Goal: Task Accomplishment & Management: Use online tool/utility

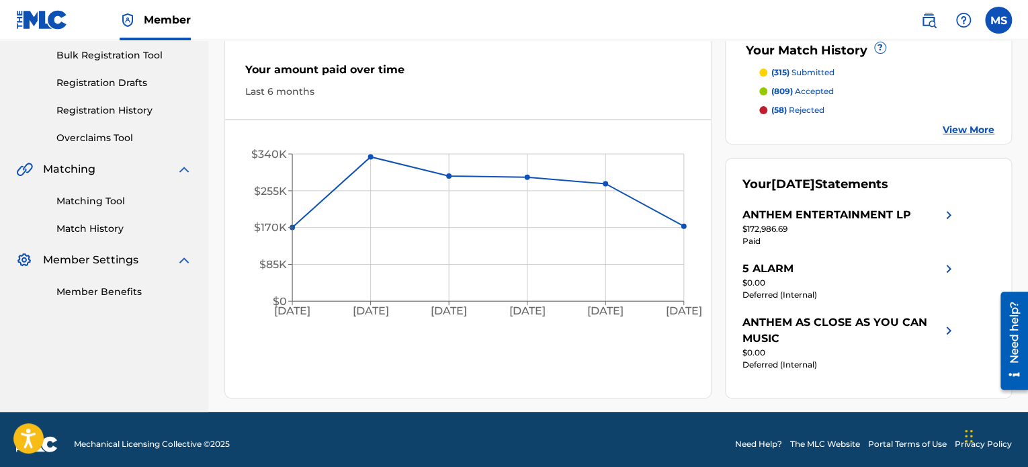
scroll to position [202, 0]
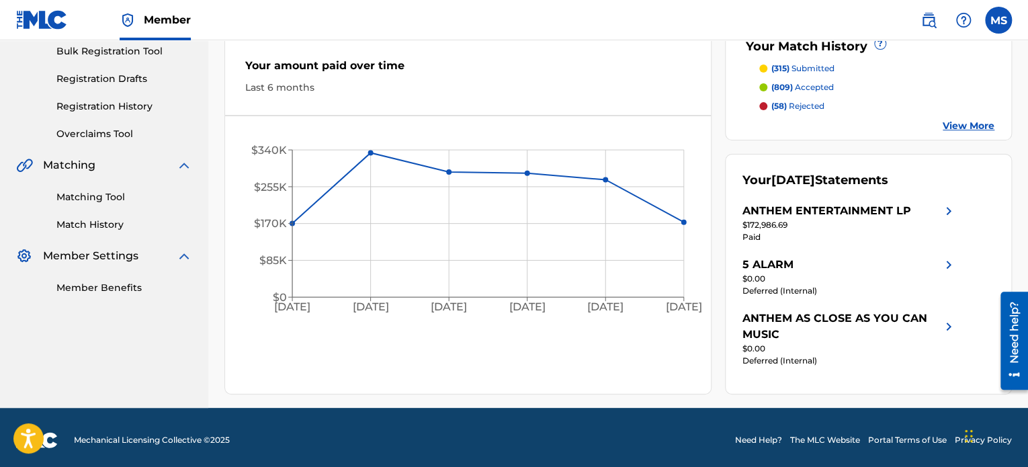
click at [104, 206] on div "Matching Tool Match History" at bounding box center [104, 202] width 176 height 58
click at [102, 198] on link "Matching Tool" at bounding box center [124, 197] width 136 height 14
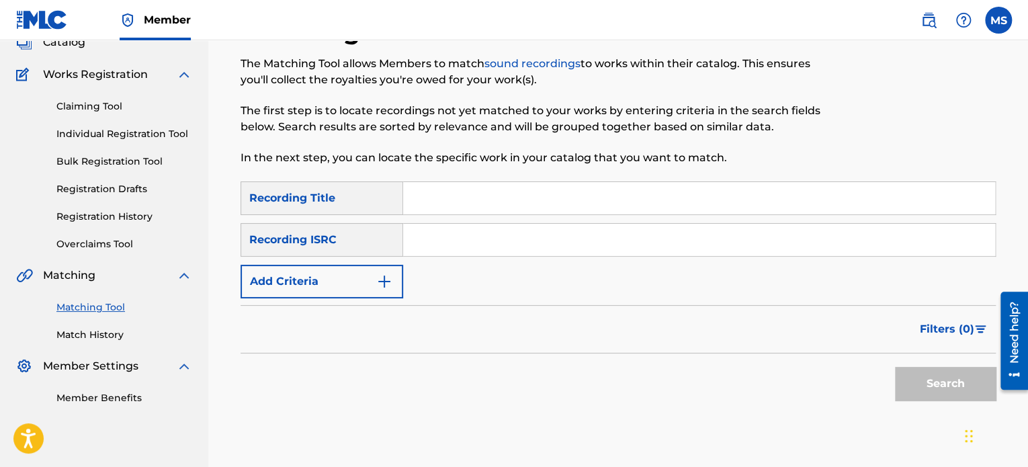
scroll to position [171, 0]
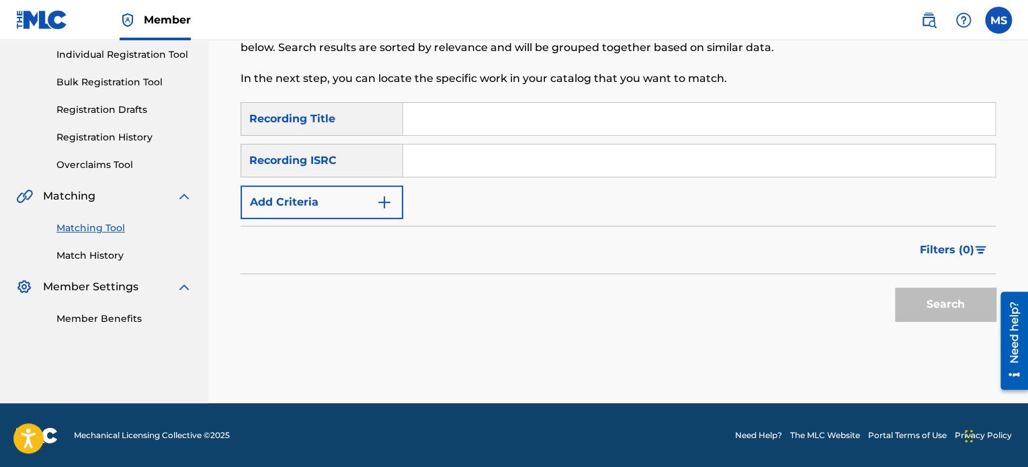
click at [457, 157] on input "Search Form" at bounding box center [699, 160] width 592 height 32
paste input "USUG12403884"
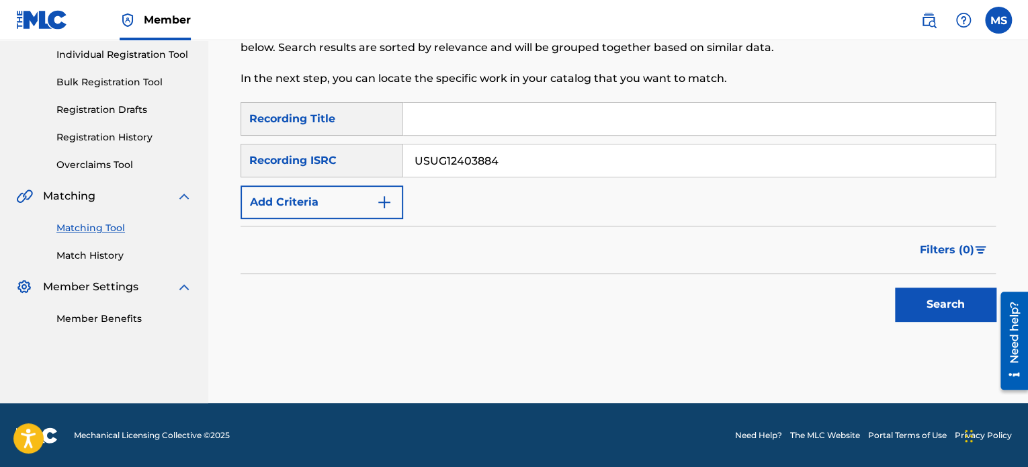
click at [925, 314] on button "Search" at bounding box center [945, 304] width 101 height 34
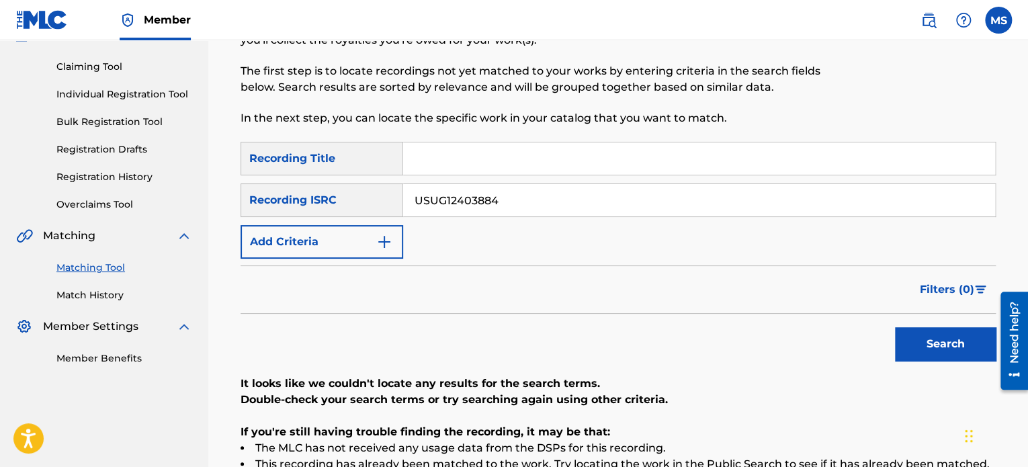
scroll to position [31, 0]
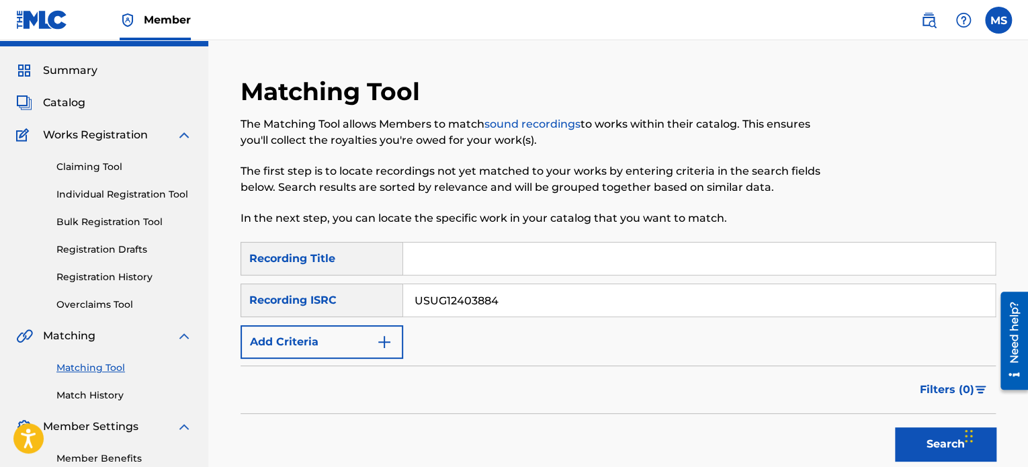
drag, startPoint x: 551, startPoint y: 304, endPoint x: 247, endPoint y: 265, distance: 306.1
click at [247, 265] on div "SearchWithCriteria04d541ec-4f44-4d43-9b8f-2e1d9cedc762 Recording Title SearchWi…" at bounding box center [617, 300] width 755 height 117
paste input "USRC1240009"
click at [895, 427] on button "Search" at bounding box center [945, 444] width 101 height 34
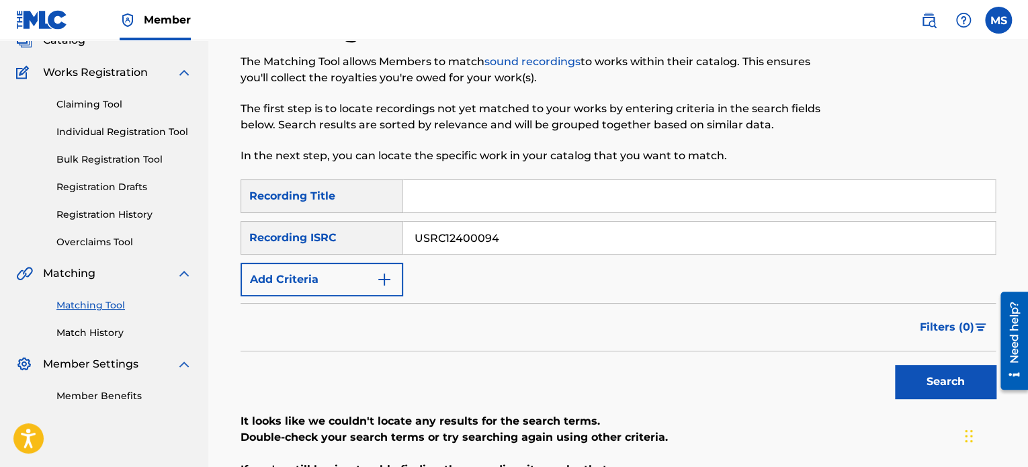
scroll to position [165, 0]
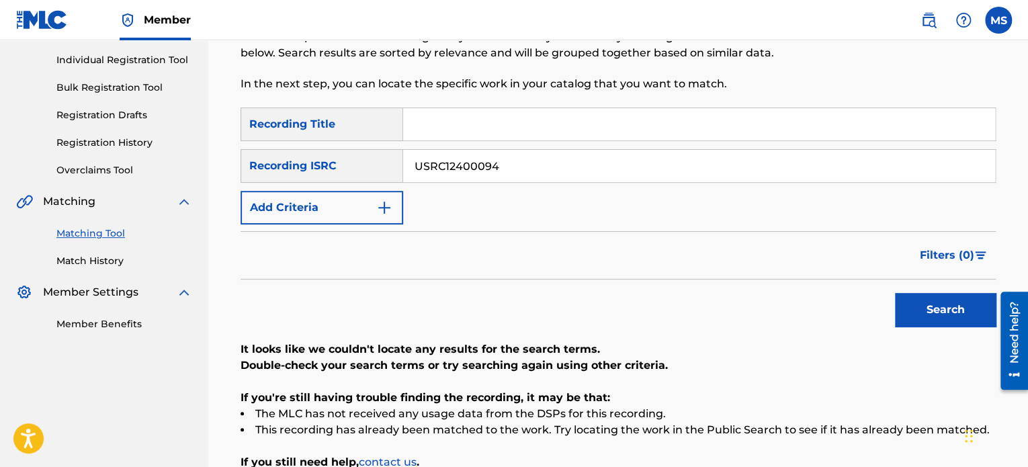
click at [920, 309] on button "Search" at bounding box center [945, 310] width 101 height 34
drag, startPoint x: 510, startPoint y: 169, endPoint x: 382, endPoint y: 169, distance: 129.0
click at [382, 169] on div "SearchWithCriteria09b3b535-6017-4ecd-902d-b15d82a04049 Recording ISRC USRC12400…" at bounding box center [617, 166] width 755 height 34
paste input "607"
type input "USRC12400607"
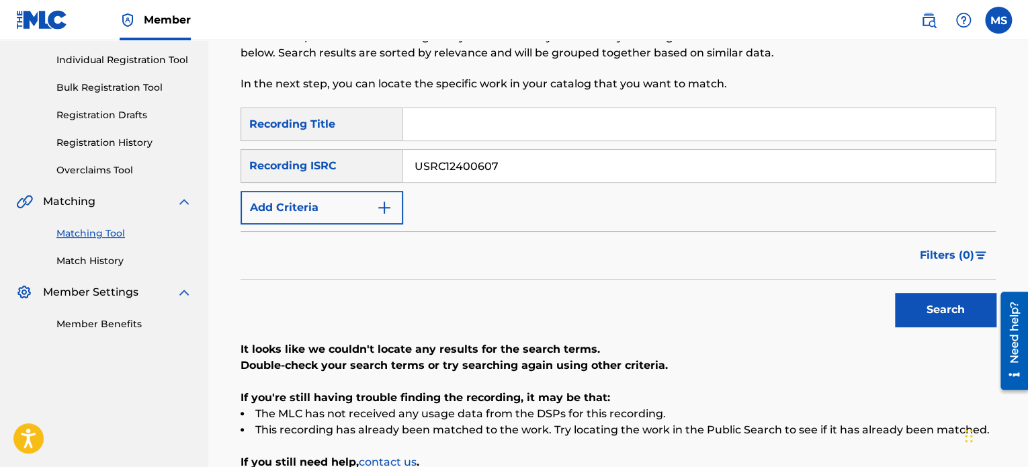
click at [895, 293] on button "Search" at bounding box center [945, 310] width 101 height 34
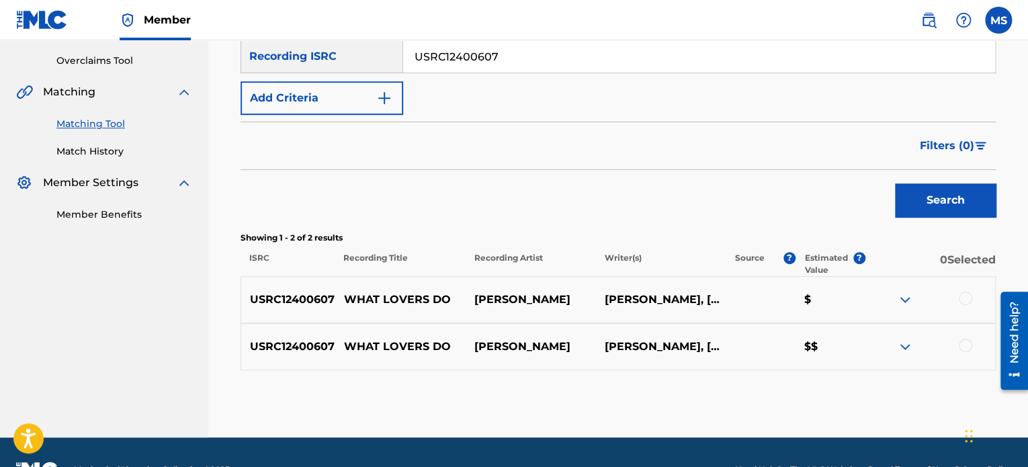
scroll to position [300, 0]
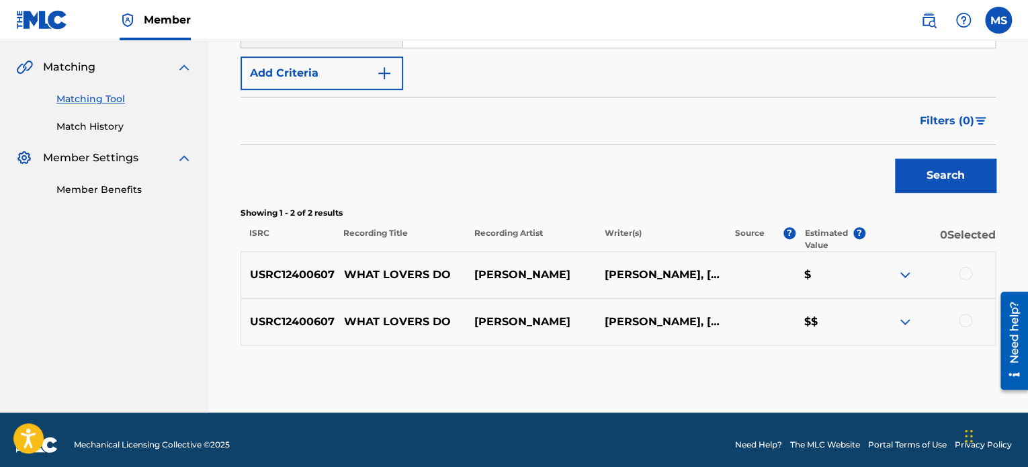
click at [911, 273] on img at bounding box center [905, 275] width 16 height 16
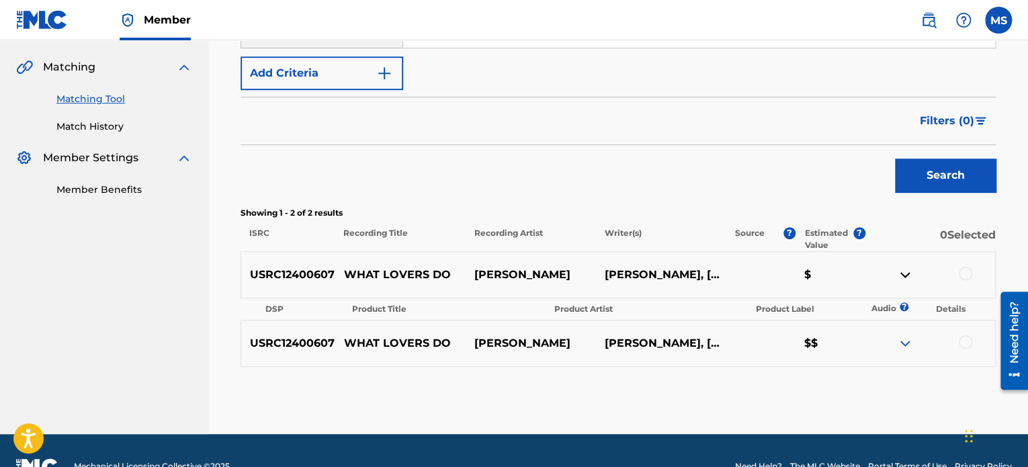
click at [911, 273] on img at bounding box center [905, 275] width 16 height 16
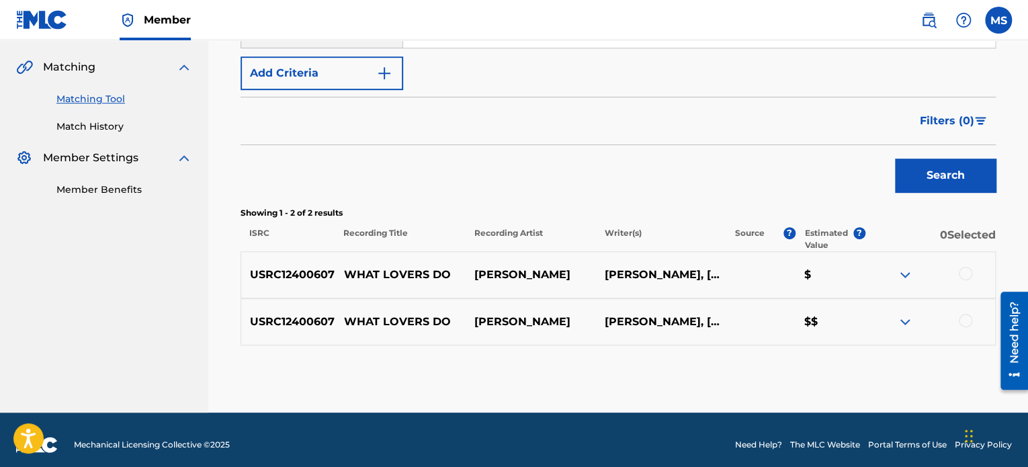
click at [897, 322] on img at bounding box center [905, 322] width 16 height 16
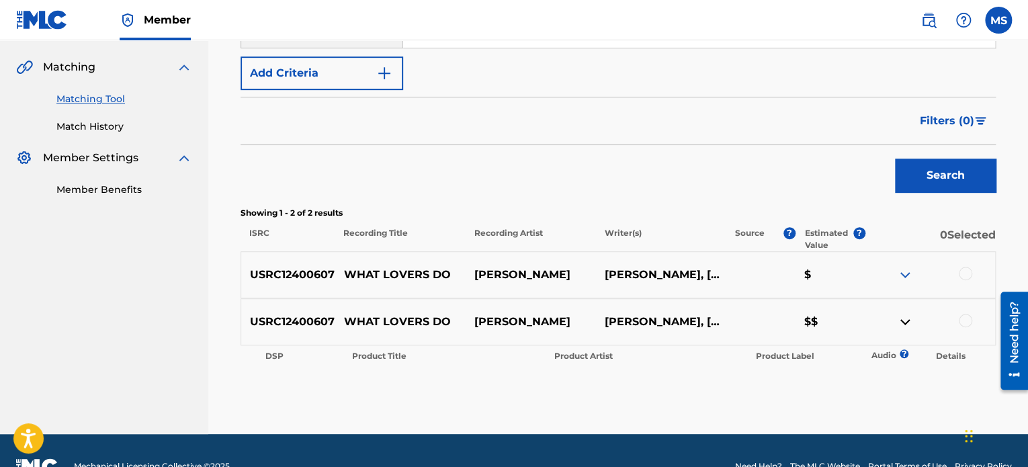
click at [897, 322] on img at bounding box center [905, 322] width 16 height 16
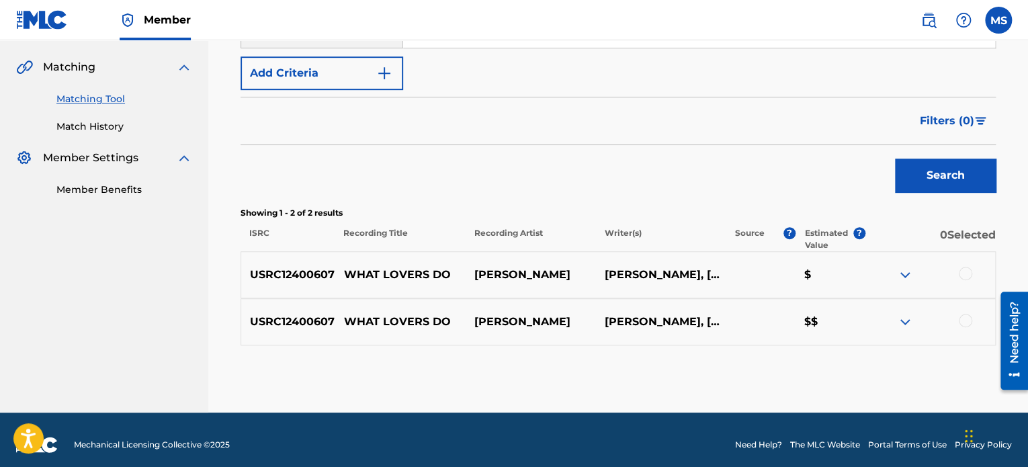
scroll to position [309, 0]
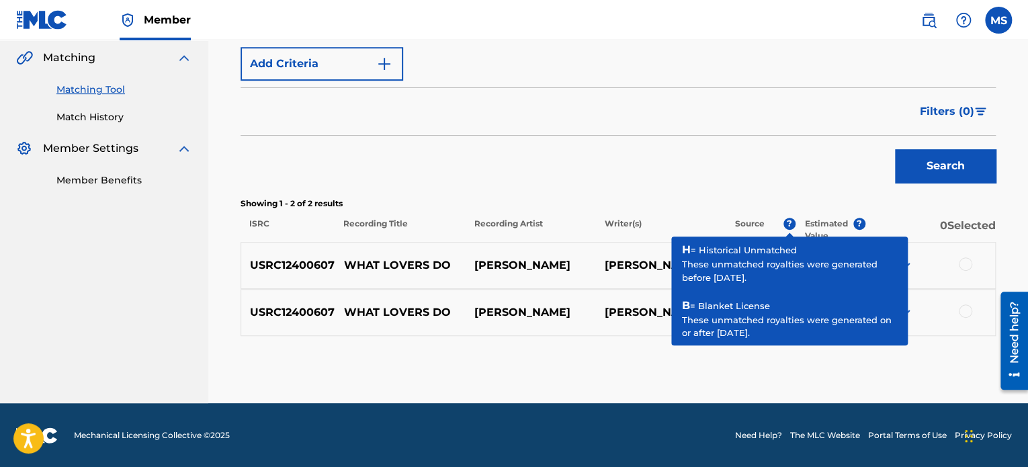
click at [661, 140] on div "Search" at bounding box center [617, 163] width 755 height 54
click at [788, 219] on span "?" at bounding box center [789, 224] width 12 height 12
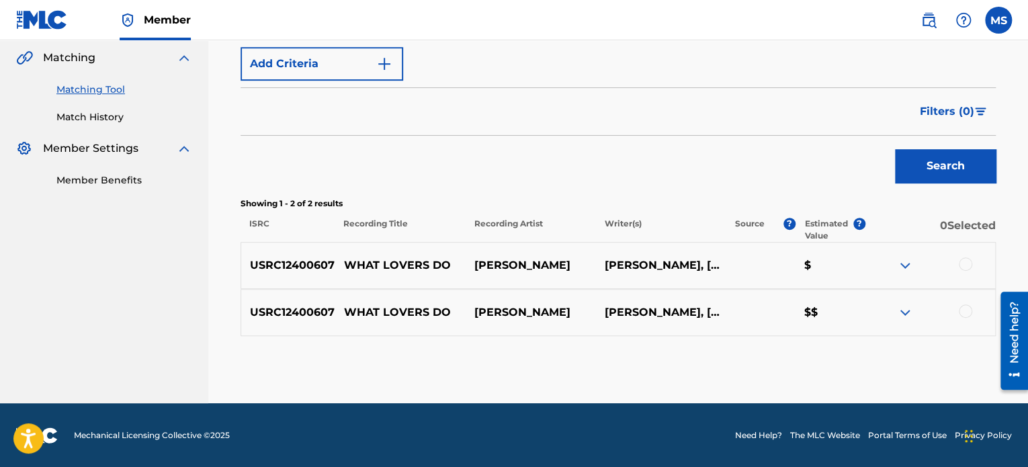
click at [957, 302] on div "USRC12400607 WHAT LOVERS DO JUSTIN TIMBERLAKE AMY ALLEN, ANGEL LOPEZ, FEDERICO …" at bounding box center [617, 312] width 755 height 47
click at [970, 308] on div at bounding box center [965, 310] width 13 height 13
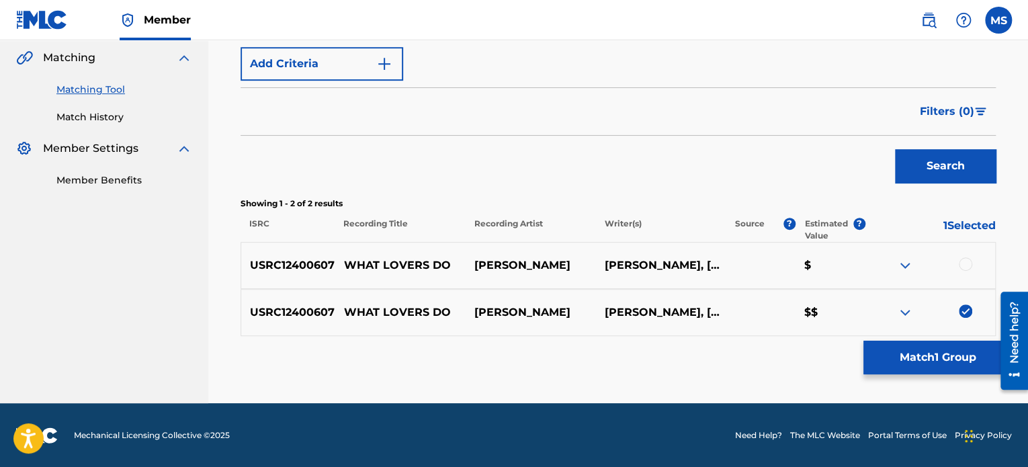
click at [905, 351] on button "Match 1 Group" at bounding box center [937, 358] width 148 height 34
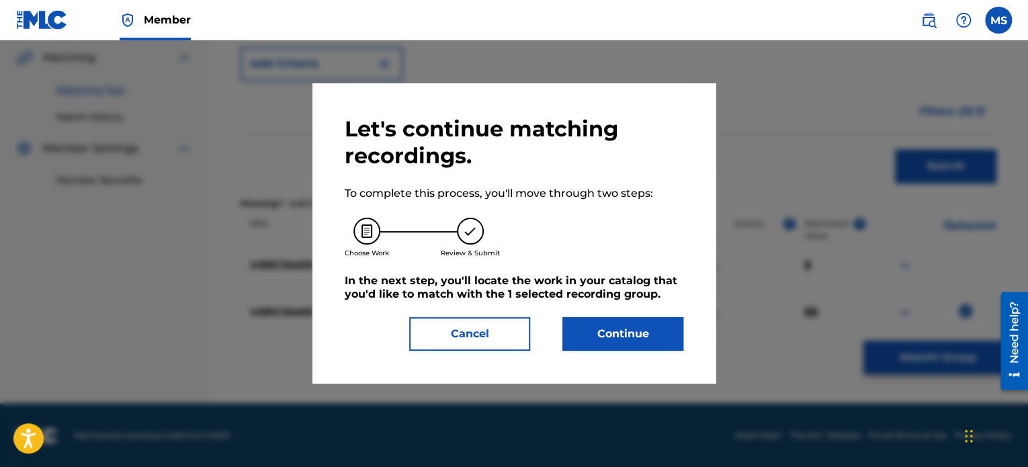
click at [626, 326] on button "Continue" at bounding box center [622, 334] width 121 height 34
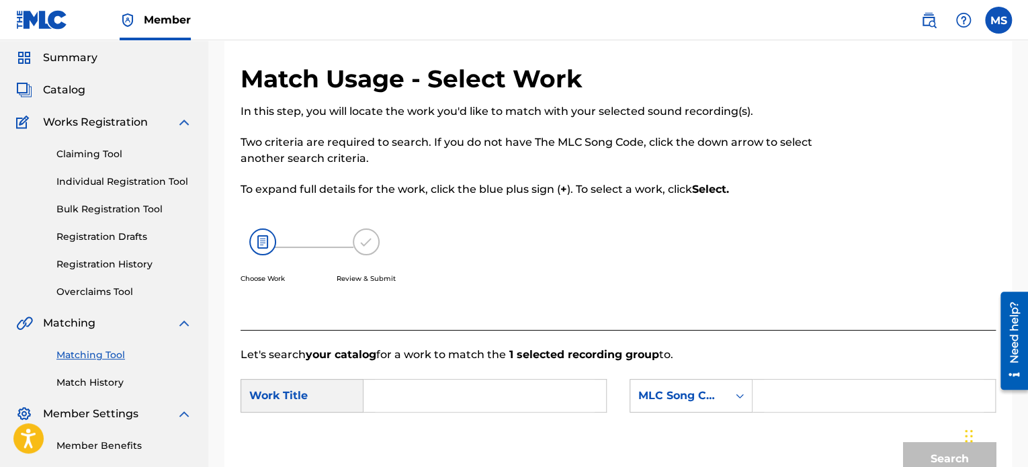
scroll to position [67, 0]
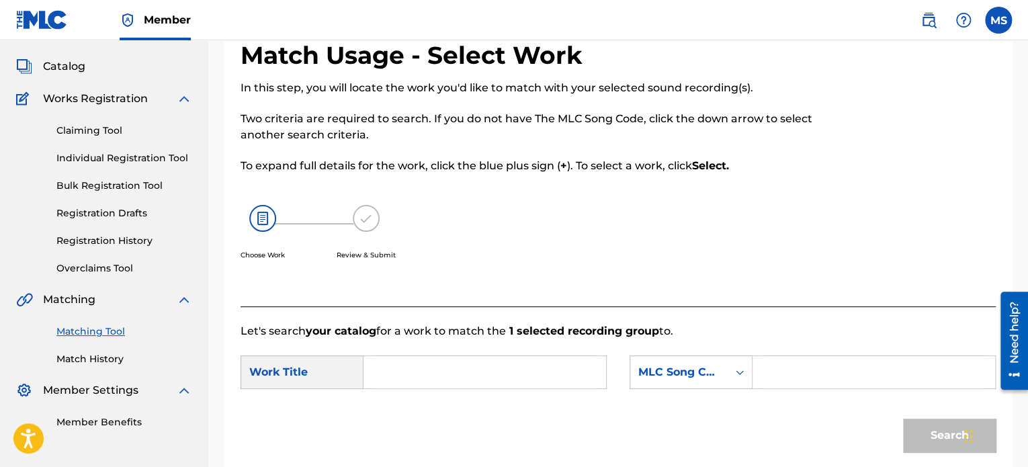
click at [500, 388] on input "Search Form" at bounding box center [485, 372] width 220 height 32
click at [455, 400] on strong "d" at bounding box center [458, 402] width 7 height 13
type input "what lovers do"
click at [697, 375] on div "MLC Song Code" at bounding box center [678, 372] width 81 height 16
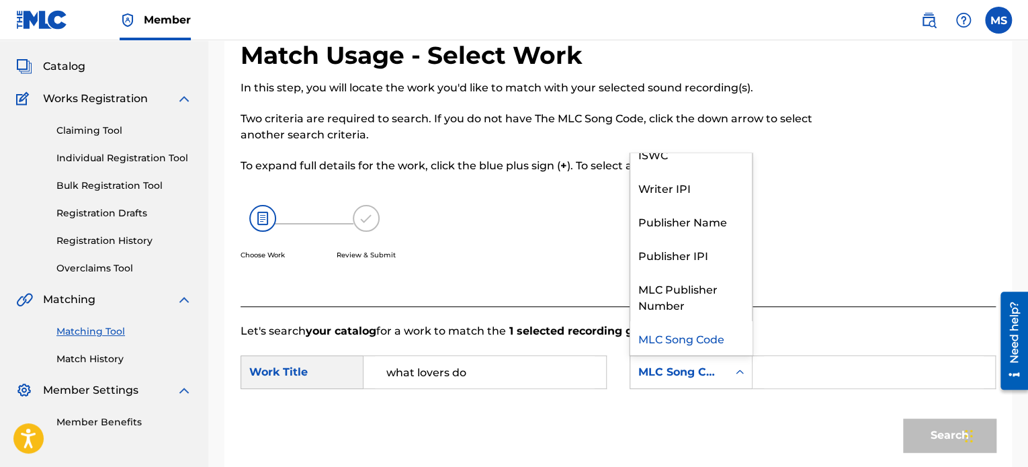
scroll to position [0, 0]
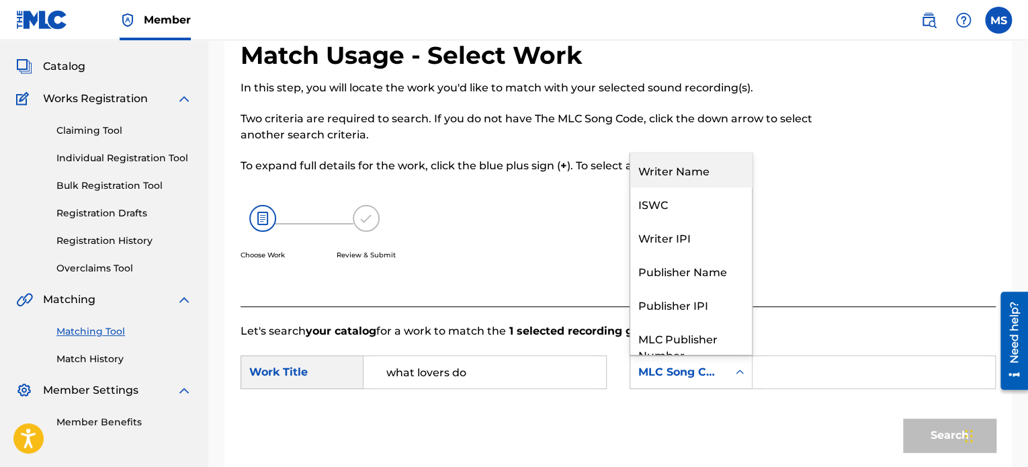
click at [674, 181] on div "Writer Name" at bounding box center [691, 170] width 122 height 34
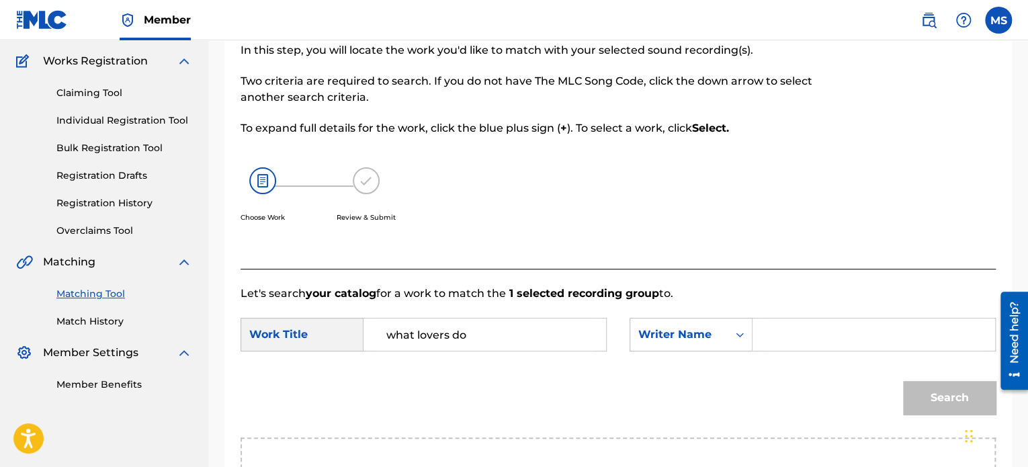
scroll to position [134, 0]
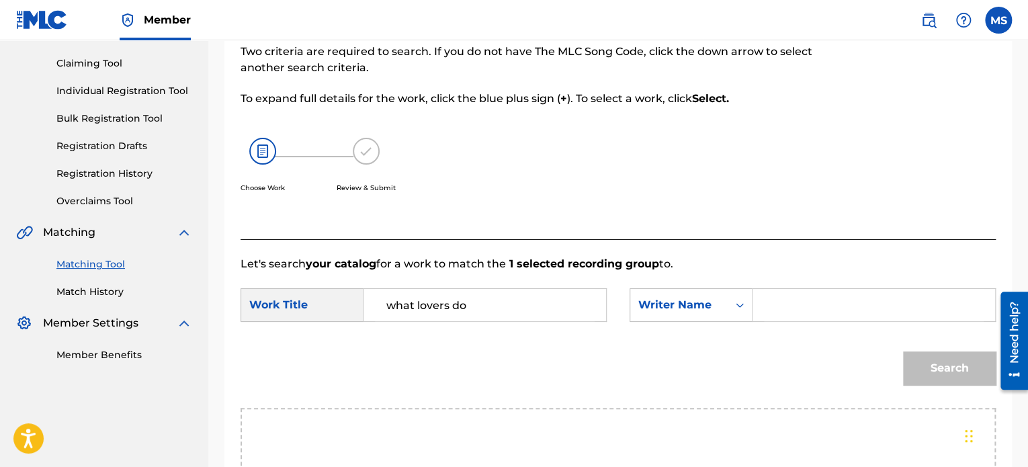
click at [764, 314] on input "Search Form" at bounding box center [874, 305] width 220 height 32
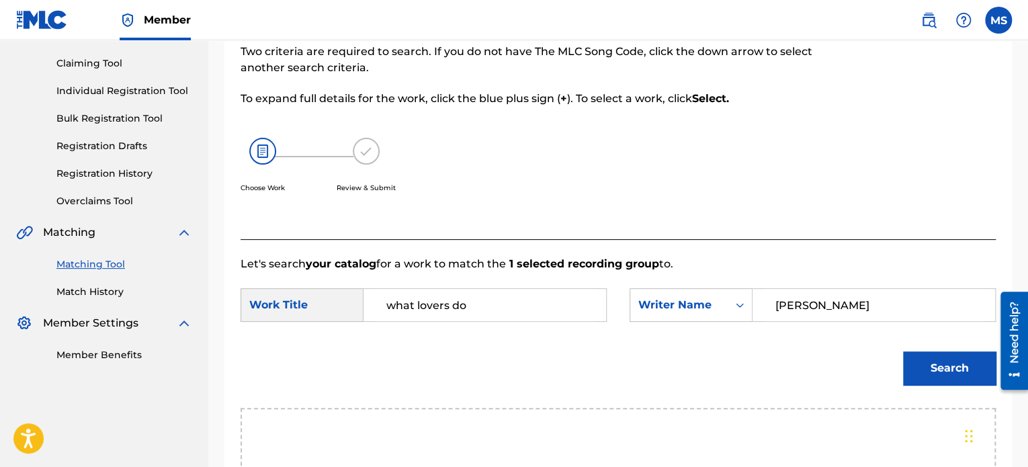
type input "mosley"
click at [935, 375] on button "Search" at bounding box center [949, 368] width 93 height 34
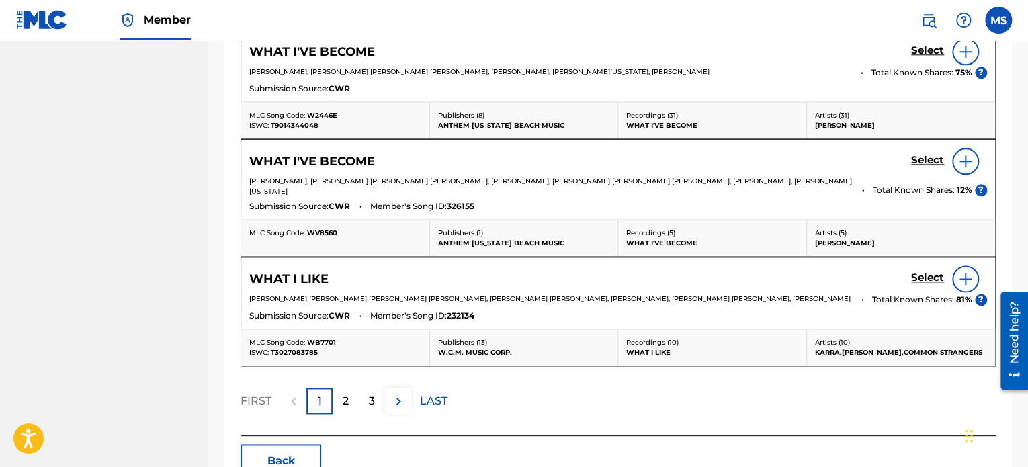
scroll to position [832, 0]
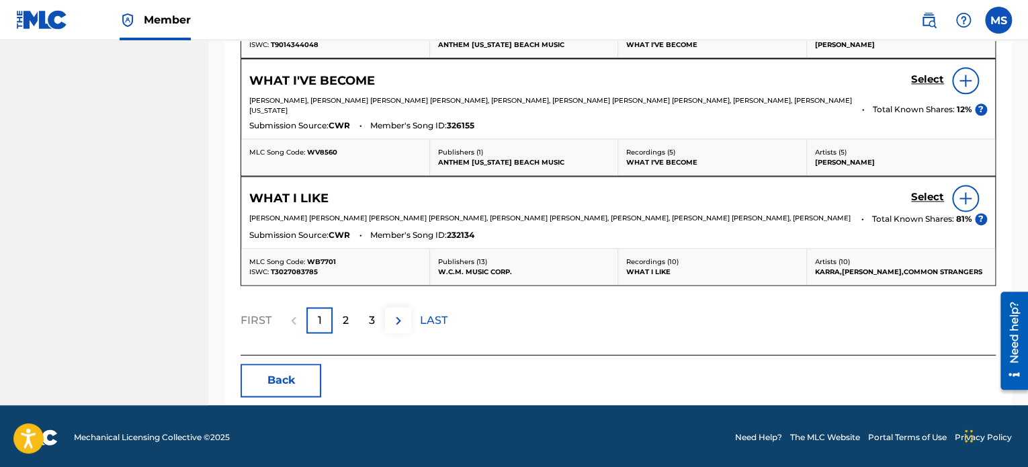
click at [347, 316] on p "2" at bounding box center [346, 320] width 6 height 16
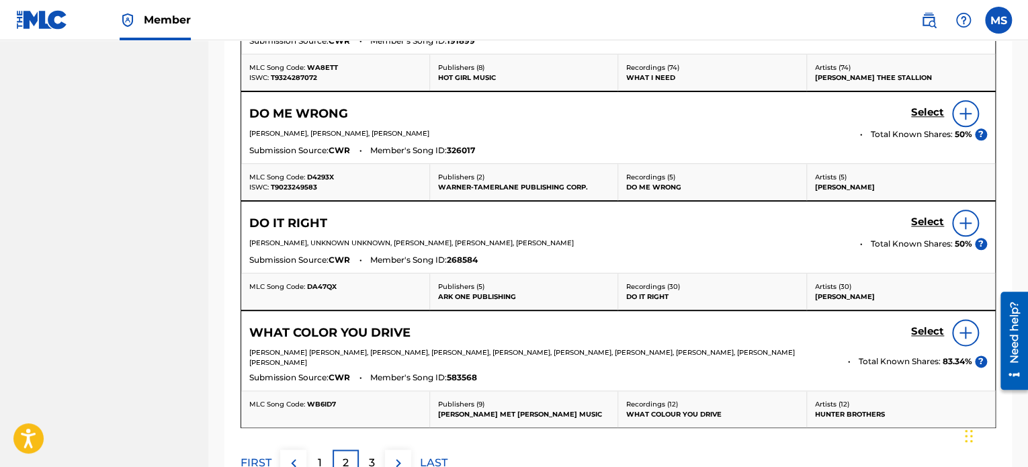
click at [373, 455] on p "3" at bounding box center [372, 463] width 6 height 16
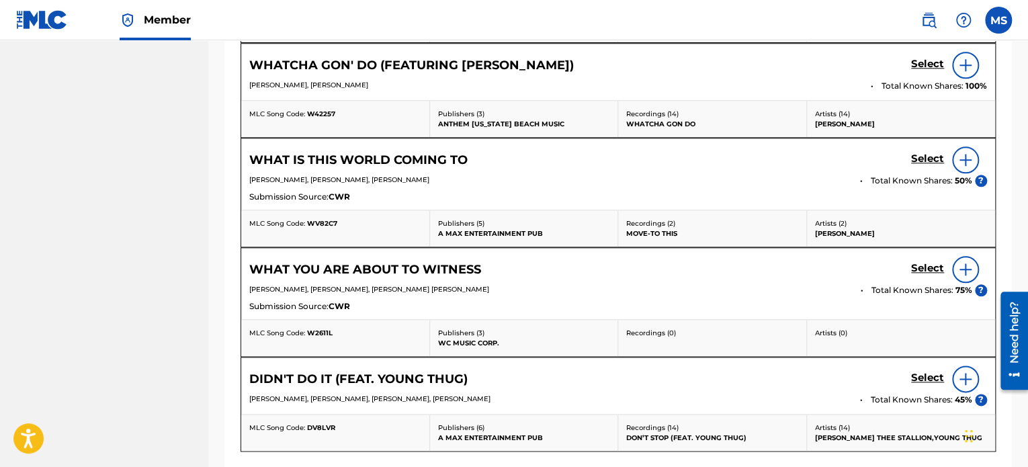
scroll to position [794, 0]
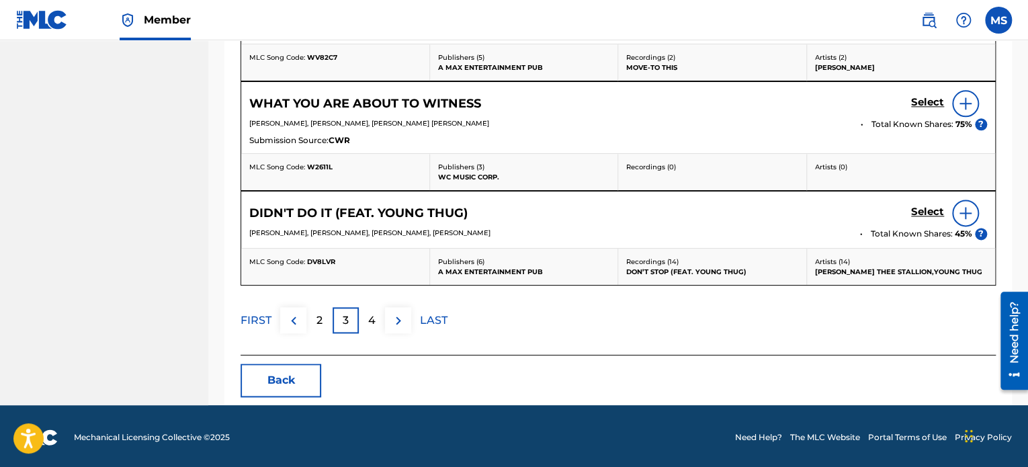
click at [298, 321] on img at bounding box center [293, 320] width 16 height 16
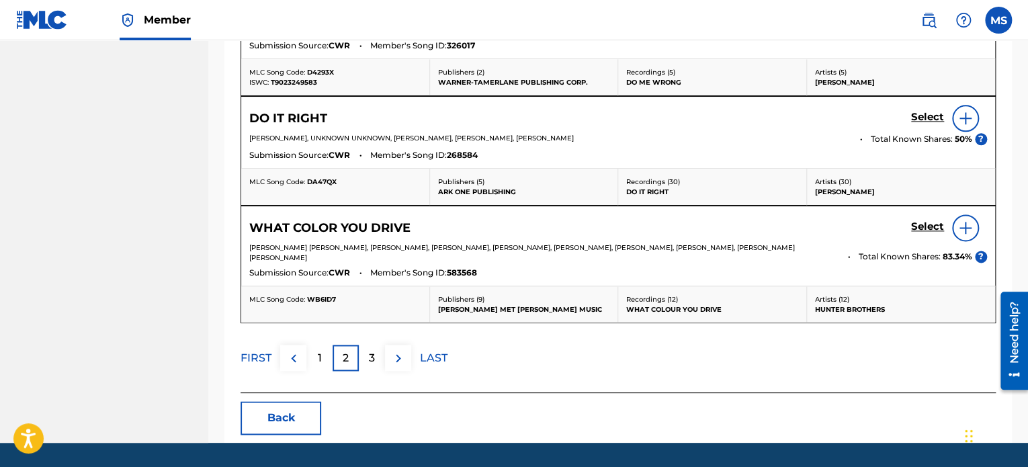
click at [394, 350] on img at bounding box center [398, 358] width 16 height 16
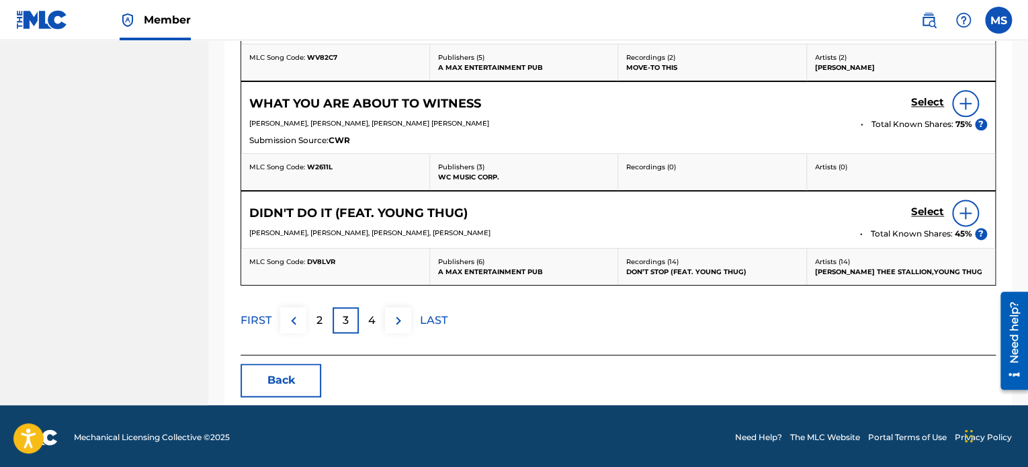
click at [372, 314] on p "4" at bounding box center [371, 320] width 7 height 16
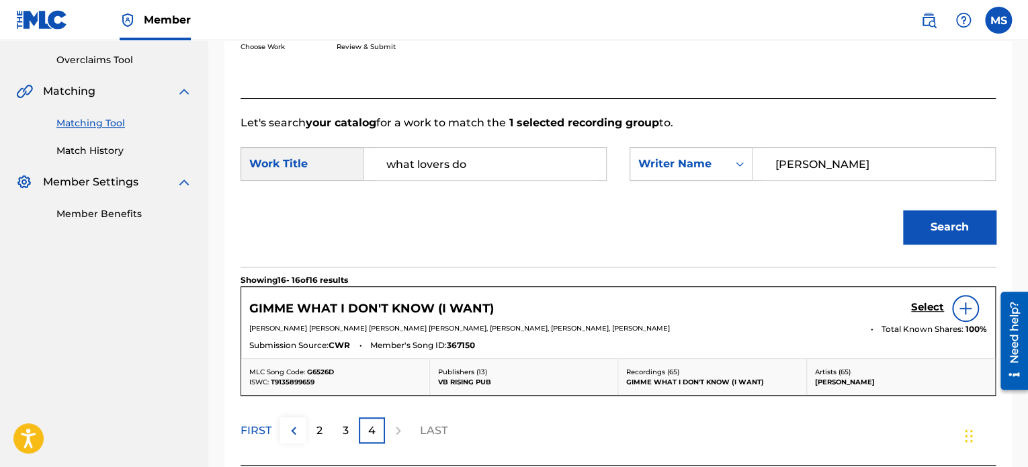
scroll to position [387, 0]
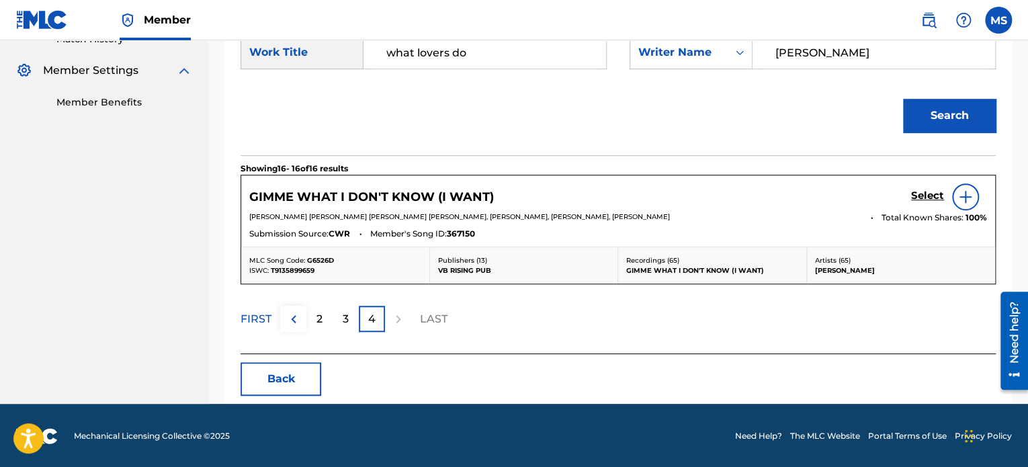
click at [321, 324] on p "2" at bounding box center [319, 319] width 6 height 16
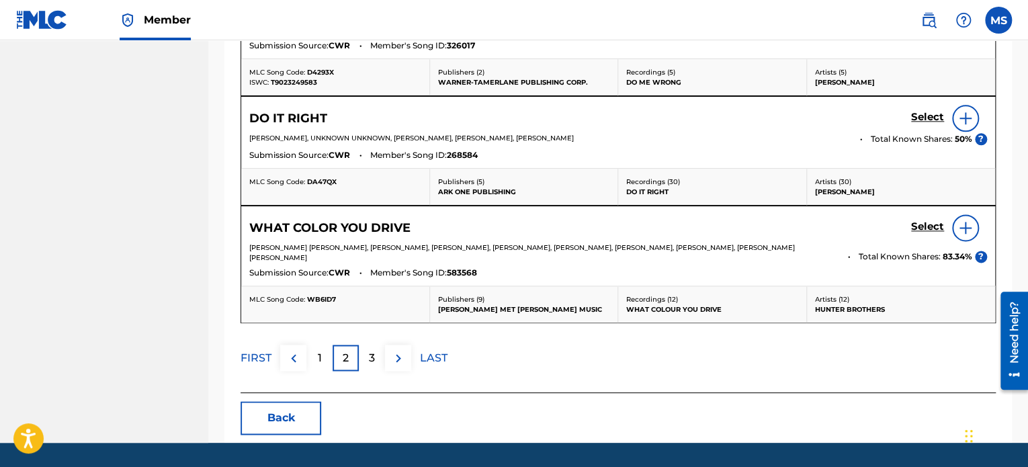
click at [316, 345] on div "1" at bounding box center [319, 358] width 26 height 26
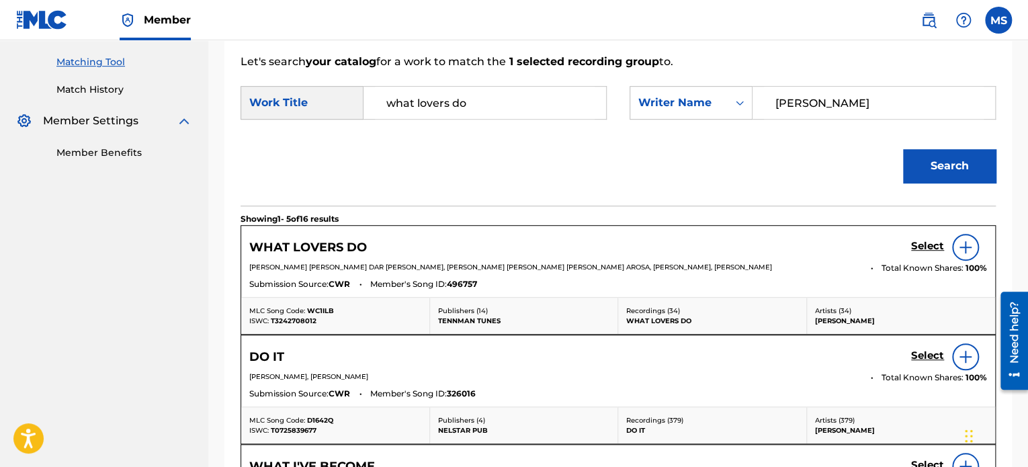
scroll to position [391, 0]
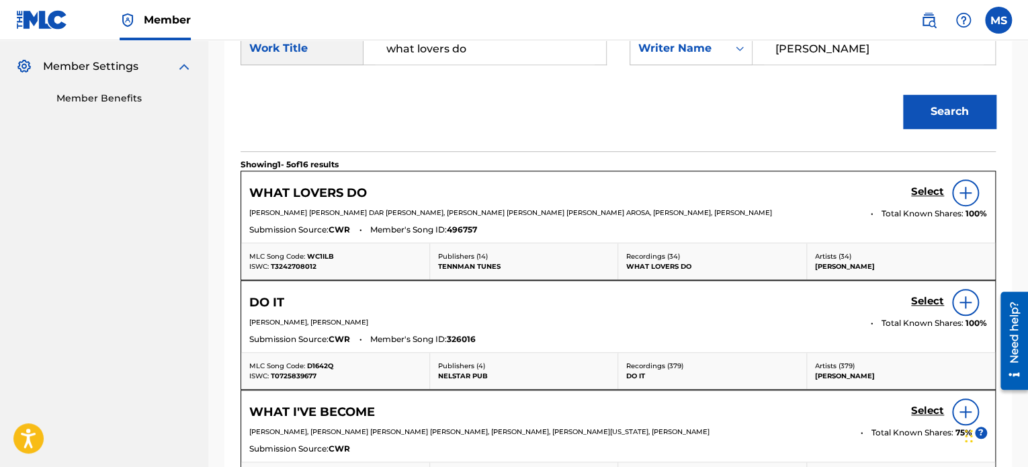
click at [969, 190] on img at bounding box center [965, 193] width 16 height 16
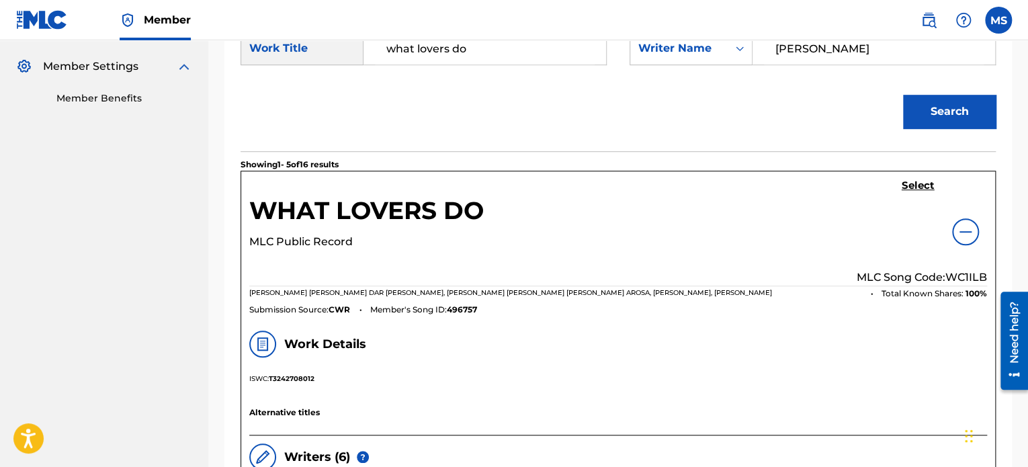
click at [969, 236] on img at bounding box center [965, 232] width 16 height 16
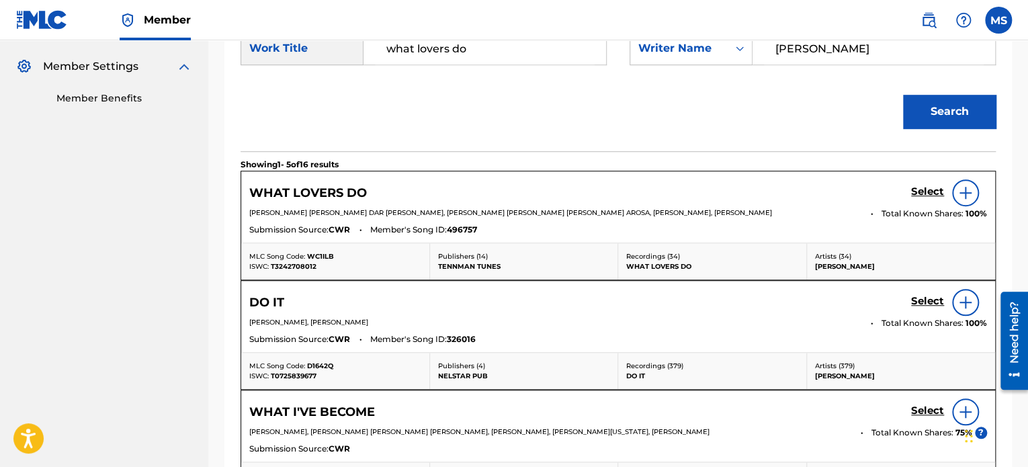
click at [316, 191] on h5 "WHAT LOVERS DO" at bounding box center [308, 192] width 118 height 15
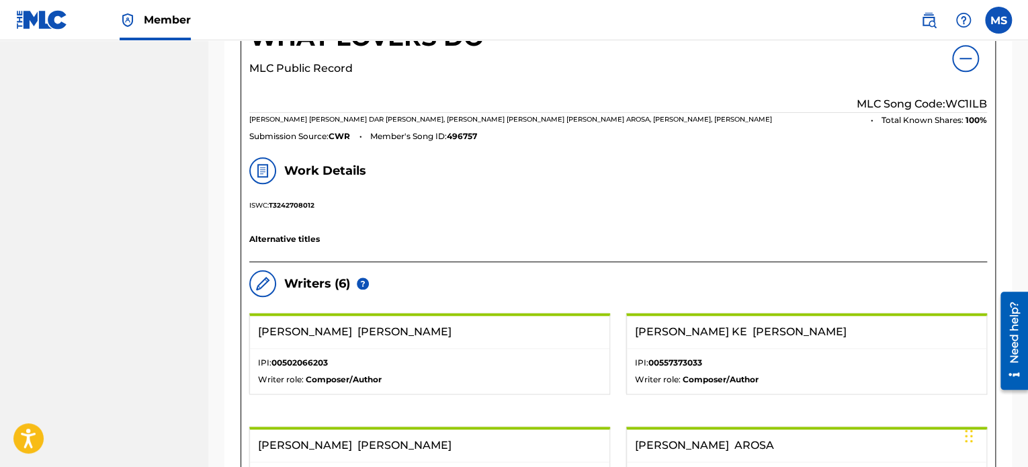
scroll to position [458, 0]
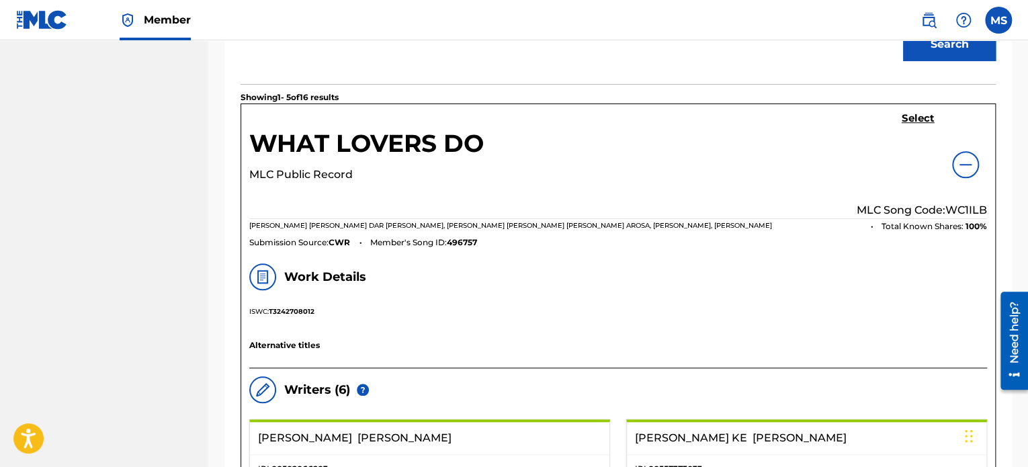
click at [438, 136] on h5 "WHAT LOVERS DO" at bounding box center [366, 147] width 234 height 38
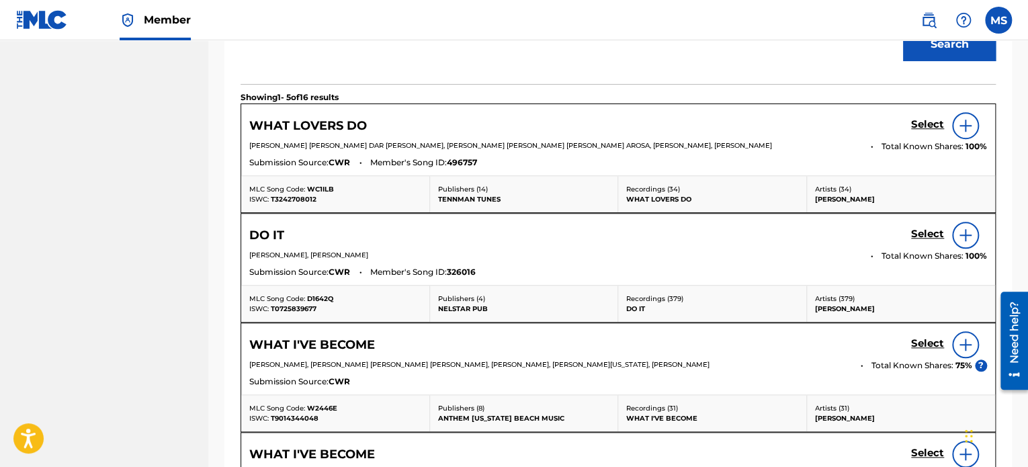
click at [920, 121] on h5 "Select" at bounding box center [927, 124] width 33 height 13
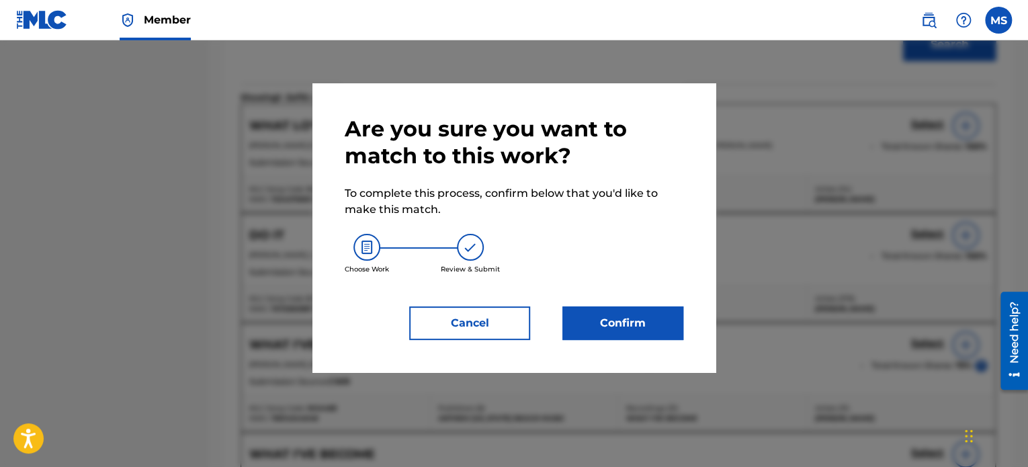
click at [674, 323] on button "Confirm" at bounding box center [622, 323] width 121 height 34
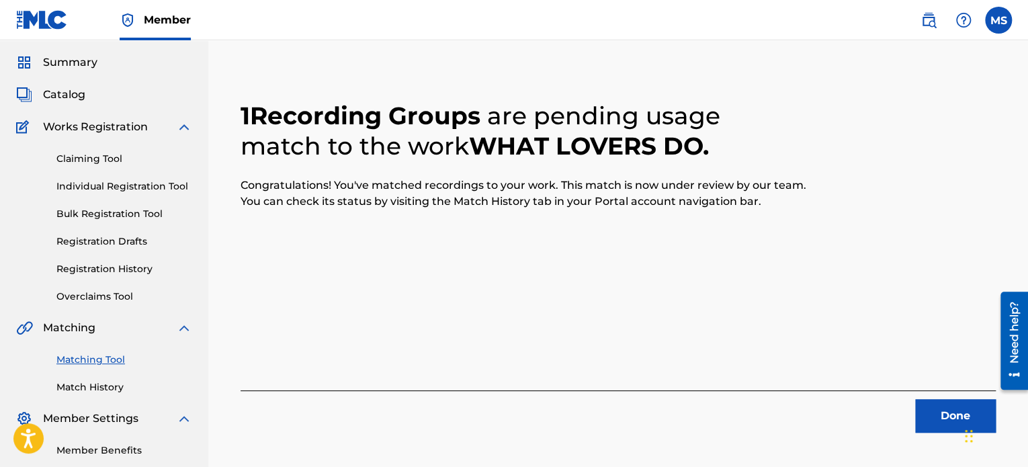
scroll to position [110, 0]
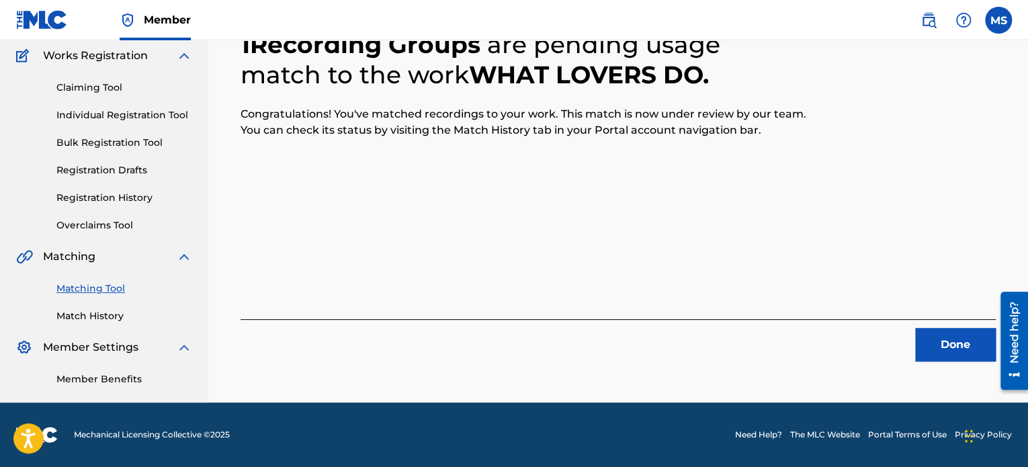
click at [936, 343] on button "Done" at bounding box center [955, 345] width 81 height 34
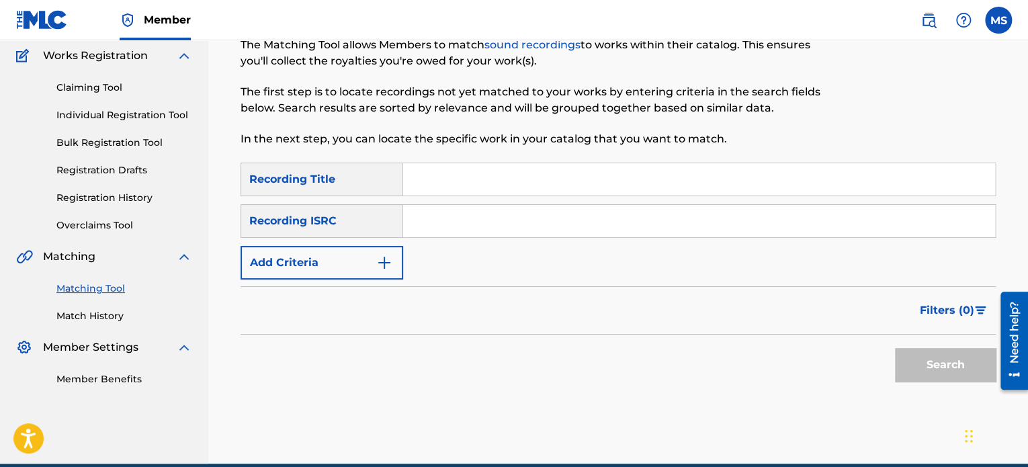
click at [443, 234] on input "Search Form" at bounding box center [699, 221] width 592 height 32
paste input "CA5KR2429620"
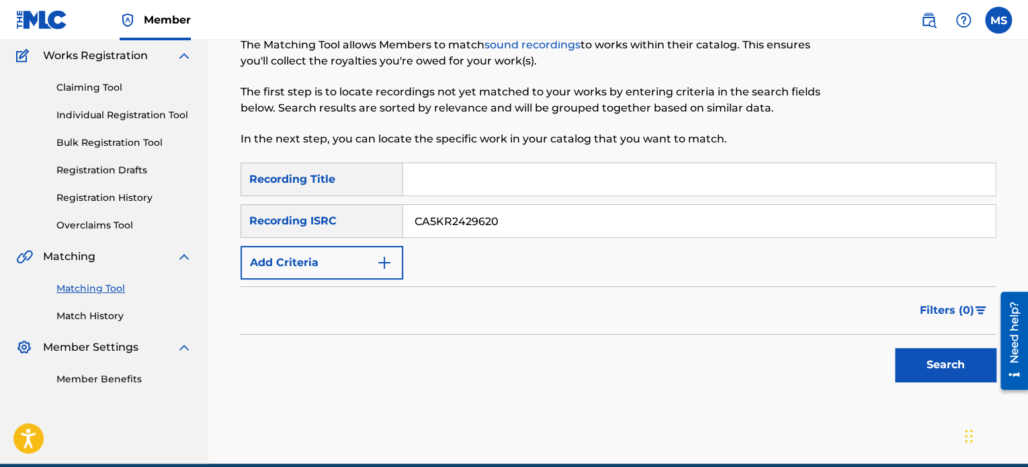
type input "CA5KR2429620"
click at [915, 378] on button "Search" at bounding box center [945, 365] width 101 height 34
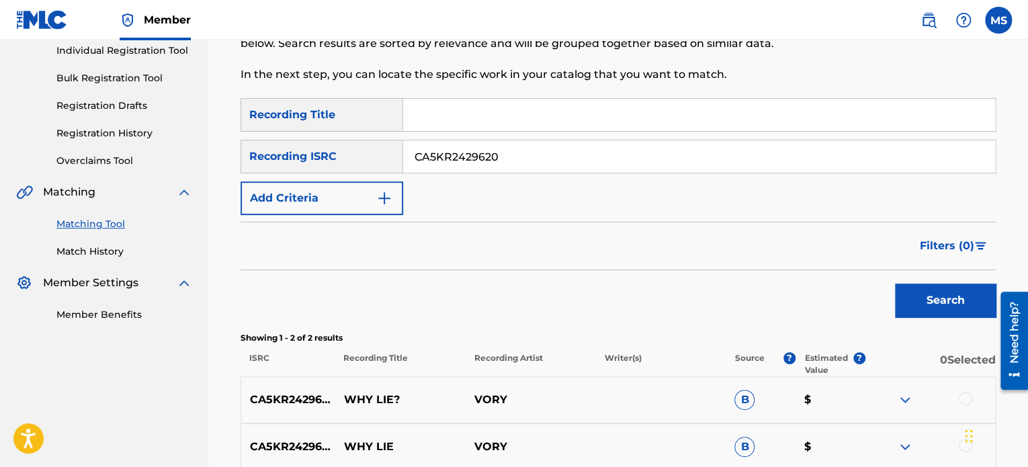
scroll to position [107, 0]
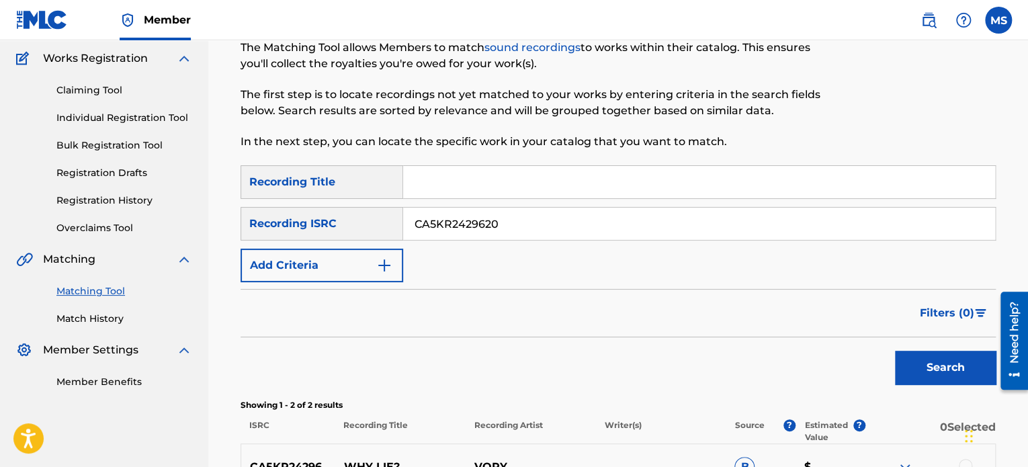
drag, startPoint x: 551, startPoint y: 220, endPoint x: 384, endPoint y: 220, distance: 167.3
click at [384, 220] on div "SearchWithCriteria09b3b535-6017-4ecd-902d-b15d82a04049 Recording ISRC CA5KR2429…" at bounding box center [617, 224] width 755 height 34
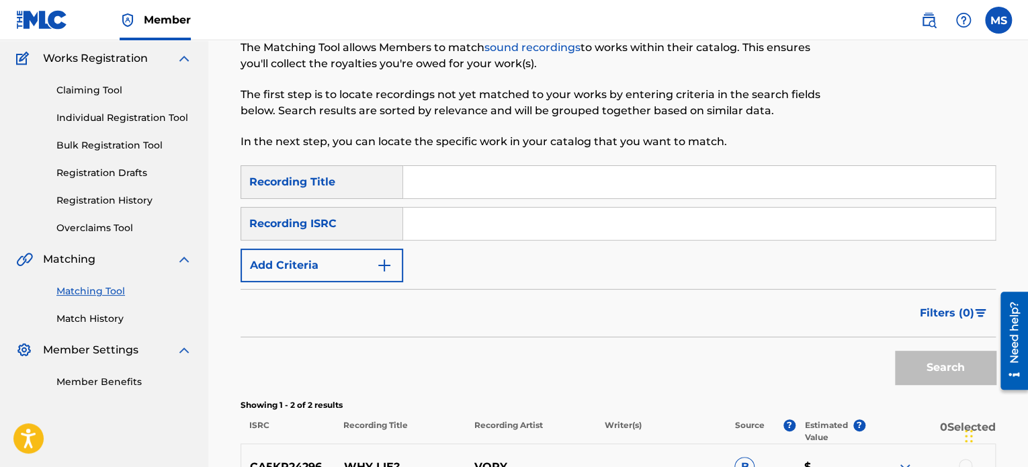
click at [445, 177] on input "Search Form" at bounding box center [699, 182] width 592 height 32
type input "only you"
click at [965, 367] on button "Search" at bounding box center [945, 368] width 101 height 34
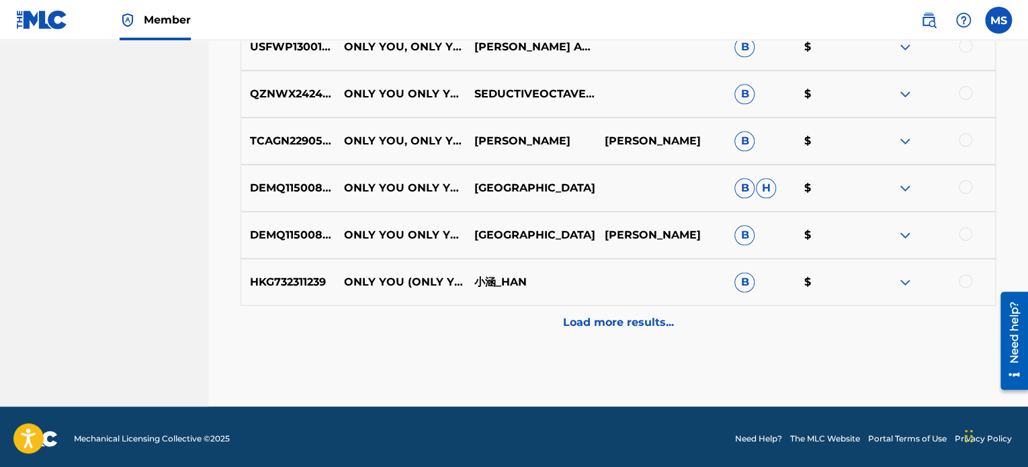
scroll to position [719, 0]
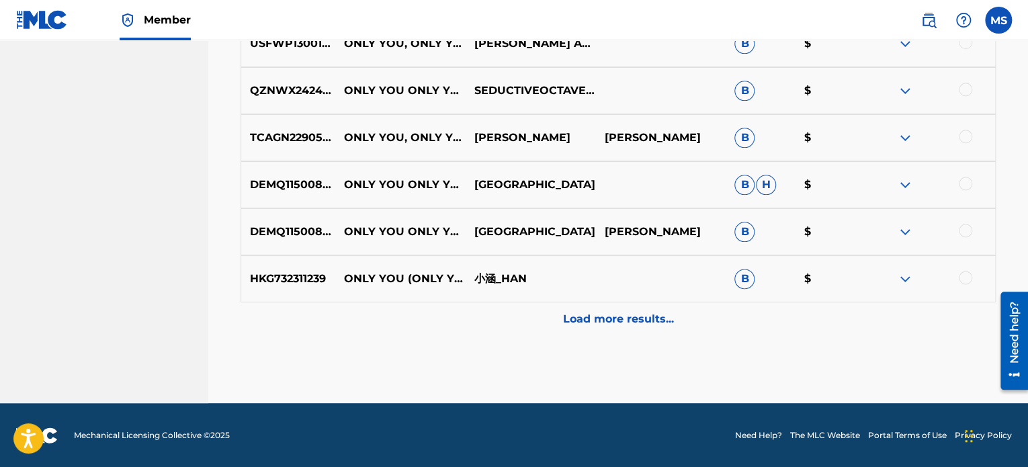
click at [572, 327] on div "Load more results..." at bounding box center [617, 319] width 755 height 34
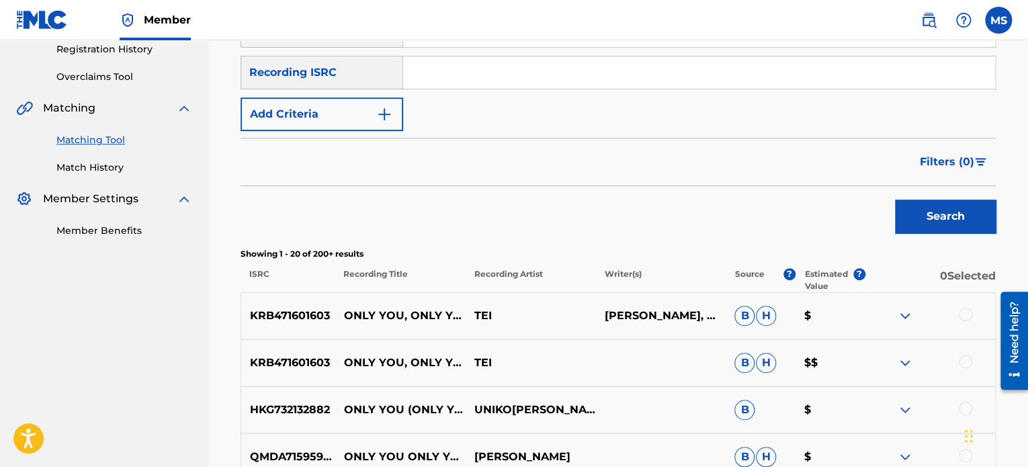
scroll to position [114, 0]
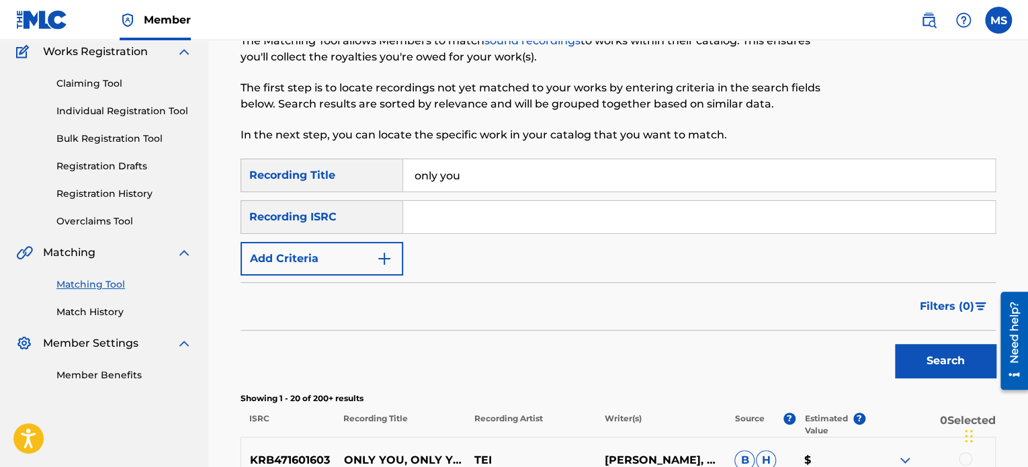
click at [390, 258] on img "Search Form" at bounding box center [384, 259] width 16 height 16
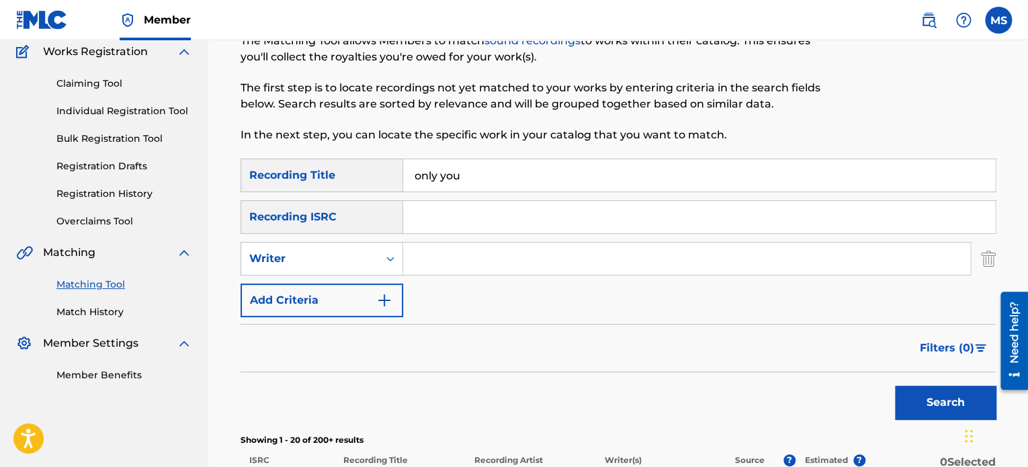
click at [421, 259] on input "Search Form" at bounding box center [686, 258] width 567 height 32
click at [895, 386] on button "Search" at bounding box center [945, 403] width 101 height 34
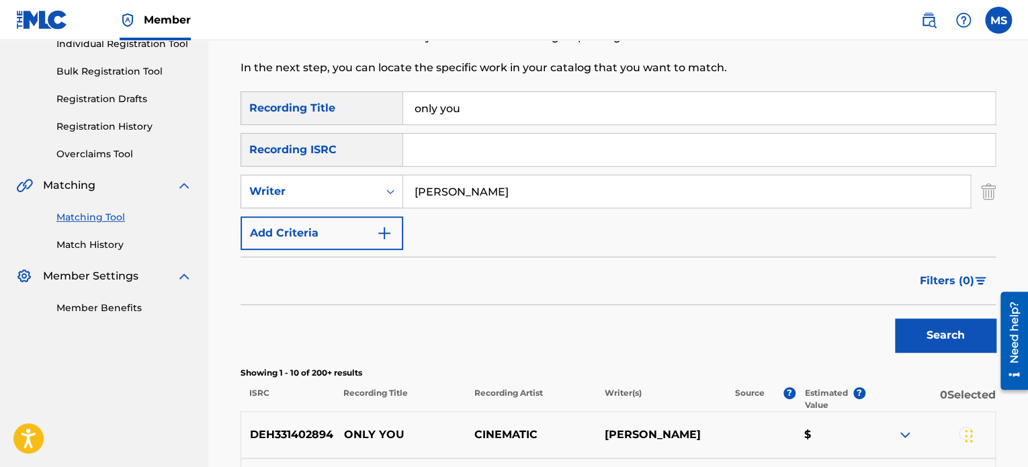
scroll to position [383, 0]
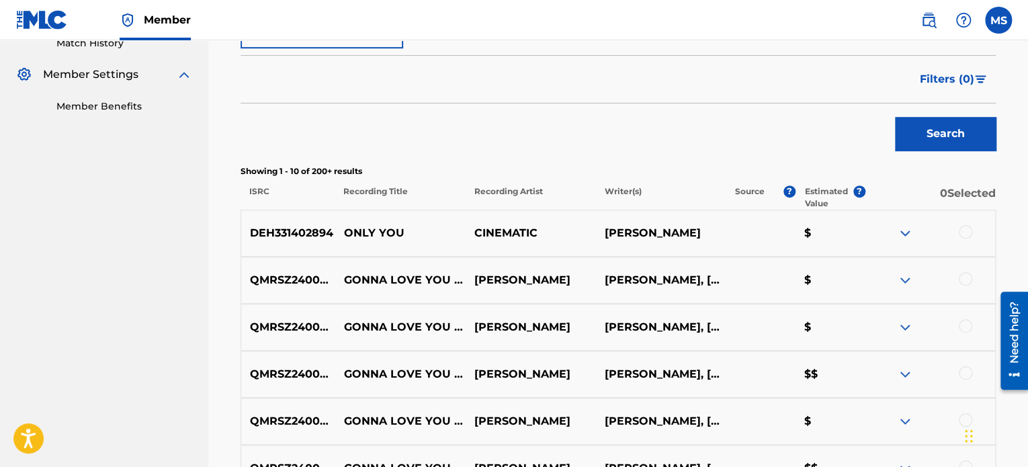
click at [906, 230] on img at bounding box center [905, 233] width 16 height 16
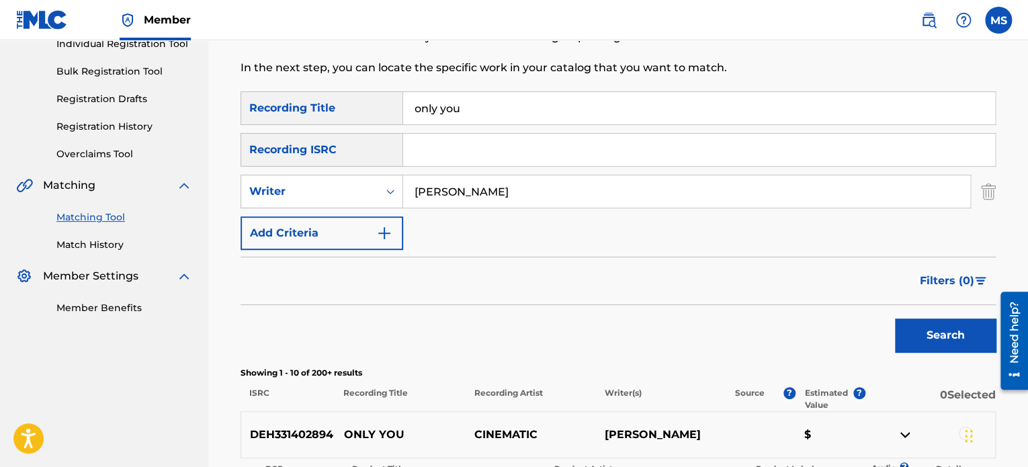
scroll to position [0, 0]
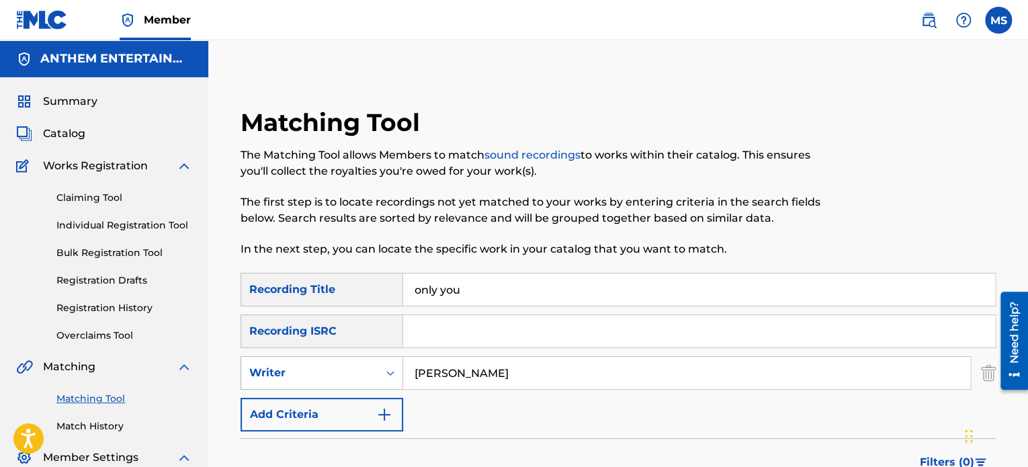
drag, startPoint x: 527, startPoint y: 380, endPoint x: 402, endPoint y: 373, distance: 125.1
click at [402, 373] on div "SearchWithCriteriad3ee43aa-6eb0-44d3-8d45-a14e20470cd7 Writer david ray fanning" at bounding box center [617, 373] width 755 height 34
type input "Matt Thomas"
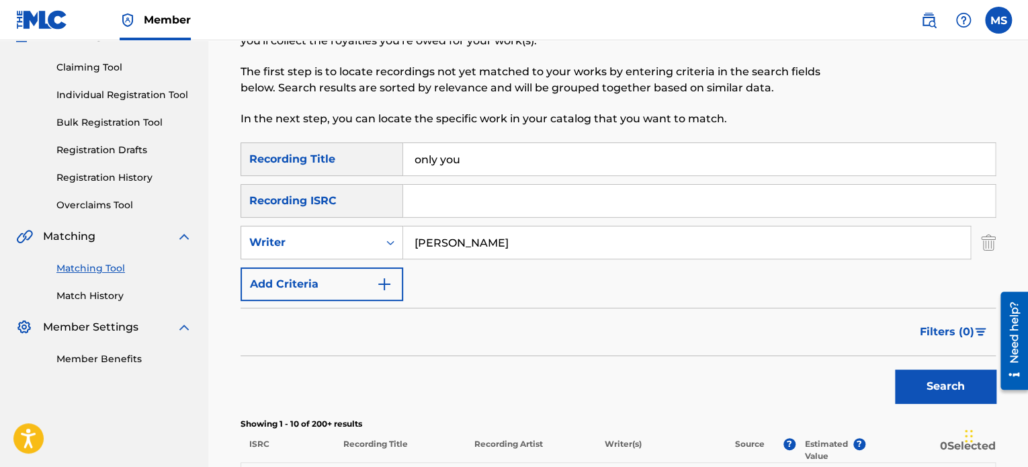
scroll to position [336, 0]
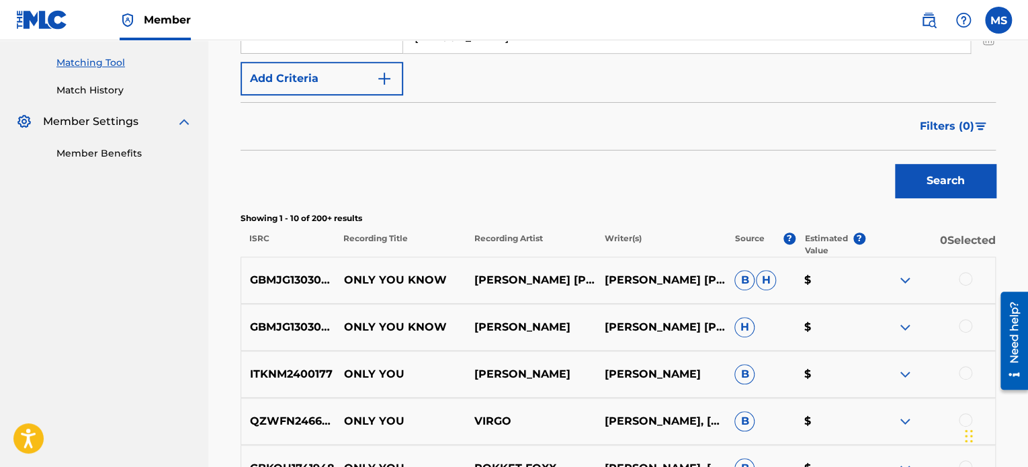
click at [948, 179] on button "Search" at bounding box center [945, 181] width 101 height 34
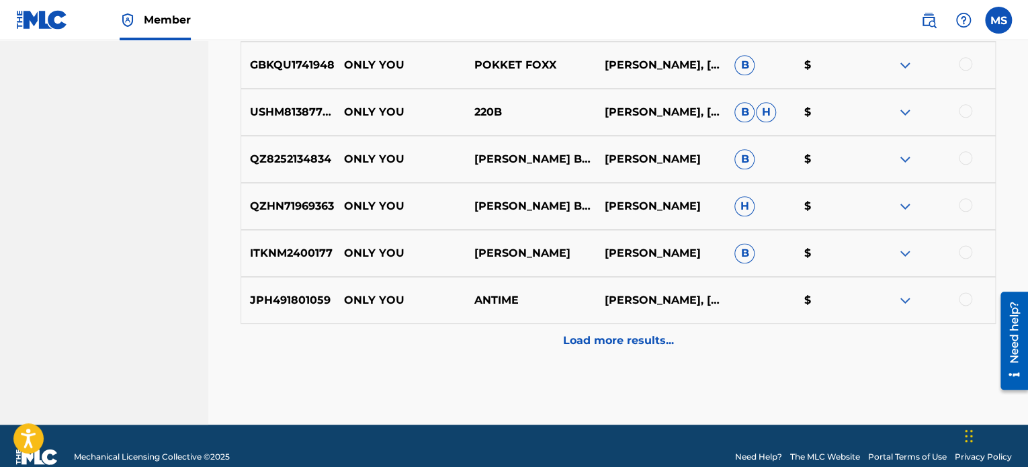
scroll to position [403, 0]
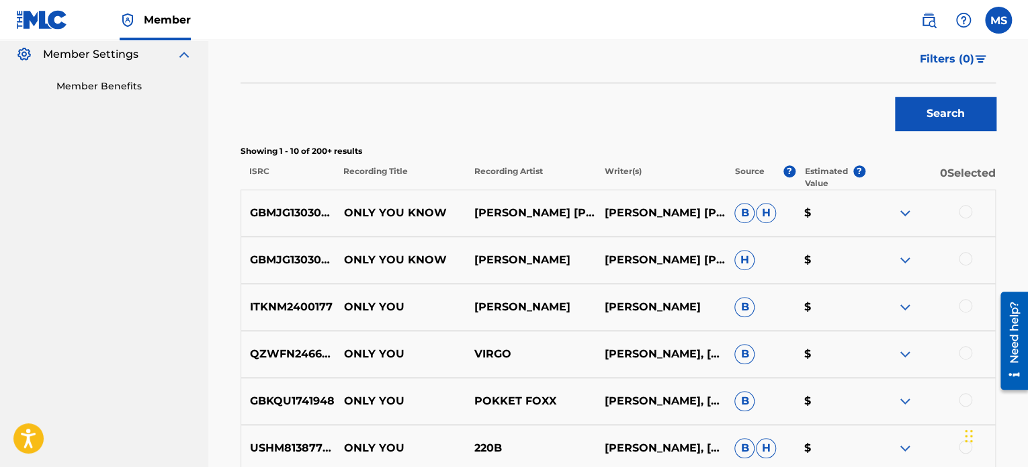
click at [907, 212] on img at bounding box center [905, 213] width 16 height 16
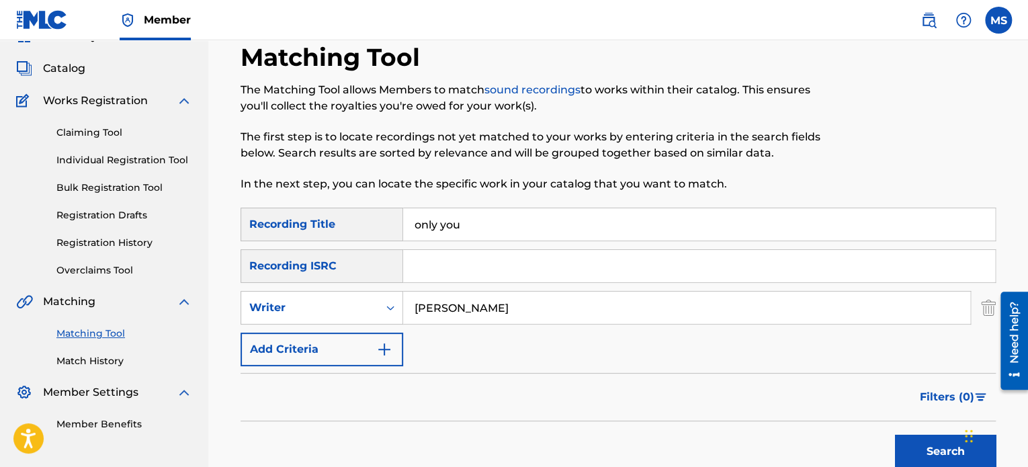
scroll to position [134, 0]
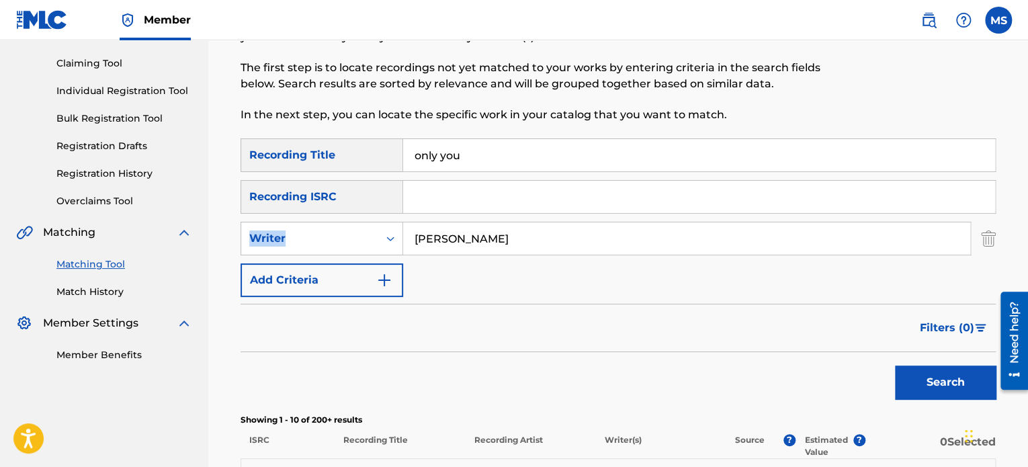
drag, startPoint x: 319, startPoint y: 247, endPoint x: 234, endPoint y: 236, distance: 86.0
drag, startPoint x: 502, startPoint y: 245, endPoint x: 373, endPoint y: 249, distance: 129.7
click at [373, 249] on div "SearchWithCriteriad3ee43aa-6eb0-44d3-8d45-a14e20470cd7 Writer Matt Thomas" at bounding box center [617, 239] width 755 height 34
drag, startPoint x: 384, startPoint y: 135, endPoint x: 279, endPoint y: 137, distance: 105.5
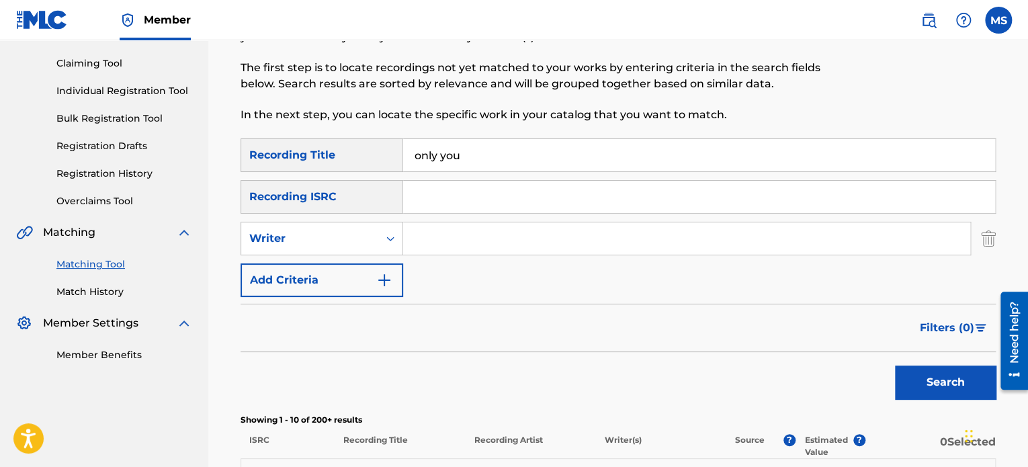
click at [473, 194] on input "Search Form" at bounding box center [699, 197] width 592 height 32
paste input "USUG12401209"
click at [938, 380] on button "Search" at bounding box center [945, 382] width 101 height 34
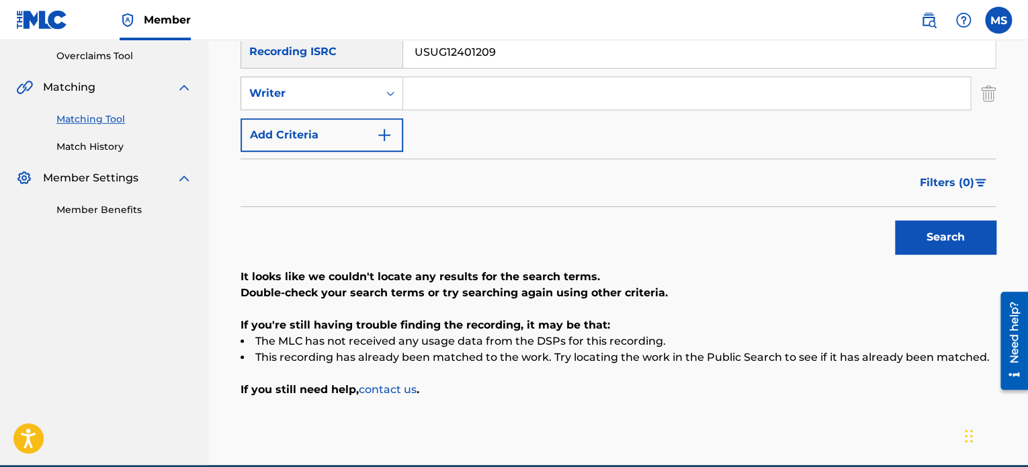
scroll to position [341, 0]
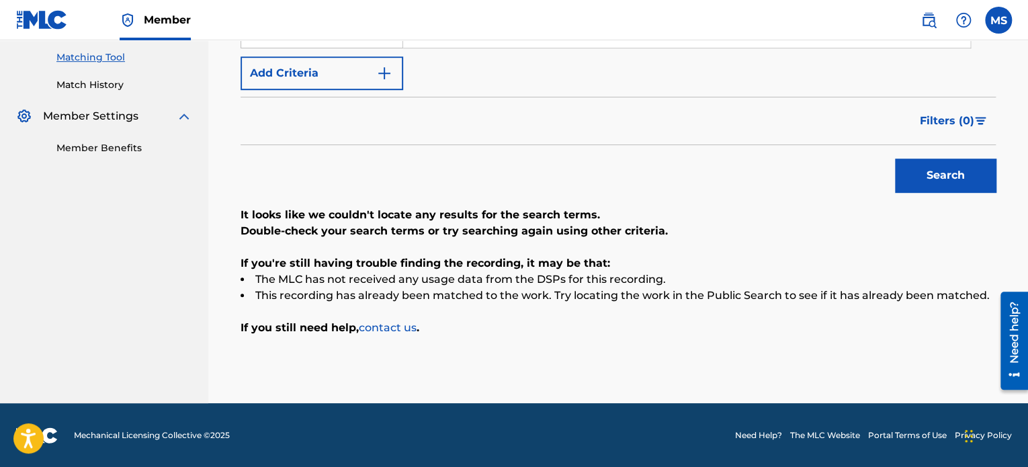
click at [932, 166] on button "Search" at bounding box center [945, 176] width 101 height 34
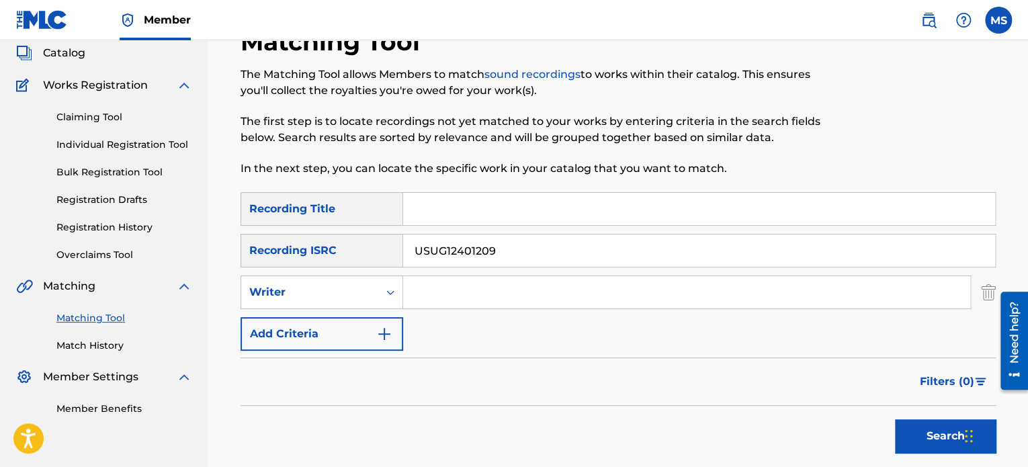
scroll to position [76, 0]
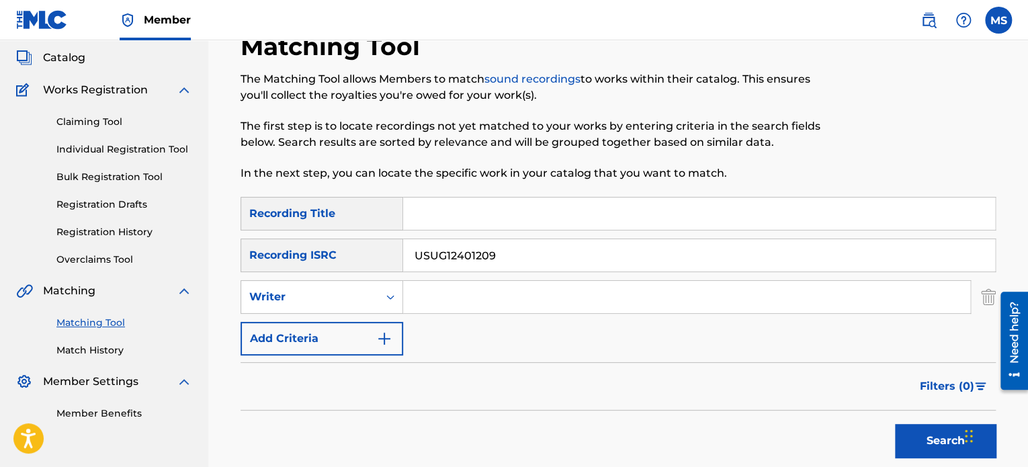
drag, startPoint x: 525, startPoint y: 257, endPoint x: 373, endPoint y: 269, distance: 151.7
click at [373, 269] on div "SearchWithCriteria09b3b535-6017-4ecd-902d-b15d82a04049 Recording ISRC USUG12401…" at bounding box center [617, 255] width 755 height 34
paste input "SB29100012"
click at [895, 424] on button "Search" at bounding box center [945, 441] width 101 height 34
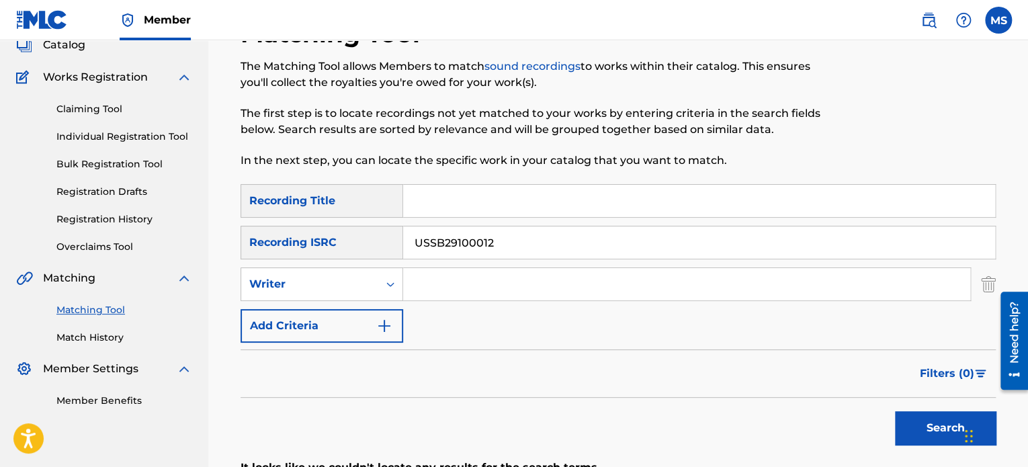
scroll to position [62, 0]
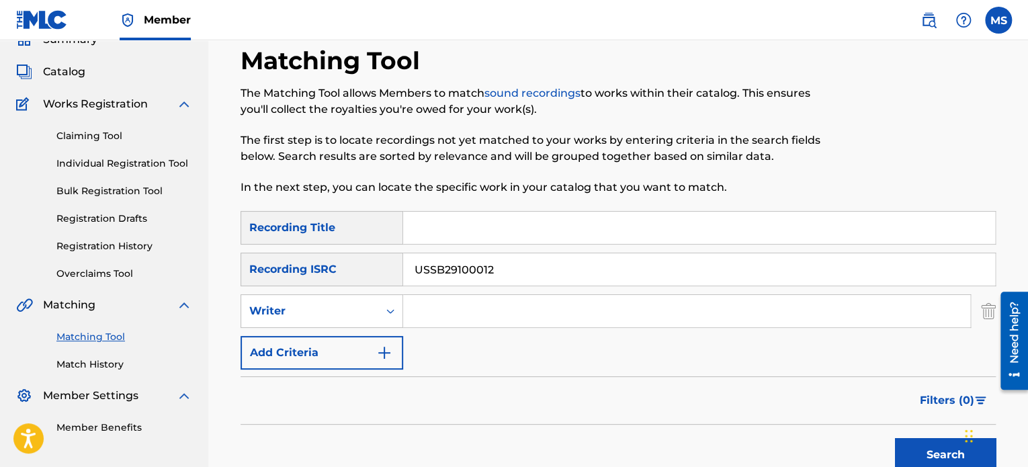
drag, startPoint x: 551, startPoint y: 264, endPoint x: 255, endPoint y: 264, distance: 295.5
click at [255, 264] on div "SearchWithCriteria09b3b535-6017-4ecd-902d-b15d82a04049 Recording ISRC USSB29100…" at bounding box center [617, 270] width 755 height 34
paste input "Search Form"
click at [895, 438] on button "Search" at bounding box center [945, 455] width 101 height 34
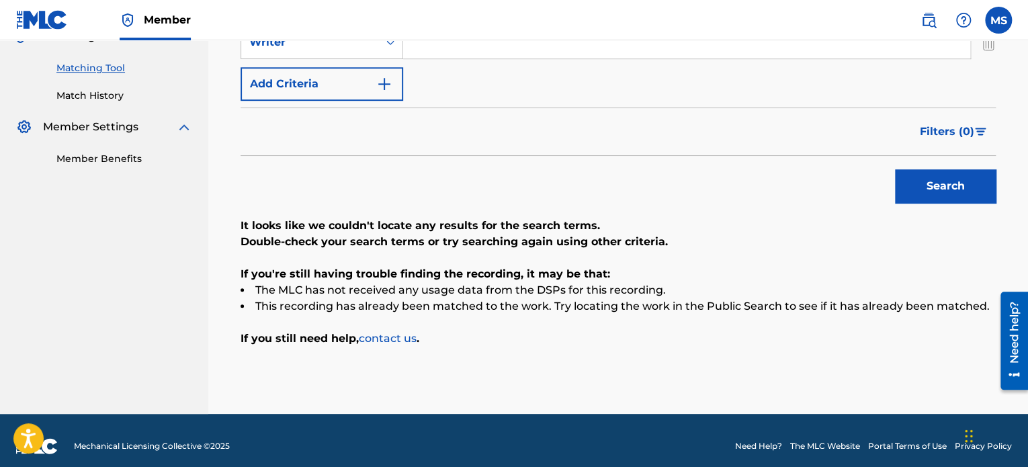
click at [967, 184] on button "Search" at bounding box center [945, 186] width 101 height 34
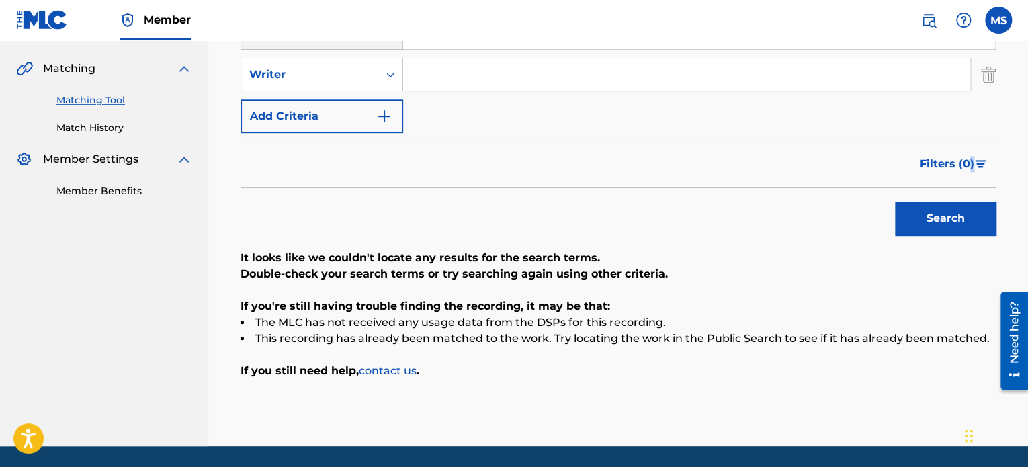
click at [967, 184] on form "SearchWithCriteria04d541ec-4f44-4d43-9b8f-2e1d9cedc762 Recording Title SearchWi…" at bounding box center [617, 107] width 755 height 267
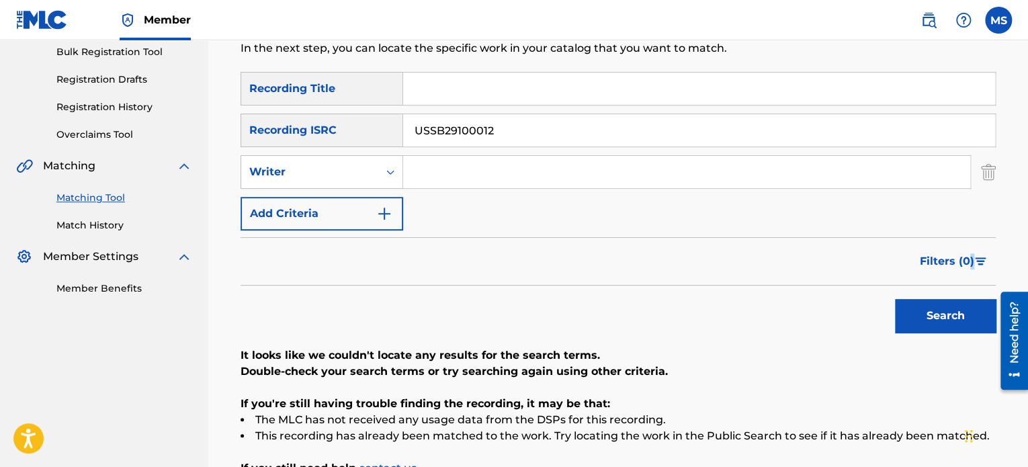
scroll to position [129, 0]
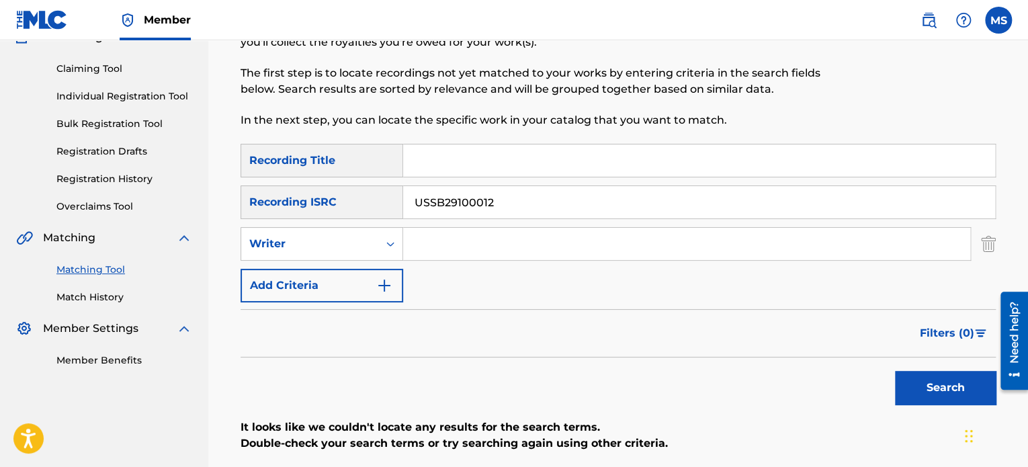
drag, startPoint x: 555, startPoint y: 207, endPoint x: 415, endPoint y: 193, distance: 140.4
click at [415, 193] on input "USSB29100012" at bounding box center [699, 202] width 592 height 32
paste input "GXF9Q2464467"
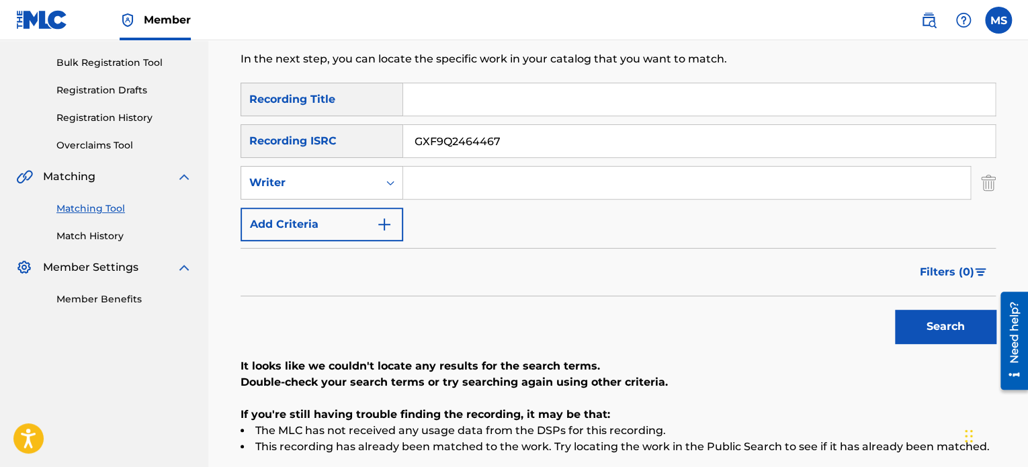
scroll to position [263, 0]
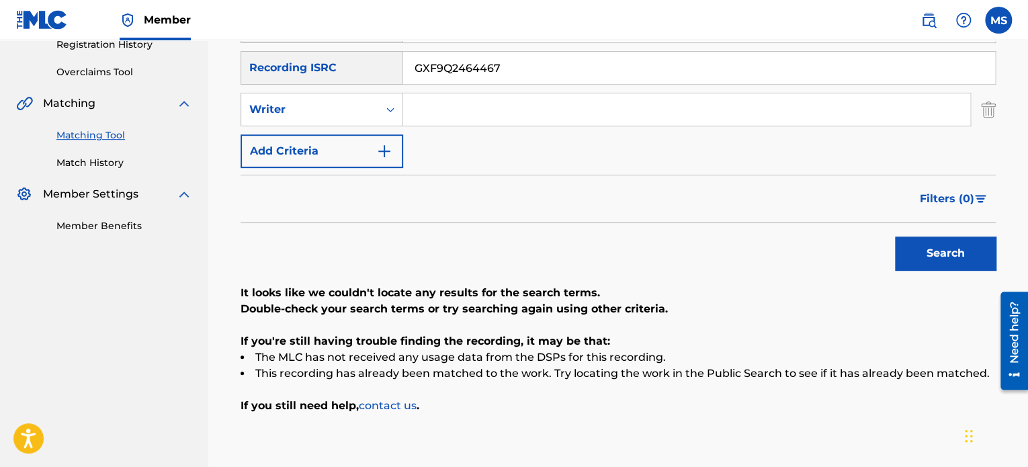
click at [920, 268] on button "Search" at bounding box center [945, 253] width 101 height 34
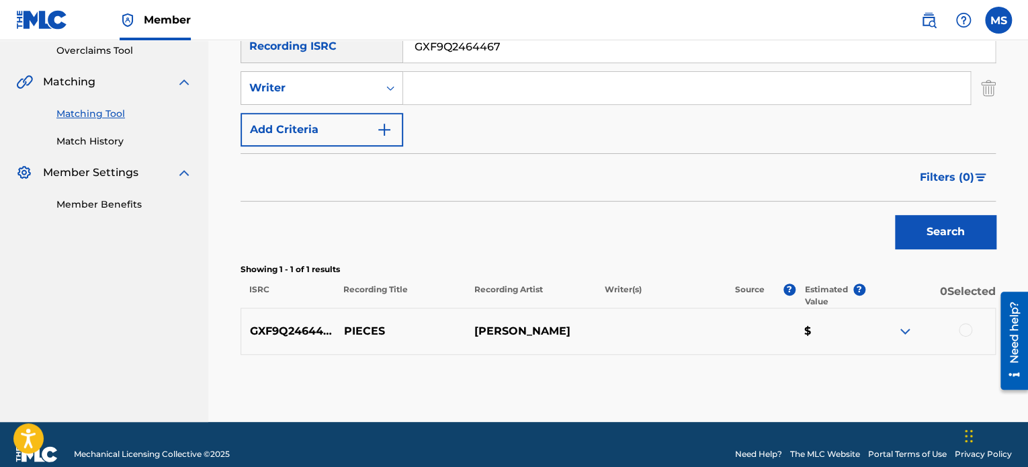
scroll to position [304, 0]
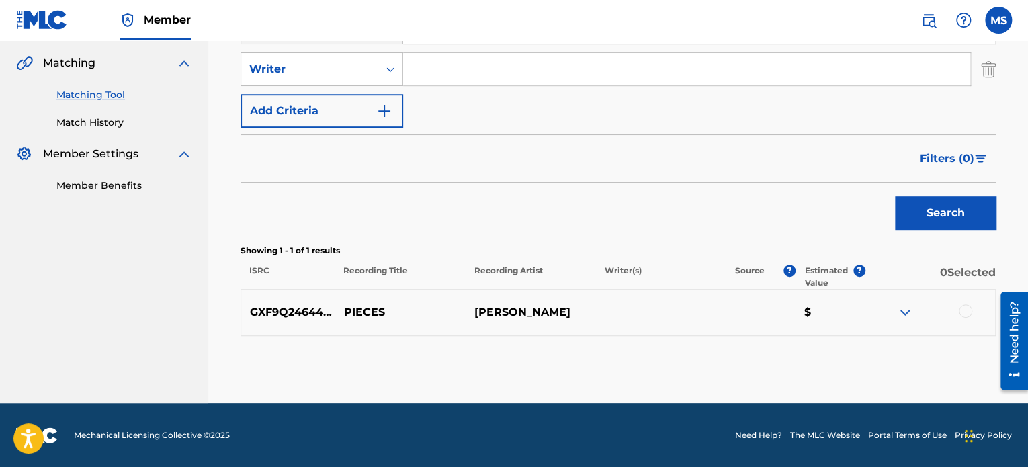
click at [903, 311] on img at bounding box center [905, 312] width 16 height 16
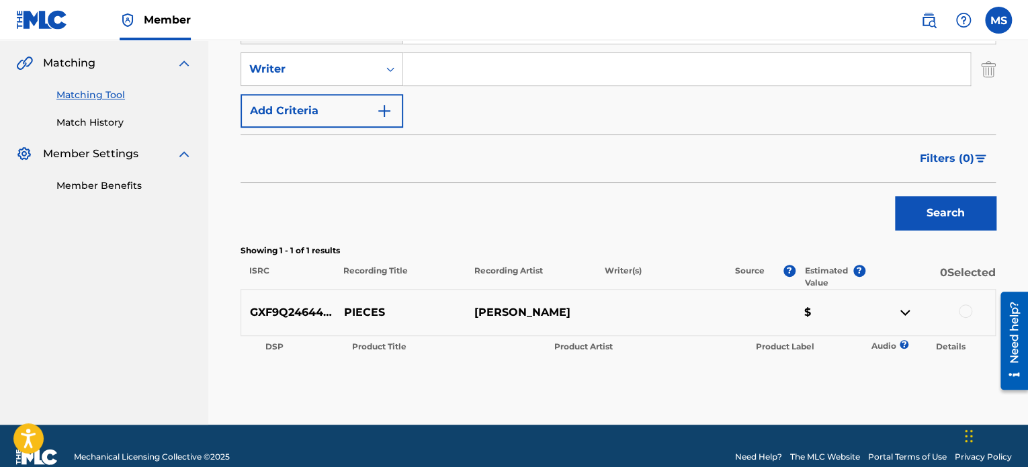
scroll to position [102, 0]
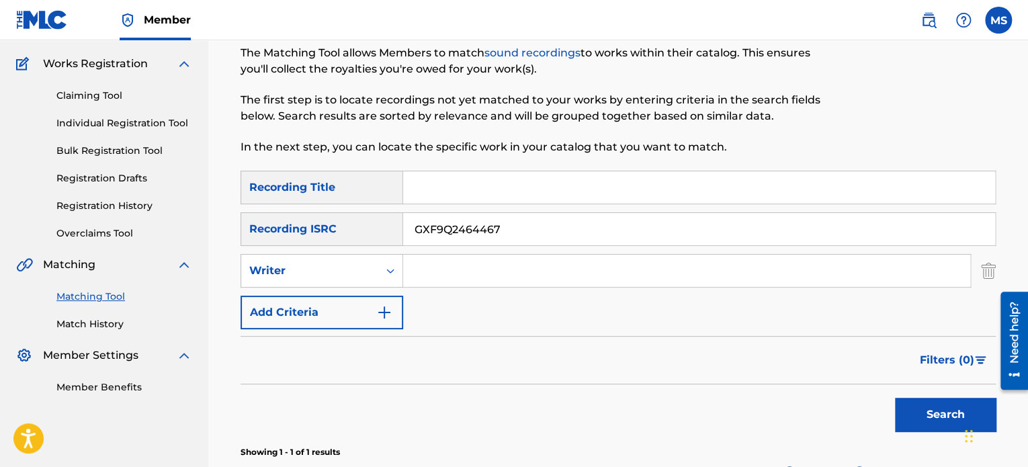
drag, startPoint x: 503, startPoint y: 230, endPoint x: 368, endPoint y: 229, distance: 135.0
click at [368, 229] on div "SearchWithCriteria09b3b535-6017-4ecd-902d-b15d82a04049 Recording ISRC GXF9Q2464…" at bounding box center [617, 229] width 755 height 34
paste input "QZRD92405636"
type input "QZRD92405636"
click at [895, 398] on button "Search" at bounding box center [945, 415] width 101 height 34
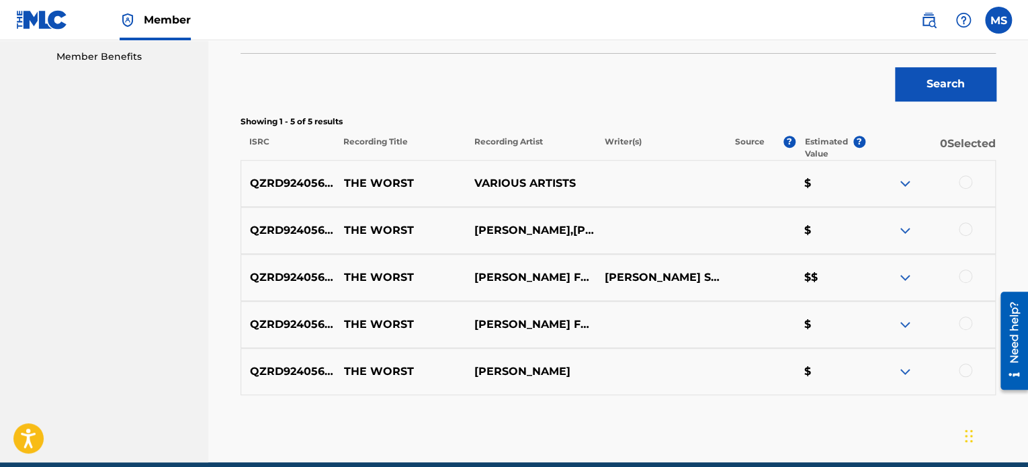
scroll to position [492, 0]
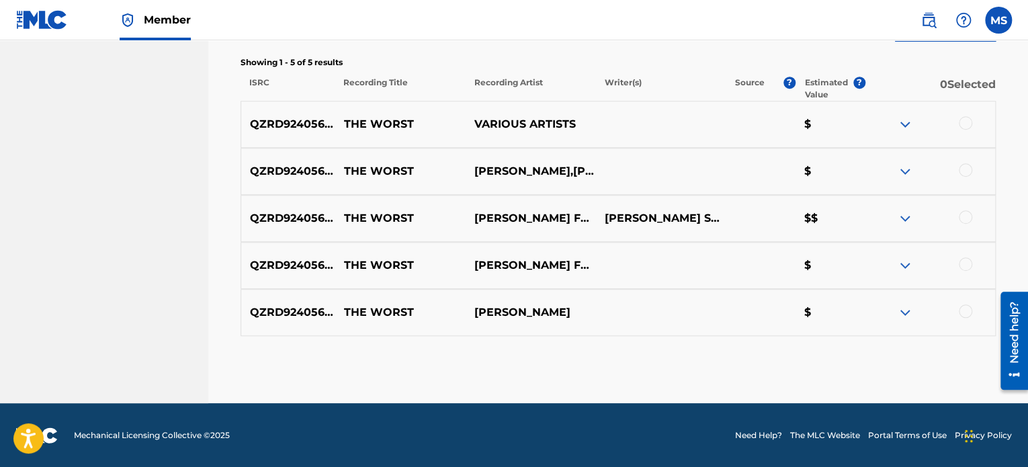
click at [905, 219] on img at bounding box center [905, 218] width 16 height 16
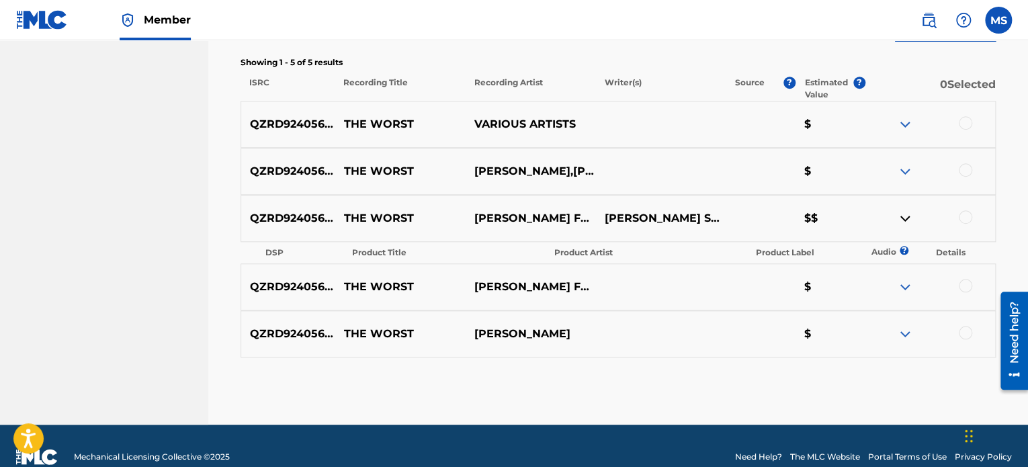
click at [905, 212] on img at bounding box center [905, 218] width 16 height 16
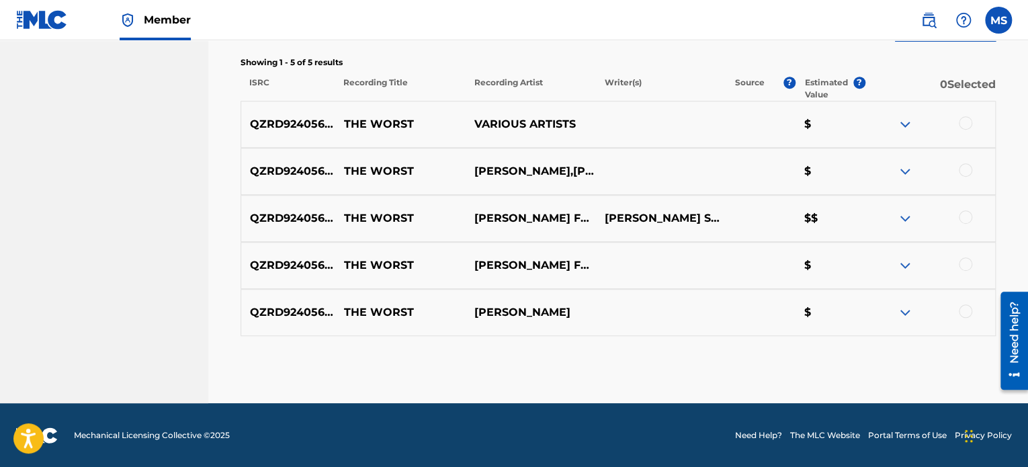
click at [967, 214] on div at bounding box center [965, 216] width 13 height 13
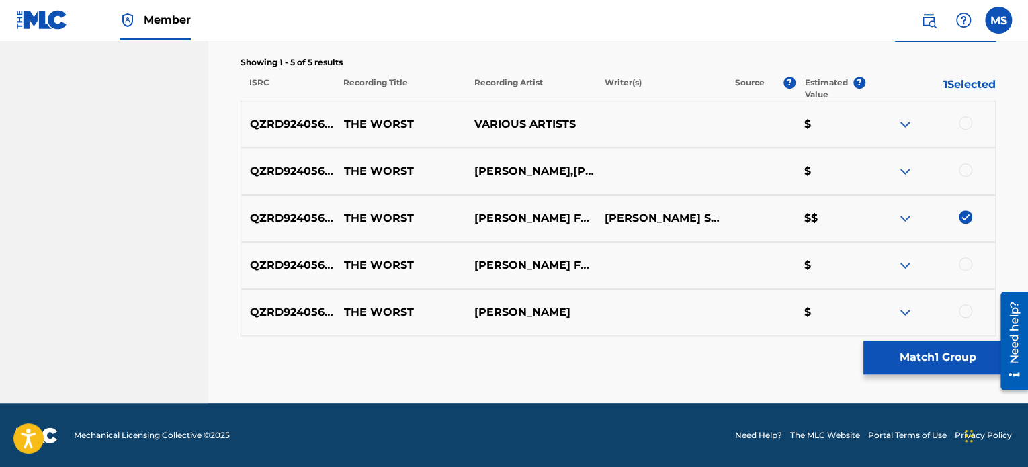
click at [939, 357] on button "Match 1 Group" at bounding box center [937, 358] width 148 height 34
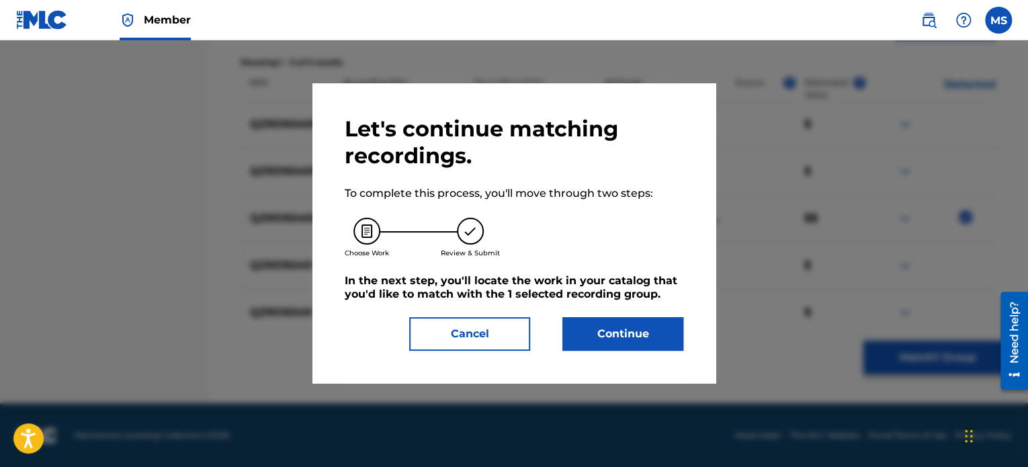
click at [649, 327] on button "Continue" at bounding box center [622, 334] width 121 height 34
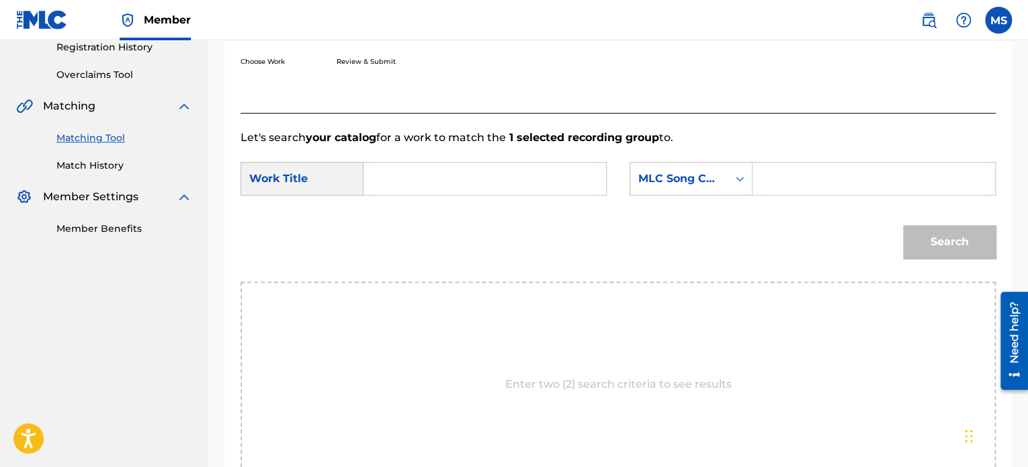
scroll to position [269, 0]
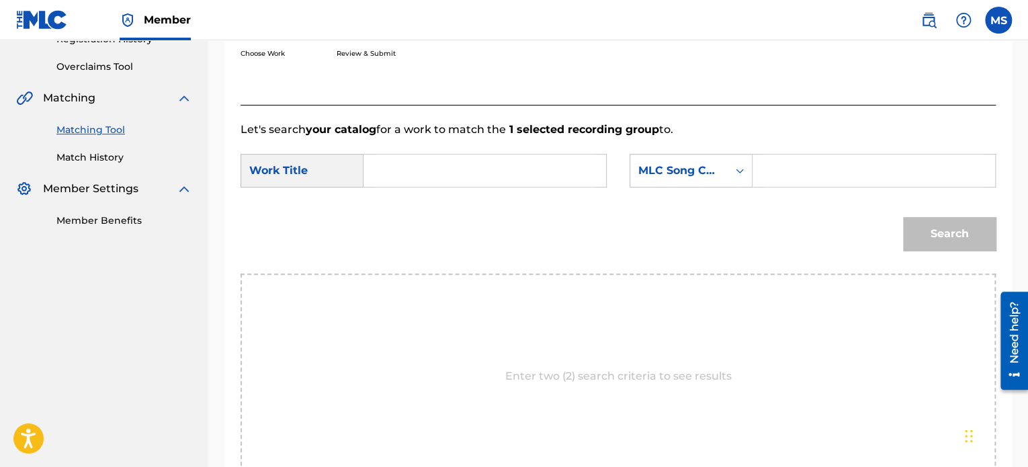
click at [421, 175] on input "Search Form" at bounding box center [485, 170] width 220 height 32
type input "t"
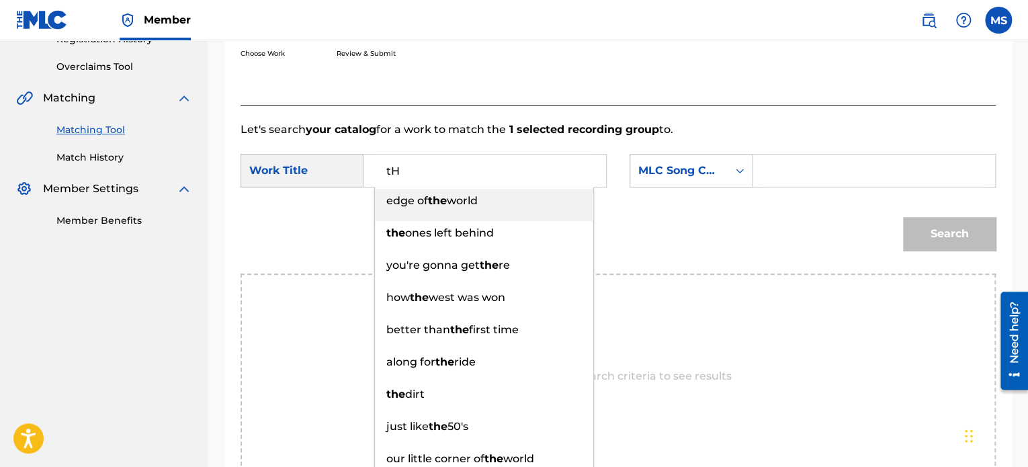
type input "t"
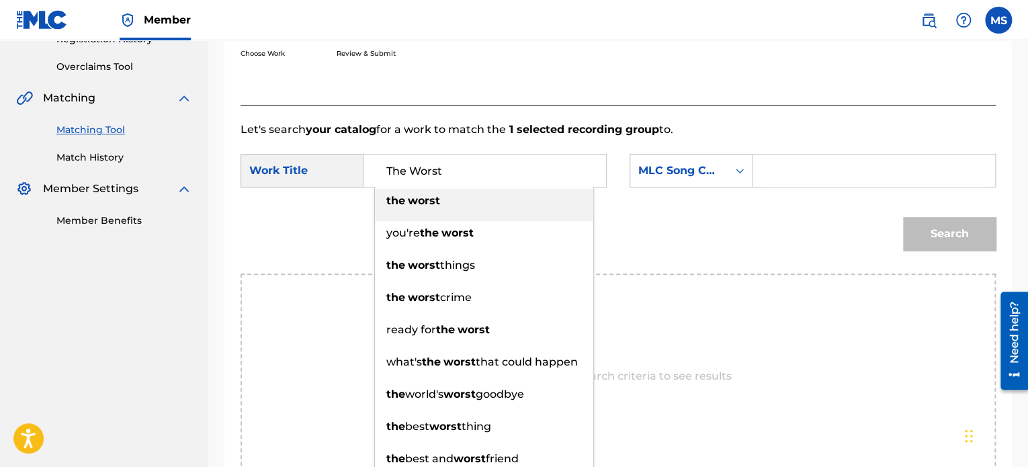
click at [439, 209] on div "the worst" at bounding box center [484, 201] width 218 height 24
type input "the worst"
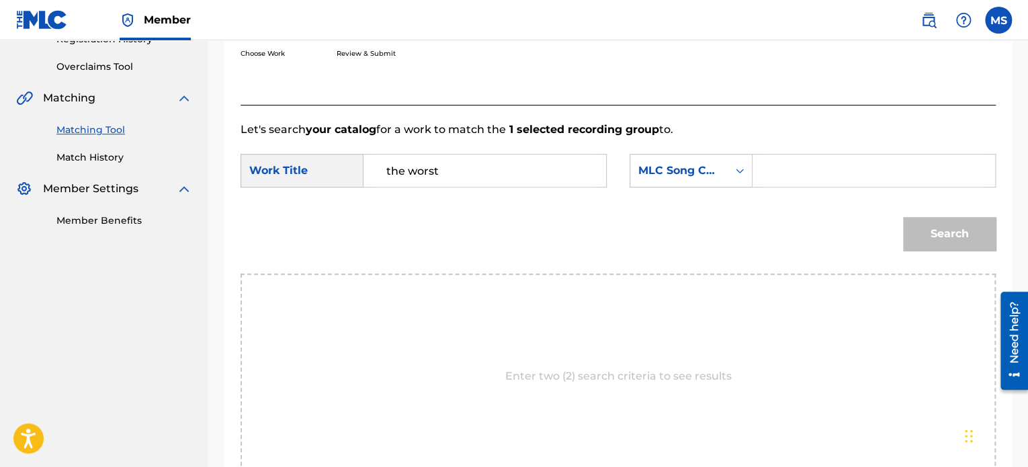
click at [774, 162] on input "Search Form" at bounding box center [874, 170] width 220 height 32
click at [740, 177] on div "Search Form" at bounding box center [739, 171] width 24 height 24
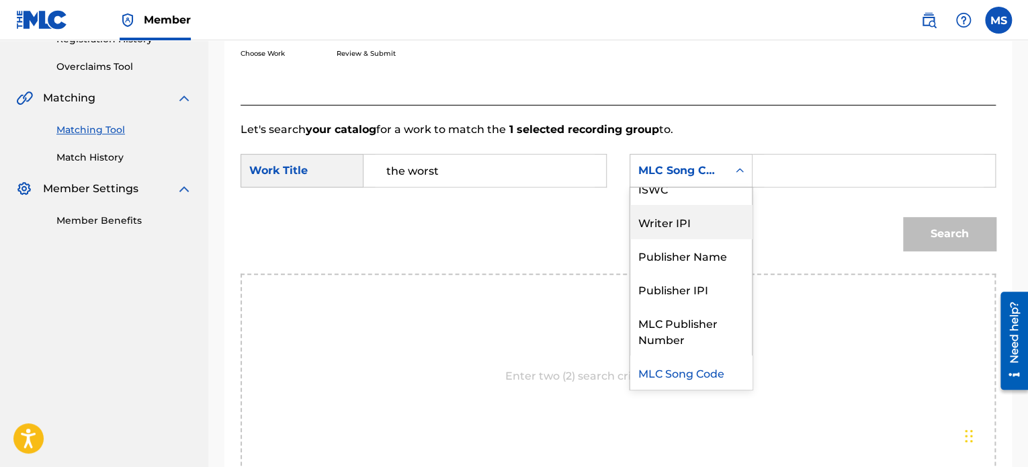
scroll to position [0, 0]
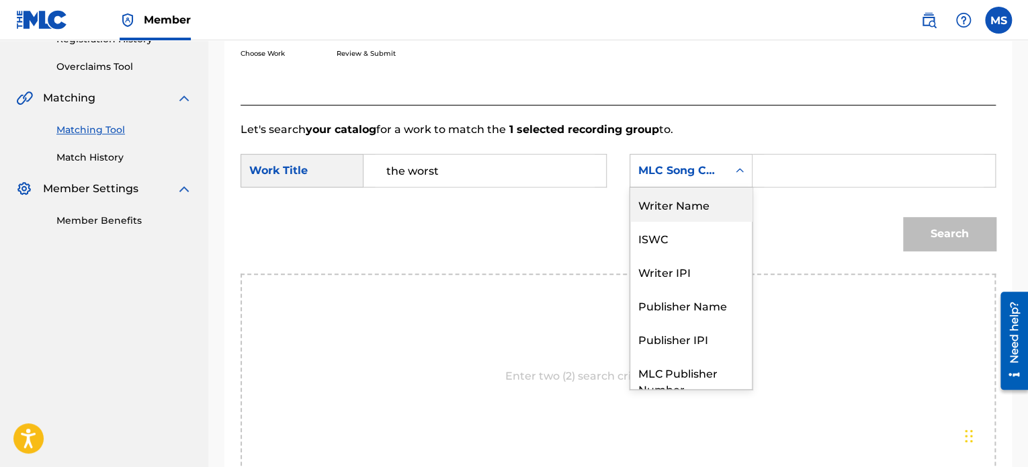
click at [686, 203] on div "Writer Name" at bounding box center [691, 204] width 122 height 34
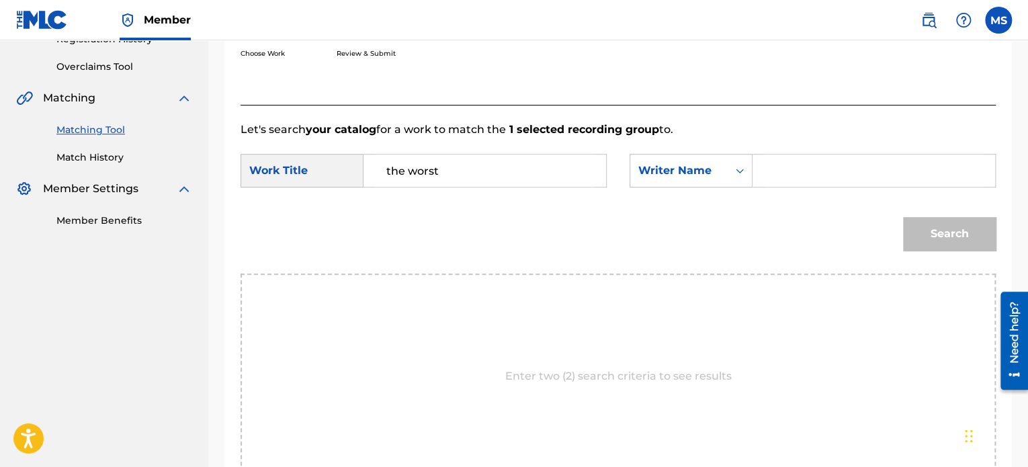
click at [780, 168] on input "Search Form" at bounding box center [874, 170] width 220 height 32
type input "justin moore"
click at [903, 217] on button "Search" at bounding box center [949, 234] width 93 height 34
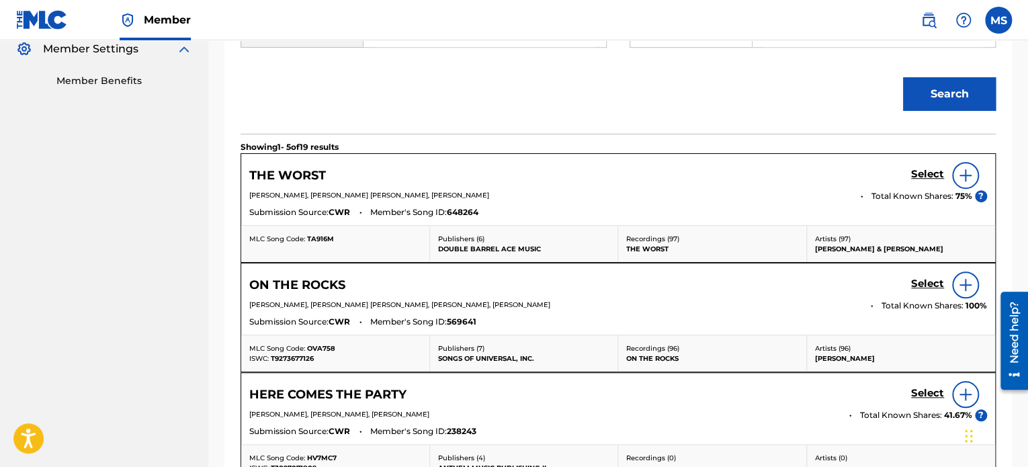
scroll to position [403, 0]
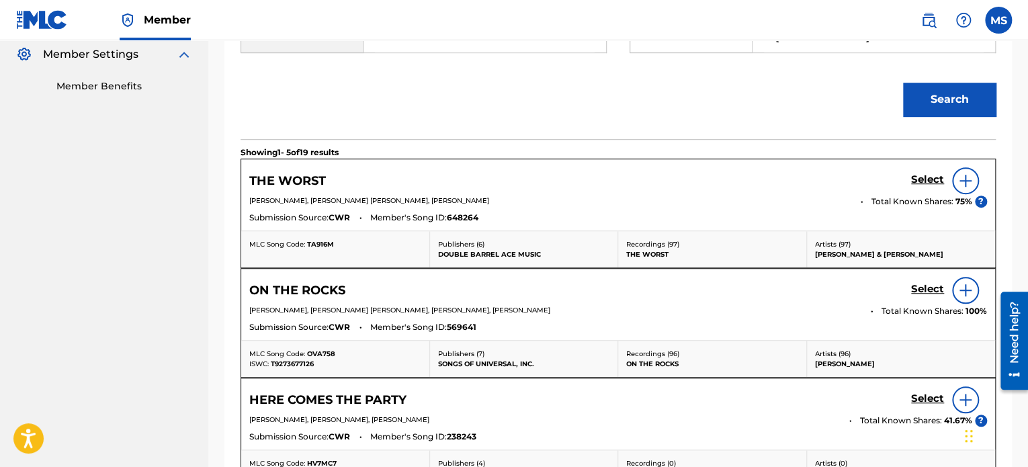
click at [269, 175] on h5 "THE WORST" at bounding box center [287, 180] width 77 height 15
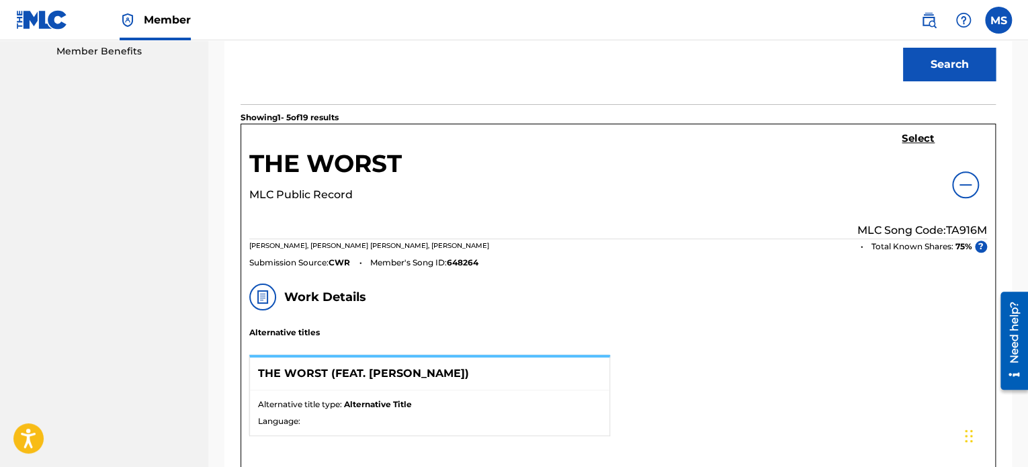
scroll to position [336, 0]
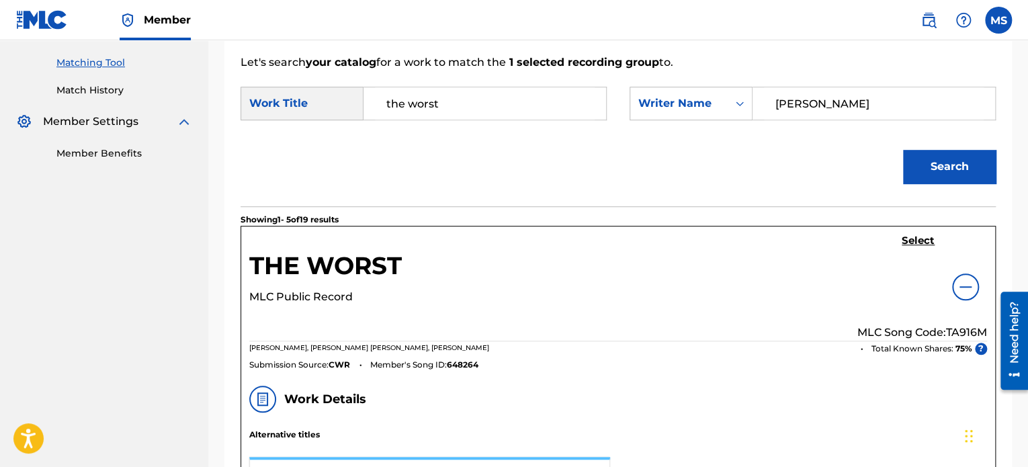
click at [970, 290] on img at bounding box center [965, 287] width 16 height 16
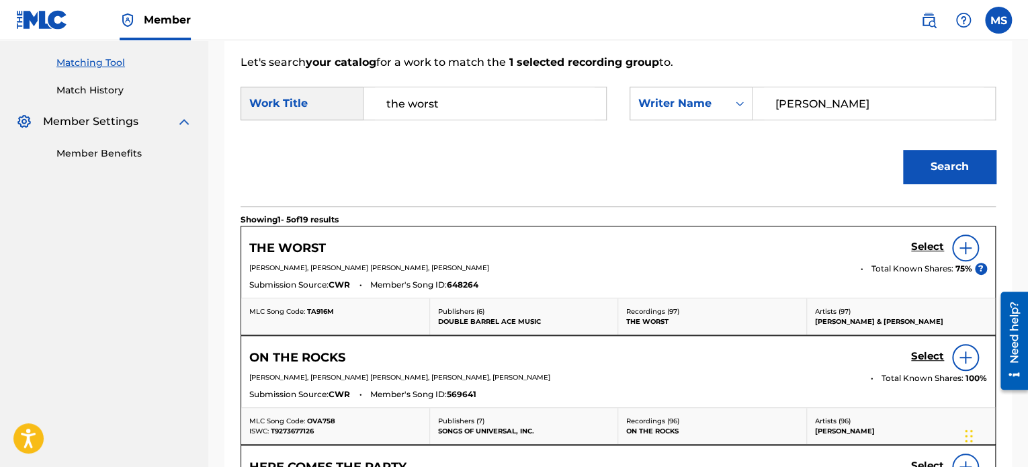
click at [928, 244] on h5 "Select" at bounding box center [927, 246] width 33 height 13
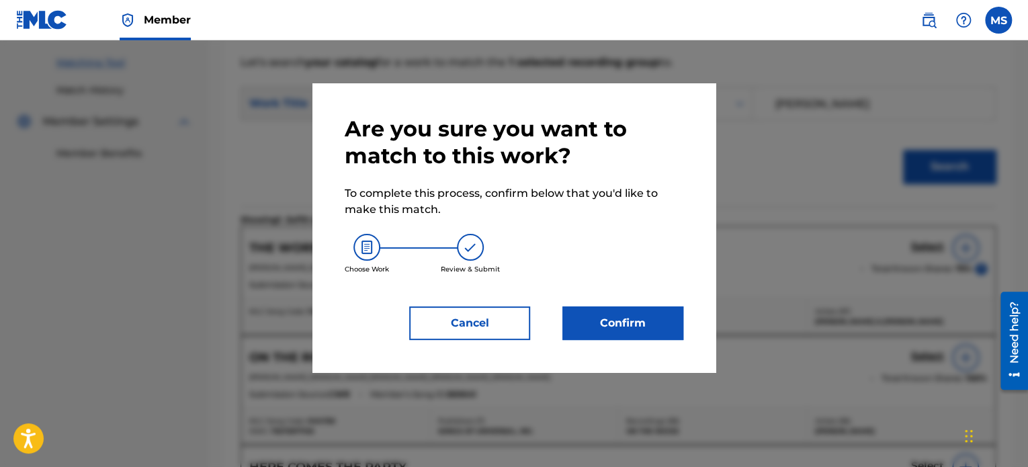
click at [664, 320] on button "Confirm" at bounding box center [622, 323] width 121 height 34
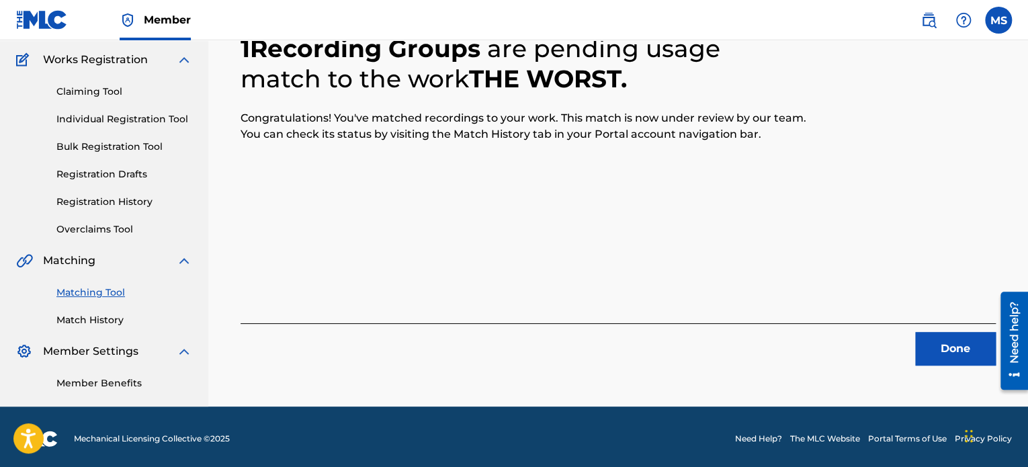
scroll to position [110, 0]
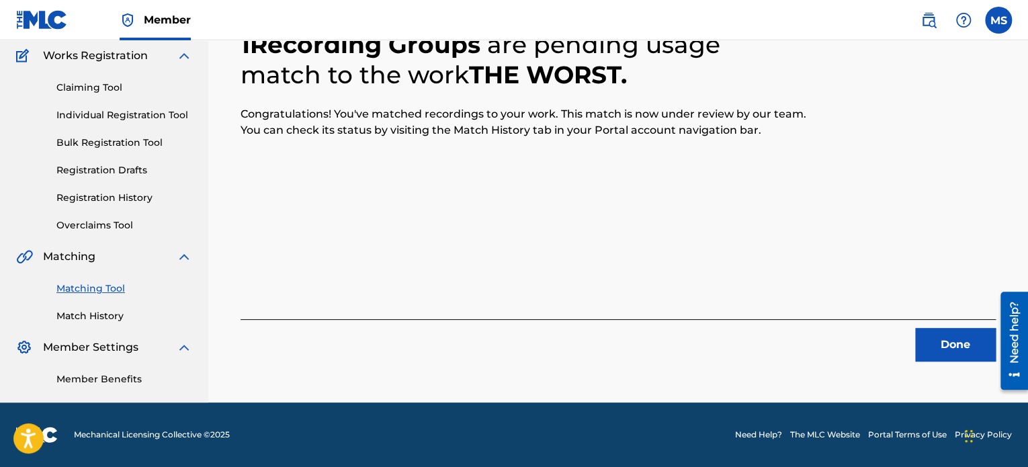
click at [919, 328] on button "Done" at bounding box center [955, 345] width 81 height 34
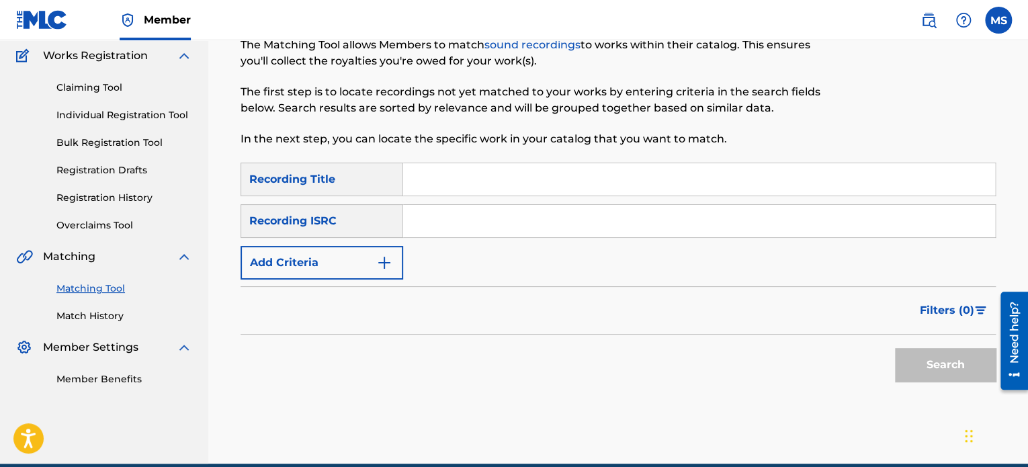
click at [424, 221] on input "Search Form" at bounding box center [699, 221] width 592 height 32
paste input "QZQAY2426216"
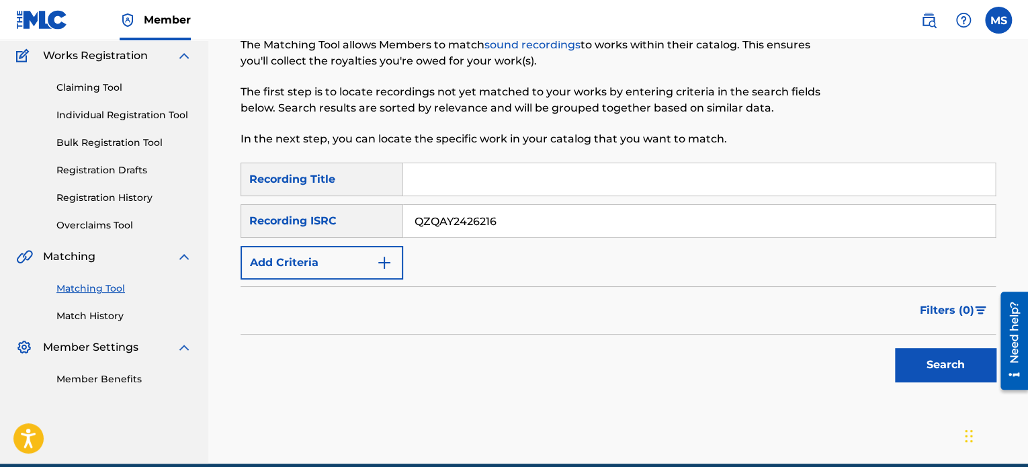
click at [919, 352] on button "Search" at bounding box center [945, 365] width 101 height 34
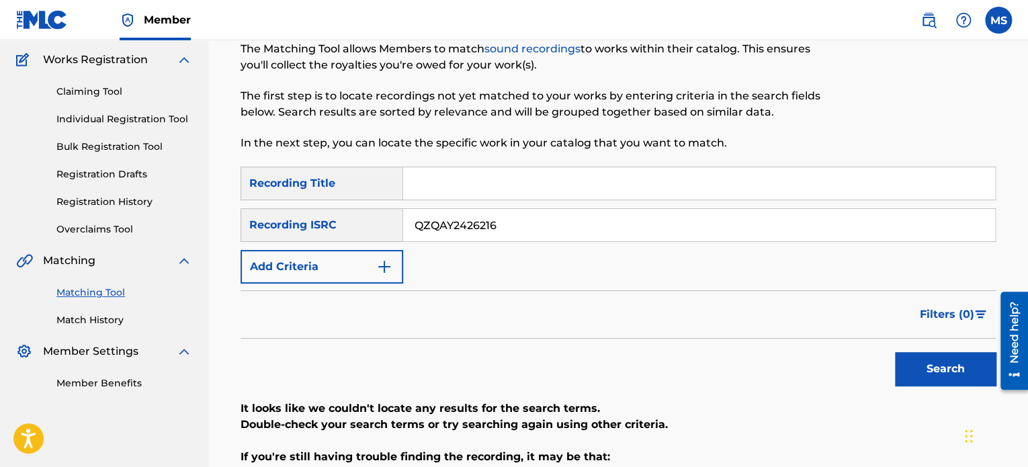
scroll to position [104, 0]
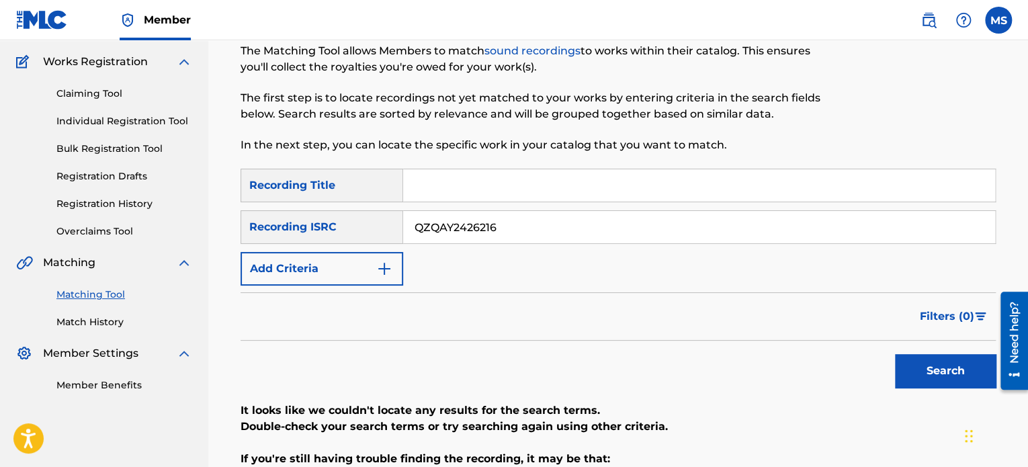
click at [932, 369] on button "Search" at bounding box center [945, 371] width 101 height 34
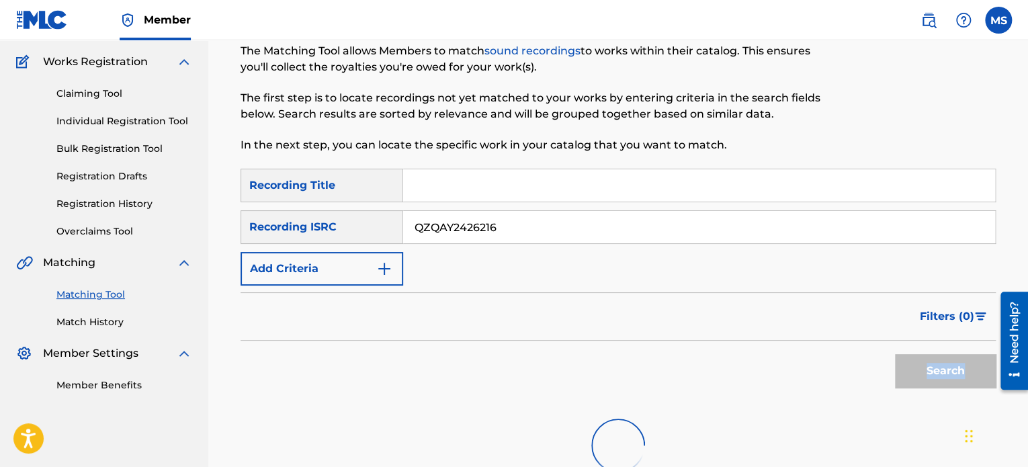
click at [932, 369] on div "Search" at bounding box center [941, 368] width 107 height 54
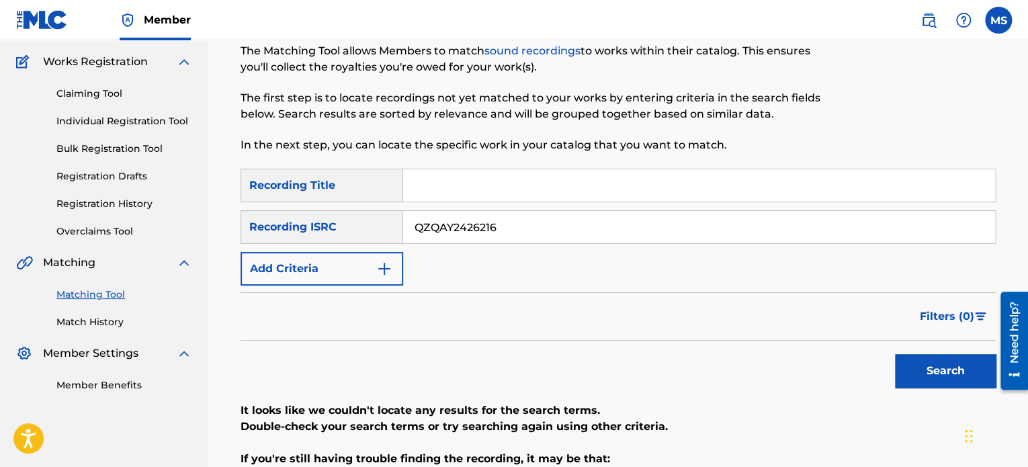
drag, startPoint x: 502, startPoint y: 222, endPoint x: 382, endPoint y: 236, distance: 121.1
click at [382, 236] on div "SearchWithCriteria09b3b535-6017-4ecd-902d-b15d82a04049 Recording ISRC QZQAY2426…" at bounding box center [617, 227] width 755 height 34
paste input "RD92405637"
click at [895, 354] on button "Search" at bounding box center [945, 371] width 101 height 34
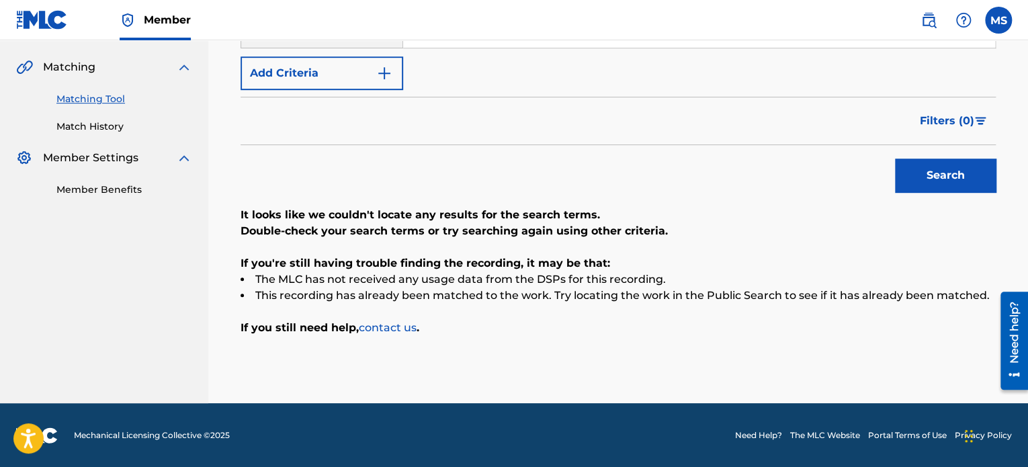
click at [951, 175] on button "Search" at bounding box center [945, 176] width 101 height 34
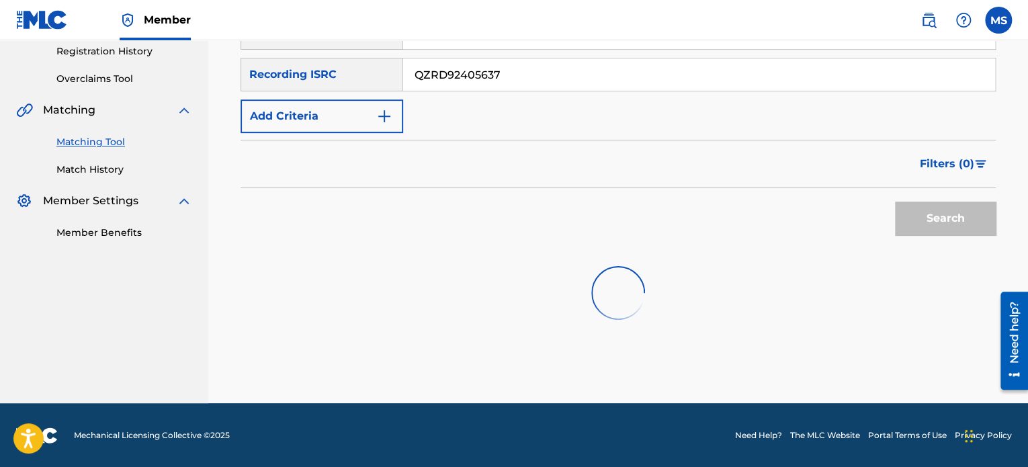
click at [951, 175] on button "Filters ( 0 )" at bounding box center [954, 164] width 84 height 34
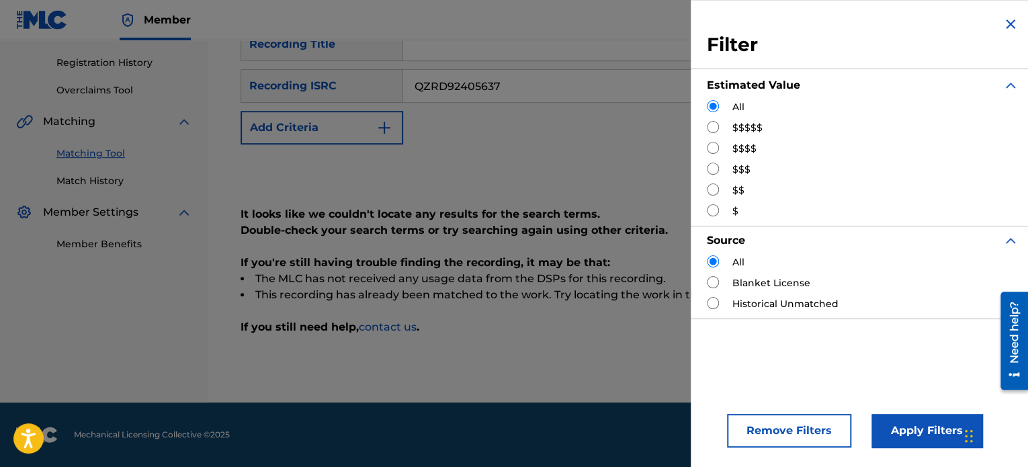
scroll to position [245, 0]
click at [598, 160] on div "Search" at bounding box center [617, 172] width 755 height 54
click at [1009, 26] on img "Search Form" at bounding box center [1010, 24] width 16 height 16
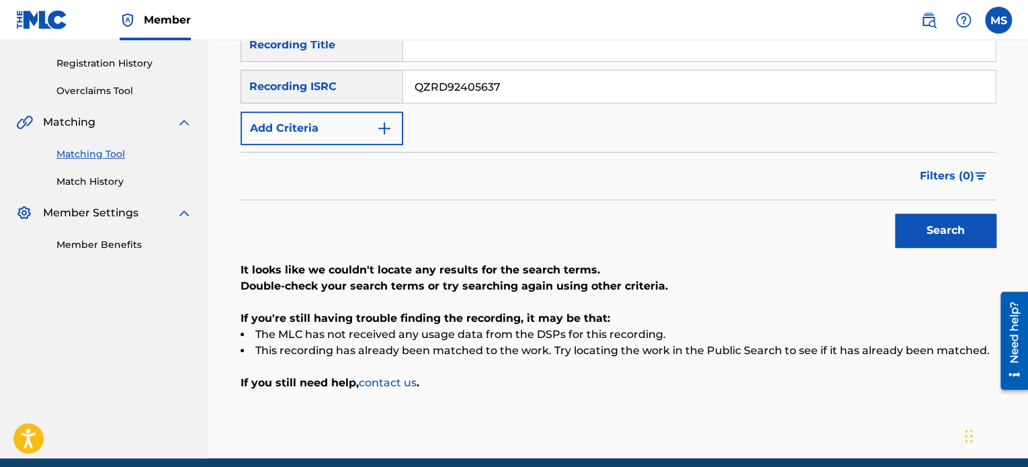
scroll to position [257, 0]
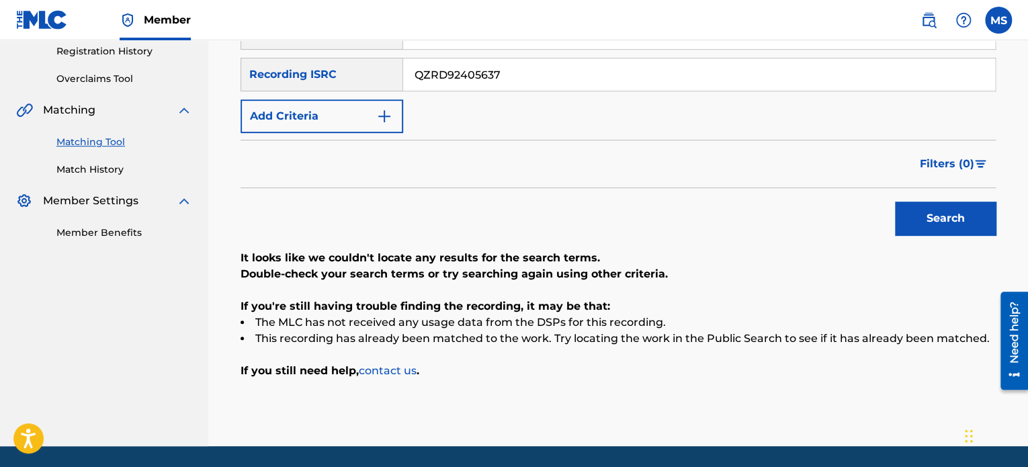
click at [965, 211] on button "Search" at bounding box center [945, 219] width 101 height 34
drag, startPoint x: 511, startPoint y: 77, endPoint x: 402, endPoint y: 74, distance: 108.9
click at [402, 74] on div "SearchWithCriteria09b3b535-6017-4ecd-902d-b15d82a04049 Recording ISRC QZRD92405…" at bounding box center [617, 75] width 755 height 34
paste input "QZRD92405640"
click at [895, 202] on button "Search" at bounding box center [945, 219] width 101 height 34
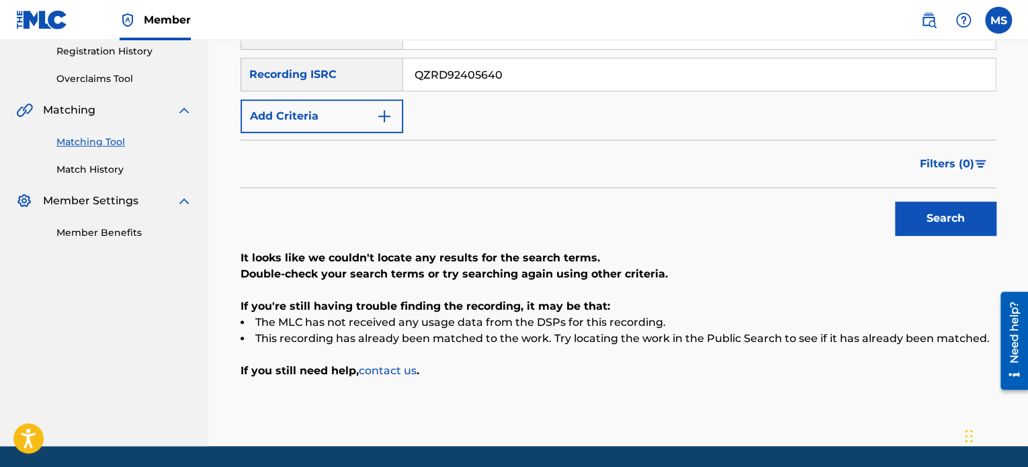
click at [959, 220] on button "Search" at bounding box center [945, 219] width 101 height 34
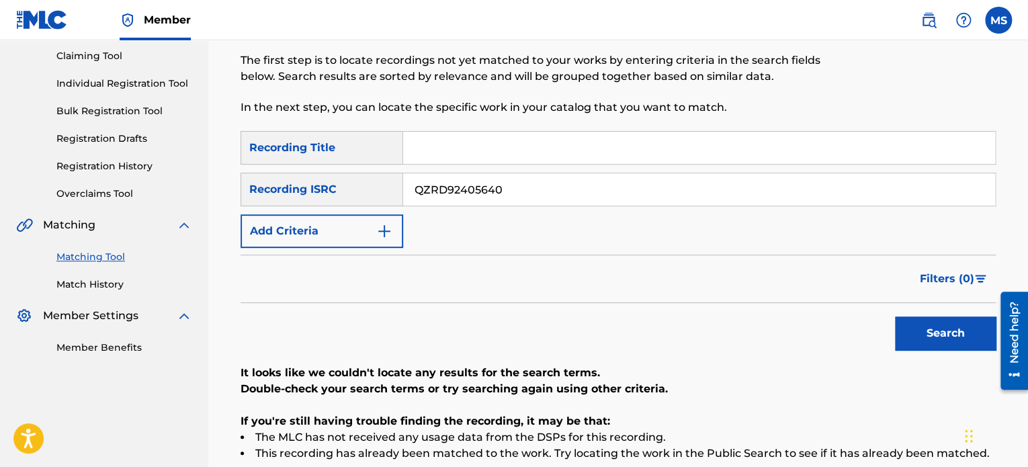
scroll to position [0, 0]
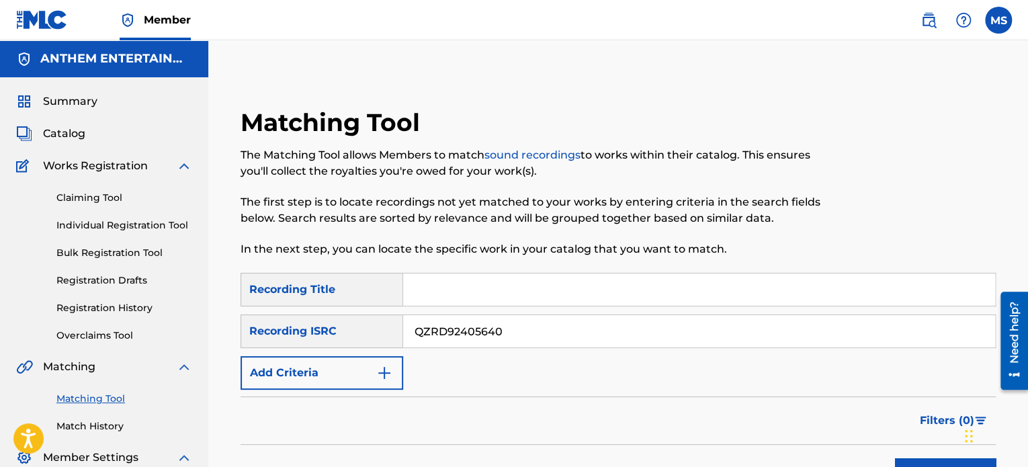
drag, startPoint x: 543, startPoint y: 336, endPoint x: 422, endPoint y: 334, distance: 120.9
click at [422, 334] on input "QZRD92405640" at bounding box center [699, 331] width 592 height 32
paste input "QZRD92404579"
click at [895, 458] on button "Search" at bounding box center [945, 475] width 101 height 34
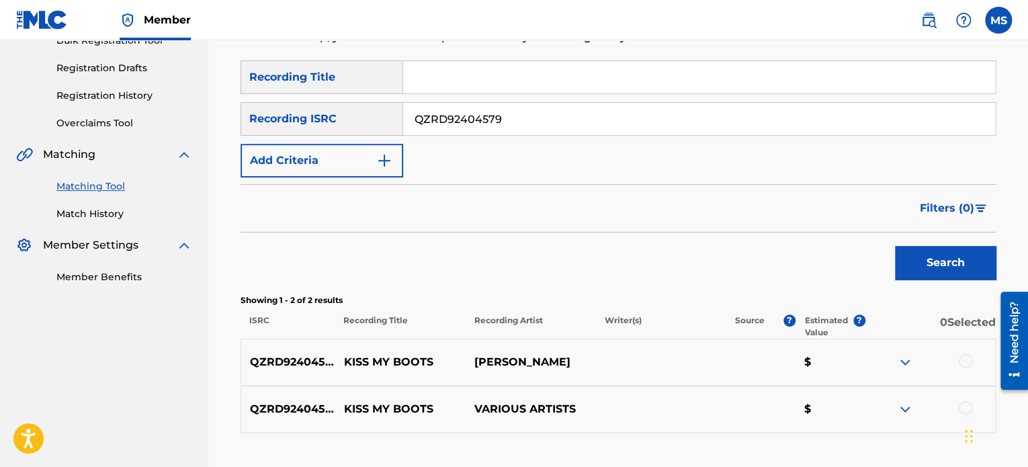
scroll to position [107, 0]
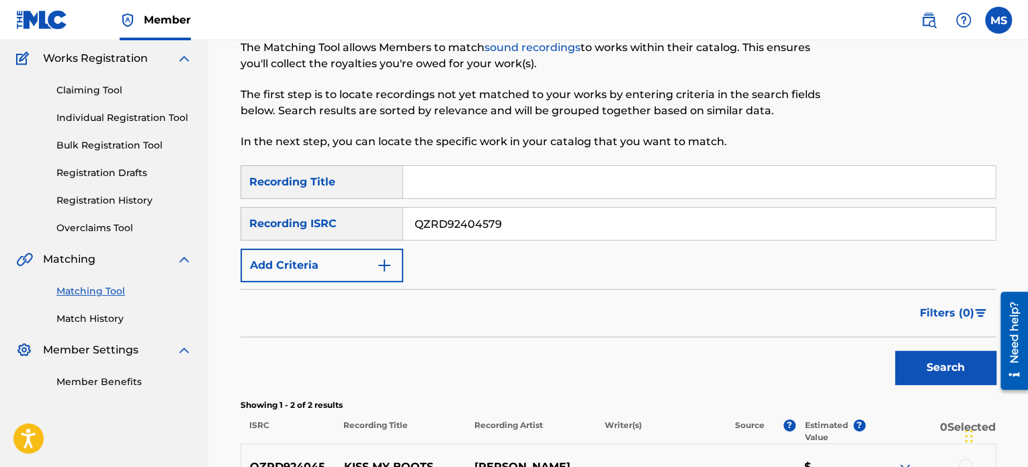
drag, startPoint x: 507, startPoint y: 226, endPoint x: 378, endPoint y: 226, distance: 129.0
click at [378, 226] on div "SearchWithCriteria09b3b535-6017-4ecd-902d-b15d82a04049 Recording ISRC QZRD92404…" at bounding box center [617, 224] width 755 height 34
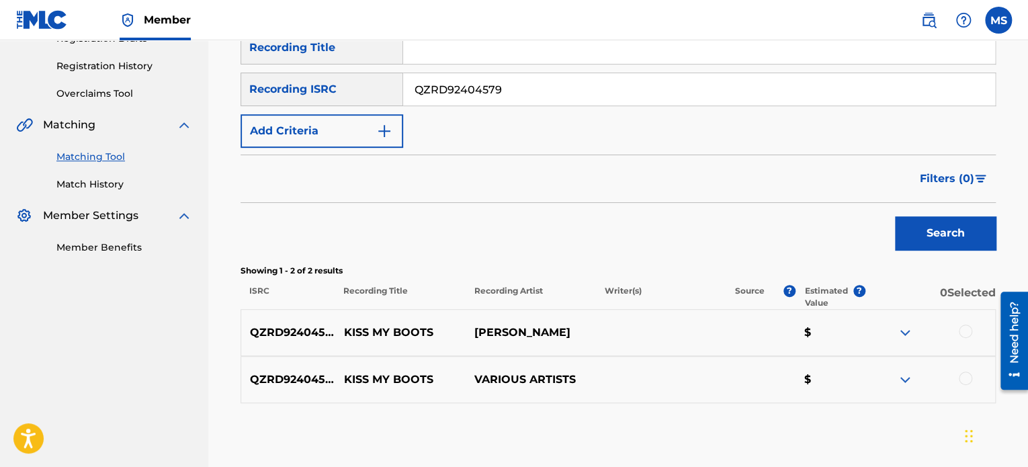
scroll to position [40, 0]
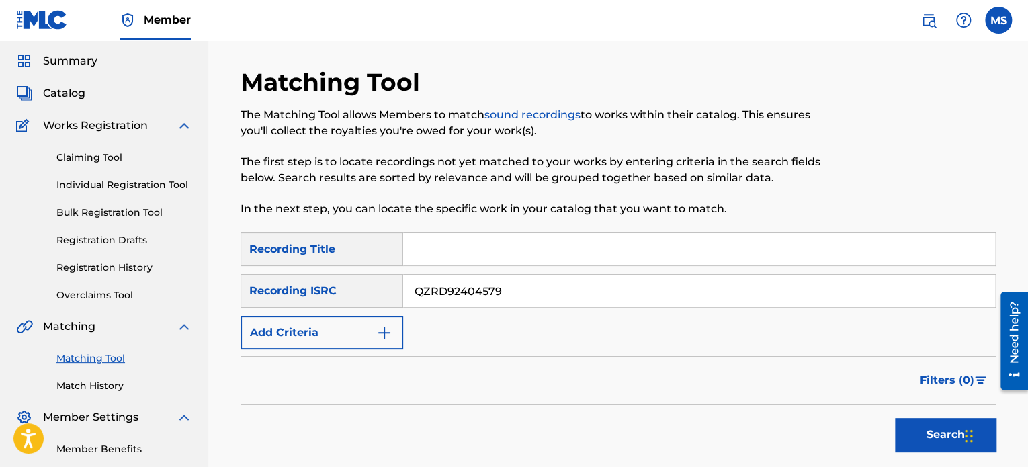
paste input "USWB12305248"
click at [919, 435] on button "Search" at bounding box center [945, 435] width 101 height 34
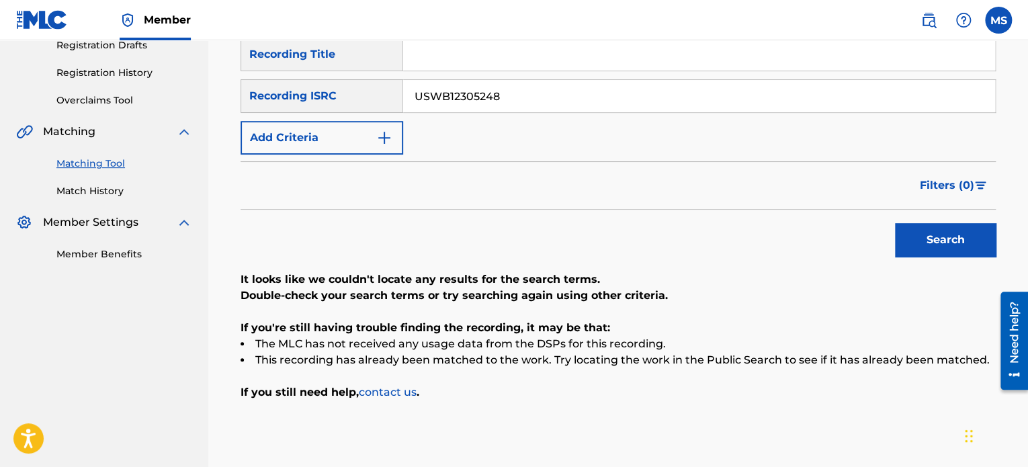
scroll to position [242, 0]
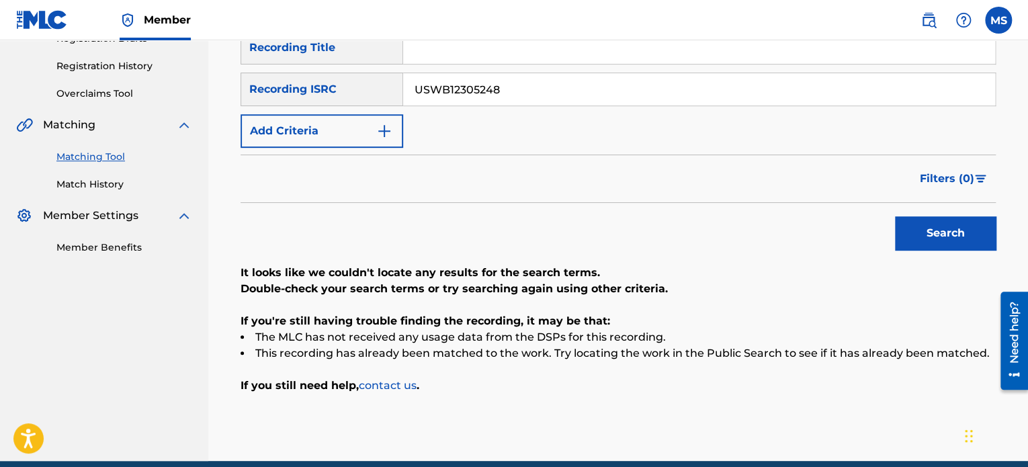
click at [905, 234] on button "Search" at bounding box center [945, 233] width 101 height 34
click at [905, 234] on div "Search" at bounding box center [941, 230] width 107 height 54
click at [905, 234] on button "Search" at bounding box center [945, 233] width 101 height 34
drag, startPoint x: 506, startPoint y: 97, endPoint x: 398, endPoint y: 92, distance: 108.2
click at [398, 92] on div "SearchWithCriteria09b3b535-6017-4ecd-902d-b15d82a04049 Recording ISRC USWB12305…" at bounding box center [617, 90] width 755 height 34
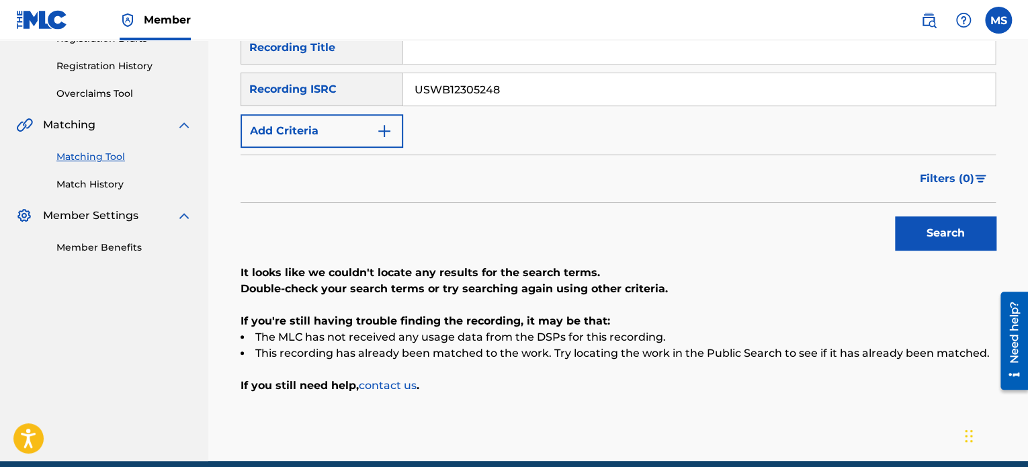
paste input "C4R233415"
click at [934, 249] on button "Search" at bounding box center [945, 233] width 101 height 34
drag, startPoint x: 510, startPoint y: 87, endPoint x: 380, endPoint y: 109, distance: 132.2
click at [380, 109] on div "SearchWithCriteria04d541ec-4f44-4d43-9b8f-2e1d9cedc762 Recording Title SearchWi…" at bounding box center [617, 89] width 755 height 117
paste input "QZRD92405404"
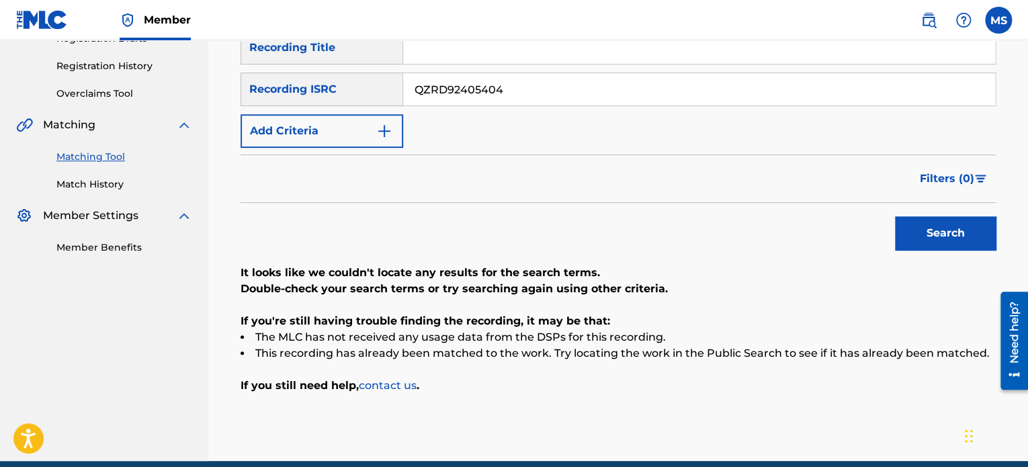
click at [895, 216] on button "Search" at bounding box center [945, 233] width 101 height 34
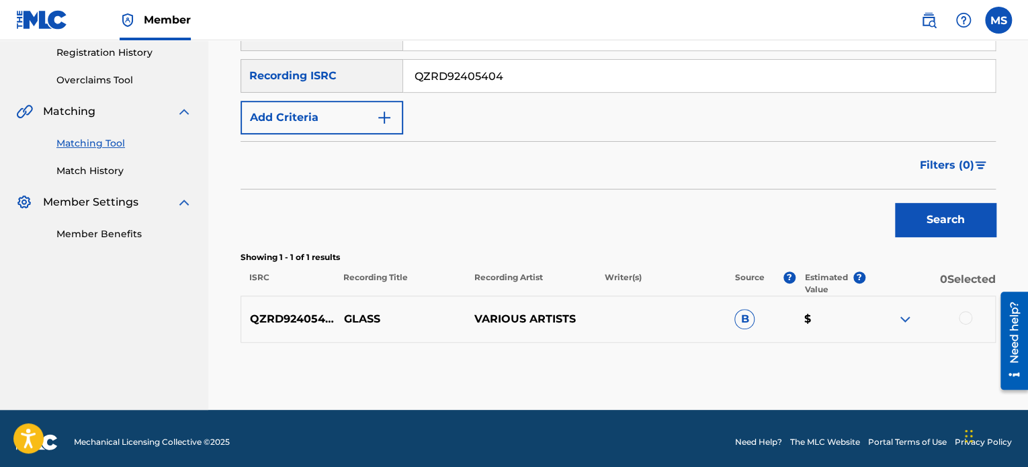
scroll to position [262, 0]
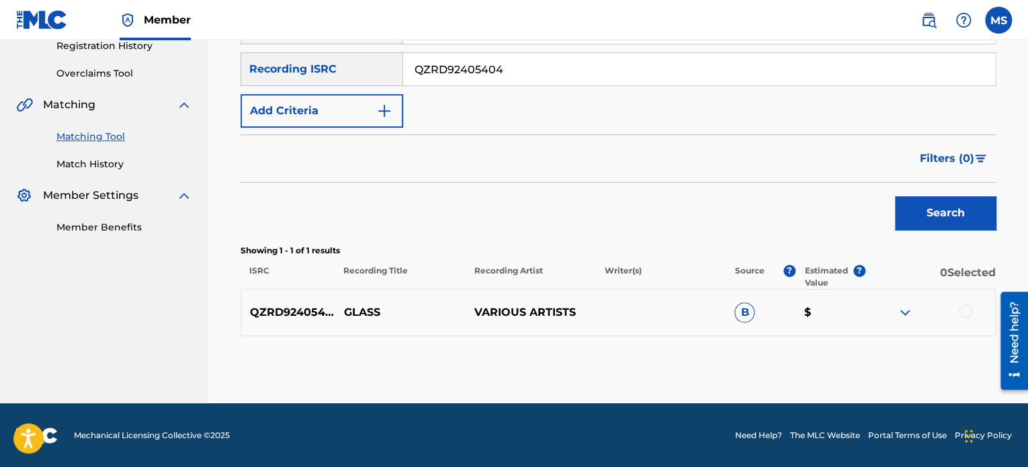
click at [897, 310] on img at bounding box center [905, 312] width 16 height 16
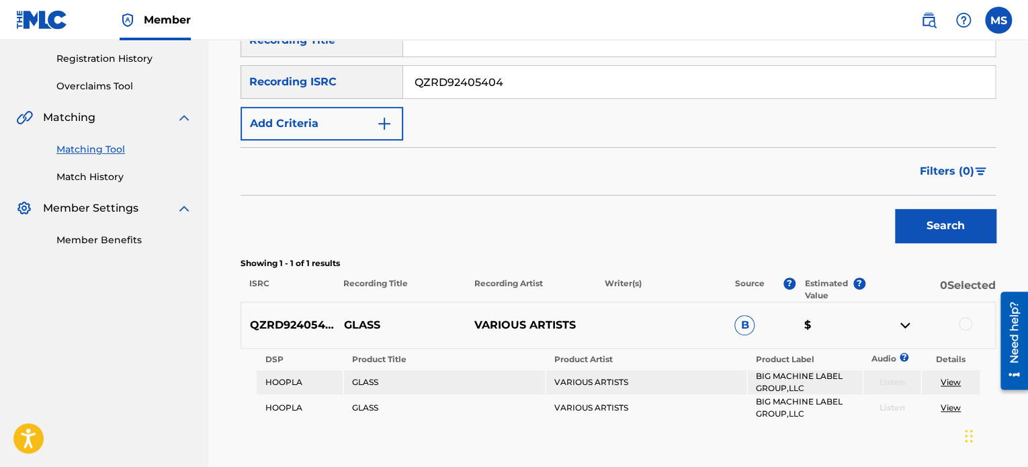
scroll to position [199, 0]
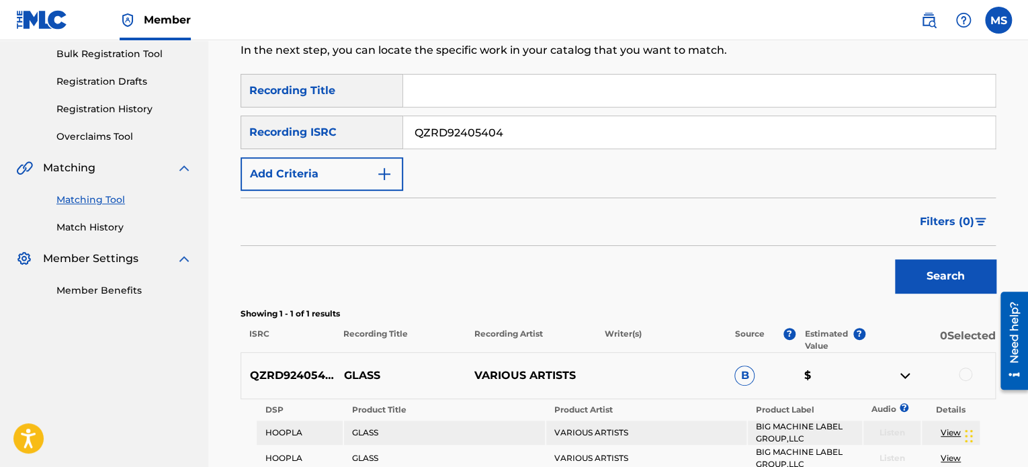
drag, startPoint x: 530, startPoint y: 144, endPoint x: 312, endPoint y: 132, distance: 218.0
click at [312, 132] on div "SearchWithCriteria09b3b535-6017-4ecd-902d-b15d82a04049 Recording ISRC QZRD92405…" at bounding box center [617, 133] width 755 height 34
paste input "USWB12401735"
click at [916, 288] on button "Search" at bounding box center [945, 276] width 101 height 34
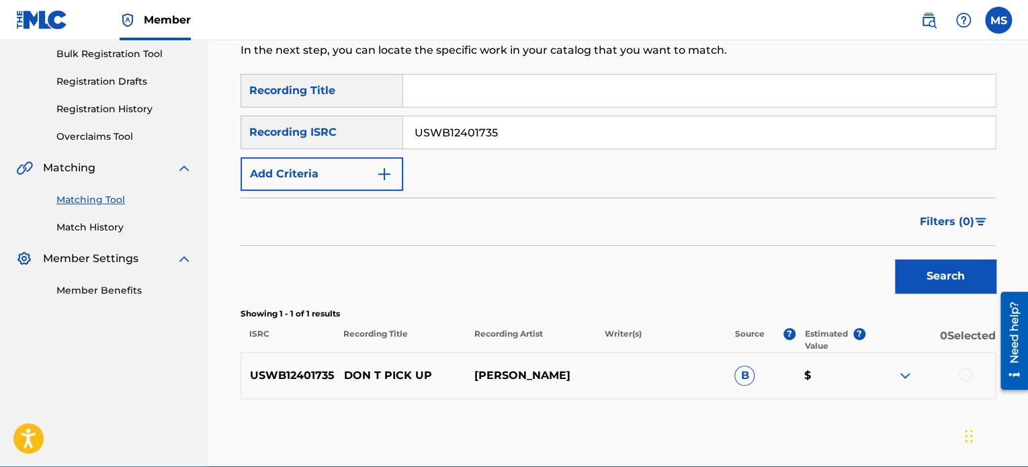
click at [898, 375] on img at bounding box center [905, 375] width 16 height 16
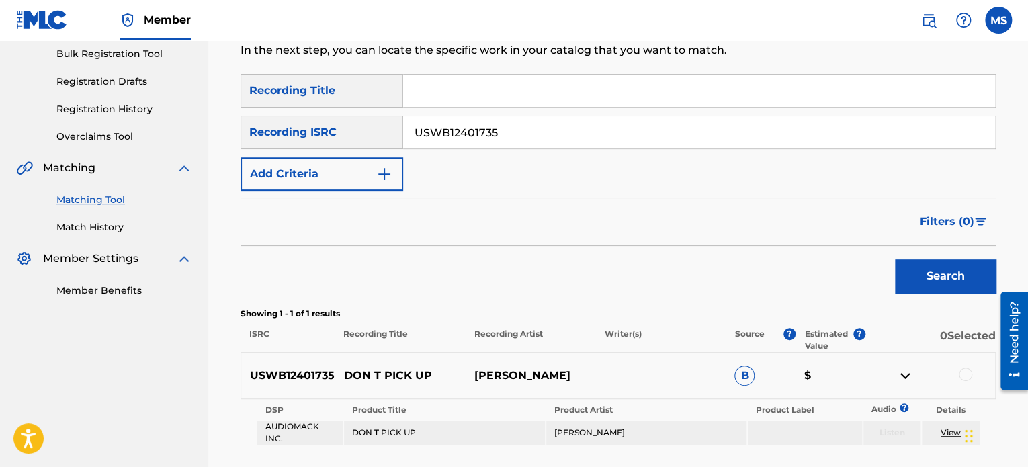
drag, startPoint x: 525, startPoint y: 131, endPoint x: 199, endPoint y: 128, distance: 326.5
click at [199, 128] on main "ANTHEM ENTERTAINMENT LP Summary Catalog Works Registration Claiming Tool Indivi…" at bounding box center [514, 177] width 1028 height 672
paste input "QZA7T170024"
type input "QZA7T1700245"
click at [895, 259] on button "Search" at bounding box center [945, 276] width 101 height 34
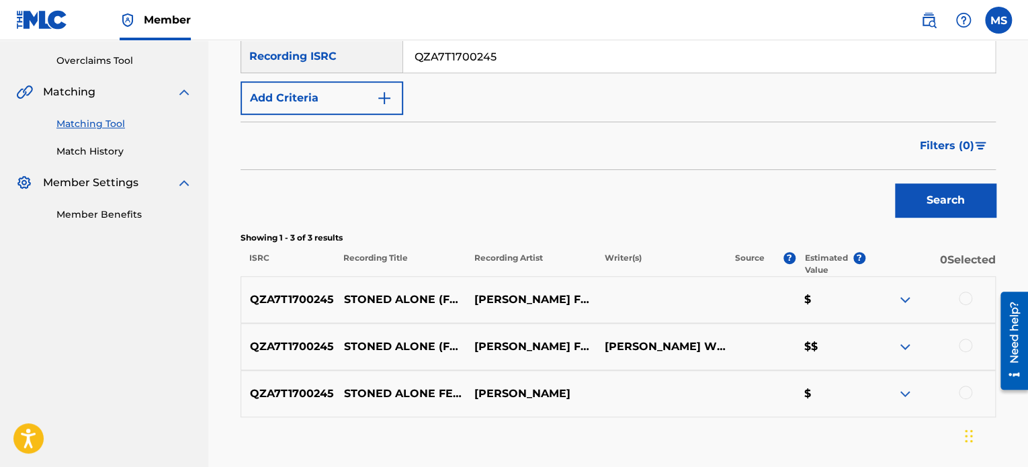
scroll to position [356, 0]
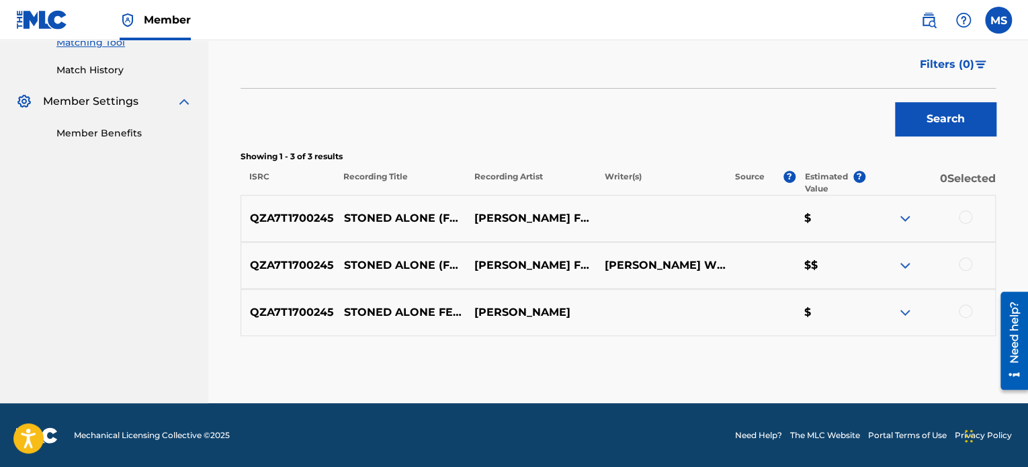
click at [970, 261] on div at bounding box center [965, 263] width 13 height 13
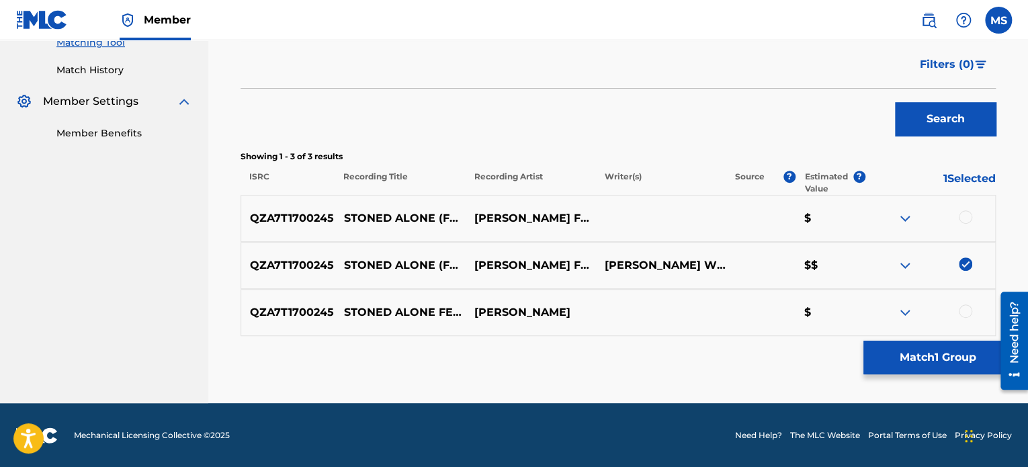
click at [942, 351] on button "Match 1 Group" at bounding box center [937, 358] width 148 height 34
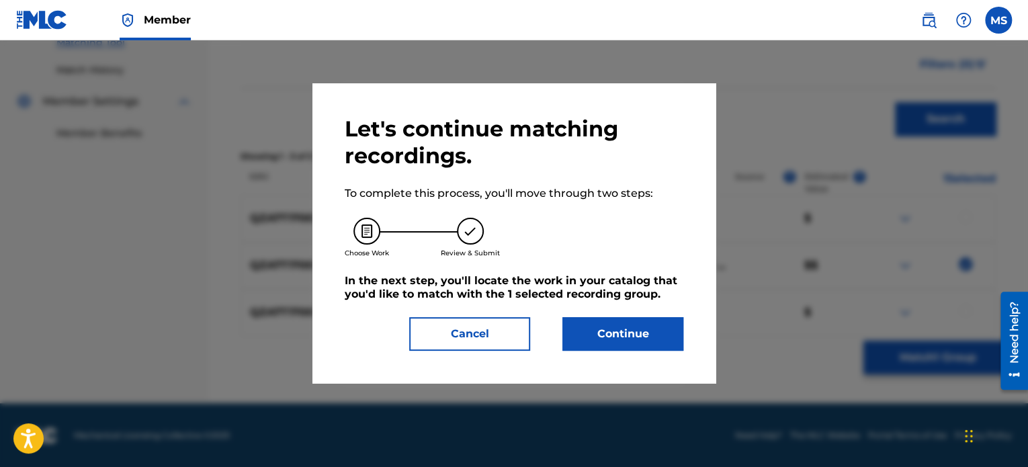
click at [610, 351] on div "Let's continue matching recordings. To complete this process, you'll move throu…" at bounding box center [513, 233] width 403 height 300
click at [610, 339] on button "Continue" at bounding box center [622, 334] width 121 height 34
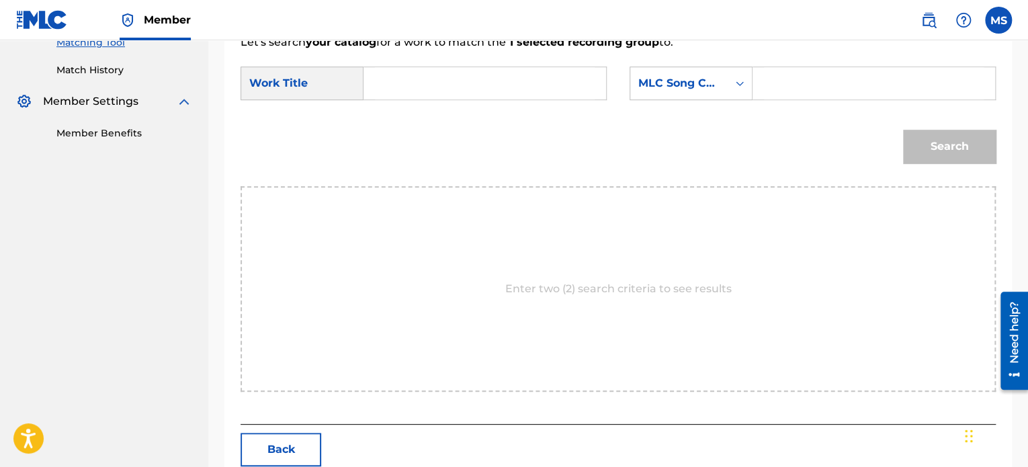
click at [443, 87] on input "Search Form" at bounding box center [485, 83] width 220 height 32
type input "stoned alone"
click at [703, 86] on div "MLC Song Code" at bounding box center [678, 83] width 81 height 16
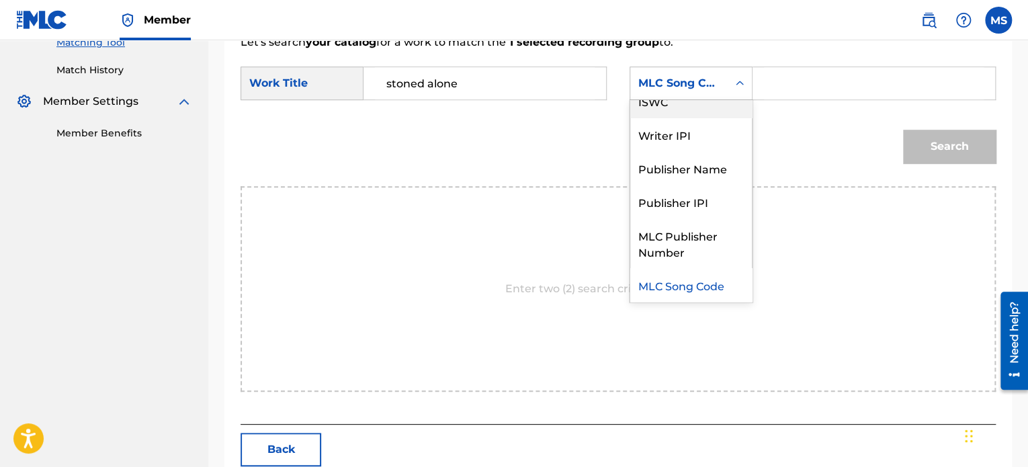
scroll to position [0, 0]
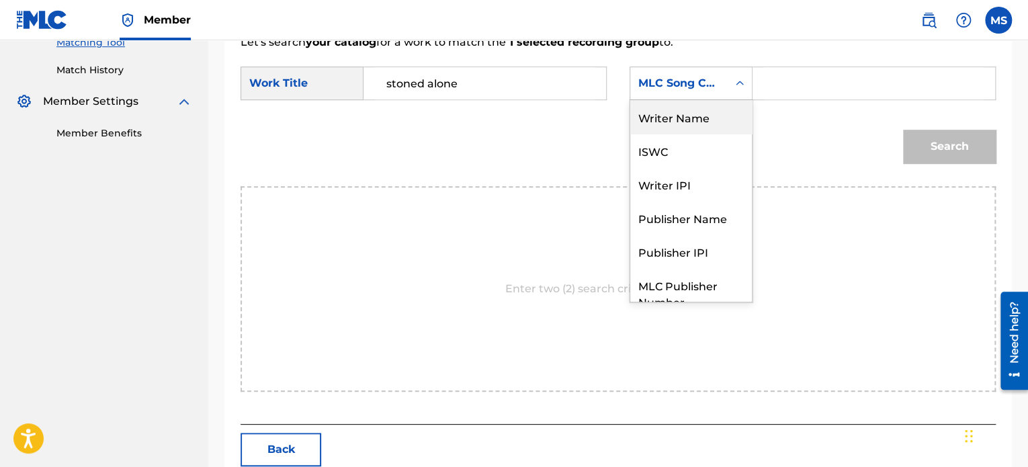
click at [673, 120] on div "Writer Name" at bounding box center [691, 117] width 122 height 34
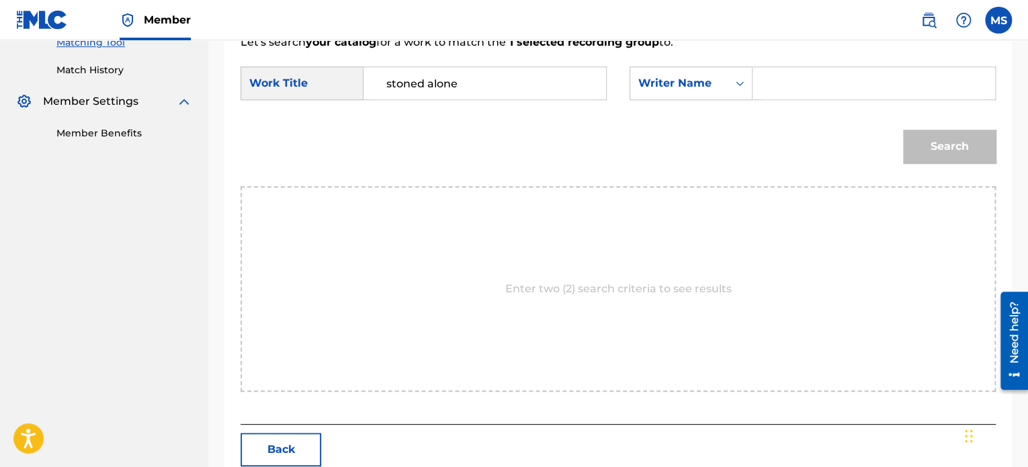
drag, startPoint x: 811, startPoint y: 78, endPoint x: 770, endPoint y: 5, distance: 83.0
click at [811, 78] on input "Search Form" at bounding box center [874, 83] width 220 height 32
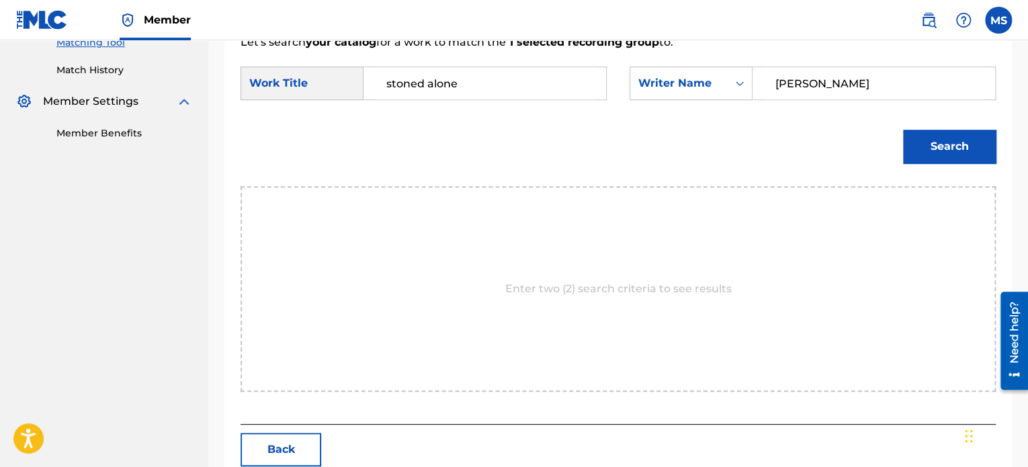
type input "BEN WILLIAMS"
click at [903, 130] on button "Search" at bounding box center [949, 147] width 93 height 34
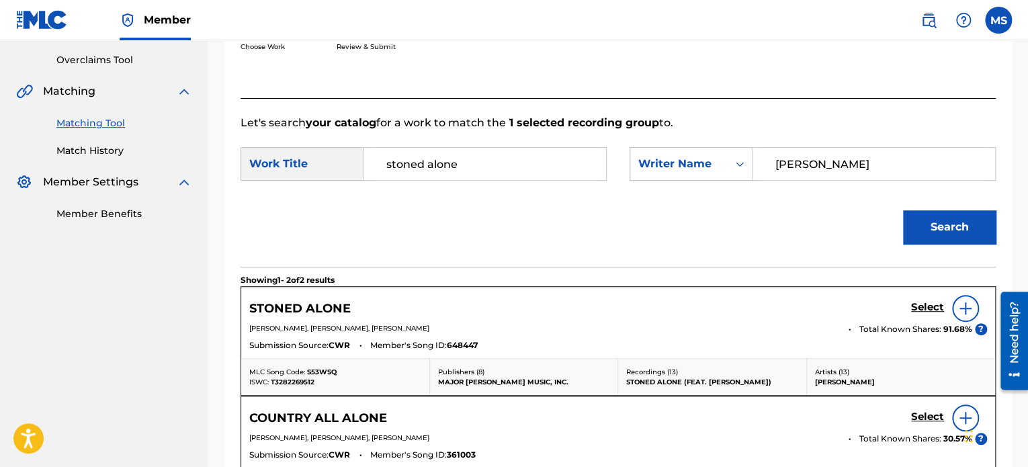
scroll to position [356, 0]
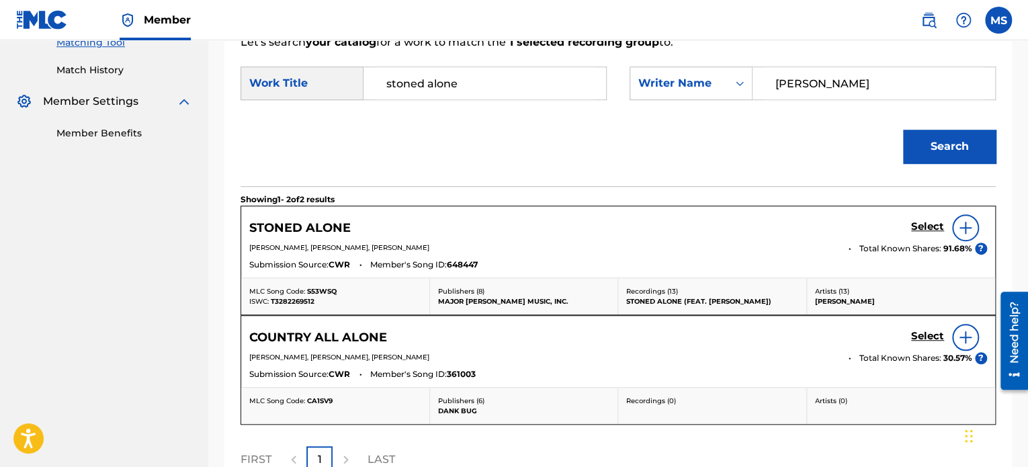
click at [924, 221] on h5 "Select" at bounding box center [927, 226] width 33 height 13
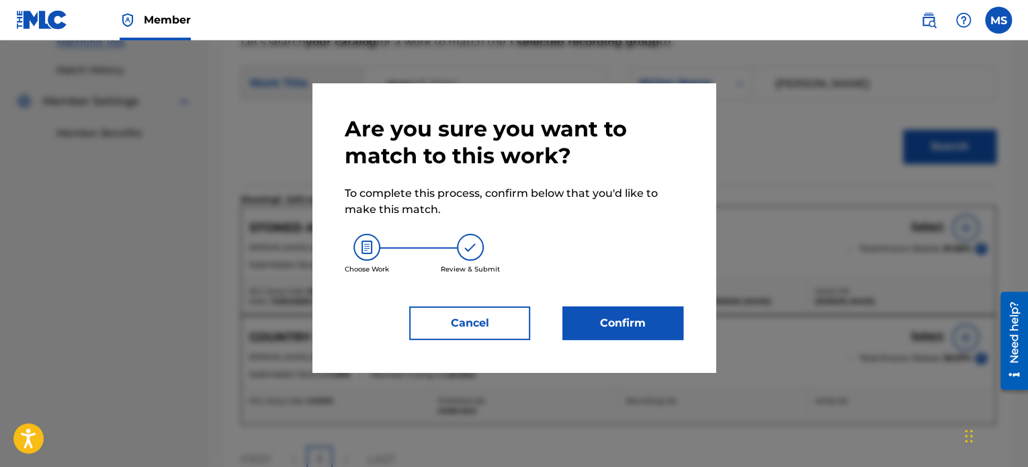
click at [634, 311] on button "Confirm" at bounding box center [622, 323] width 121 height 34
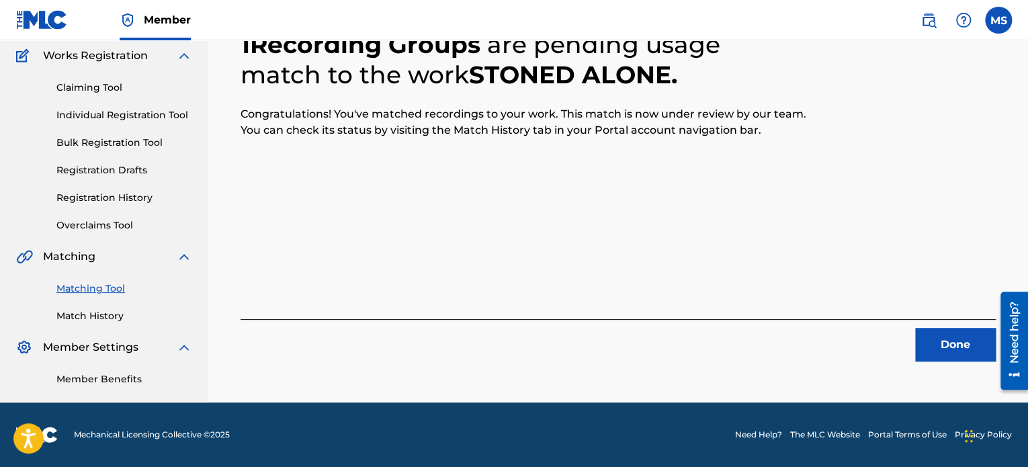
scroll to position [110, 0]
click at [960, 345] on button "Done" at bounding box center [955, 345] width 81 height 34
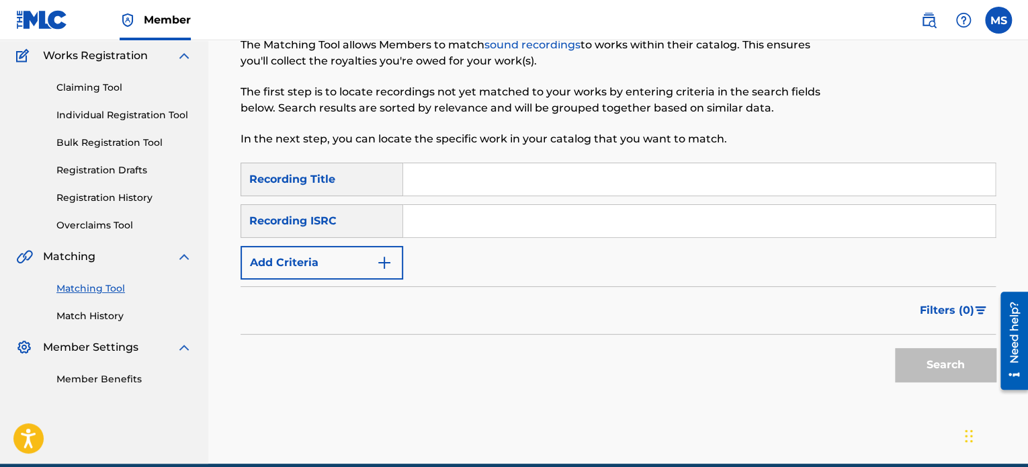
click at [430, 215] on input "Search Form" at bounding box center [699, 221] width 592 height 32
paste input "USUM72400535"
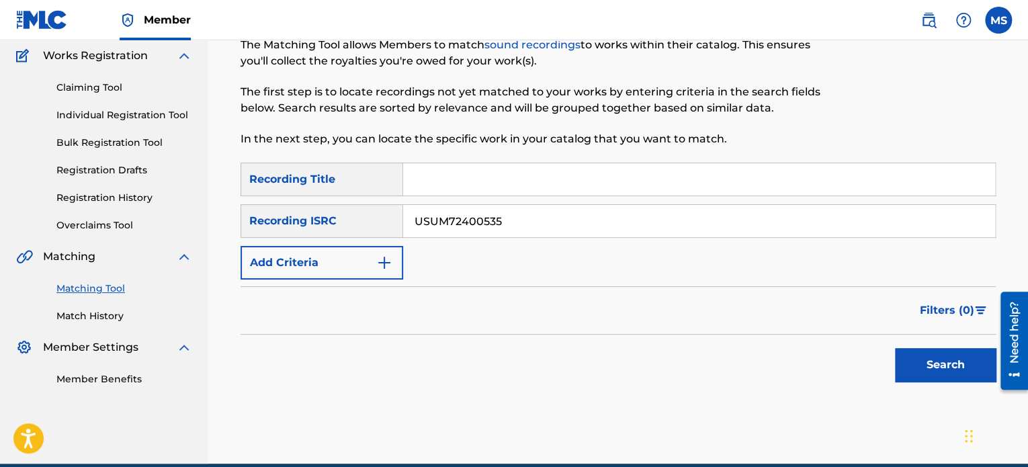
click at [895, 348] on button "Search" at bounding box center [945, 365] width 101 height 34
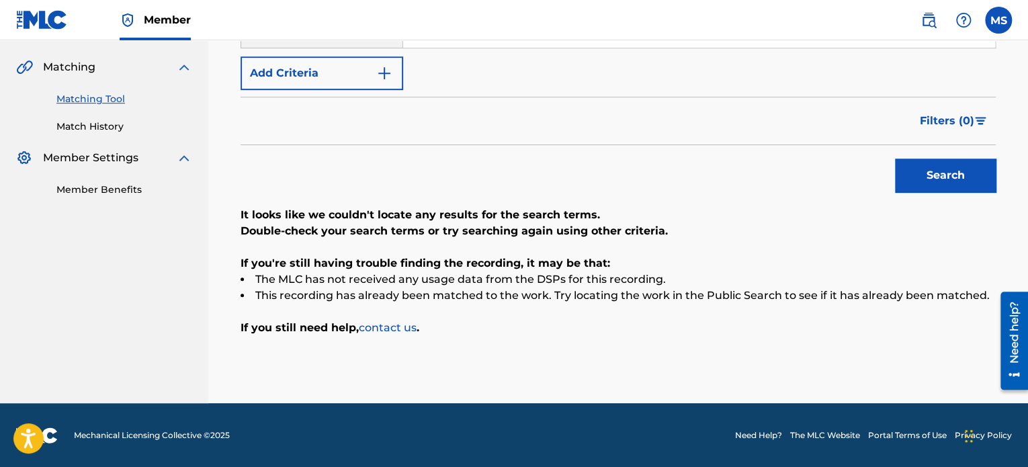
click at [897, 174] on button "Search" at bounding box center [945, 176] width 101 height 34
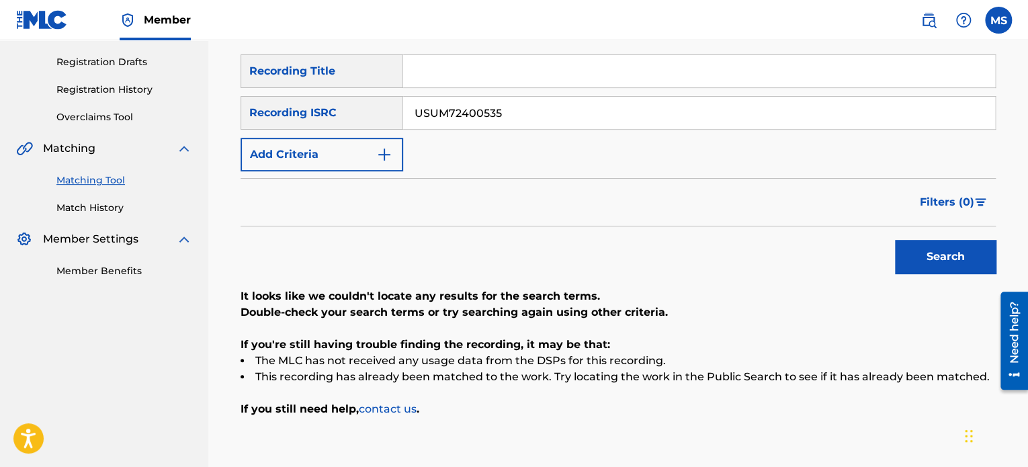
scroll to position [165, 0]
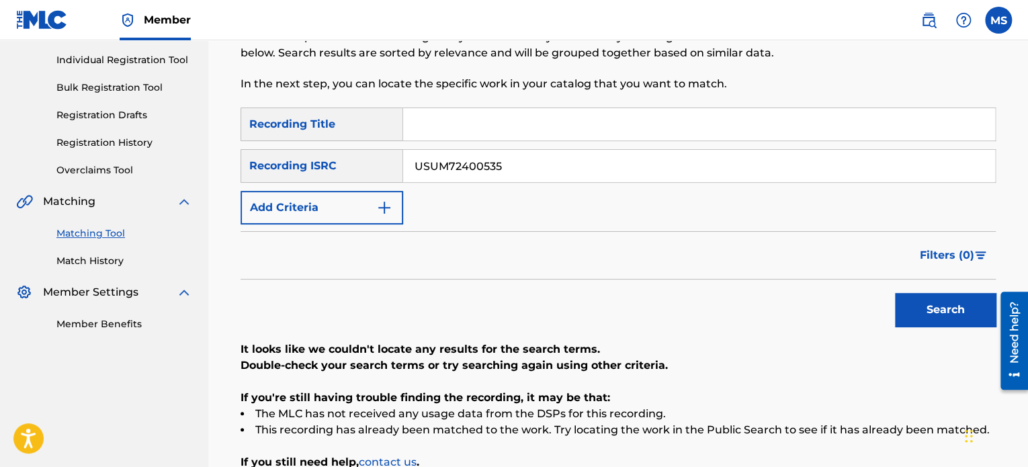
drag, startPoint x: 523, startPoint y: 168, endPoint x: 279, endPoint y: 155, distance: 244.8
click at [279, 155] on div "SearchWithCriteria09b3b535-6017-4ecd-902d-b15d82a04049 Recording ISRC USUM72400…" at bounding box center [617, 166] width 755 height 34
paste input "USQX92400182"
click at [895, 293] on button "Search" at bounding box center [945, 310] width 101 height 34
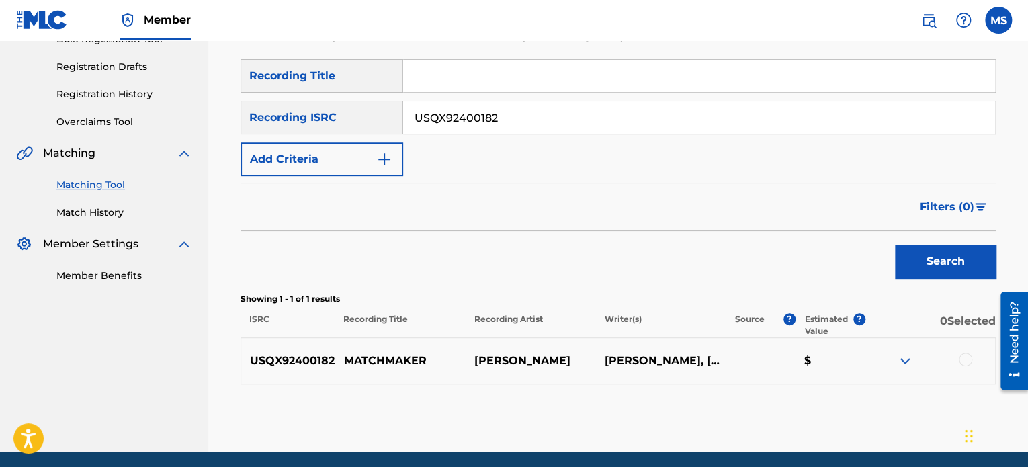
scroll to position [232, 0]
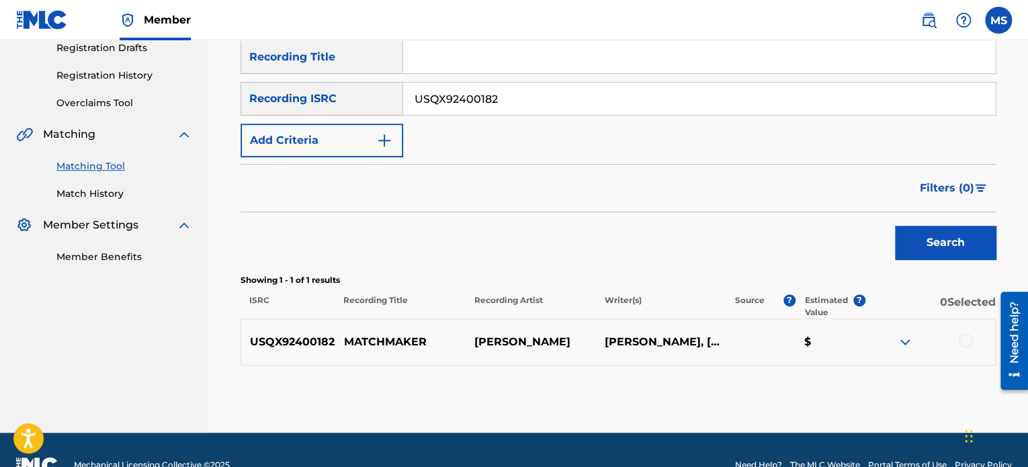
drag, startPoint x: 521, startPoint y: 101, endPoint x: 261, endPoint y: 93, distance: 260.7
click at [261, 93] on div "SearchWithCriteria09b3b535-6017-4ecd-902d-b15d82a04049 Recording ISRC USQX92400…" at bounding box center [617, 99] width 755 height 34
paste input "QZRD9240635"
type input "QZRD92406352"
click at [895, 226] on button "Search" at bounding box center [945, 243] width 101 height 34
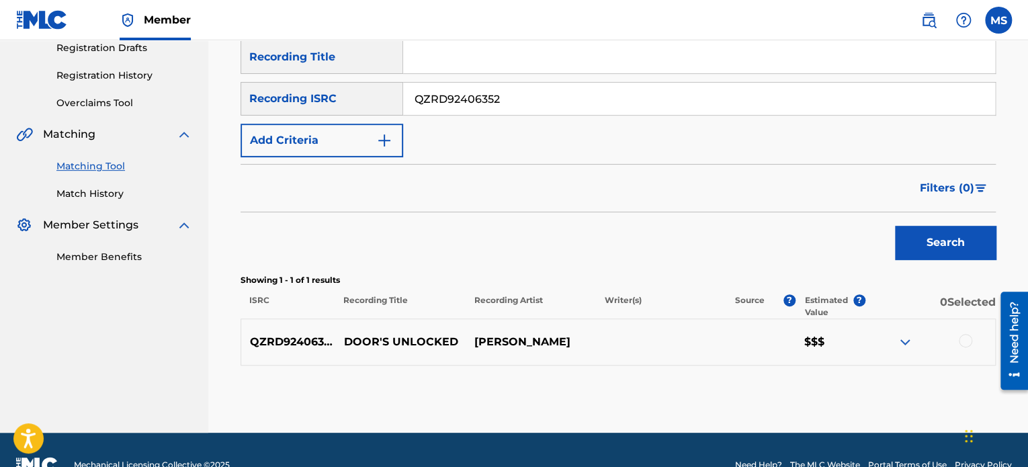
scroll to position [262, 0]
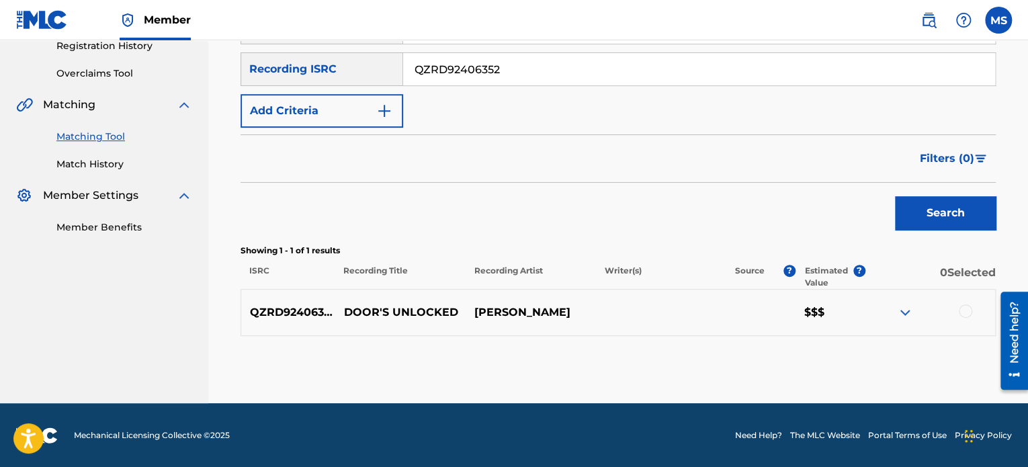
click at [964, 309] on div at bounding box center [965, 310] width 13 height 13
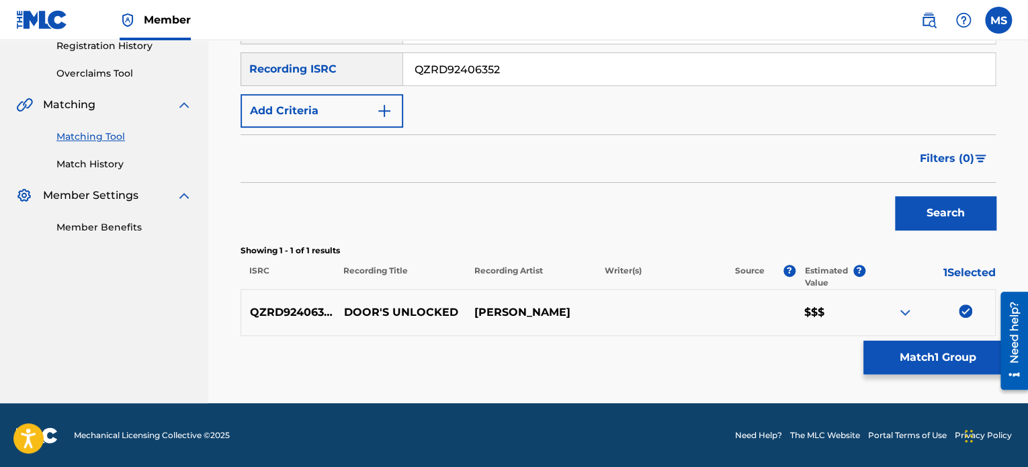
click at [934, 353] on button "Match 1 Group" at bounding box center [937, 358] width 148 height 34
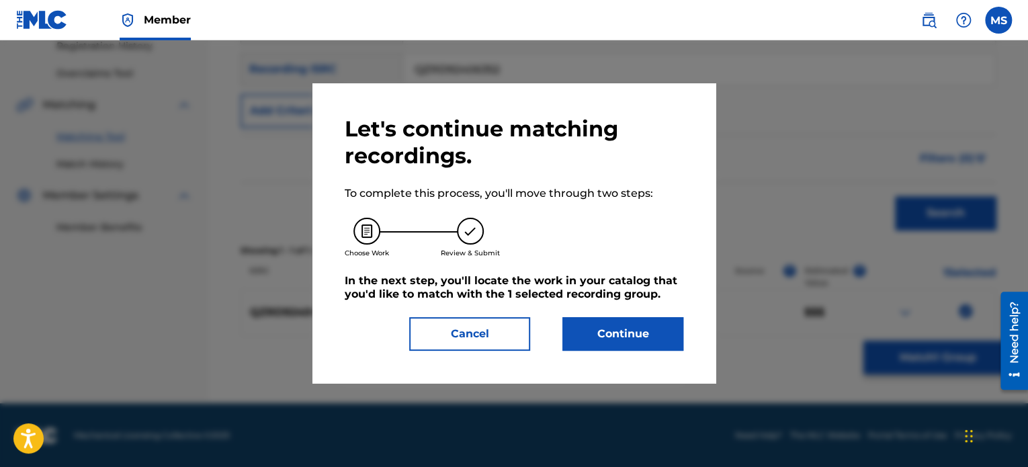
click at [631, 332] on button "Continue" at bounding box center [622, 334] width 121 height 34
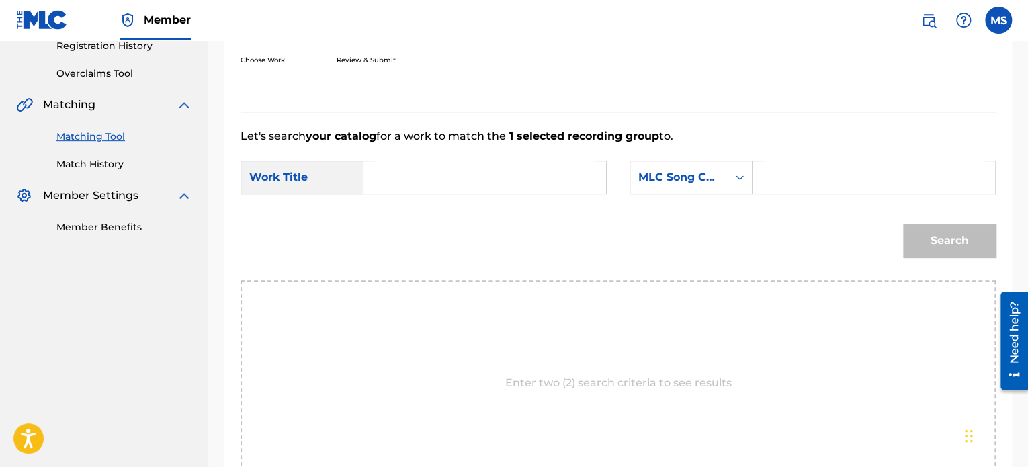
click at [480, 192] on input "Search Form" at bounding box center [485, 177] width 220 height 32
type input "door's unlocked"
drag, startPoint x: 693, startPoint y: 195, endPoint x: 705, endPoint y: 186, distance: 14.4
click at [705, 186] on div "SearchWithCriteriaa924fd0d-e8e3-4f15-a45f-8ce764786273 Work Title door's unlock…" at bounding box center [617, 182] width 755 height 42
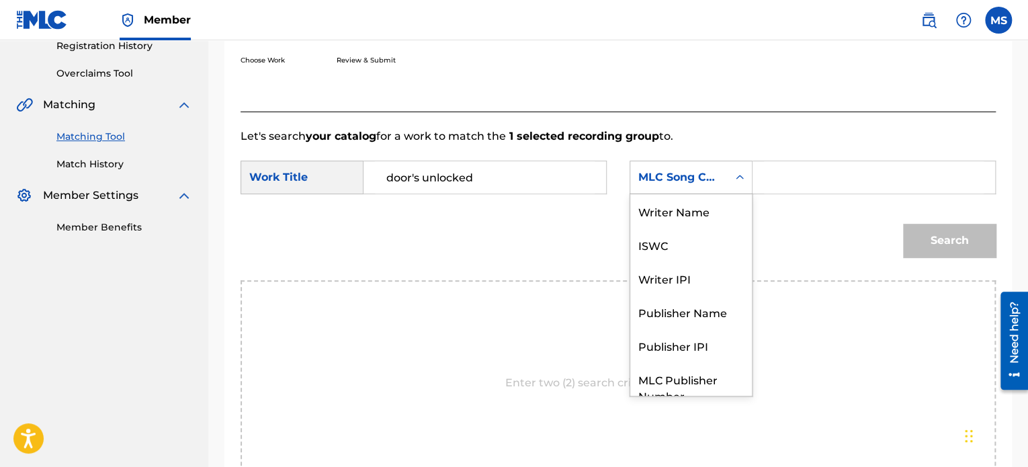
scroll to position [50, 0]
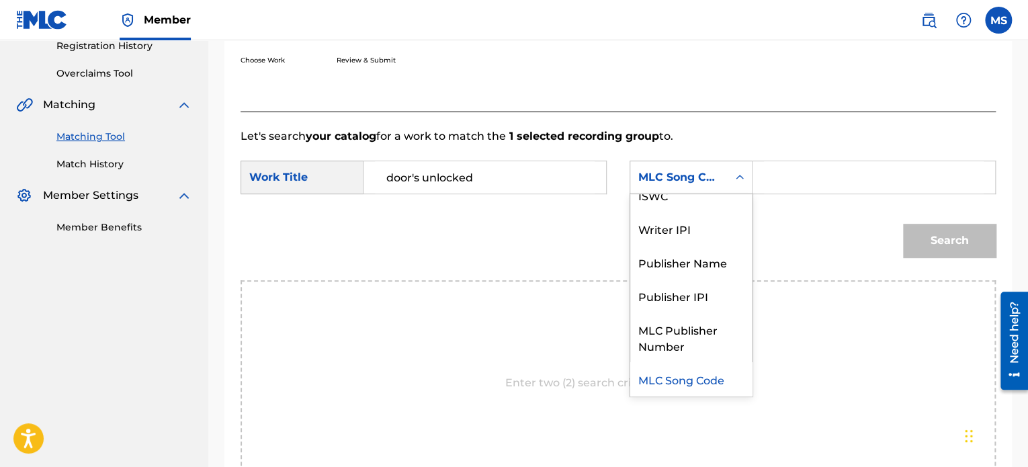
click at [705, 186] on div "MLC Song Code" at bounding box center [678, 178] width 97 height 26
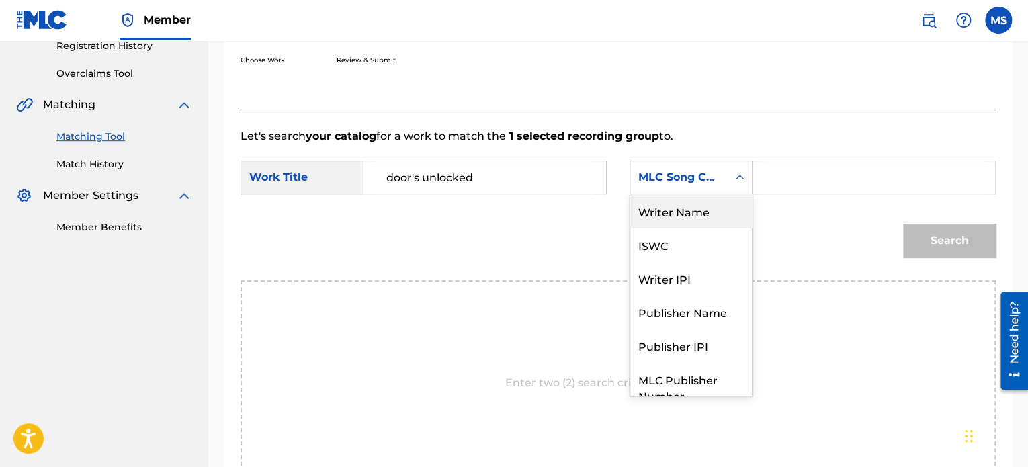
drag, startPoint x: 688, startPoint y: 216, endPoint x: 697, endPoint y: 210, distance: 10.6
click at [697, 210] on div "Writer Name" at bounding box center [691, 211] width 122 height 34
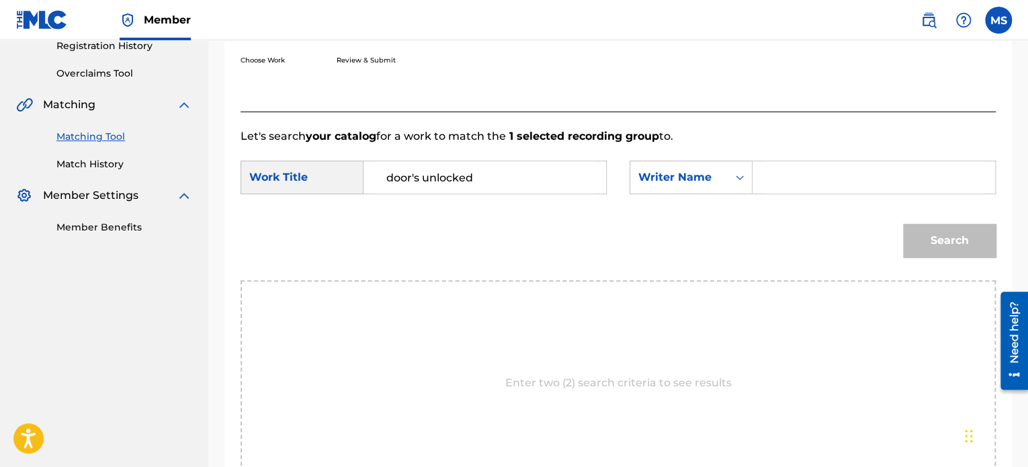
click at [809, 170] on input "Search Form" at bounding box center [874, 177] width 220 height 32
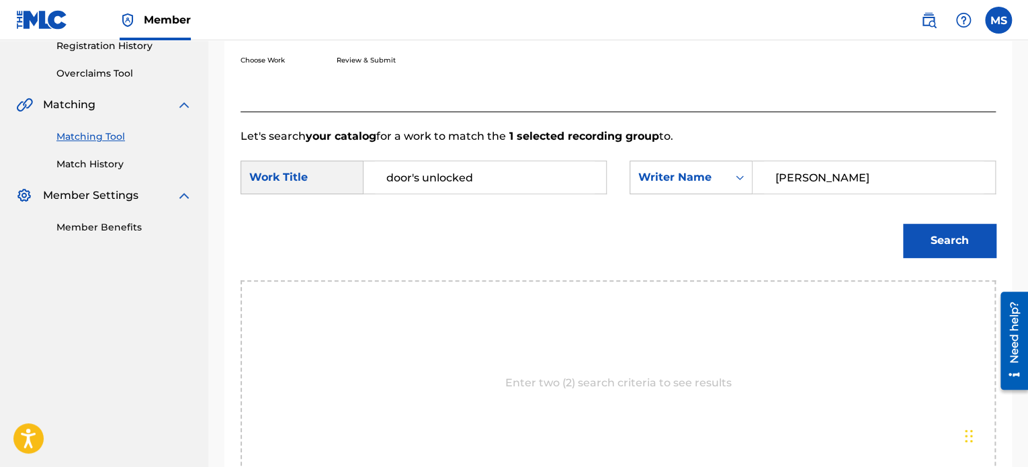
type input "NOAH HICKS"
click at [903, 224] on button "Search" at bounding box center [949, 241] width 93 height 34
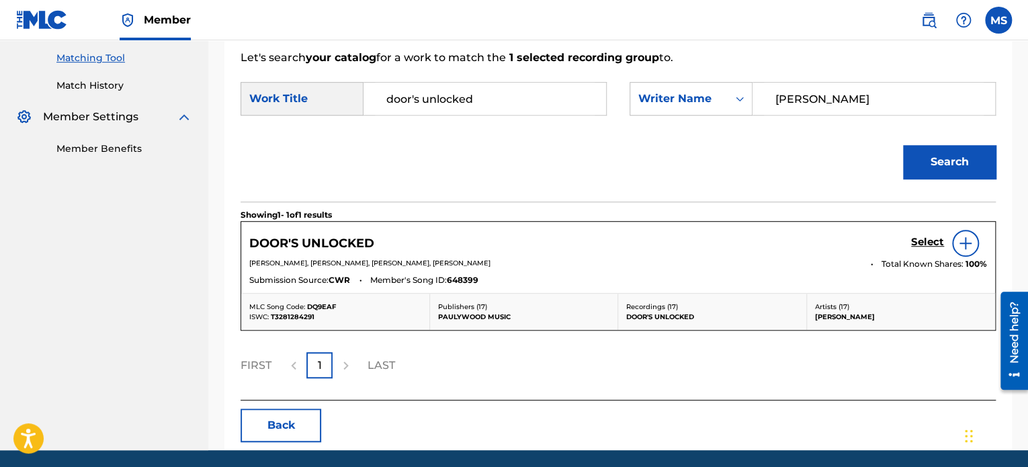
scroll to position [343, 0]
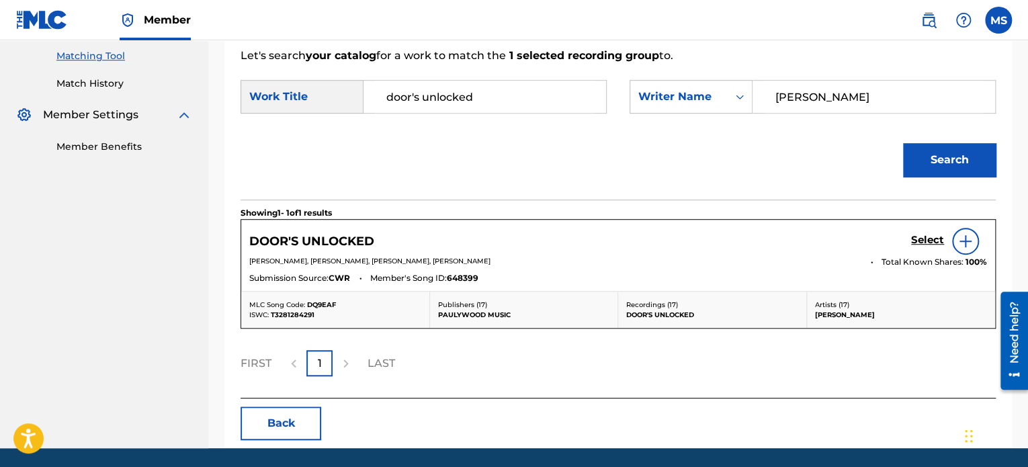
click at [920, 234] on h5 "Select" at bounding box center [927, 240] width 33 height 13
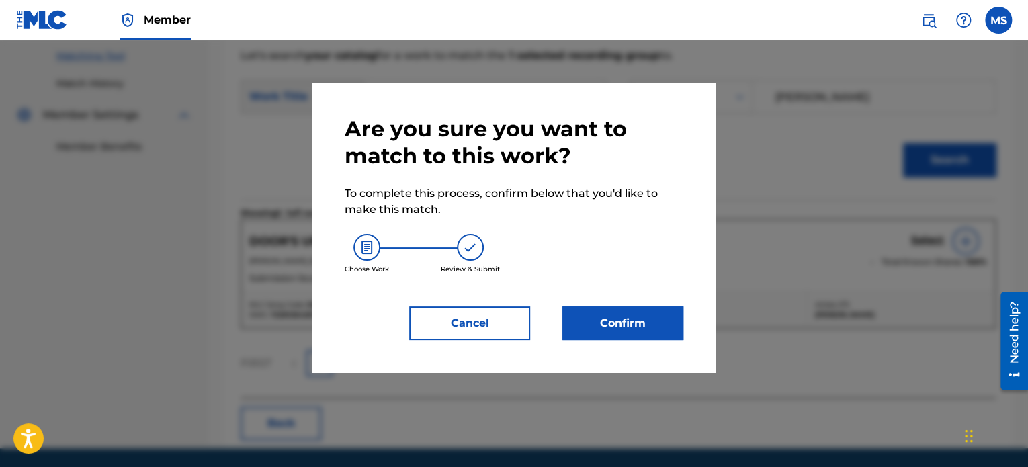
click at [639, 327] on button "Confirm" at bounding box center [622, 323] width 121 height 34
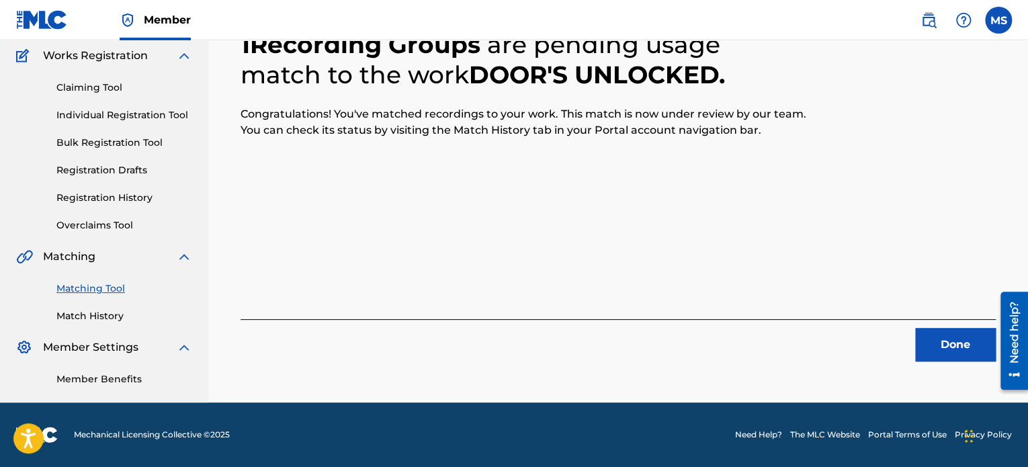
scroll to position [110, 0]
click at [935, 341] on button "Done" at bounding box center [955, 345] width 81 height 34
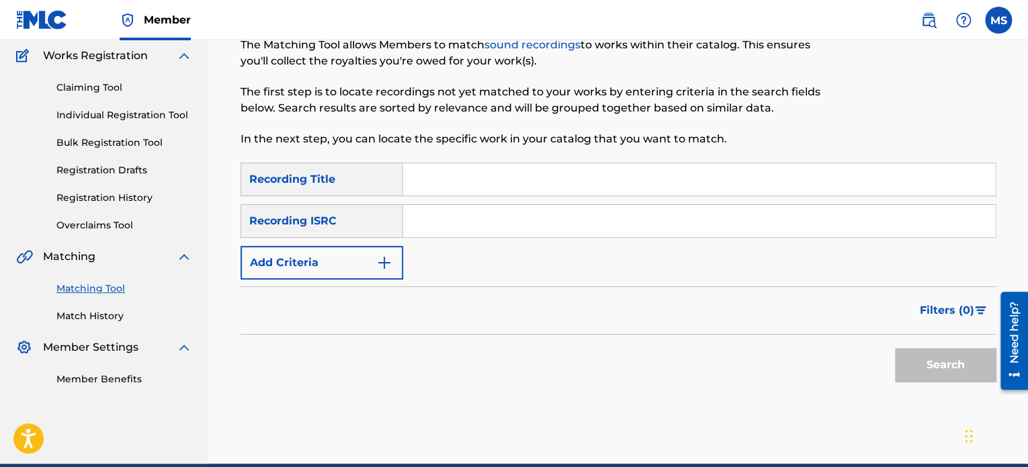
click at [486, 220] on input "Search Form" at bounding box center [699, 221] width 592 height 32
paste input "QZRD92405687"
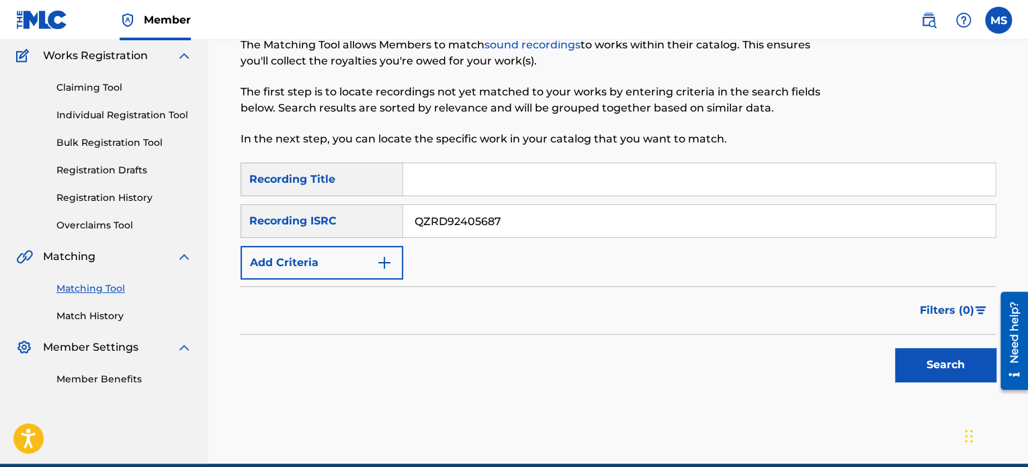
type input "QZRD92405687"
click at [895, 348] on button "Search" at bounding box center [945, 365] width 101 height 34
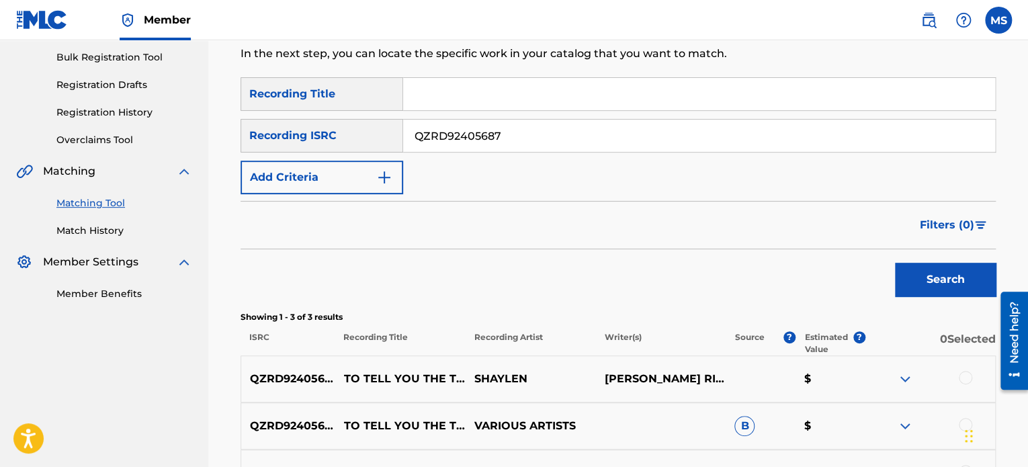
scroll to position [312, 0]
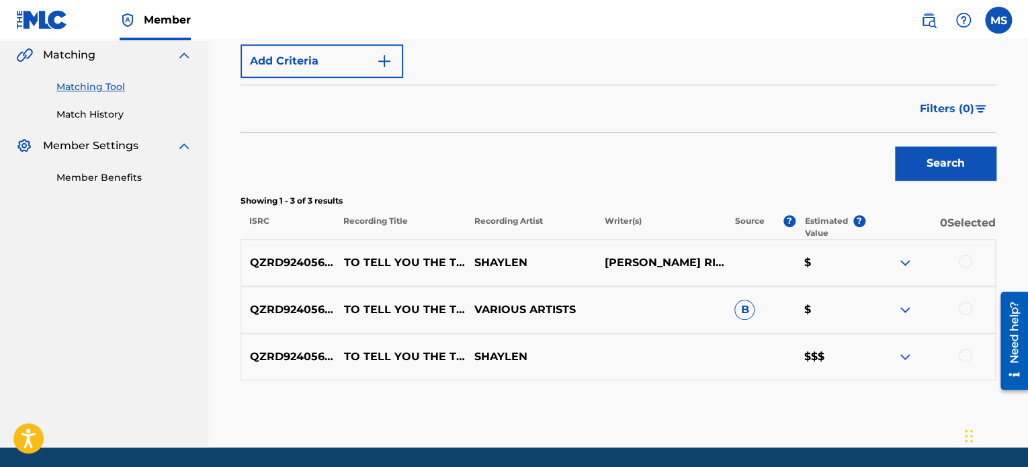
click at [969, 356] on div at bounding box center [965, 355] width 13 height 13
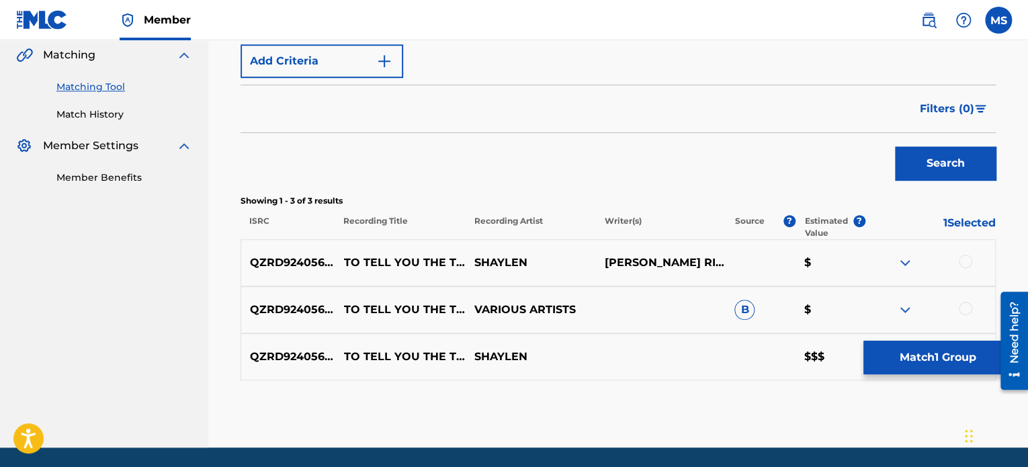
click at [952, 349] on button "Match 1 Group" at bounding box center [937, 358] width 148 height 34
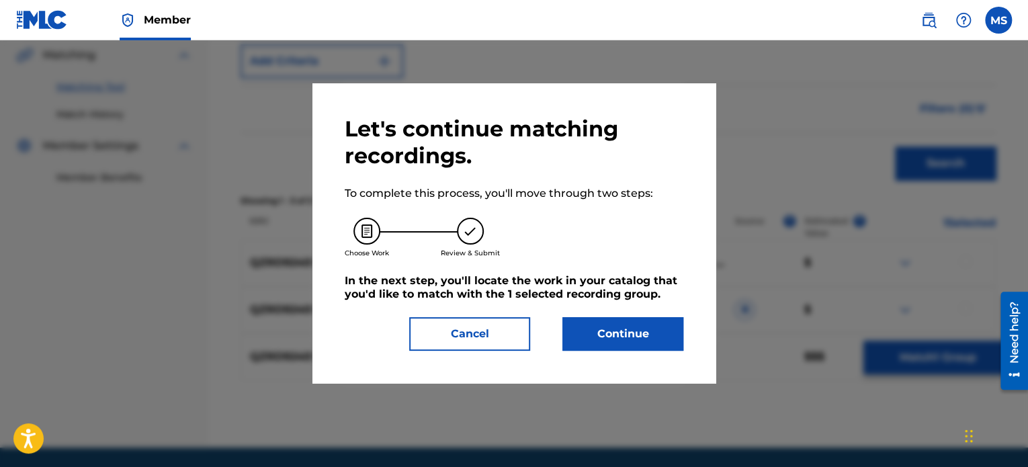
click at [674, 343] on button "Continue" at bounding box center [622, 334] width 121 height 34
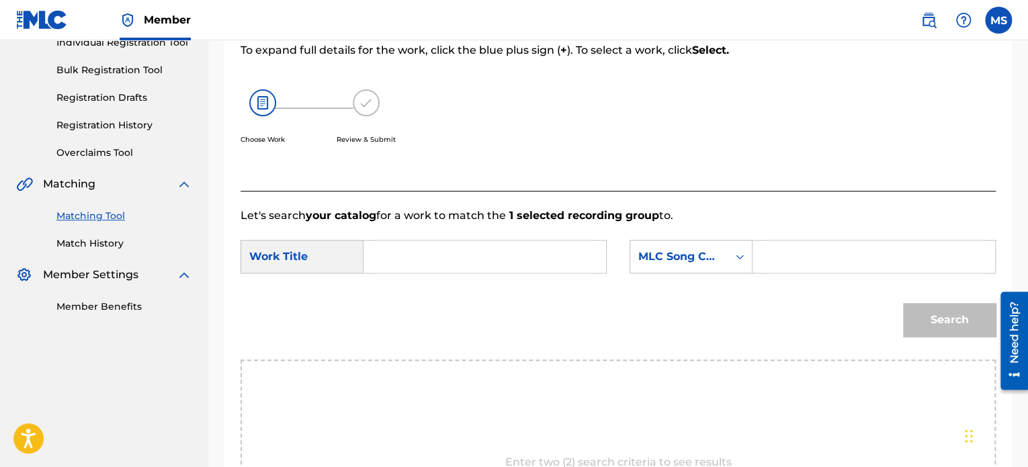
scroll to position [177, 0]
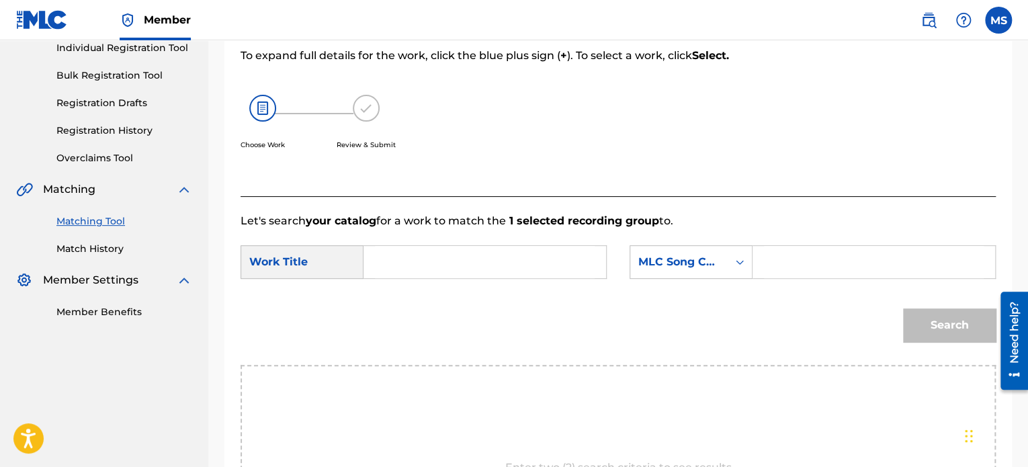
click at [388, 265] on input "Search Form" at bounding box center [485, 262] width 220 height 32
type input "to tell you the truth"
click at [791, 270] on input "Search Form" at bounding box center [874, 262] width 220 height 32
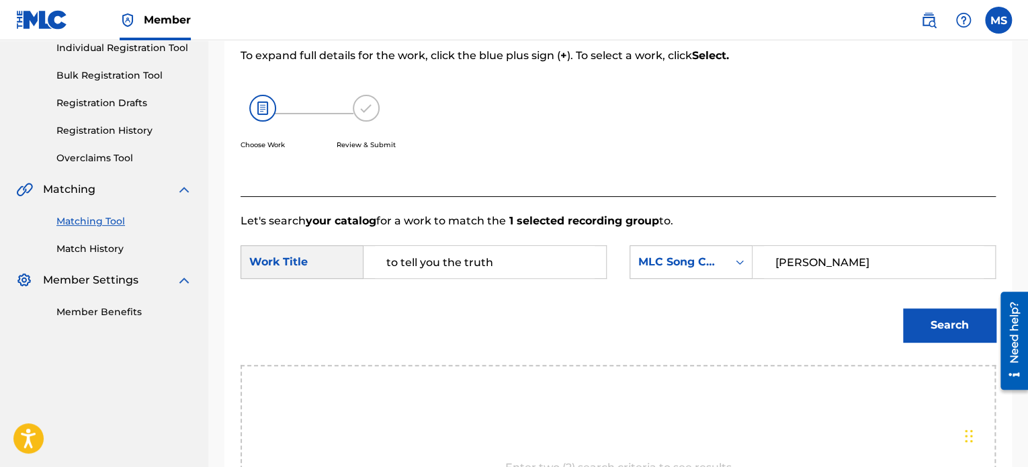
click at [903, 308] on button "Search" at bounding box center [949, 325] width 93 height 34
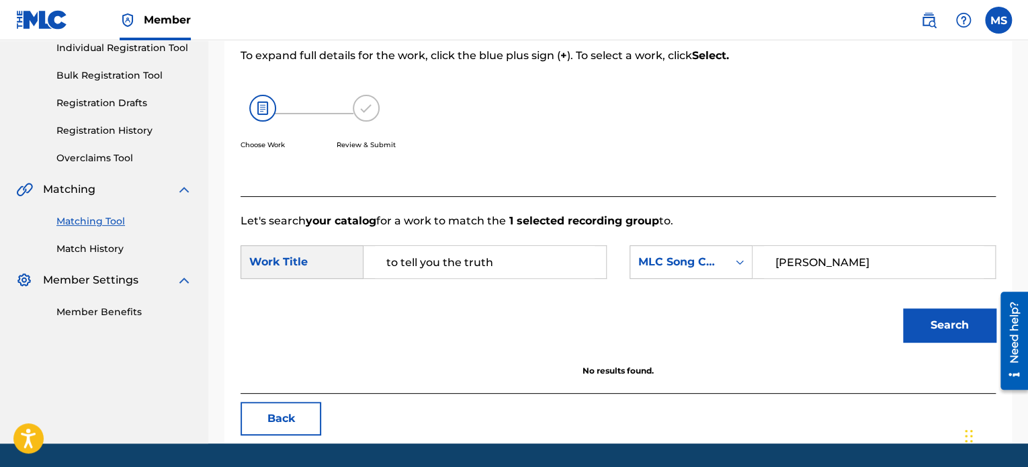
click at [834, 264] on input "CONOR MATTHEWS" at bounding box center [874, 262] width 220 height 32
click at [841, 259] on input "CONOR MATTHEWS" at bounding box center [874, 262] width 220 height 32
click at [903, 308] on button "Search" at bounding box center [949, 325] width 93 height 34
drag, startPoint x: 893, startPoint y: 262, endPoint x: 643, endPoint y: 255, distance: 250.0
click at [643, 255] on div "SearchWithCriteria1c8a0bcc-3f8c-48f7-b49b-f286482c9484 MLC Song Code CONOR MATH…" at bounding box center [812, 262] width 366 height 34
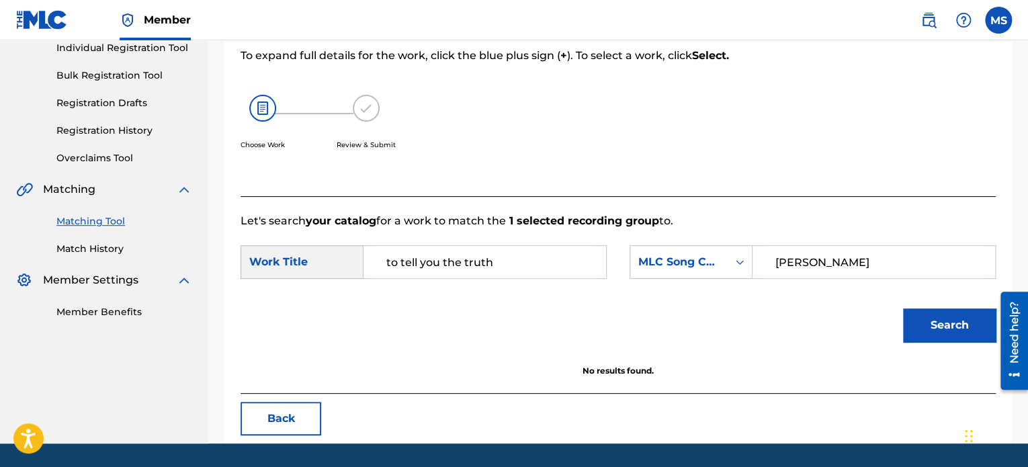
type input "SHAYLEN CAROLL"
click at [903, 308] on button "Search" at bounding box center [949, 325] width 93 height 34
click at [683, 268] on div "MLC Song Code" at bounding box center [678, 262] width 81 height 16
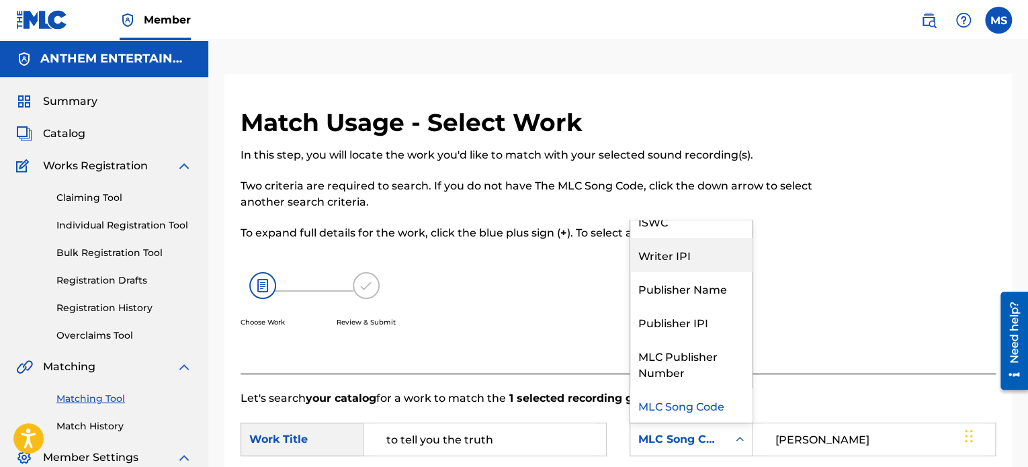
scroll to position [0, 0]
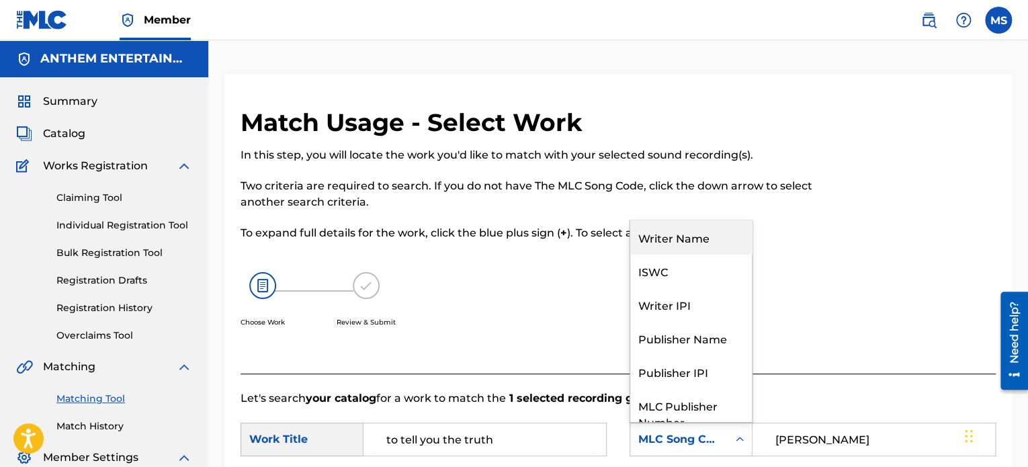
click at [659, 233] on div "Writer Name" at bounding box center [691, 237] width 122 height 34
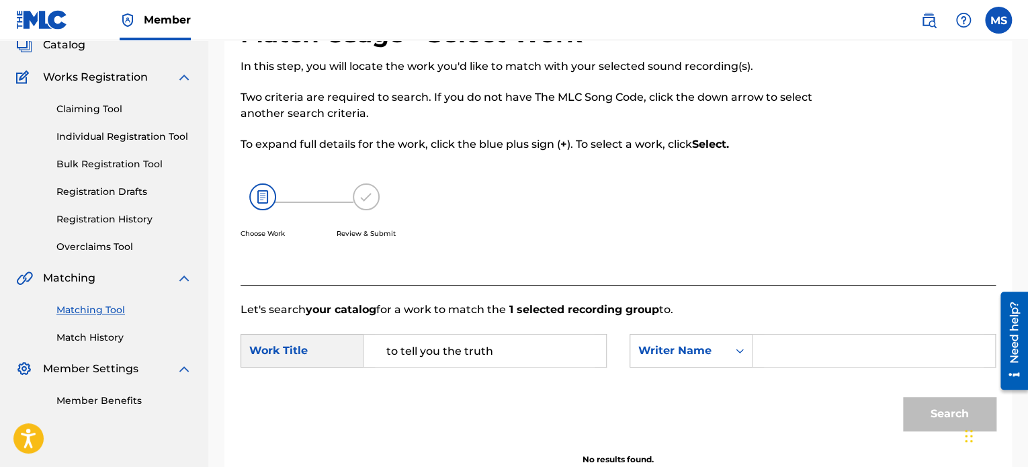
scroll to position [202, 0]
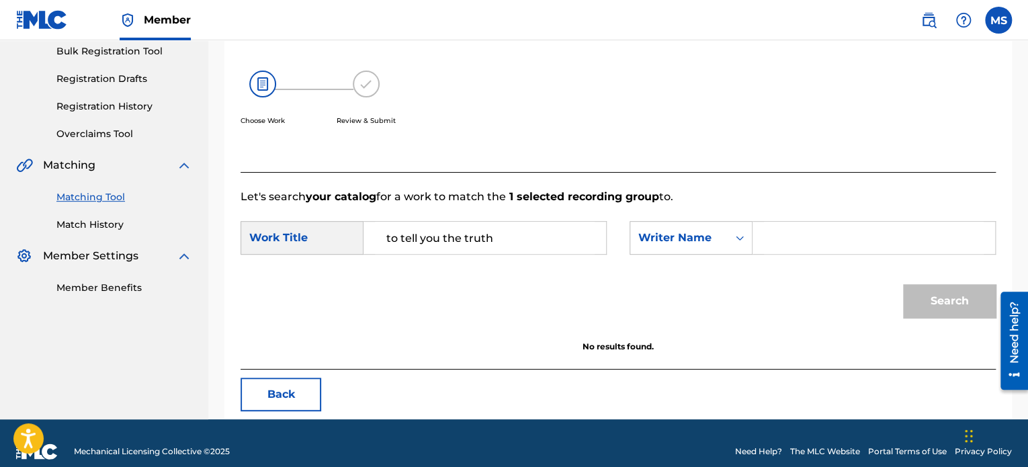
click at [779, 244] on input "Search Form" at bounding box center [874, 238] width 220 height 32
type input "CONOR MATTHEWS"
click at [903, 284] on button "Search" at bounding box center [949, 301] width 93 height 34
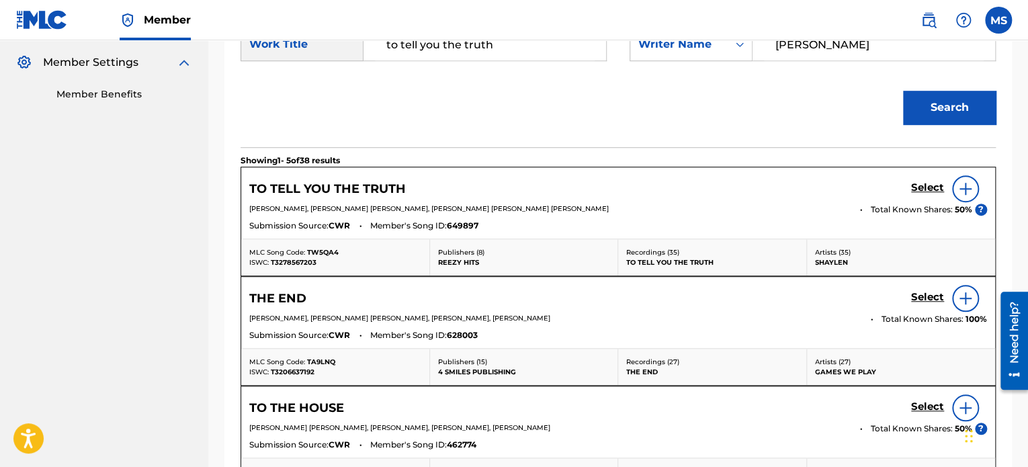
scroll to position [403, 0]
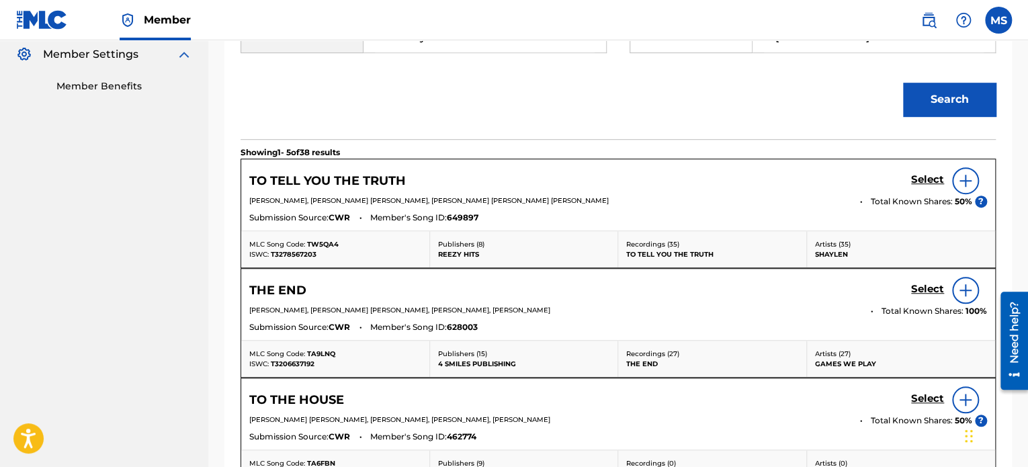
click at [922, 178] on h5 "Select" at bounding box center [927, 179] width 33 height 13
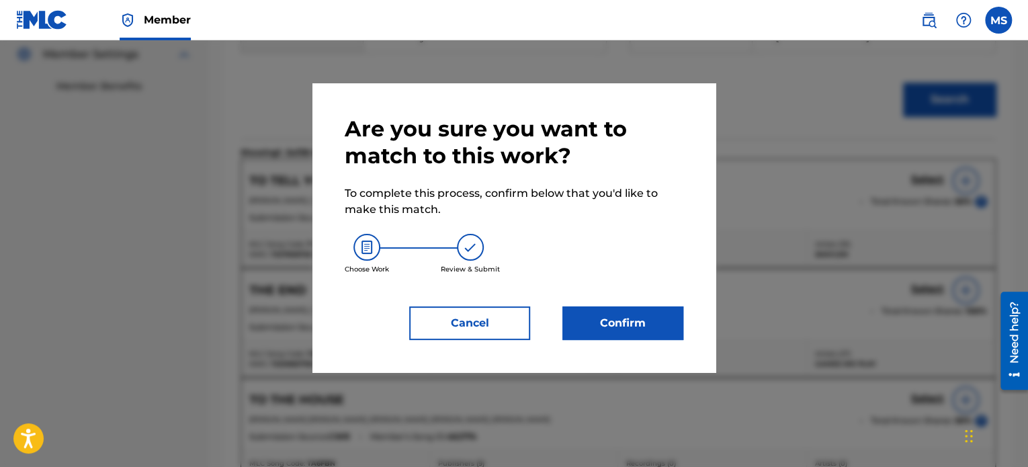
click at [594, 333] on button "Confirm" at bounding box center [622, 323] width 121 height 34
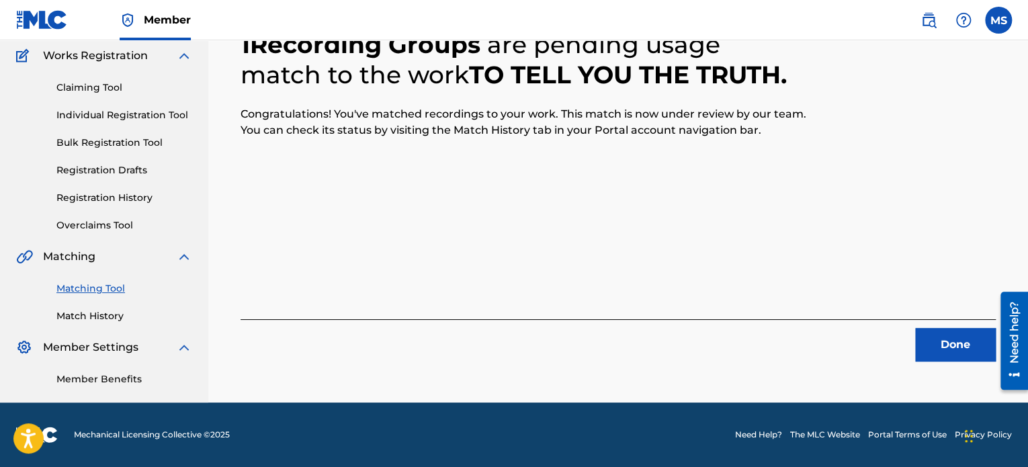
scroll to position [110, 0]
click at [938, 341] on button "Done" at bounding box center [955, 345] width 81 height 34
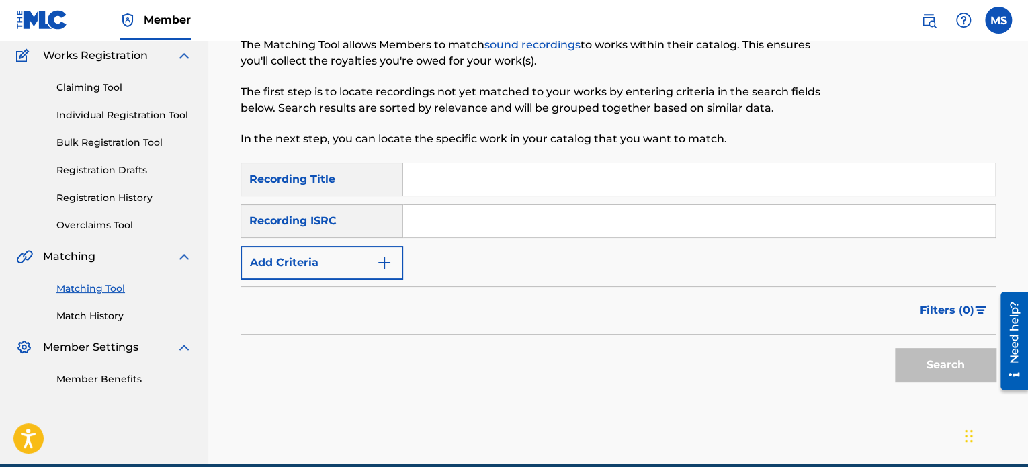
click at [451, 212] on input "Search Form" at bounding box center [699, 221] width 592 height 32
paste input "CACN42300020"
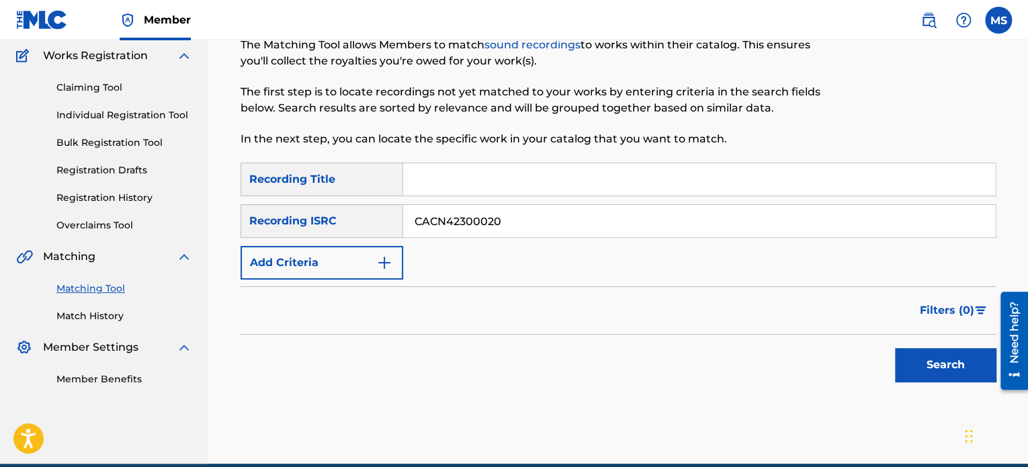
click at [895, 348] on button "Search" at bounding box center [945, 365] width 101 height 34
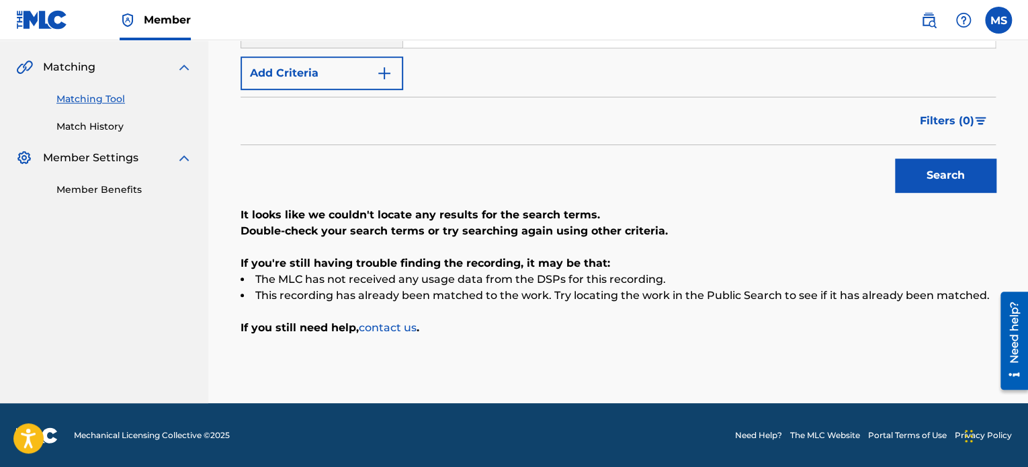
scroll to position [165, 0]
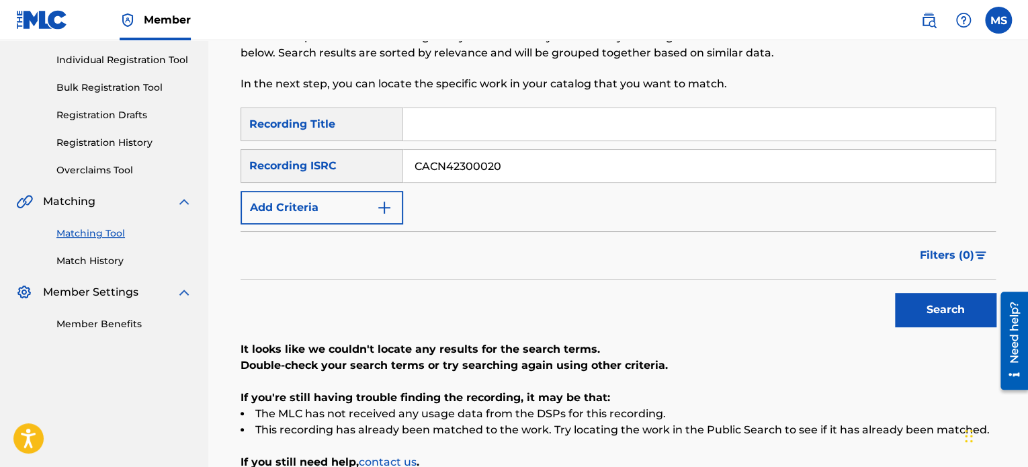
drag, startPoint x: 513, startPoint y: 163, endPoint x: 314, endPoint y: 163, distance: 198.2
click at [314, 163] on div "SearchWithCriteria09b3b535-6017-4ecd-902d-b15d82a04049 Recording ISRC CACN42300…" at bounding box center [617, 166] width 755 height 34
paste input "QZRD92405671"
type input "QZRD92405671"
click at [895, 293] on button "Search" at bounding box center [945, 310] width 101 height 34
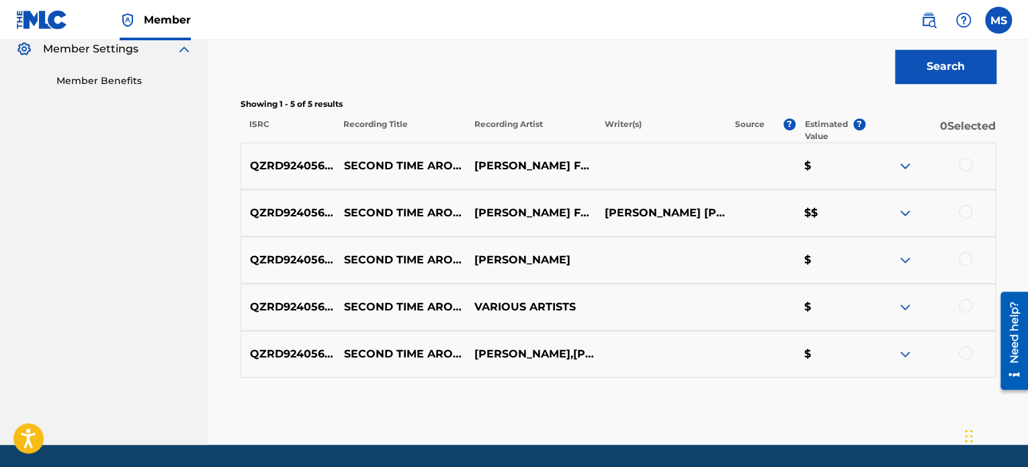
scroll to position [367, 0]
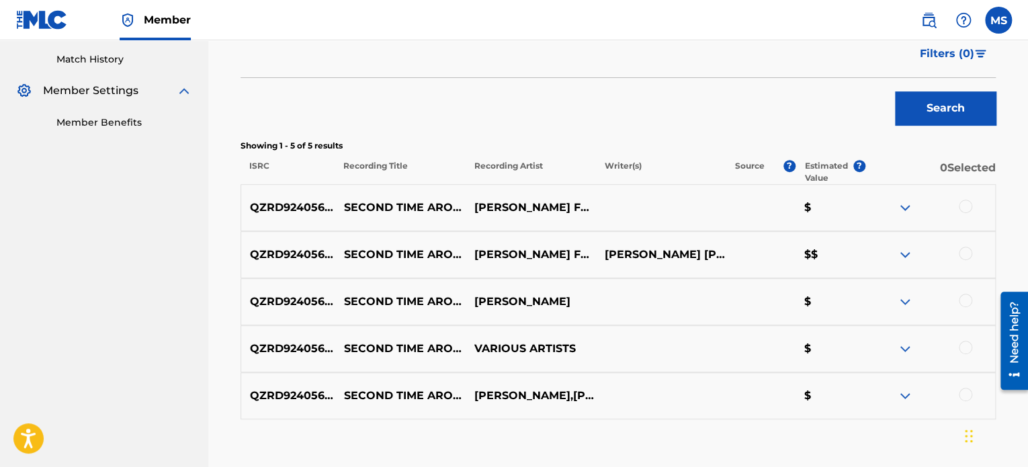
click at [966, 249] on div at bounding box center [965, 253] width 13 height 13
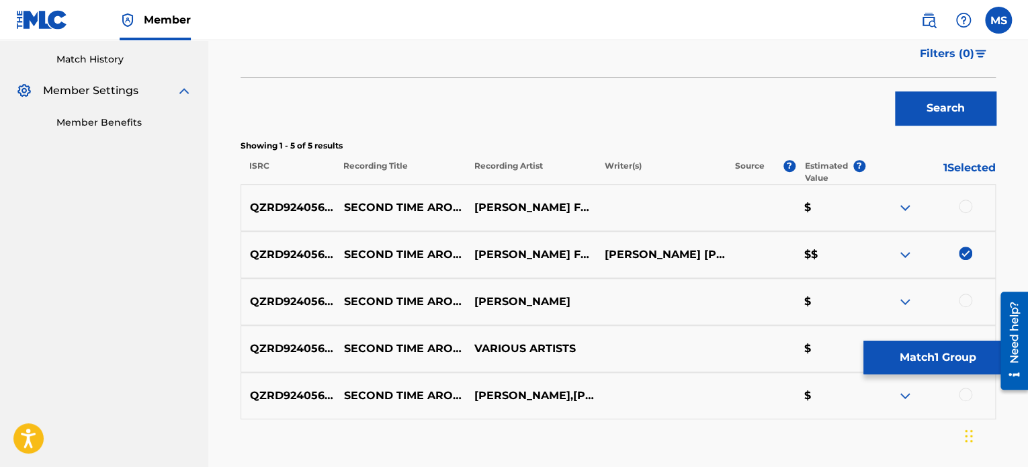
click at [908, 353] on button "Match 1 Group" at bounding box center [937, 358] width 148 height 34
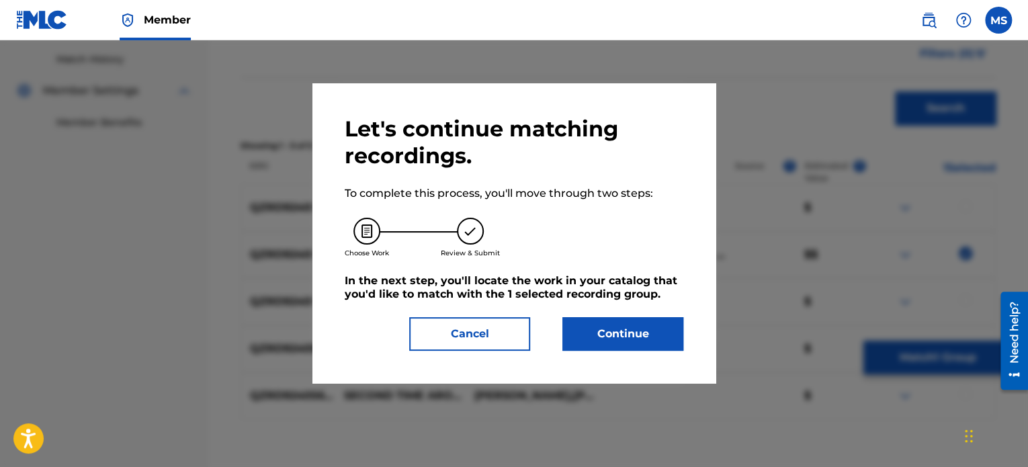
click at [613, 347] on button "Continue" at bounding box center [622, 334] width 121 height 34
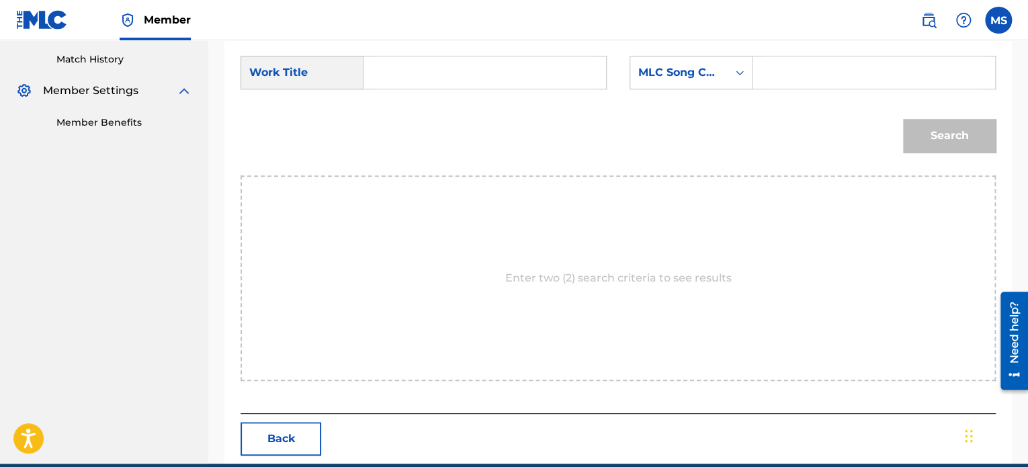
click at [455, 83] on input "Search Form" at bounding box center [485, 72] width 220 height 32
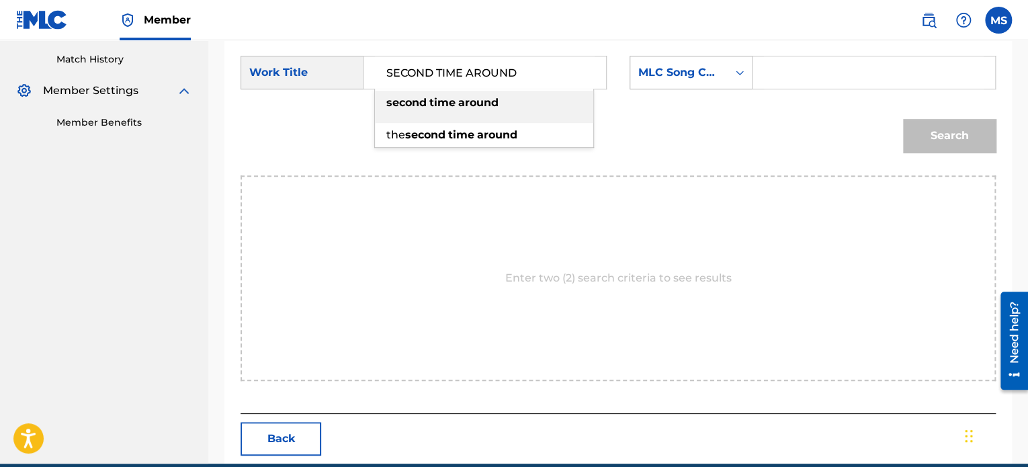
type input "SECOND TIME AROUND"
click at [635, 61] on div "MLC Song Code" at bounding box center [678, 73] width 97 height 26
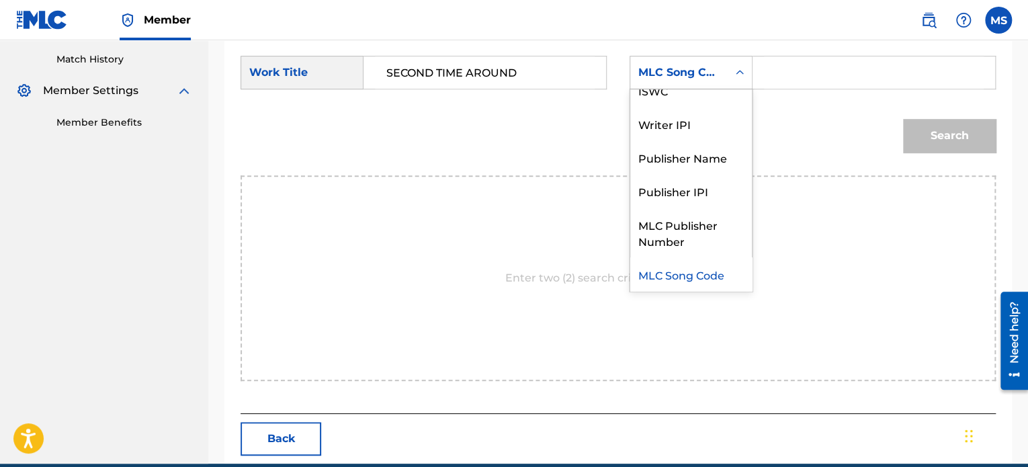
scroll to position [0, 0]
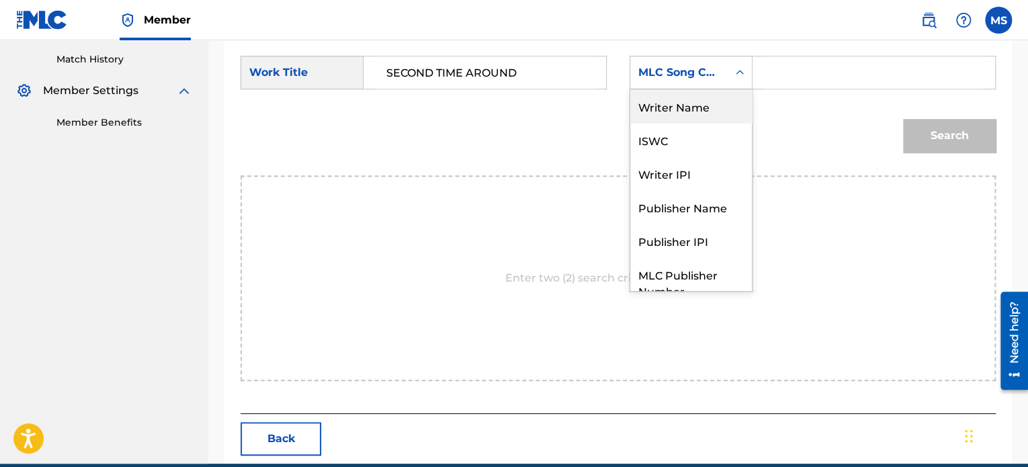
click at [645, 91] on div "Writer Name" at bounding box center [691, 106] width 122 height 34
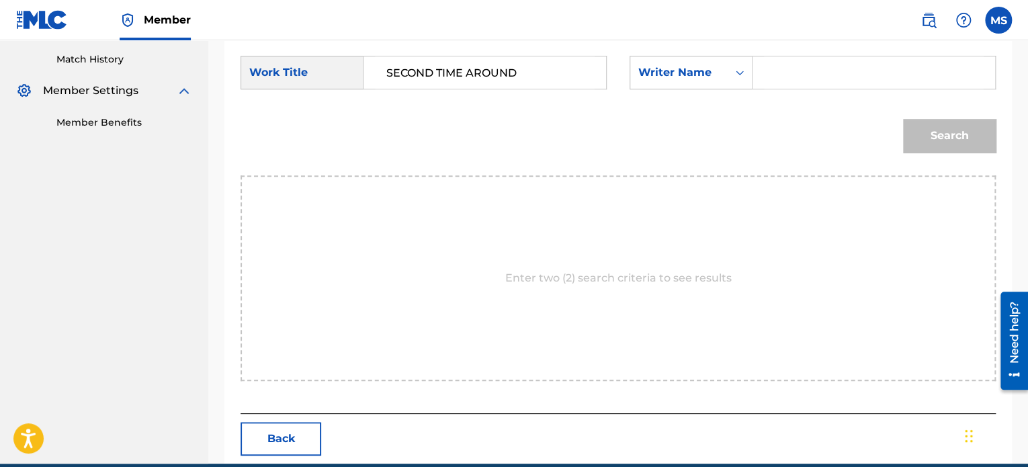
drag, startPoint x: 772, startPoint y: 75, endPoint x: 766, endPoint y: 67, distance: 10.0
click at [772, 75] on input "Search Form" at bounding box center [874, 72] width 220 height 32
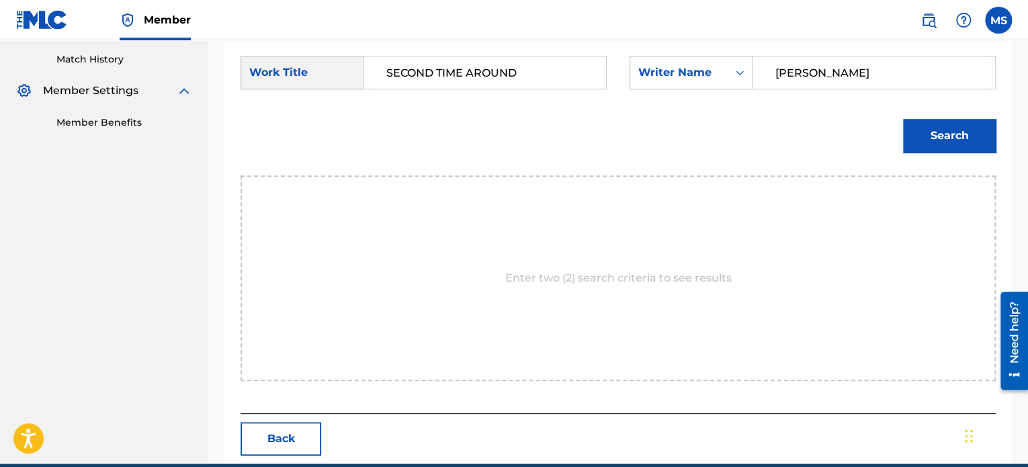
type input "NOAH HICKS"
click at [903, 119] on button "Search" at bounding box center [949, 136] width 93 height 34
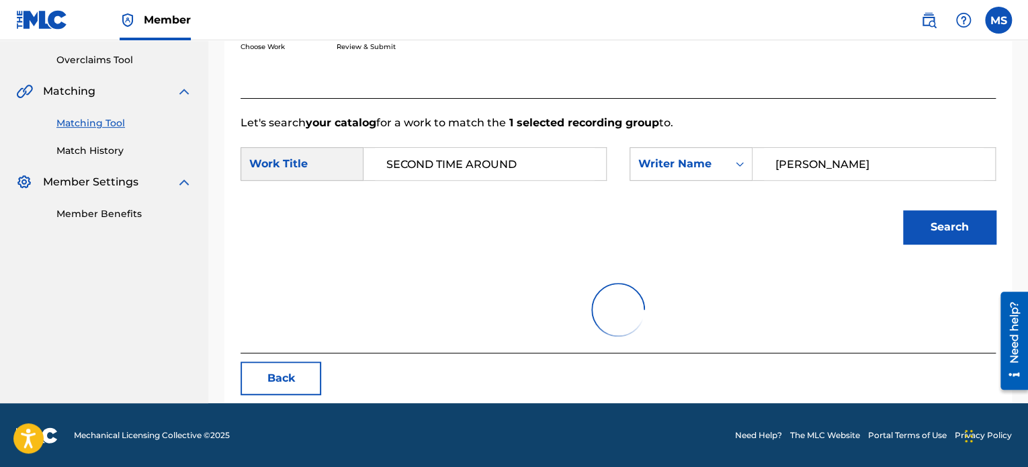
scroll to position [367, 0]
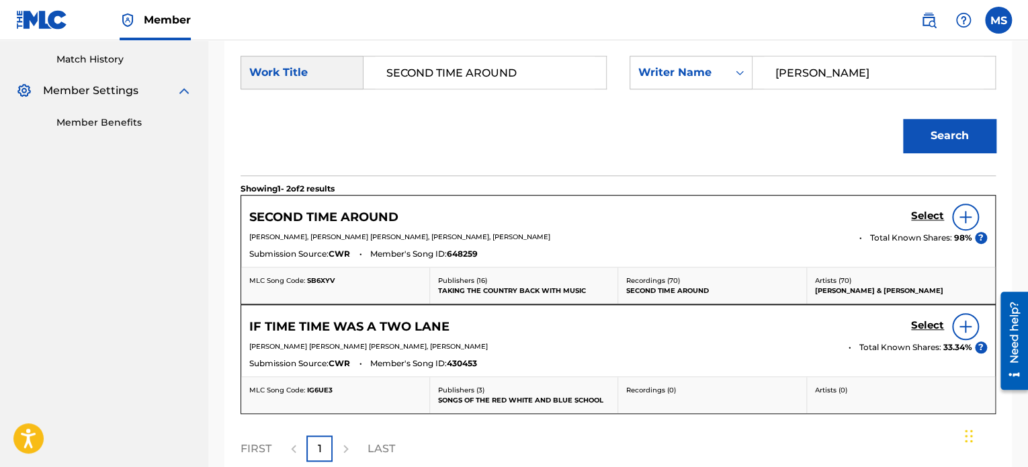
click at [922, 212] on h5 "Select" at bounding box center [927, 216] width 33 height 13
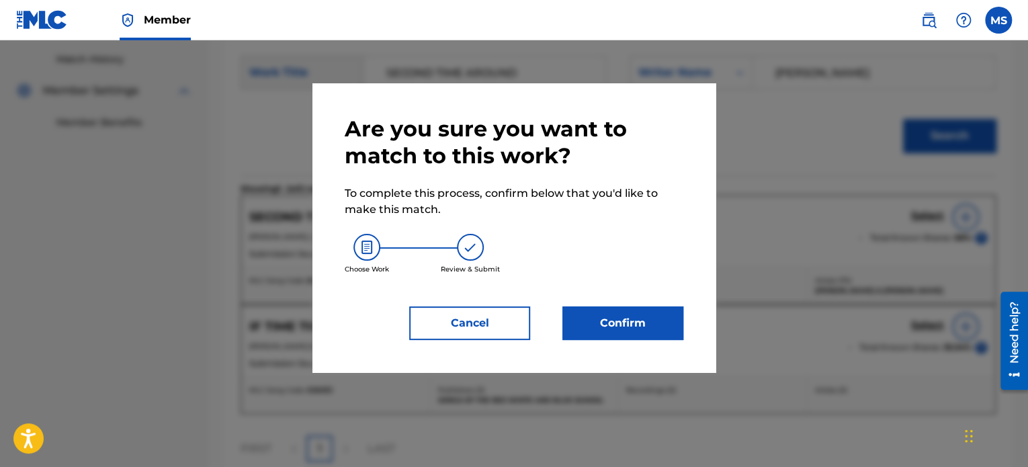
click at [620, 318] on button "Confirm" at bounding box center [622, 323] width 121 height 34
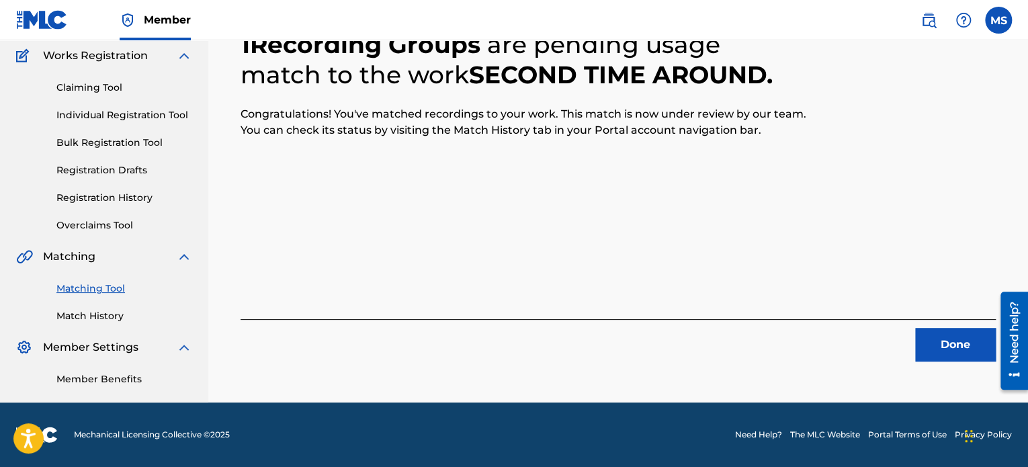
scroll to position [110, 0]
click at [934, 340] on button "Done" at bounding box center [955, 345] width 81 height 34
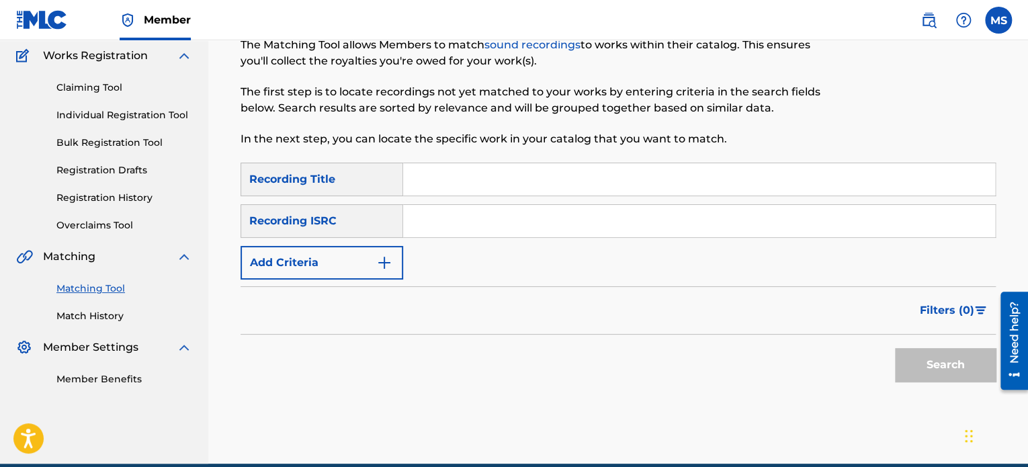
click at [430, 230] on input "Search Form" at bounding box center [699, 221] width 592 height 32
paste input "QZTLA2432469"
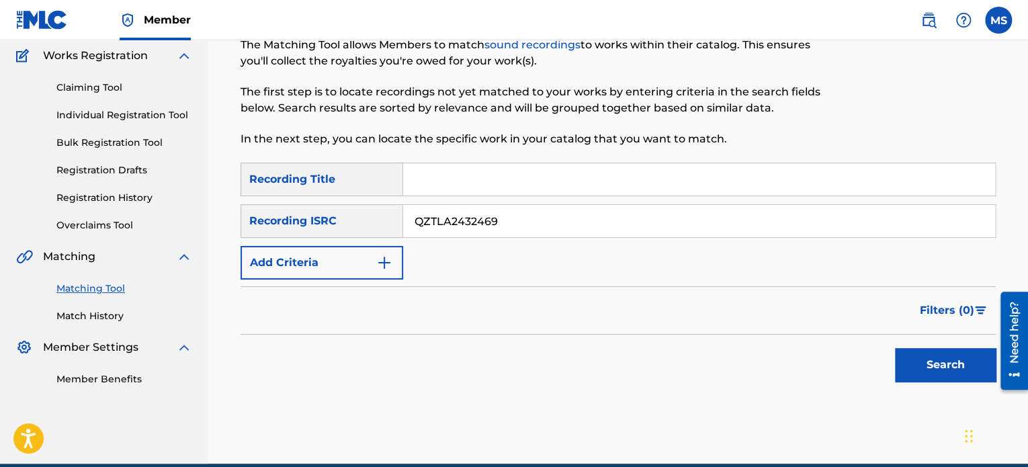
click at [895, 348] on button "Search" at bounding box center [945, 365] width 101 height 34
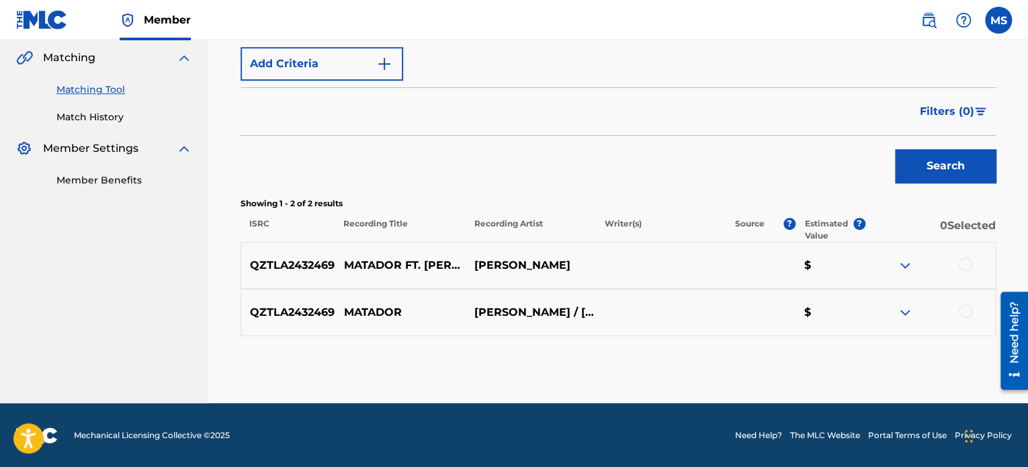
scroll to position [107, 0]
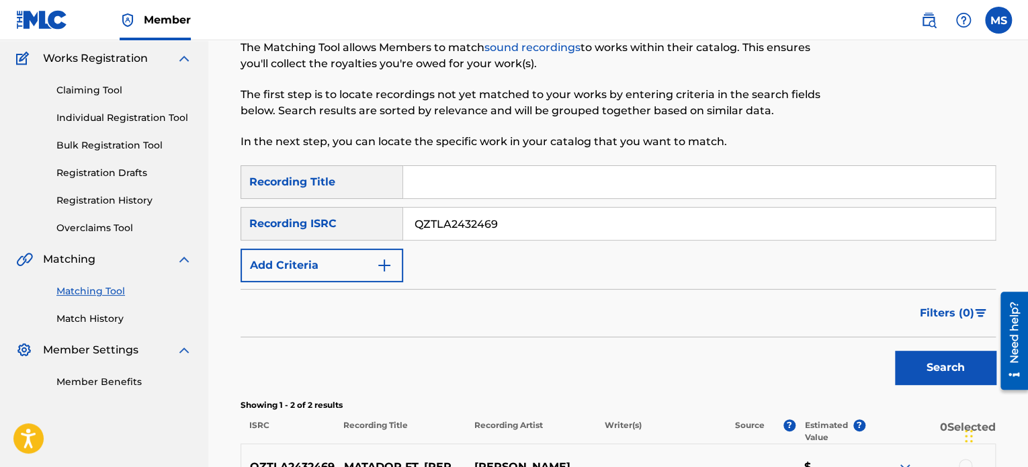
drag, startPoint x: 472, startPoint y: 213, endPoint x: 240, endPoint y: 213, distance: 231.7
click at [240, 213] on div "SearchWithCriteria09b3b535-6017-4ecd-902d-b15d82a04049 Recording ISRC QZTLA2432…" at bounding box center [617, 224] width 755 height 34
paste input "USDPK2400097"
click at [895, 351] on button "Search" at bounding box center [945, 368] width 101 height 34
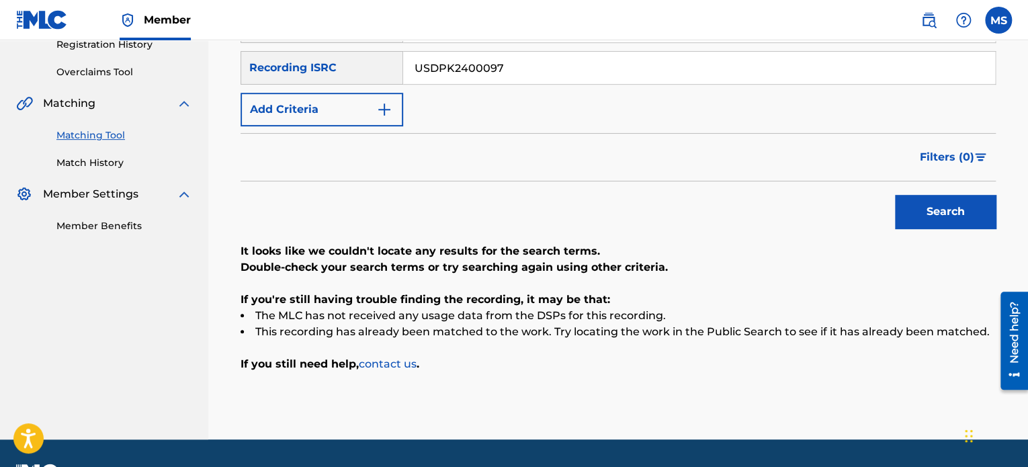
scroll to position [232, 0]
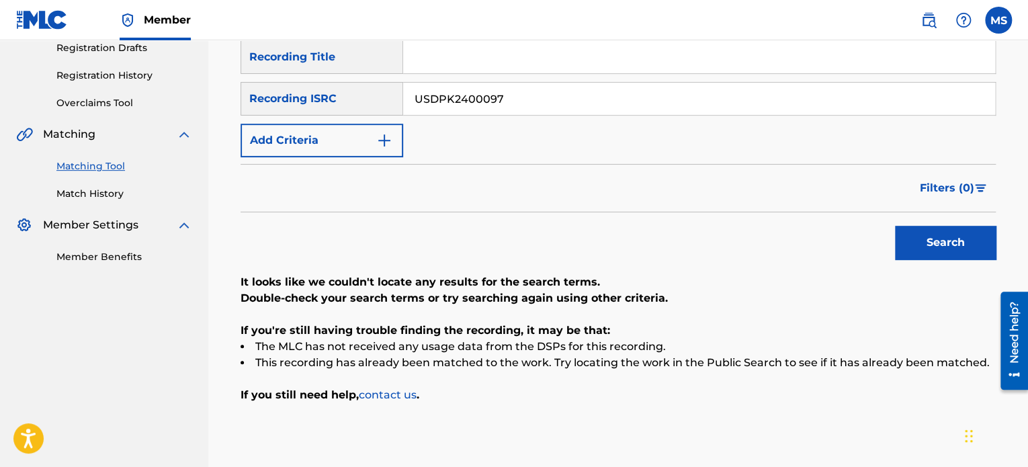
click at [909, 232] on button "Search" at bounding box center [945, 243] width 101 height 34
drag, startPoint x: 510, startPoint y: 102, endPoint x: 372, endPoint y: 101, distance: 137.7
click at [372, 101] on div "SearchWithCriteria09b3b535-6017-4ecd-902d-b15d82a04049 Recording ISRC USDPK2400…" at bounding box center [617, 99] width 755 height 34
paste input "QZRD92405643"
click at [895, 226] on button "Search" at bounding box center [945, 243] width 101 height 34
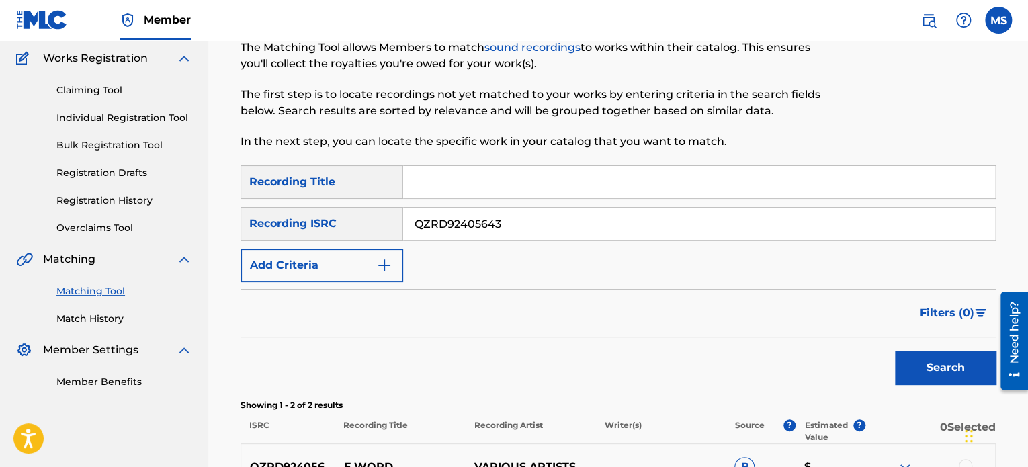
scroll to position [0, 0]
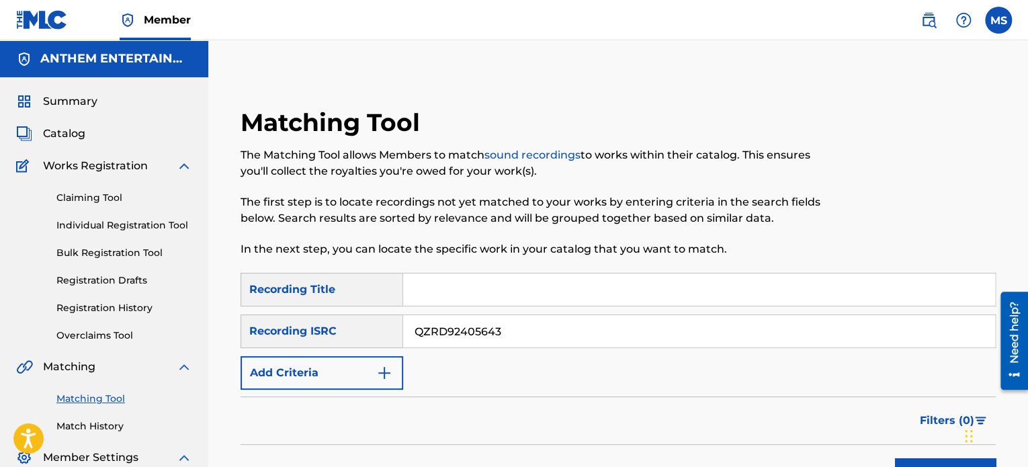
drag, startPoint x: 520, startPoint y: 341, endPoint x: 398, endPoint y: 322, distance: 123.6
click at [398, 322] on div "SearchWithCriteria09b3b535-6017-4ecd-902d-b15d82a04049 Recording ISRC QZRD92405…" at bounding box center [617, 331] width 755 height 34
paste input "USUG12401212"
click at [895, 458] on button "Search" at bounding box center [945, 475] width 101 height 34
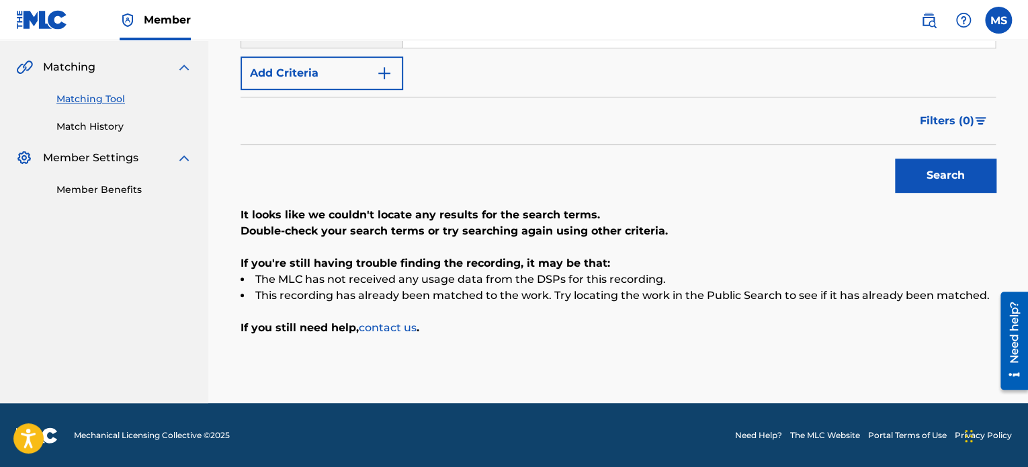
click at [895, 159] on button "Search" at bounding box center [945, 176] width 101 height 34
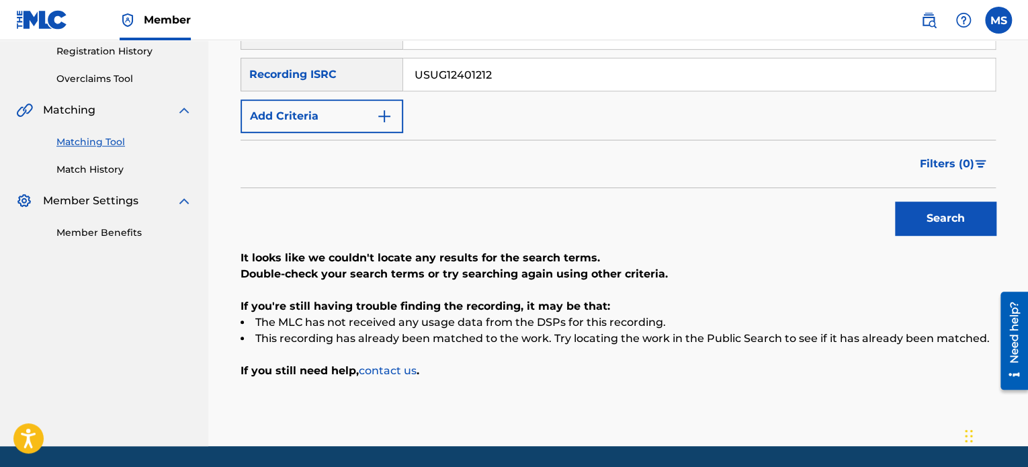
scroll to position [300, 0]
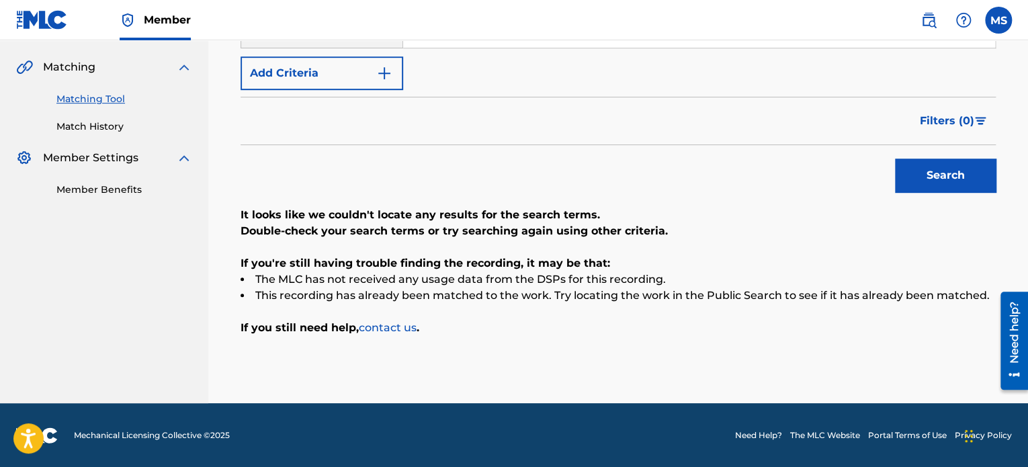
click at [931, 171] on button "Search" at bounding box center [945, 176] width 101 height 34
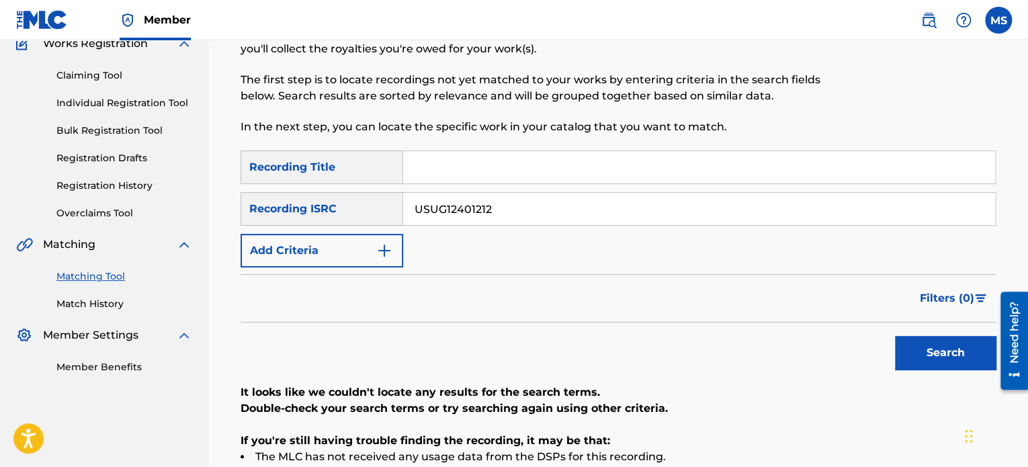
scroll to position [31, 0]
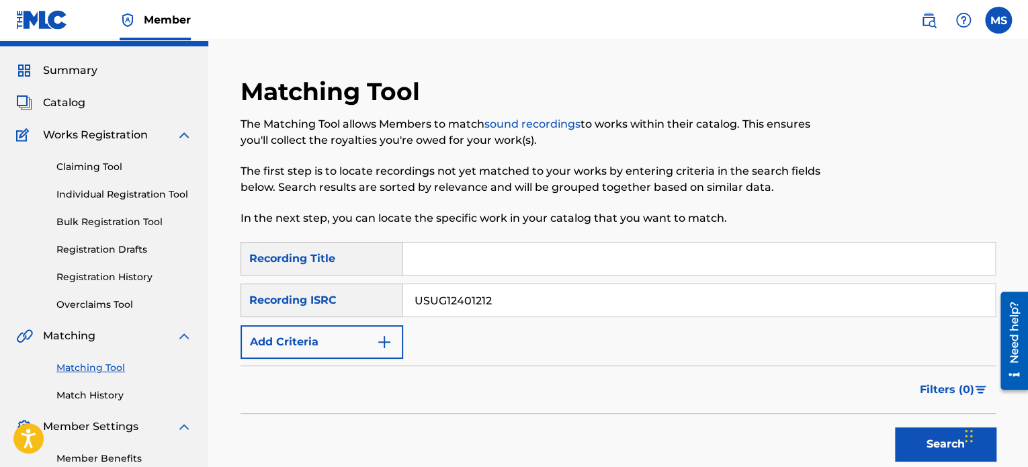
drag, startPoint x: 513, startPoint y: 297, endPoint x: 359, endPoint y: 298, distance: 153.1
click at [359, 298] on div "SearchWithCriteria09b3b535-6017-4ecd-902d-b15d82a04049 Recording ISRC USUG12401…" at bounding box center [617, 300] width 755 height 34
paste input "WB1240324"
type input "USWB12403242"
click at [895, 427] on button "Search" at bounding box center [945, 444] width 101 height 34
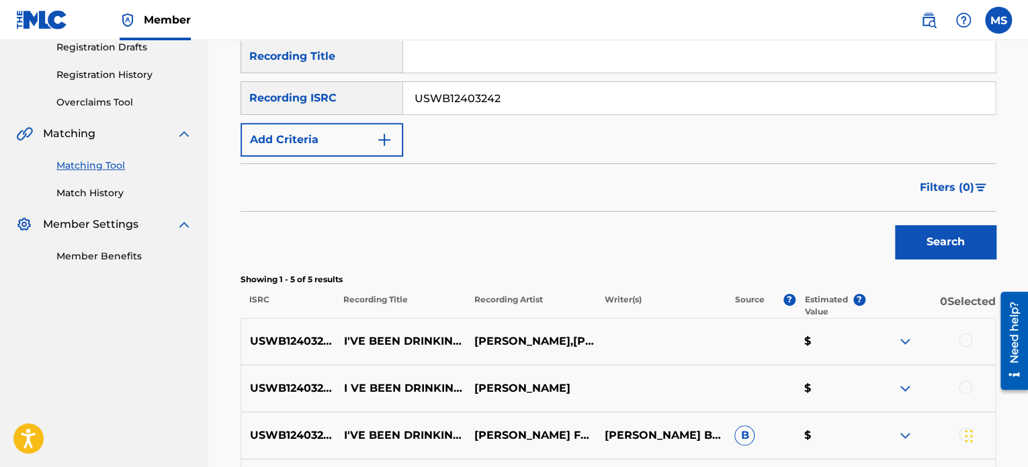
scroll to position [367, 0]
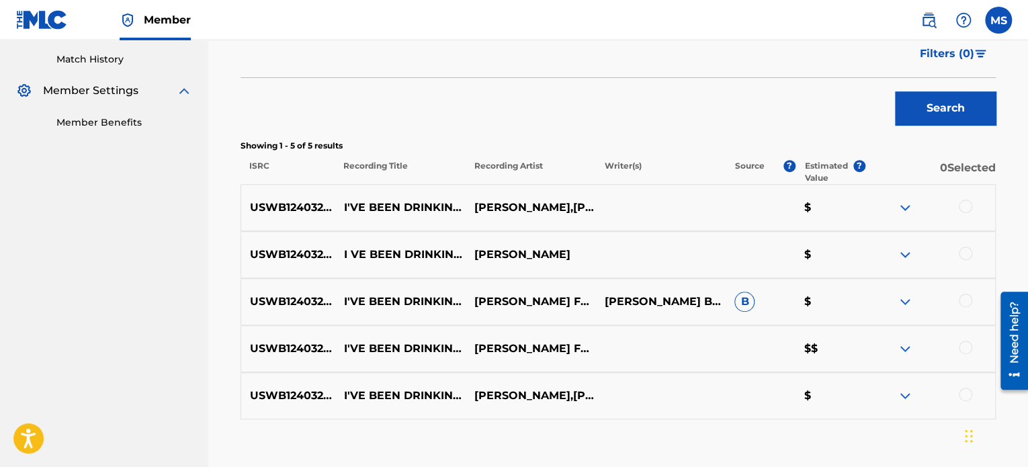
click at [930, 110] on button "Search" at bounding box center [945, 108] width 101 height 34
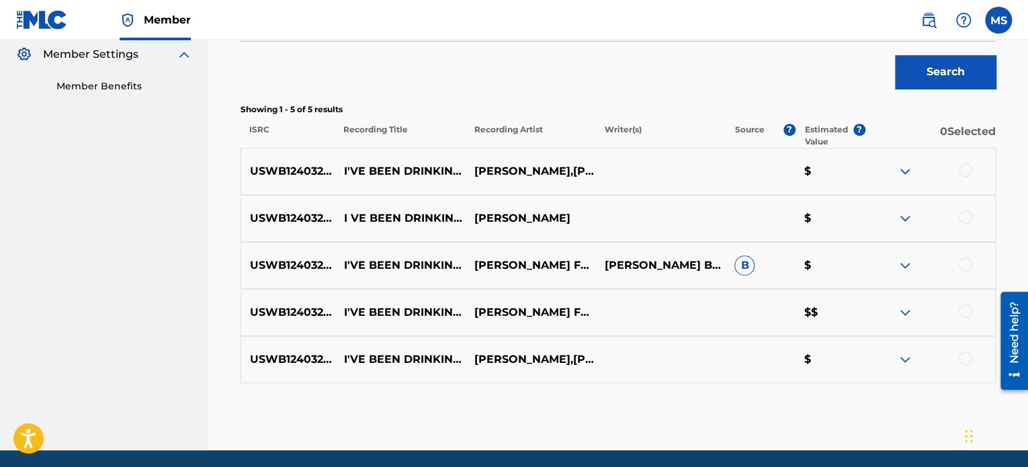
scroll to position [434, 0]
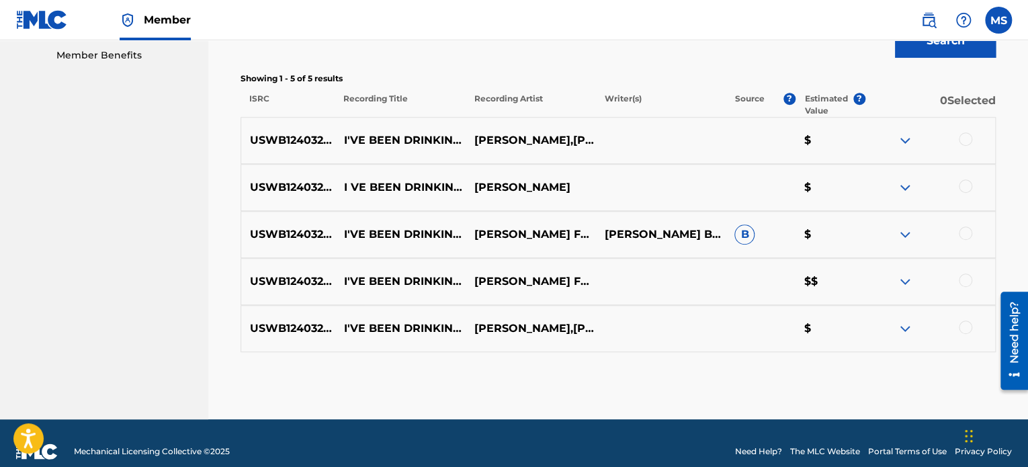
click at [965, 279] on div at bounding box center [965, 279] width 13 height 13
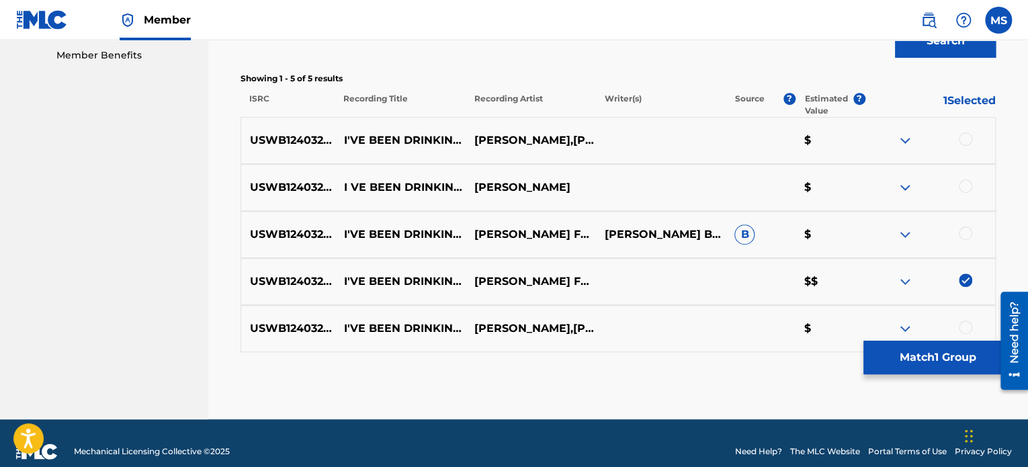
click at [915, 361] on button "Match 1 Group" at bounding box center [937, 358] width 148 height 34
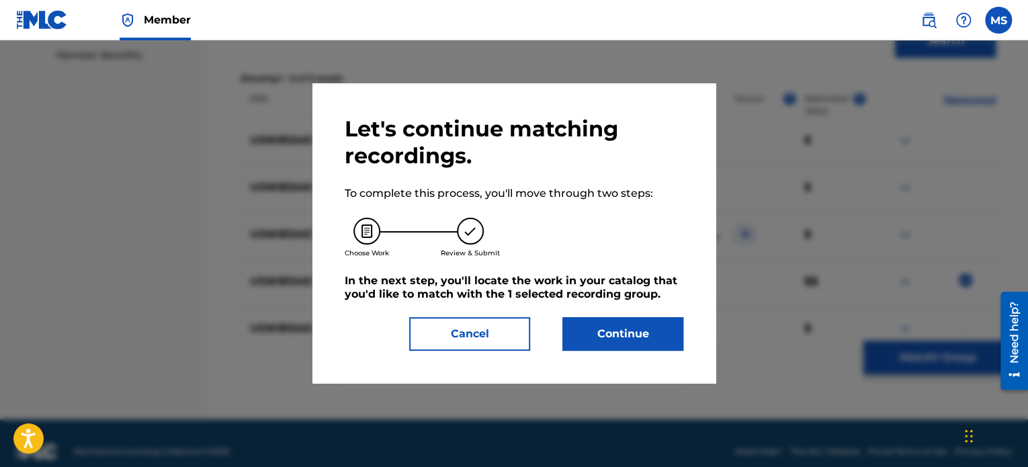
click at [628, 335] on button "Continue" at bounding box center [622, 334] width 121 height 34
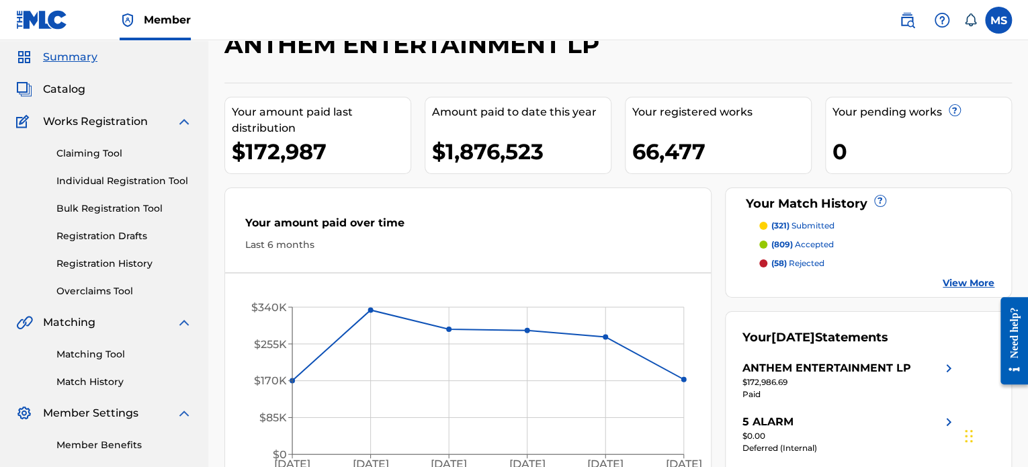
scroll to position [67, 0]
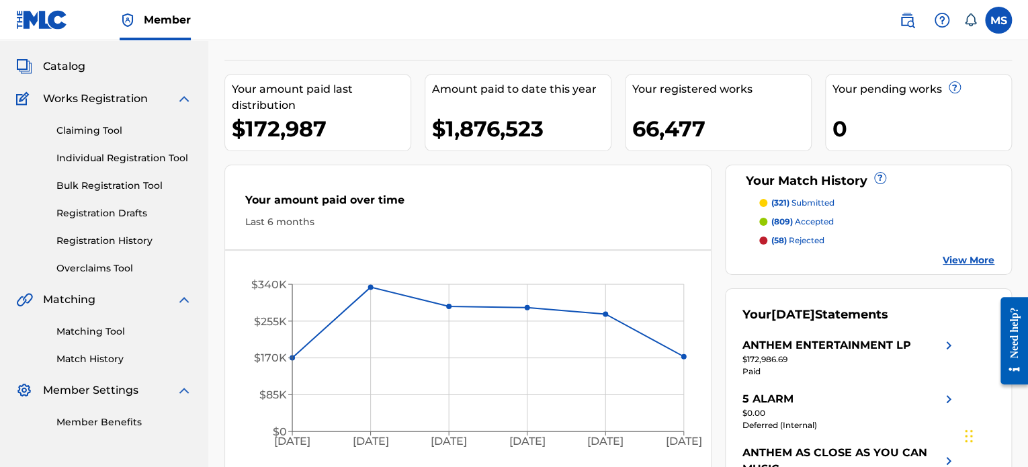
click at [129, 336] on link "Matching Tool" at bounding box center [124, 331] width 136 height 14
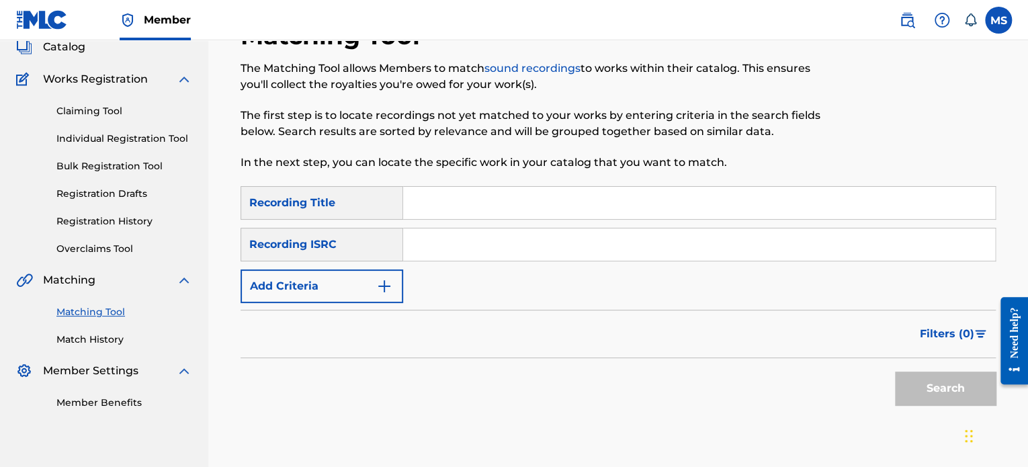
scroll to position [171, 0]
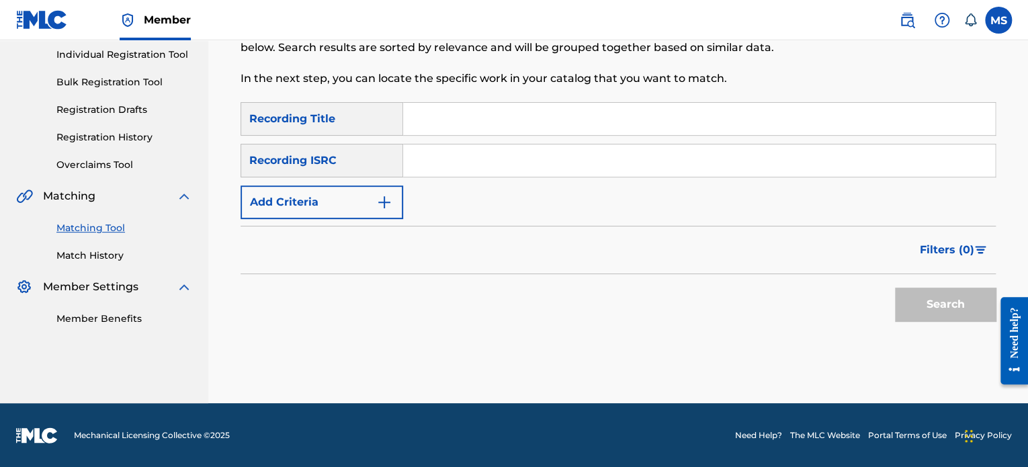
click at [443, 156] on input "Search Form" at bounding box center [699, 160] width 592 height 32
paste input "USWB12403242"
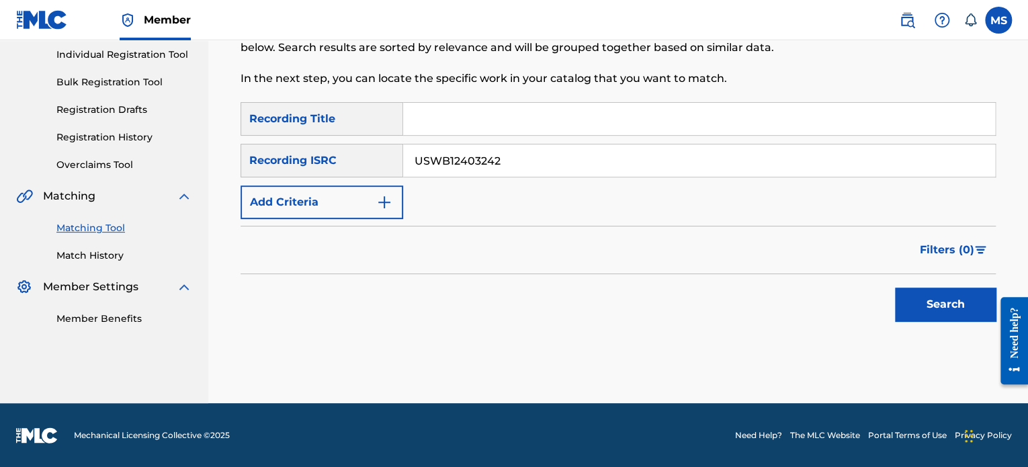
type input "USWB12403242"
click at [895, 287] on button "Search" at bounding box center [945, 304] width 101 height 34
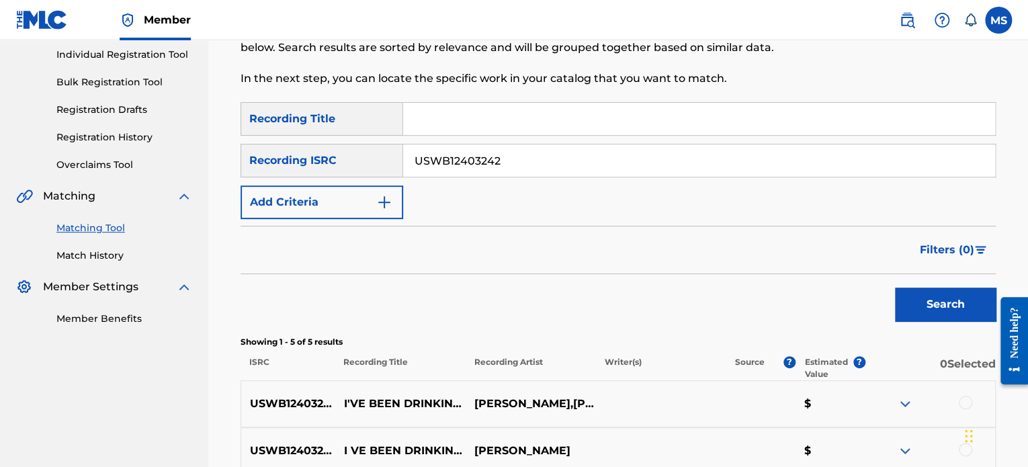
scroll to position [439, 0]
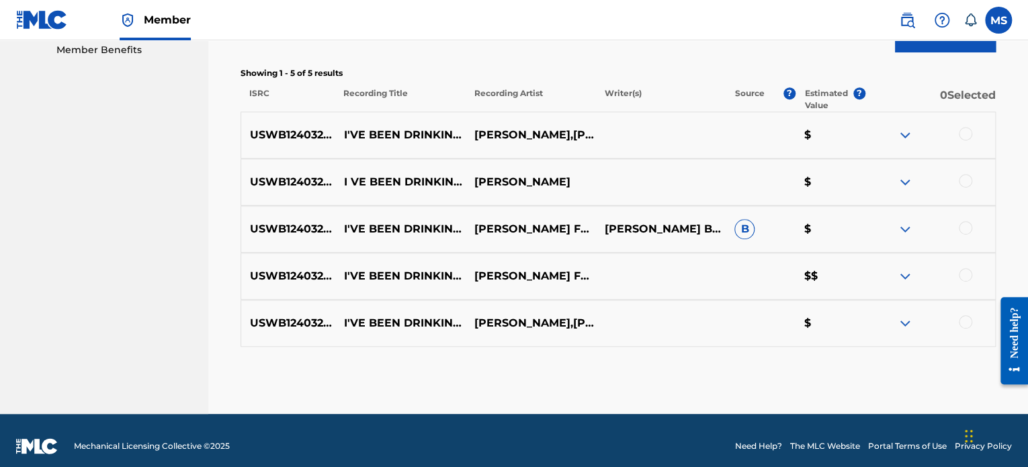
click at [969, 271] on div at bounding box center [965, 274] width 13 height 13
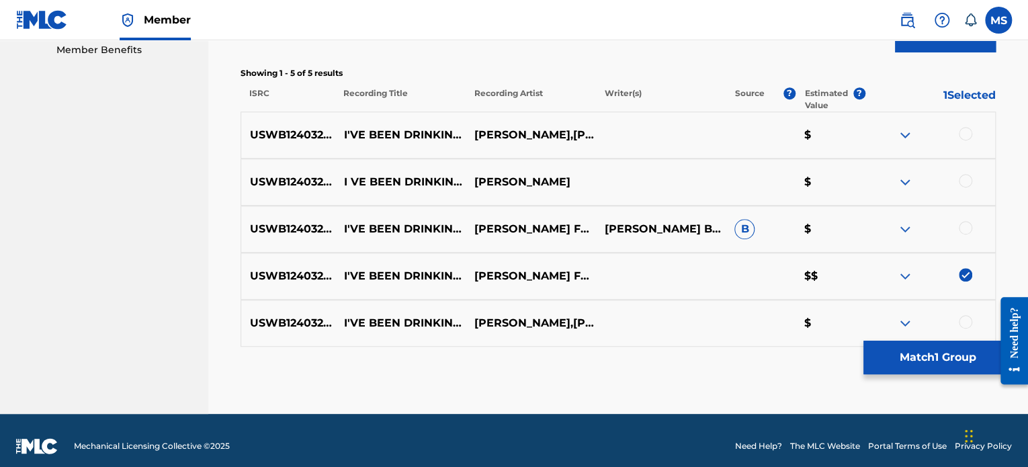
click at [934, 365] on button "Match 1 Group" at bounding box center [937, 358] width 148 height 34
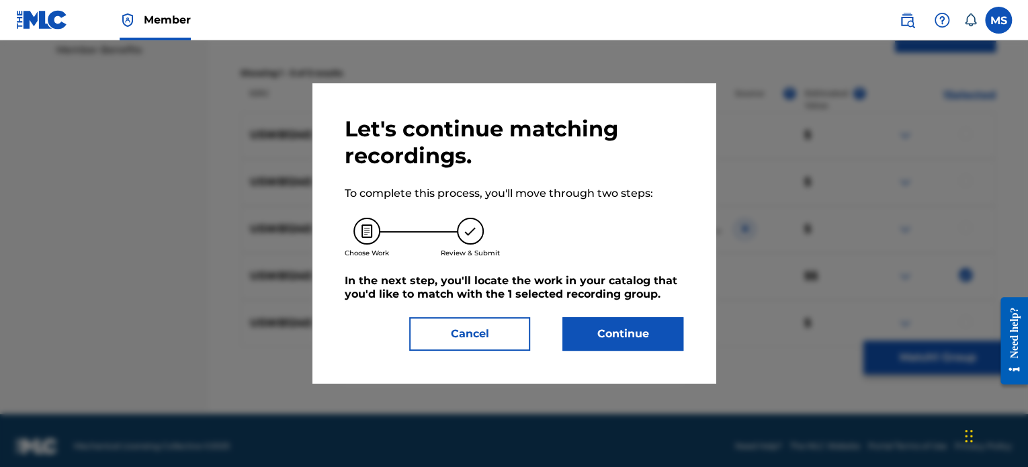
click at [651, 327] on button "Continue" at bounding box center [622, 334] width 121 height 34
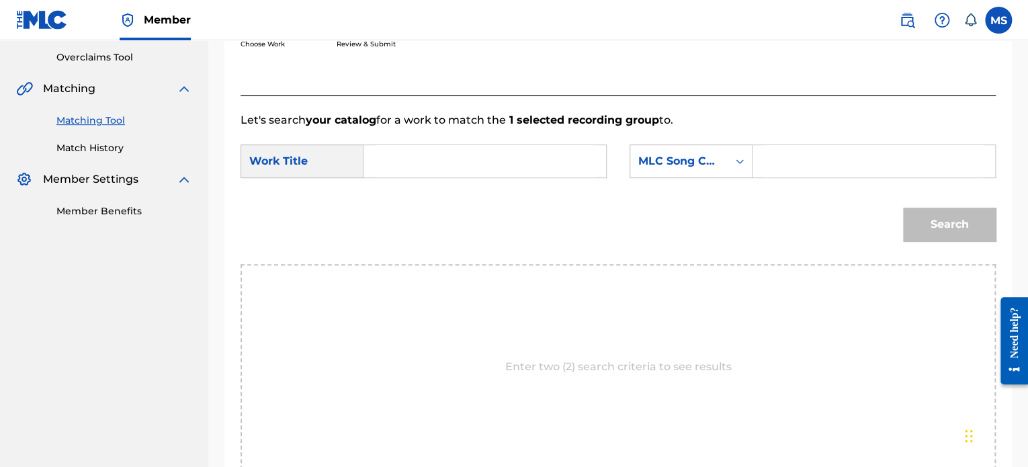
scroll to position [159, 0]
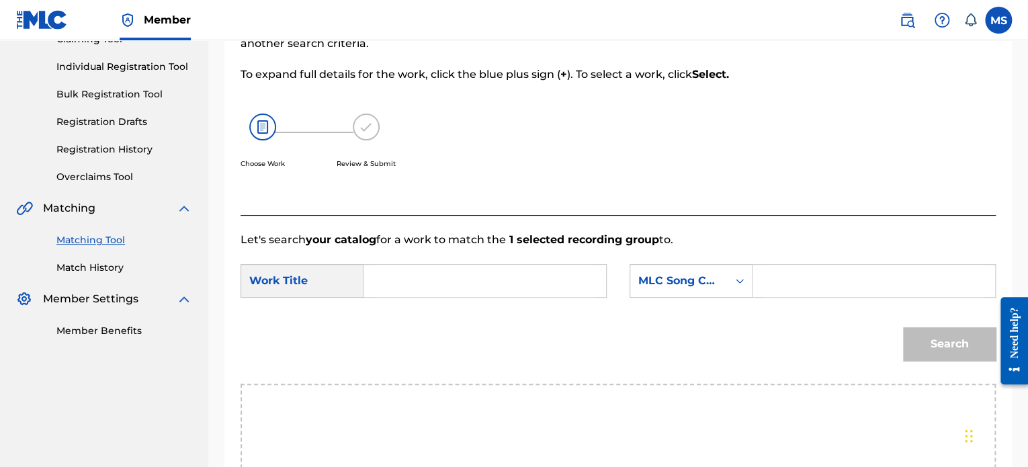
click at [396, 265] on input "Search Form" at bounding box center [485, 281] width 220 height 32
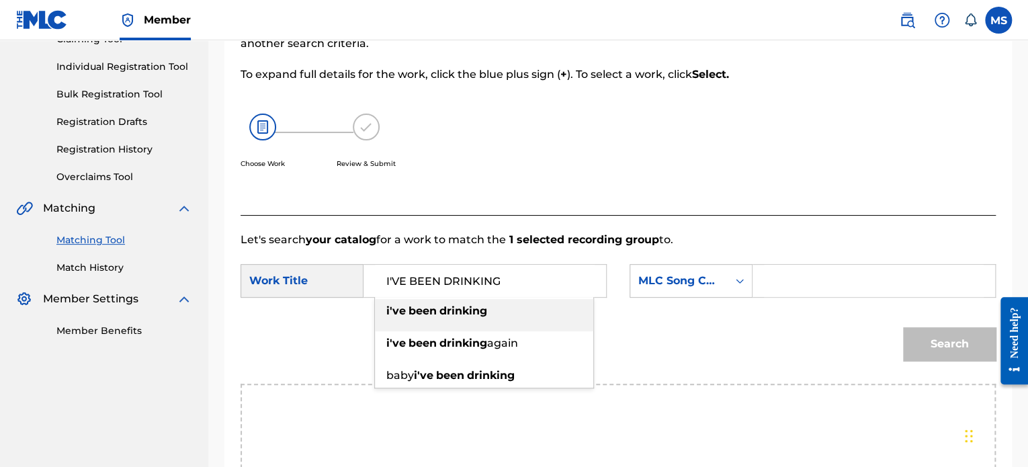
type input "I'VE BEEN DRINKING"
click at [824, 299] on div "SearchWithCriteria524fa679-babf-4fd0-b989-48cd1bee31f7 Work Title I'VE BEEN DRI…" at bounding box center [617, 285] width 755 height 42
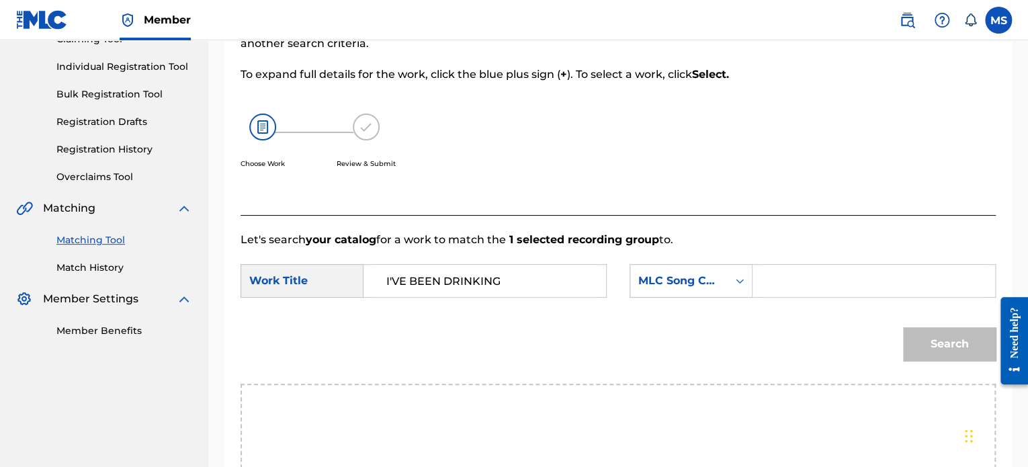
click at [818, 284] on input "Search Form" at bounding box center [874, 281] width 220 height 32
type input "[PERSON_NAME]"
click at [903, 327] on button "Search" at bounding box center [949, 344] width 93 height 34
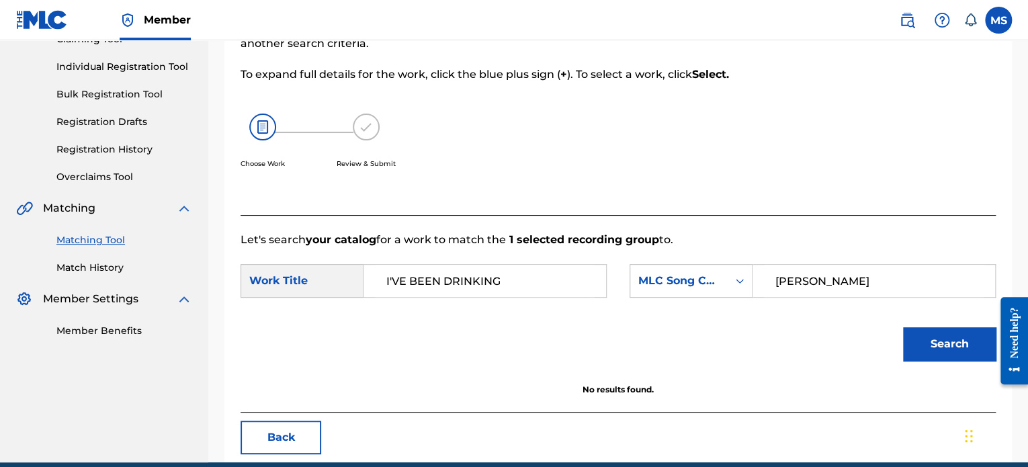
click at [755, 290] on div "[PERSON_NAME]" at bounding box center [873, 281] width 243 height 34
click at [727, 283] on div "Search Form" at bounding box center [739, 281] width 24 height 32
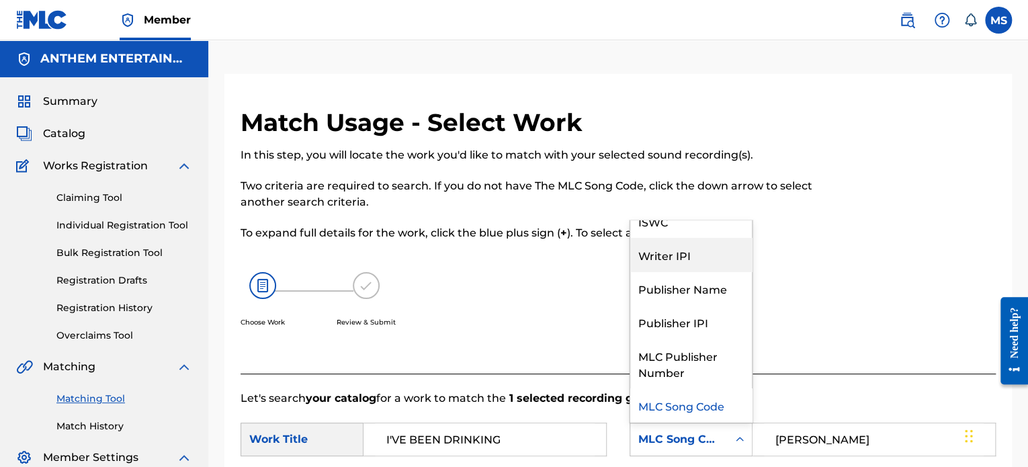
scroll to position [0, 0]
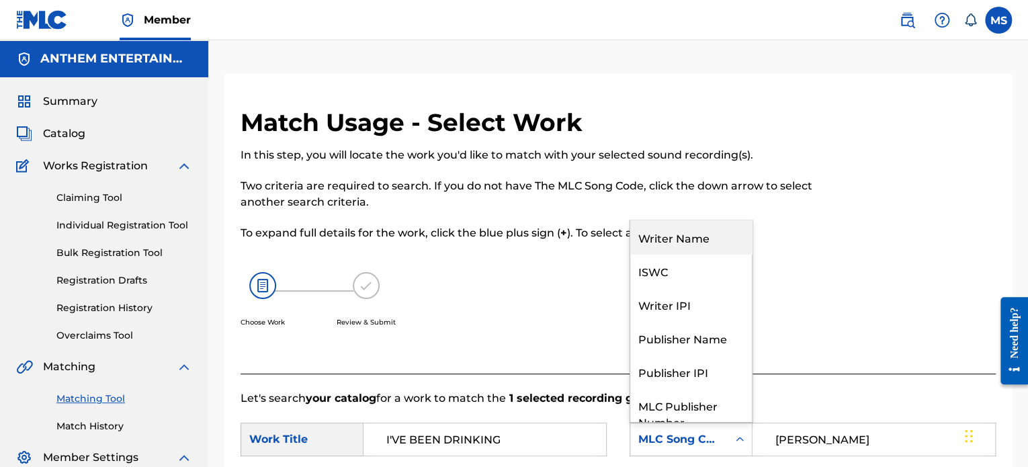
click at [680, 249] on div "Writer Name" at bounding box center [691, 237] width 122 height 34
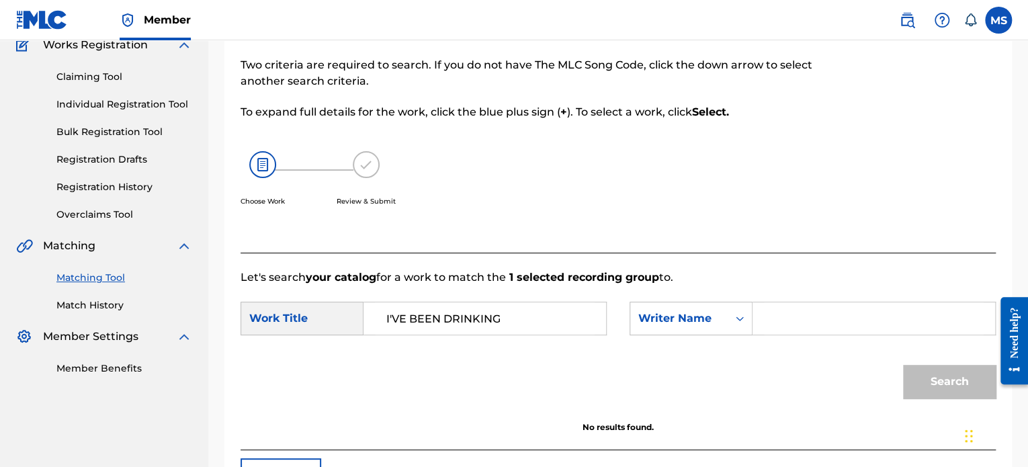
scroll to position [218, 0]
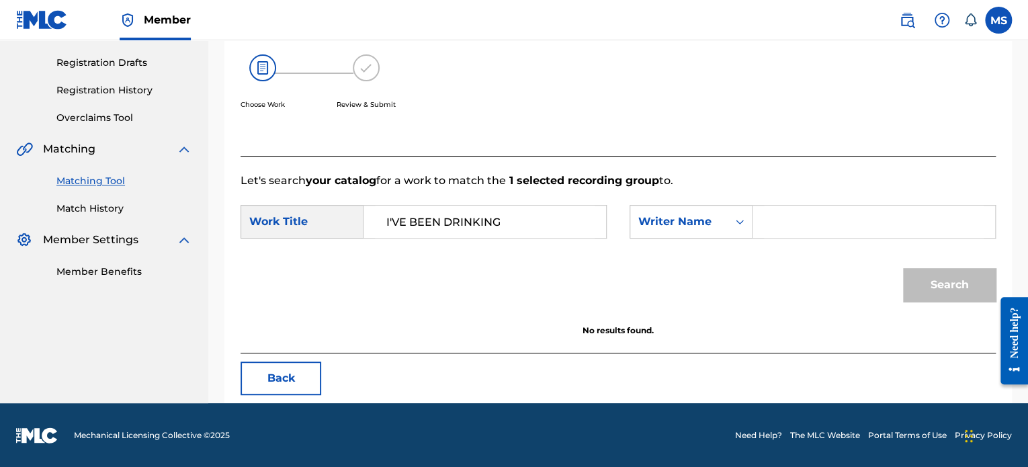
click at [871, 220] on input "Search Form" at bounding box center [874, 222] width 220 height 32
type input "[PERSON_NAME]"
click at [903, 268] on button "Search" at bounding box center [949, 285] width 93 height 34
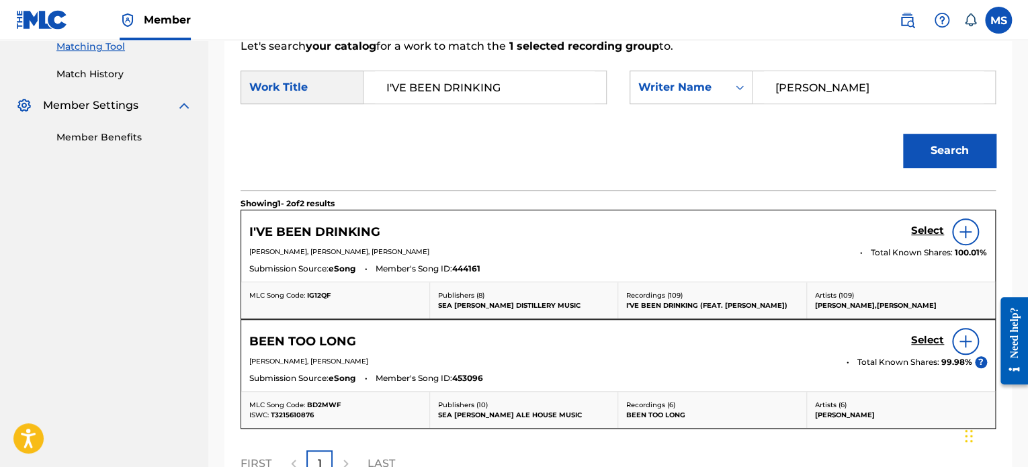
scroll to position [352, 0]
click at [927, 224] on h5 "Select" at bounding box center [927, 230] width 33 height 13
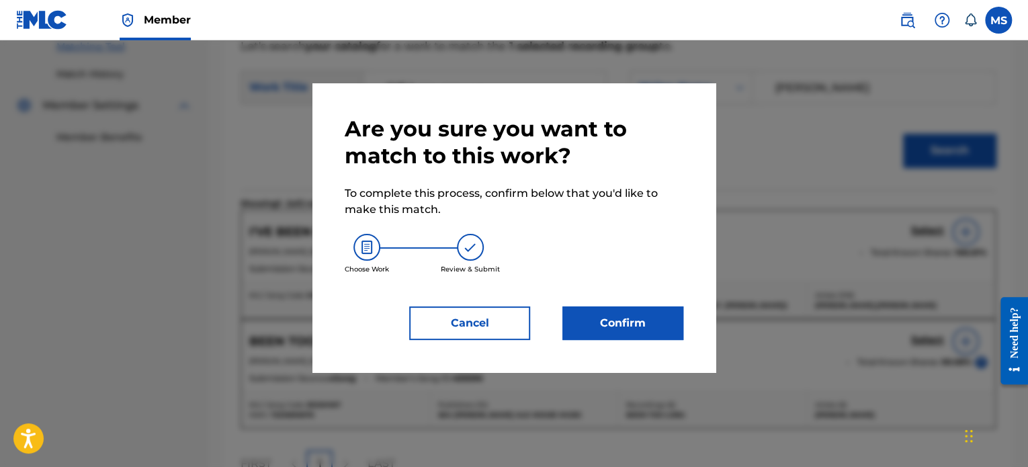
click at [662, 330] on button "Confirm" at bounding box center [622, 323] width 121 height 34
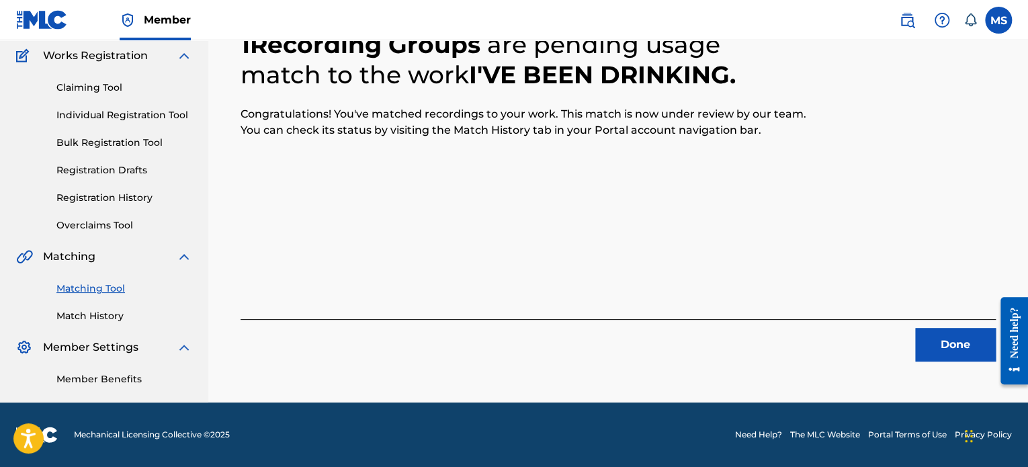
scroll to position [110, 0]
click at [934, 345] on button "Done" at bounding box center [955, 345] width 81 height 34
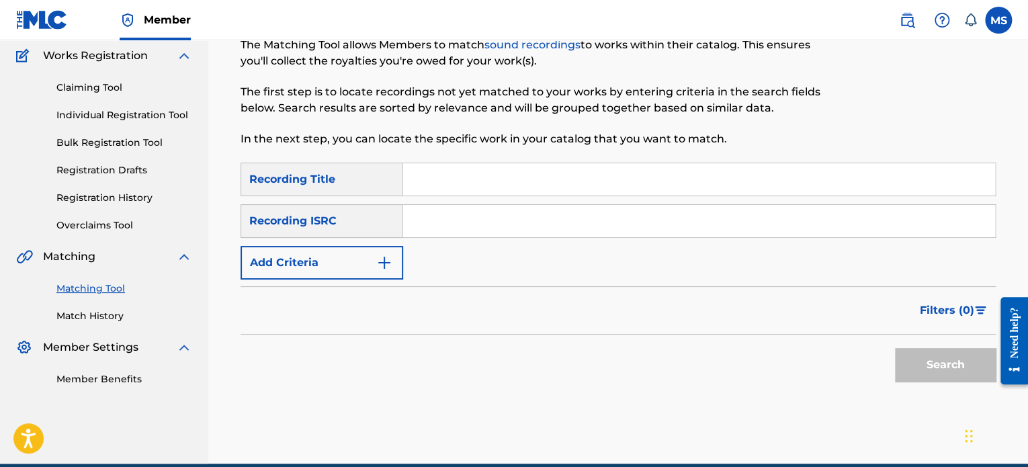
click at [439, 232] on input "Search Form" at bounding box center [699, 221] width 592 height 32
paste input "USQX92401618"
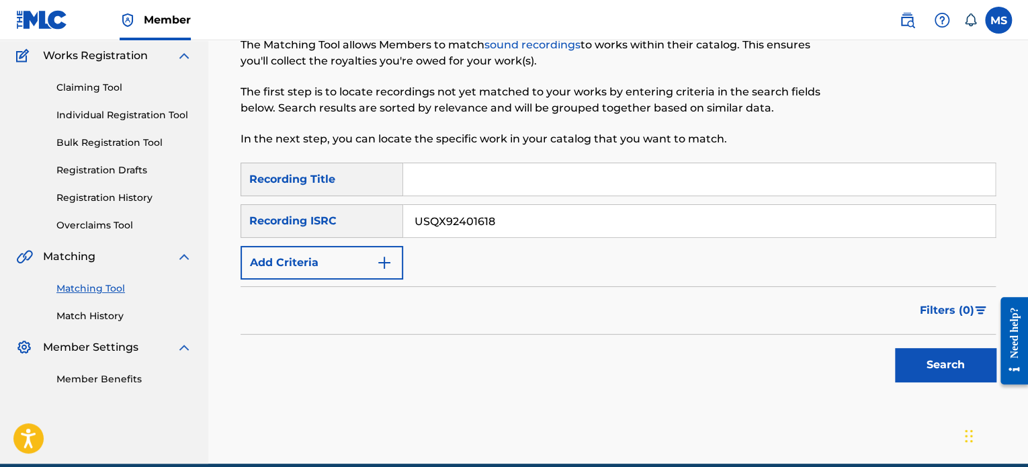
click at [895, 348] on button "Search" at bounding box center [945, 365] width 101 height 34
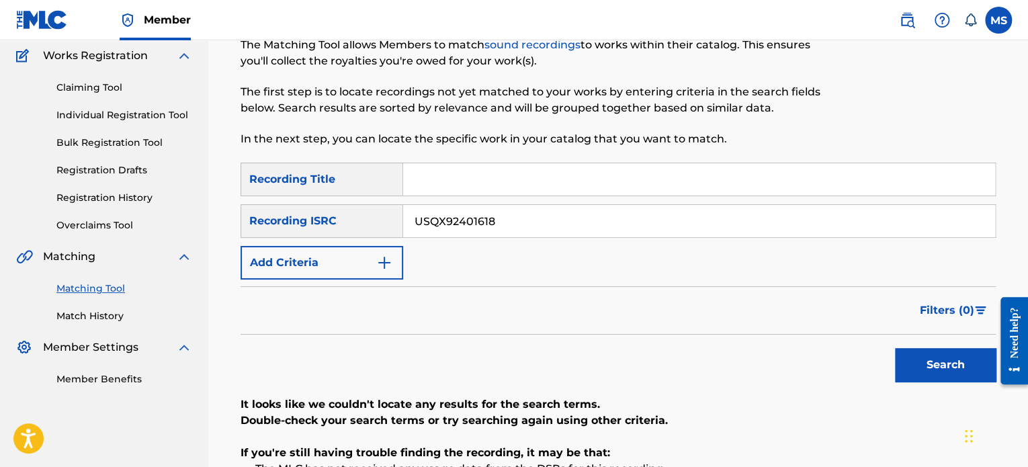
click at [911, 361] on button "Search" at bounding box center [945, 365] width 101 height 34
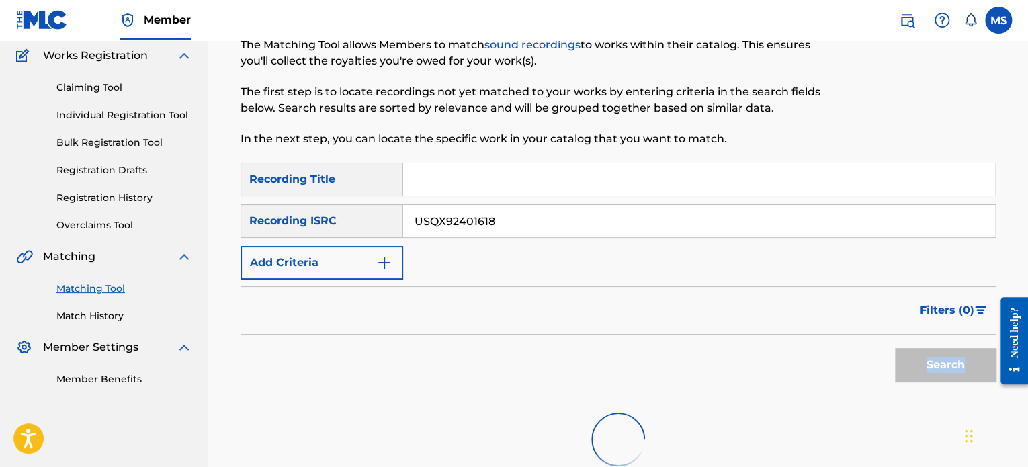
click at [911, 361] on div "Search" at bounding box center [941, 362] width 107 height 54
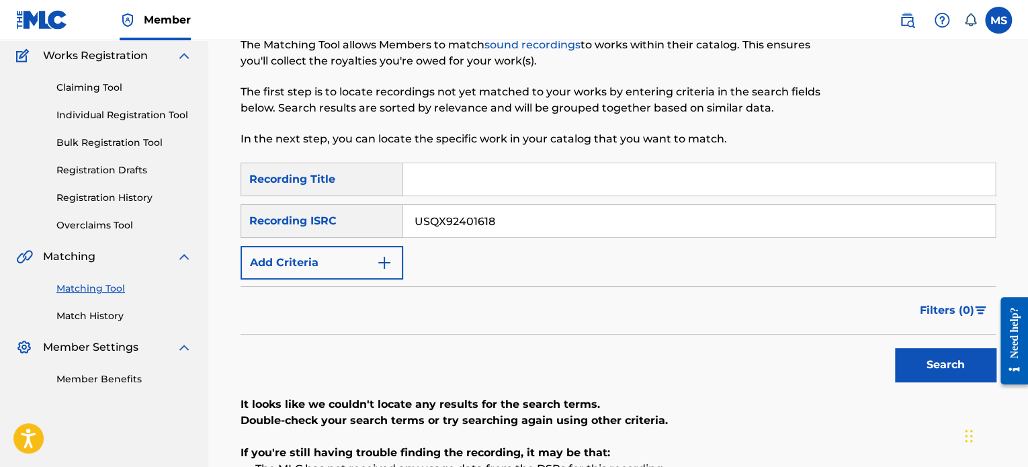
drag, startPoint x: 490, startPoint y: 222, endPoint x: 429, endPoint y: 217, distance: 61.3
click at [429, 217] on input "USQX92401618" at bounding box center [699, 221] width 592 height 32
drag, startPoint x: 453, startPoint y: 222, endPoint x: 386, endPoint y: 226, distance: 67.3
click at [386, 226] on div "SearchWithCriteria0dd24955-782c-4ec7-ba54-724dc36c6a5e Recording ISRC US8" at bounding box center [617, 221] width 755 height 34
type input "V"
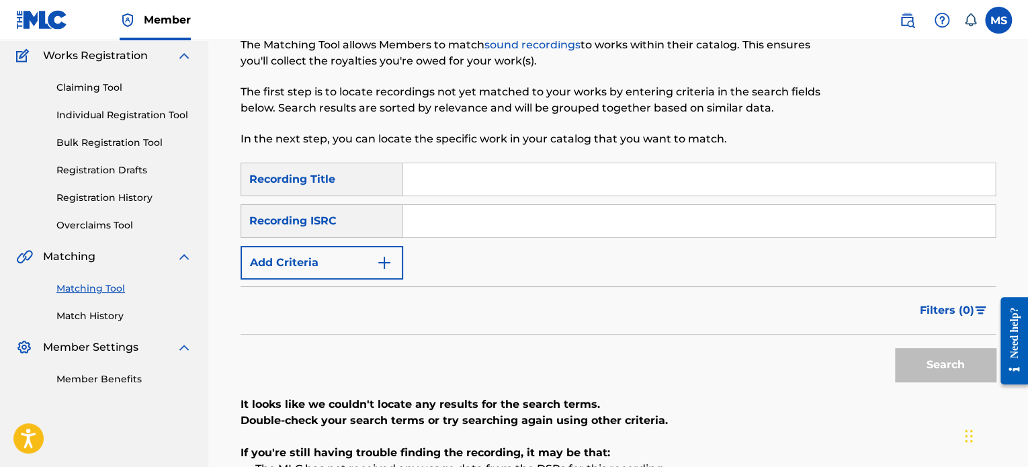
paste input "CAM372300488"
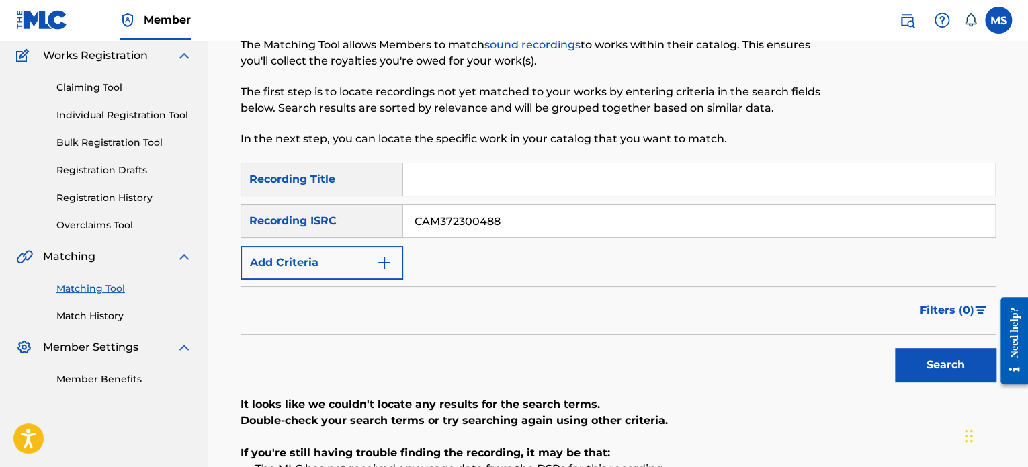
click at [895, 348] on button "Search" at bounding box center [945, 365] width 101 height 34
click at [961, 368] on button "Search" at bounding box center [945, 365] width 101 height 34
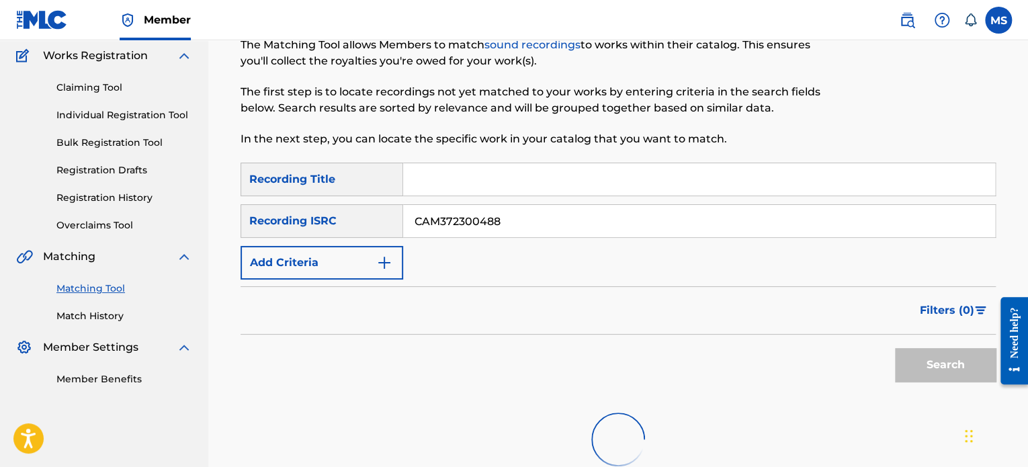
click at [961, 368] on div "Search" at bounding box center [941, 362] width 107 height 54
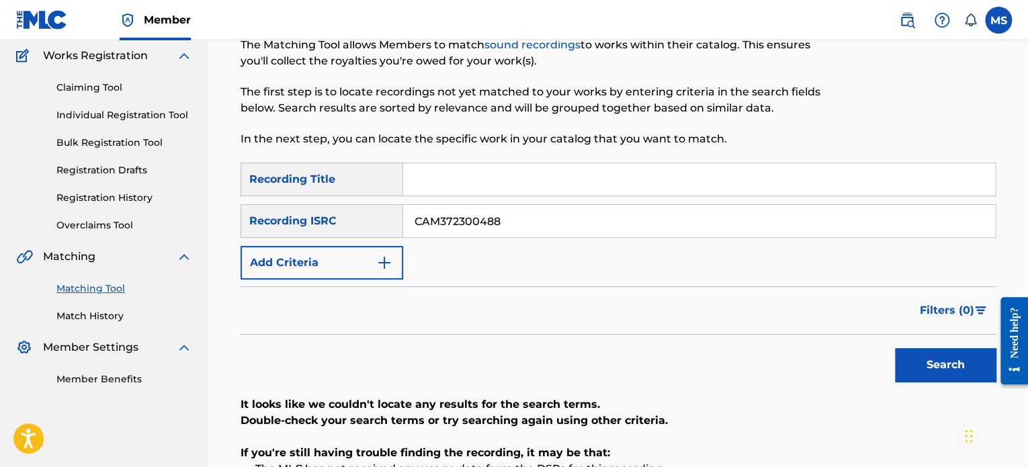
drag, startPoint x: 494, startPoint y: 220, endPoint x: 242, endPoint y: 181, distance: 255.0
click at [242, 181] on div "SearchWithCriteria78fdb0e4-bcef-4dbb-9d9b-a4c839cec920 Recording Title SearchWi…" at bounding box center [617, 221] width 755 height 117
paste input "QZEQU2401926"
type input "QZEQU2401926"
click at [895, 348] on button "Search" at bounding box center [945, 365] width 101 height 34
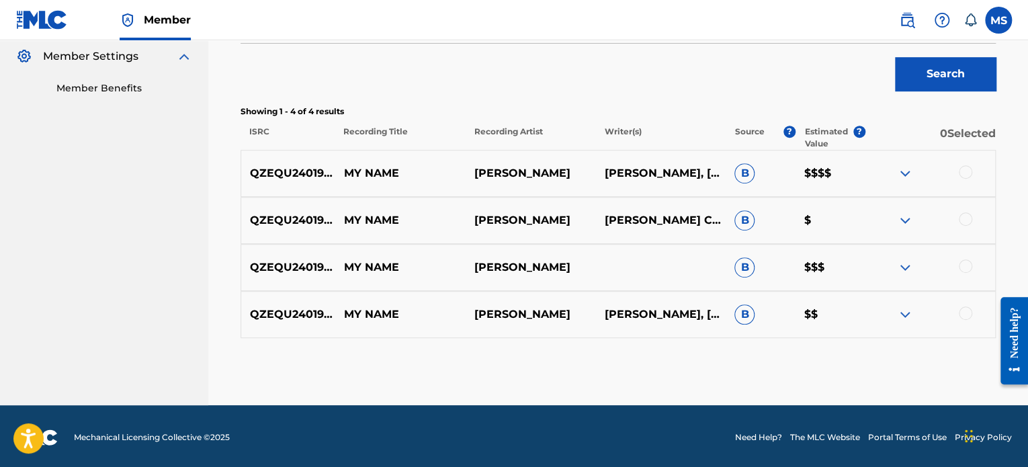
scroll to position [403, 0]
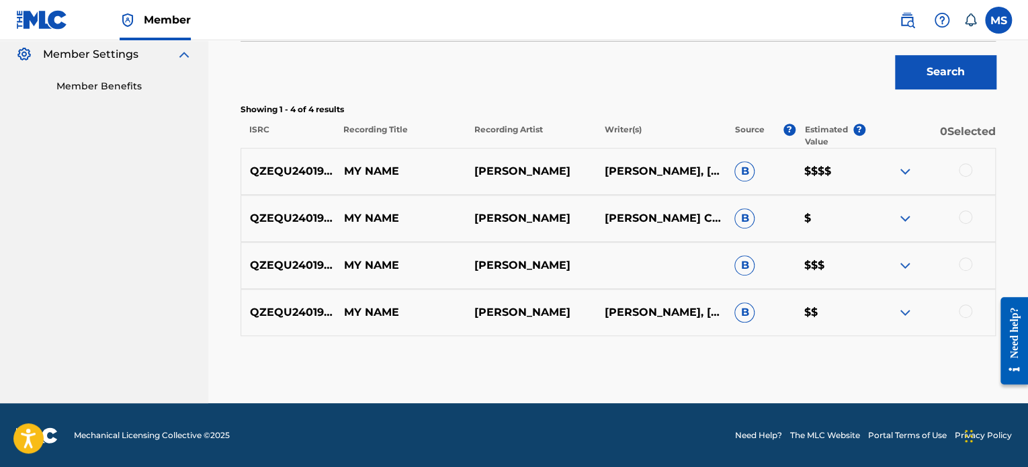
click at [963, 174] on div at bounding box center [965, 169] width 13 height 13
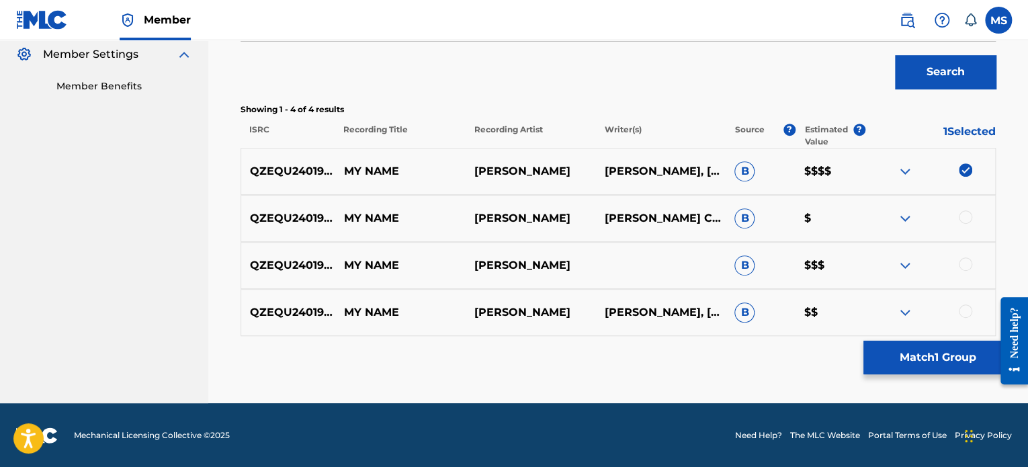
click at [965, 265] on div at bounding box center [965, 263] width 13 height 13
click at [967, 310] on div at bounding box center [965, 310] width 13 height 13
click at [942, 354] on button "Match 3 Groups" at bounding box center [937, 358] width 148 height 34
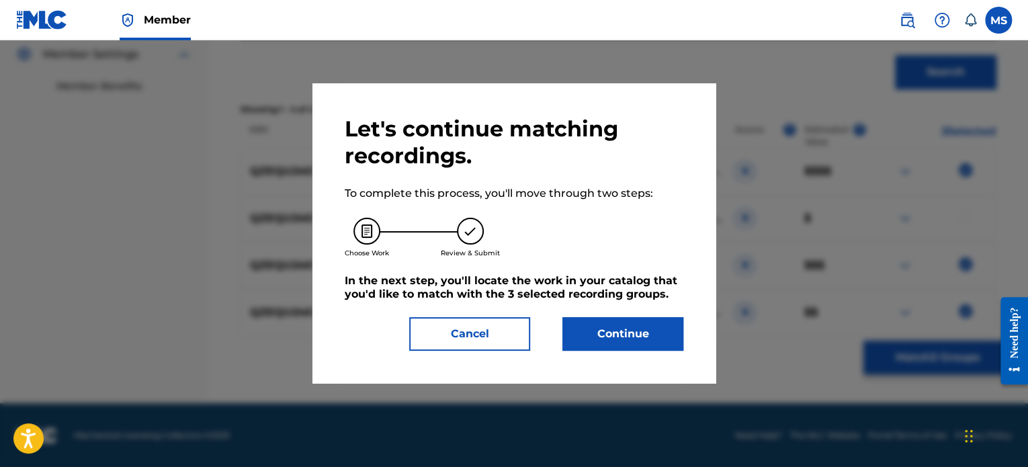
click at [661, 333] on button "Continue" at bounding box center [622, 334] width 121 height 34
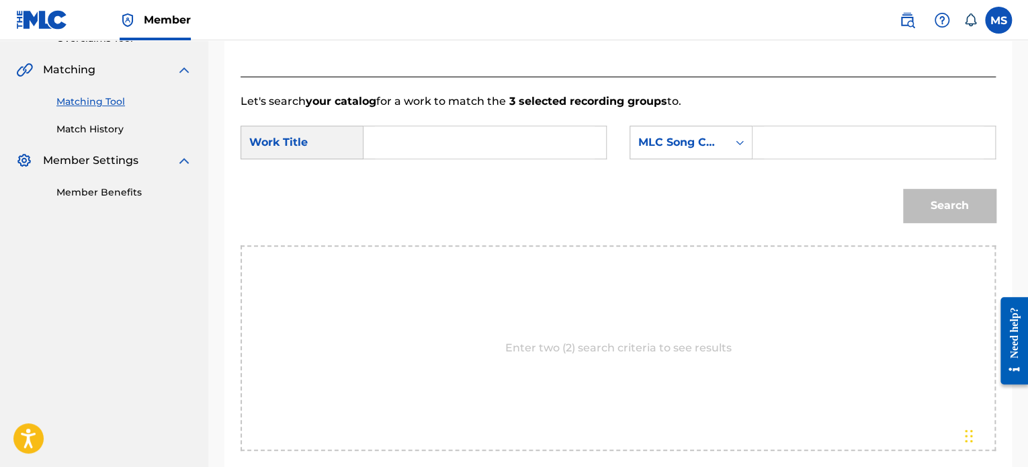
scroll to position [202, 0]
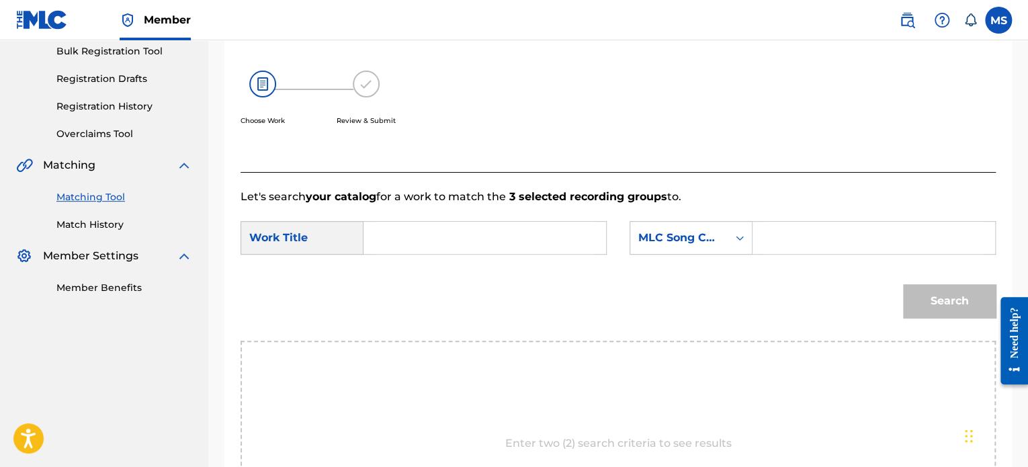
click at [408, 233] on input "Search Form" at bounding box center [485, 238] width 220 height 32
type input "you don't know my name"
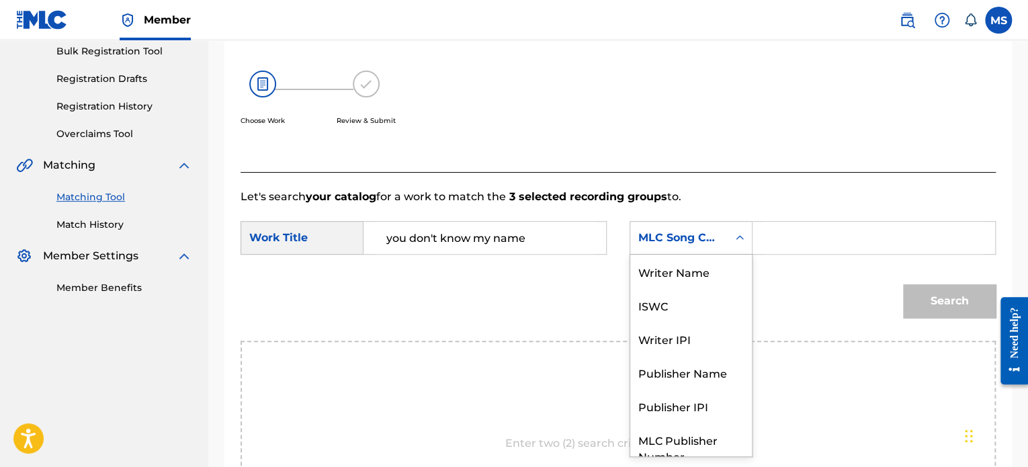
click at [687, 234] on div "MLC Song Code" at bounding box center [678, 238] width 81 height 16
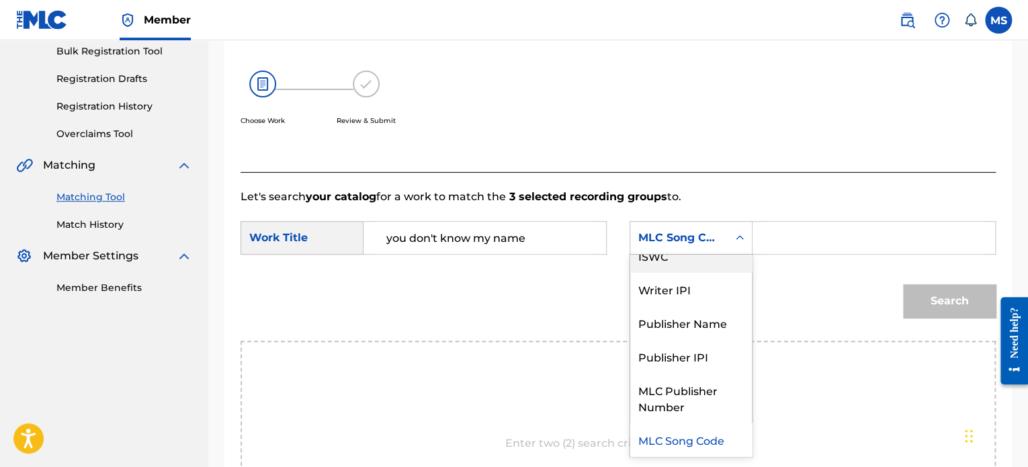
scroll to position [0, 0]
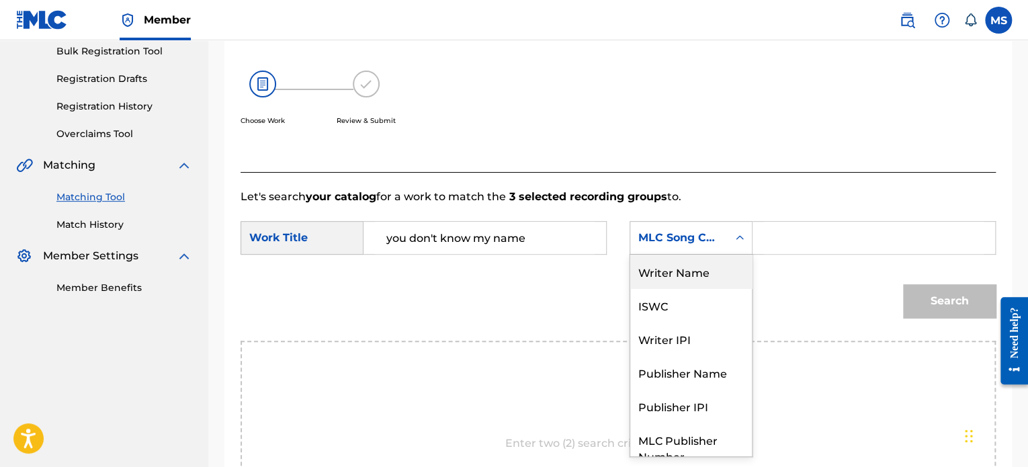
click at [670, 270] on div "Writer Name" at bounding box center [691, 272] width 122 height 34
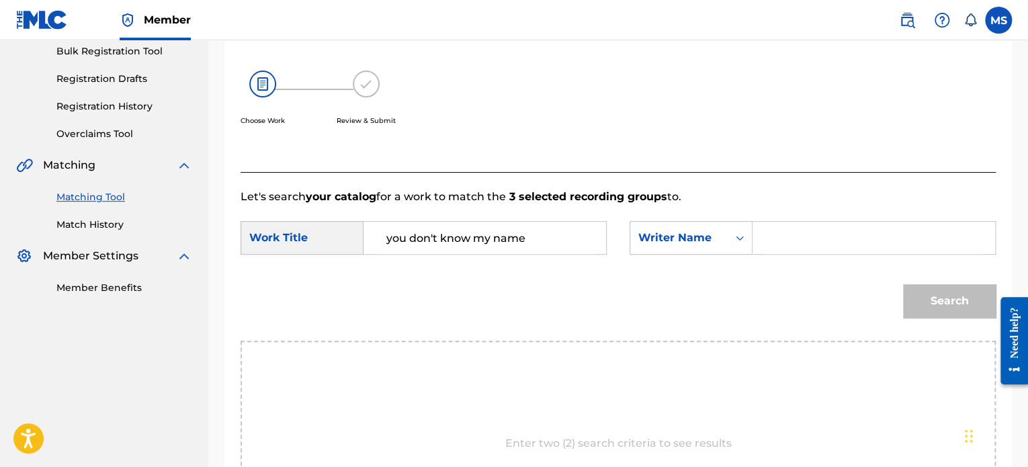
click at [781, 230] on input "Search Form" at bounding box center [874, 238] width 220 height 32
type input "H"
type input "[PERSON_NAME]"
click at [903, 284] on button "Search" at bounding box center [949, 301] width 93 height 34
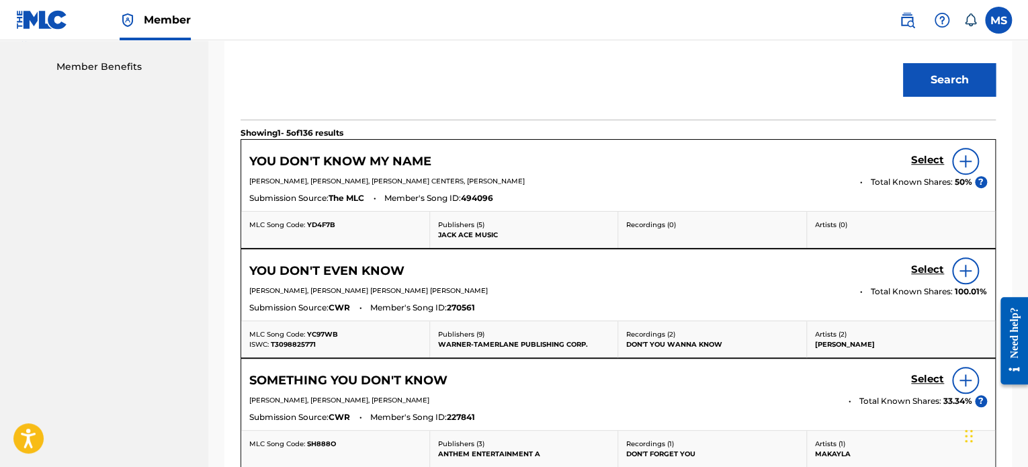
scroll to position [420, 0]
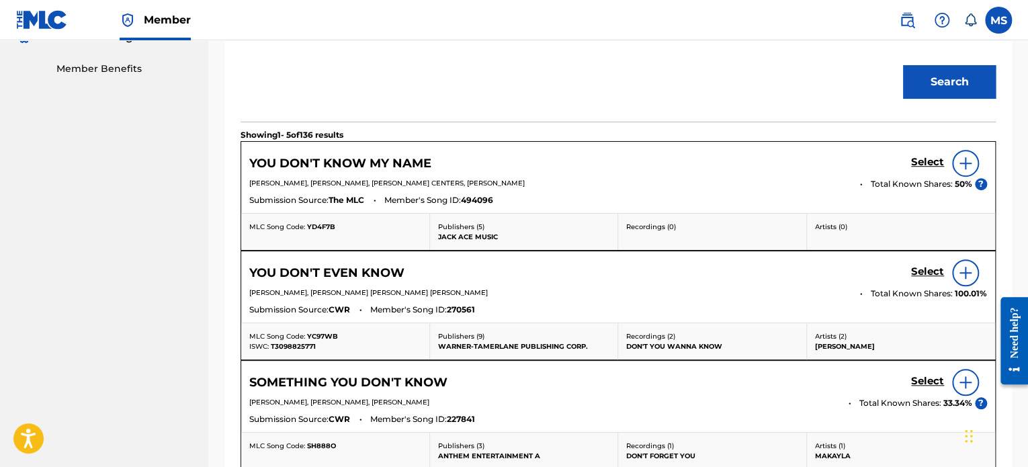
click at [932, 160] on h5 "Select" at bounding box center [927, 162] width 33 height 13
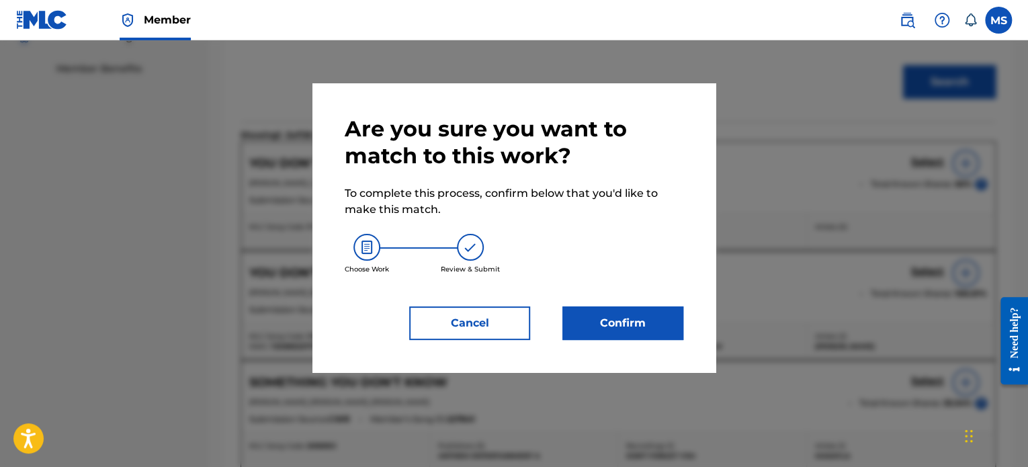
click at [637, 318] on button "Confirm" at bounding box center [622, 323] width 121 height 34
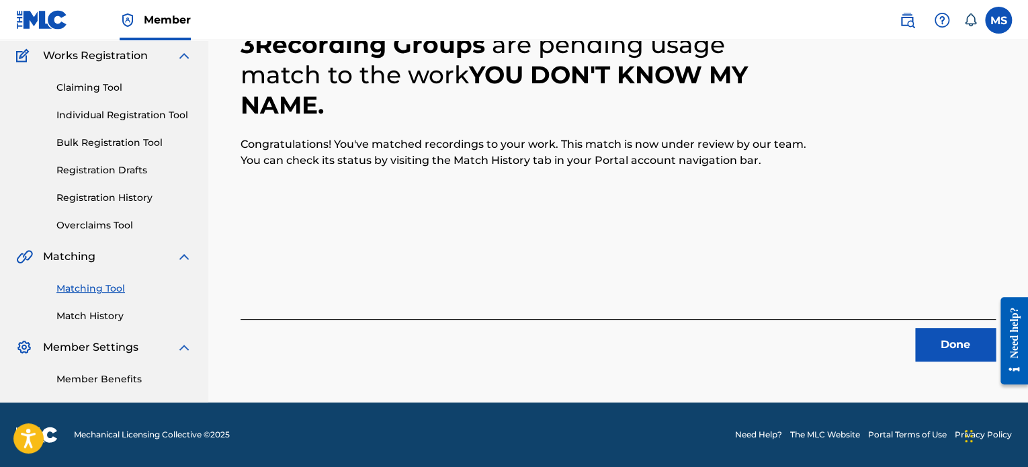
scroll to position [110, 0]
click at [951, 346] on button "Done" at bounding box center [955, 345] width 81 height 34
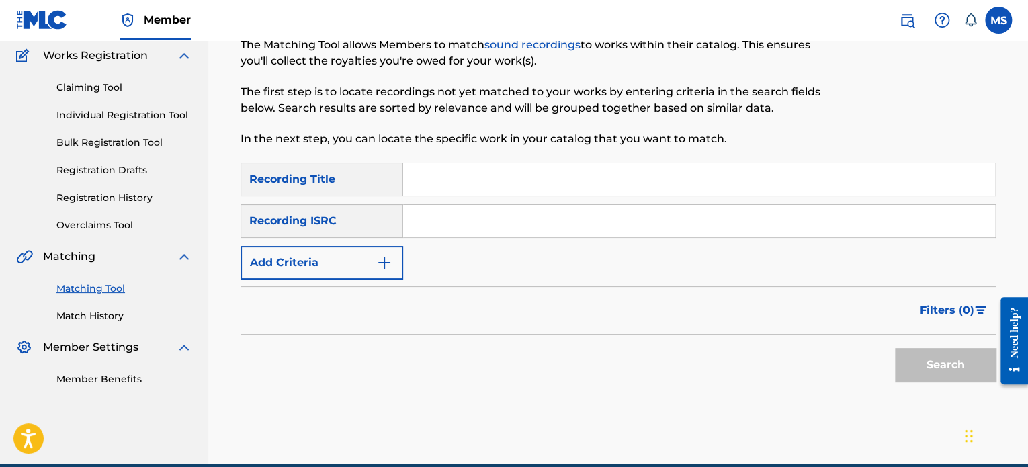
click at [438, 217] on input "Search Form" at bounding box center [699, 221] width 592 height 32
paste input "QZA7T1700247"
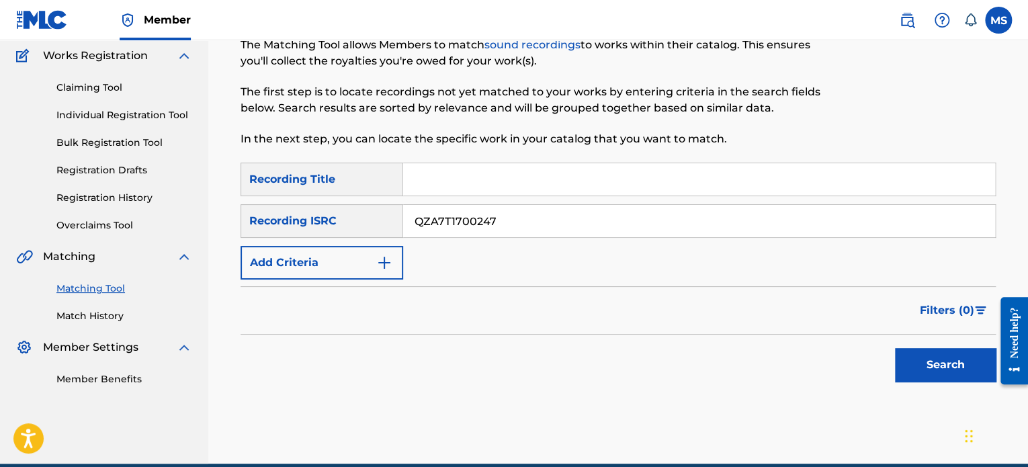
click at [895, 348] on button "Search" at bounding box center [945, 365] width 101 height 34
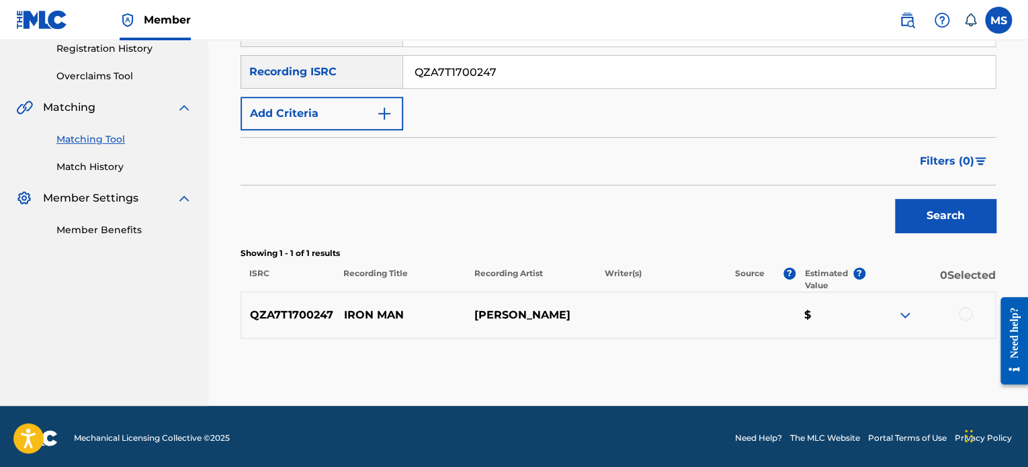
scroll to position [262, 0]
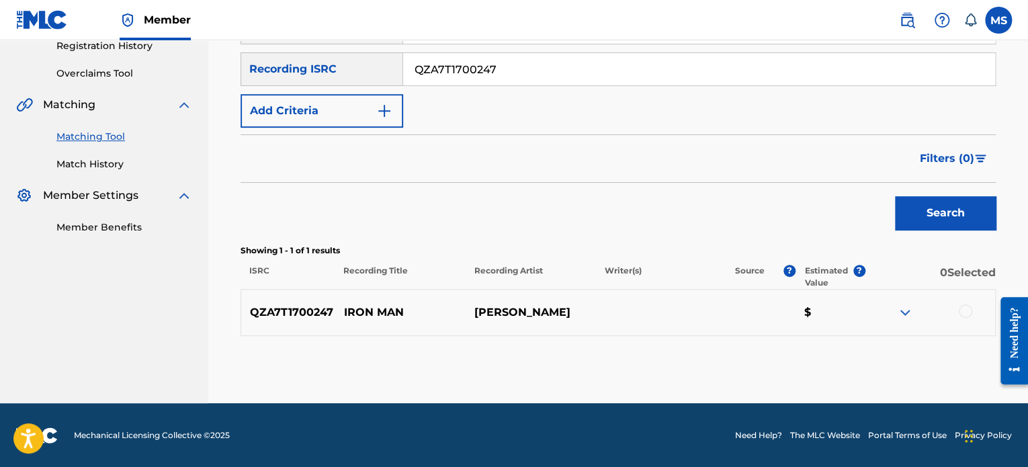
drag, startPoint x: 520, startPoint y: 75, endPoint x: 408, endPoint y: 66, distance: 112.5
click at [408, 66] on input "QZA7T1700247" at bounding box center [699, 69] width 592 height 32
paste input "QM728253303"
click at [895, 196] on button "Search" at bounding box center [945, 213] width 101 height 34
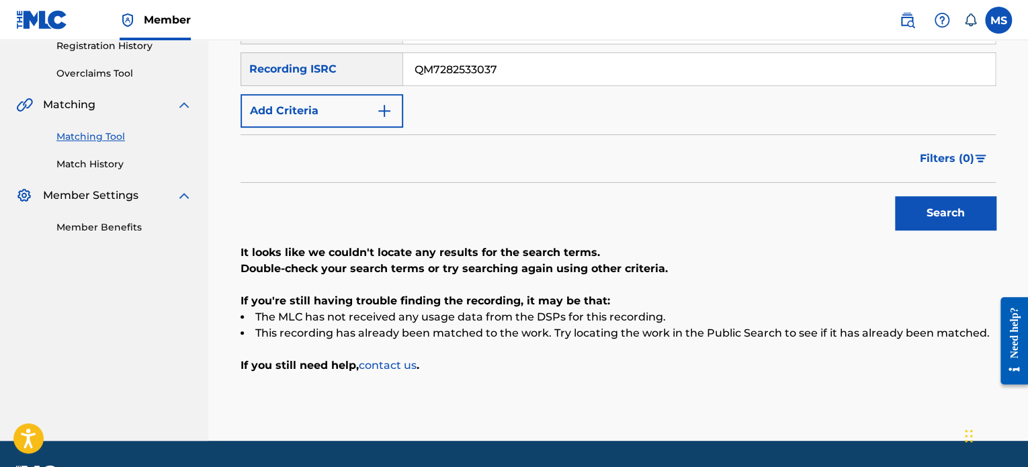
drag, startPoint x: 451, startPoint y: 73, endPoint x: 365, endPoint y: 73, distance: 86.0
click at [365, 73] on div "SearchWithCriteria0dd24955-782c-4ec7-ba54-724dc36c6a5e Recording ISRC QM7282533…" at bounding box center [617, 69] width 755 height 34
paste input "CAVK32400003"
click at [895, 196] on button "Search" at bounding box center [945, 213] width 101 height 34
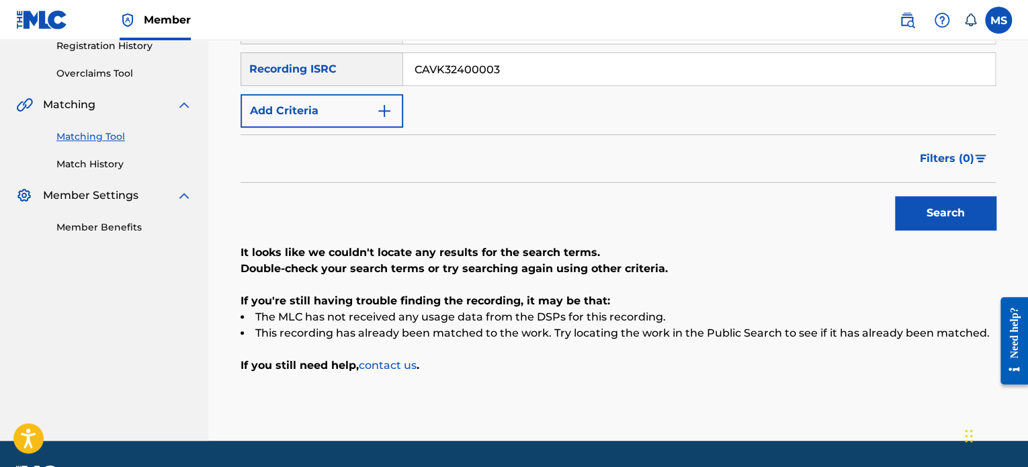
drag, startPoint x: 508, startPoint y: 73, endPoint x: 267, endPoint y: 71, distance: 241.1
click at [267, 71] on div "SearchWithCriteria0dd24955-782c-4ec7-ba54-724dc36c6a5e Recording ISRC CAVK32400…" at bounding box center [617, 69] width 755 height 34
paste input "QM4TW241285"
click at [895, 196] on button "Search" at bounding box center [945, 213] width 101 height 34
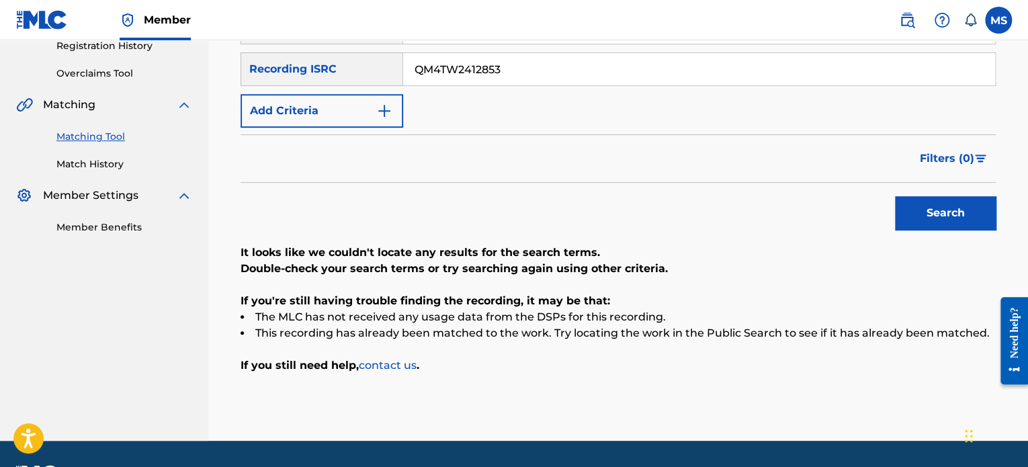
click at [927, 205] on button "Search" at bounding box center [945, 213] width 101 height 34
drag, startPoint x: 505, startPoint y: 72, endPoint x: 388, endPoint y: 72, distance: 116.9
click at [388, 72] on div "SearchWithCriteria0dd24955-782c-4ec7-ba54-724dc36c6a5e Recording ISRC QM4TW2412…" at bounding box center [617, 69] width 755 height 34
paste input "ZZVQ2400232"
click at [895, 196] on button "Search" at bounding box center [945, 213] width 101 height 34
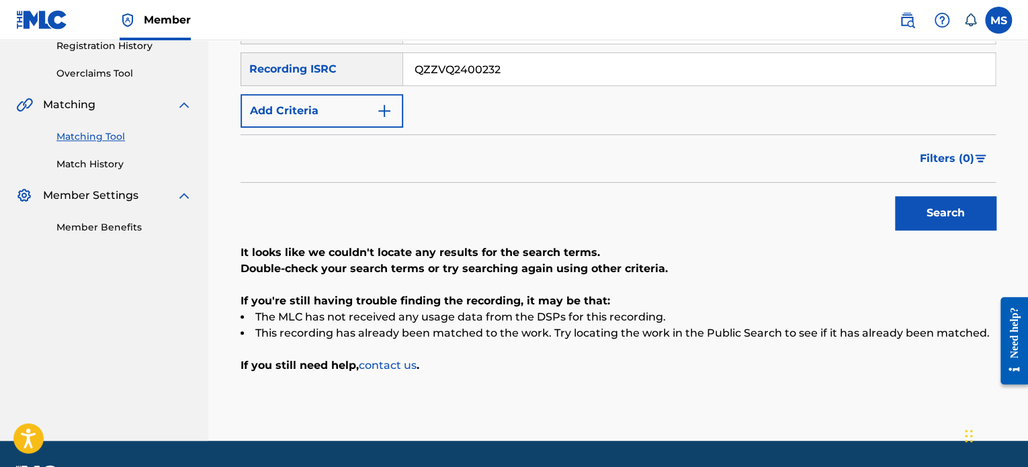
click at [895, 196] on button "Search" at bounding box center [945, 213] width 101 height 34
click at [494, 285] on div "It looks like we couldn't locate any results for the search terms. Double-check…" at bounding box center [617, 309] width 755 height 129
click at [491, 285] on div "It looks like we couldn't locate any results for the search terms. Double-check…" at bounding box center [617, 309] width 755 height 129
drag, startPoint x: 508, startPoint y: 69, endPoint x: 408, endPoint y: 72, distance: 99.5
click at [408, 72] on input "QZZVQ2400232" at bounding box center [699, 69] width 592 height 32
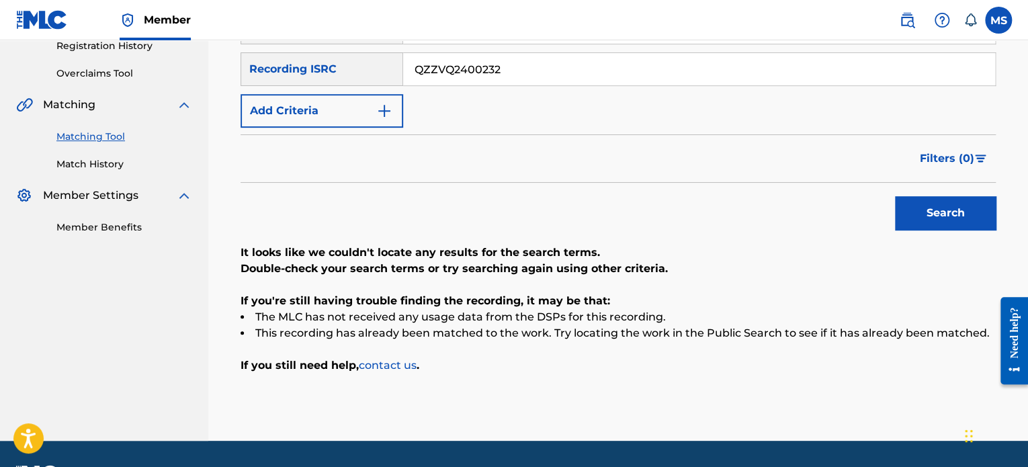
paste input "CALZP2000018"
click at [895, 196] on button "Search" at bounding box center [945, 213] width 101 height 34
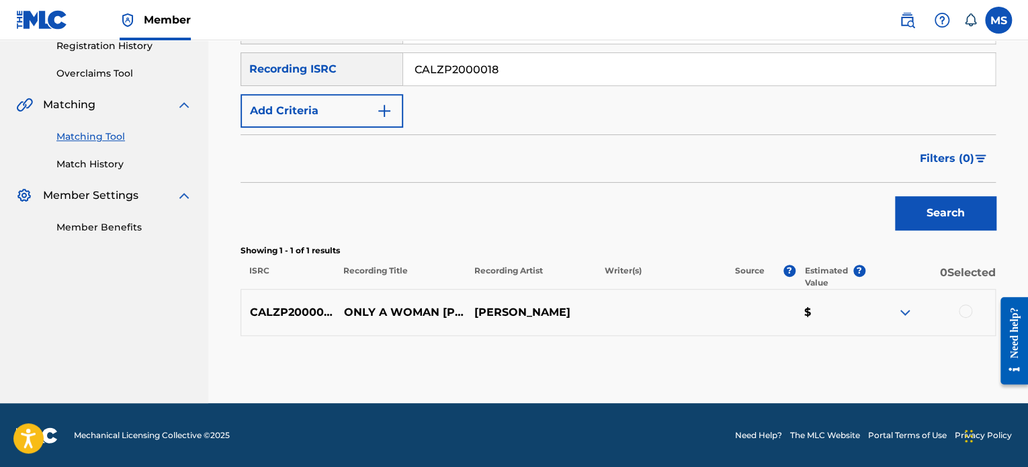
drag, startPoint x: 545, startPoint y: 62, endPoint x: 406, endPoint y: 92, distance: 142.8
click at [406, 92] on div "SearchWithCriteria78fdb0e4-bcef-4dbb-9d9b-a4c839cec920 Recording Title SearchWi…" at bounding box center [617, 69] width 755 height 117
paste input "CALZP2000005"
click at [895, 196] on button "Search" at bounding box center [945, 213] width 101 height 34
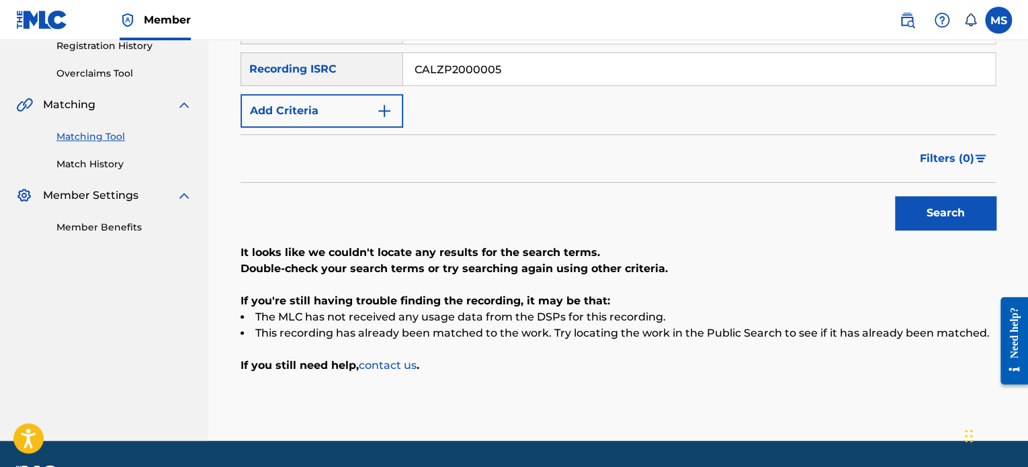
drag, startPoint x: 544, startPoint y: 72, endPoint x: 396, endPoint y: 69, distance: 147.8
click at [396, 69] on div "SearchWithCriteria0dd24955-782c-4ec7-ba54-724dc36c6a5e Recording ISRC CALZP2000…" at bounding box center [617, 69] width 755 height 34
paste input "QZEQU2401187"
click at [895, 196] on button "Search" at bounding box center [945, 213] width 101 height 34
drag, startPoint x: 500, startPoint y: 72, endPoint x: 343, endPoint y: 72, distance: 157.9
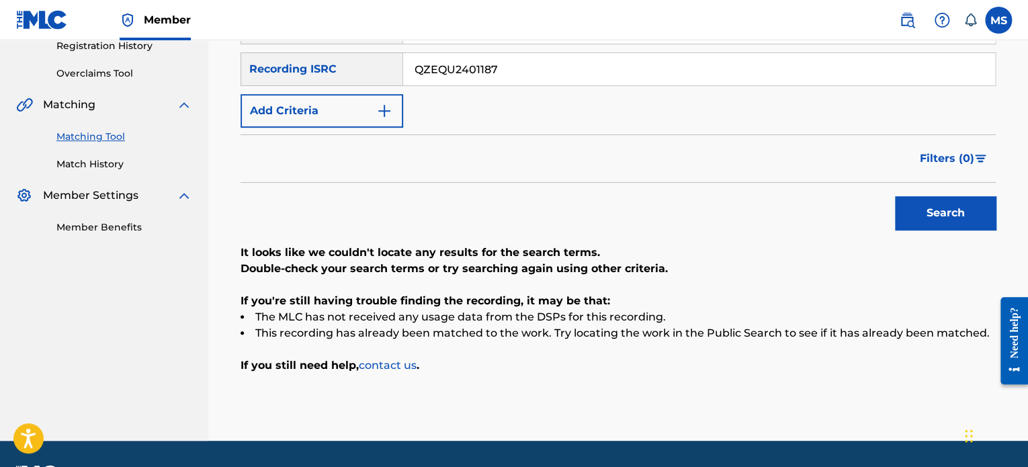
click at [343, 72] on div "SearchWithCriteria0dd24955-782c-4ec7-ba54-724dc36c6a5e Recording ISRC QZEQU2401…" at bounding box center [617, 69] width 755 height 34
paste input "RD92302994"
click at [895, 196] on button "Search" at bounding box center [945, 213] width 101 height 34
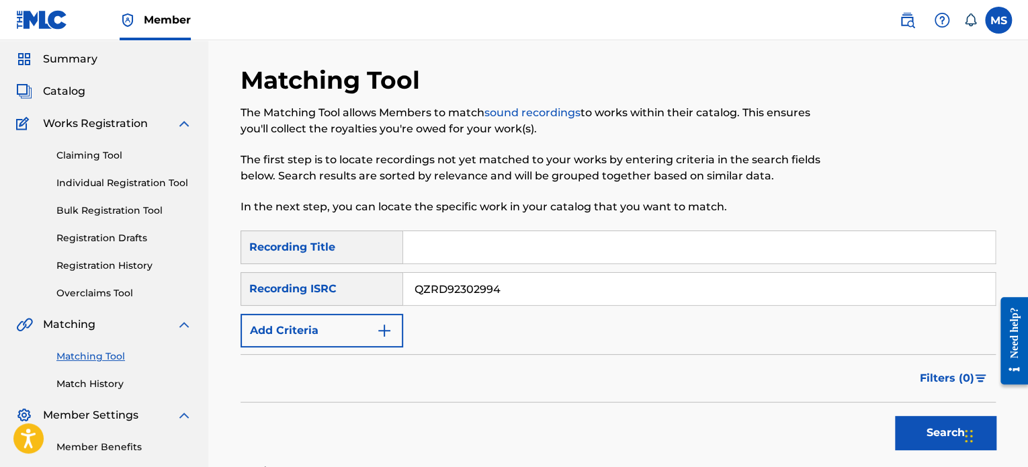
scroll to position [20, 0]
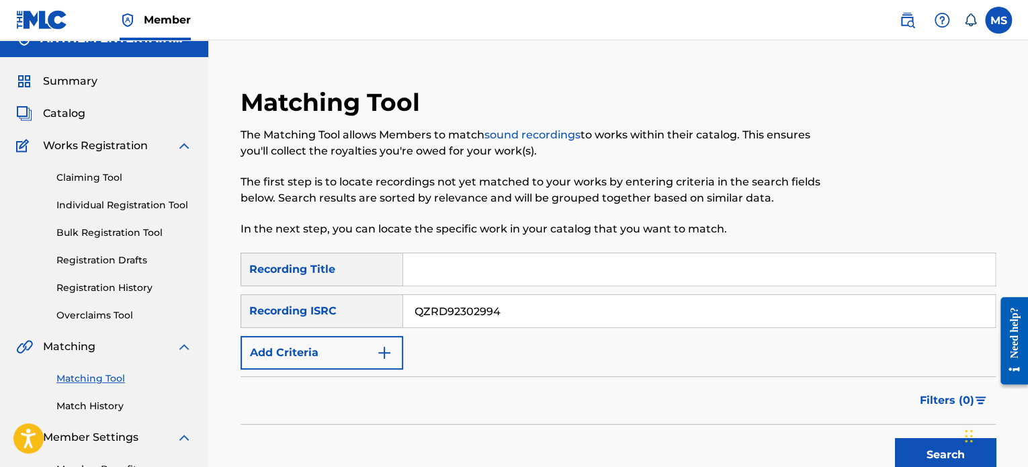
drag, startPoint x: 510, startPoint y: 314, endPoint x: 410, endPoint y: 302, distance: 100.1
click at [410, 302] on input "QZRD92302994" at bounding box center [699, 311] width 592 height 32
paste input "405635"
click at [895, 438] on button "Search" at bounding box center [945, 455] width 101 height 34
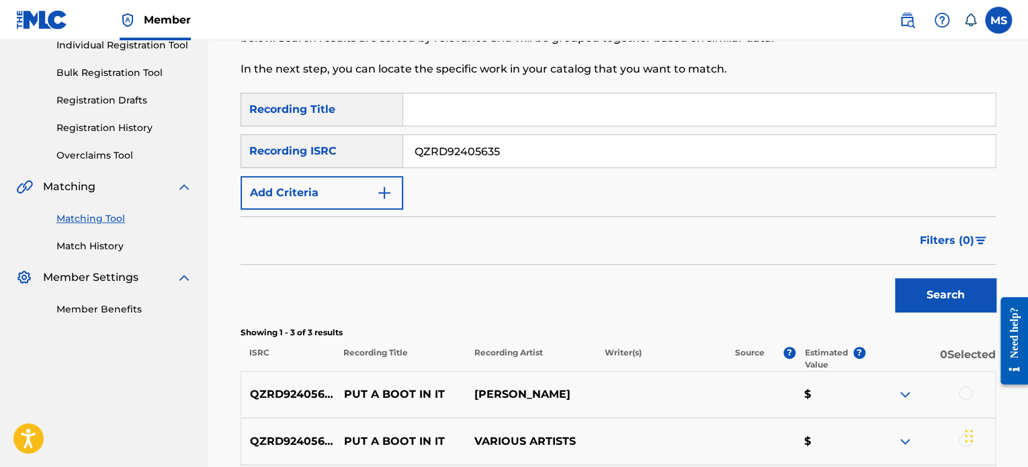
scroll to position [356, 0]
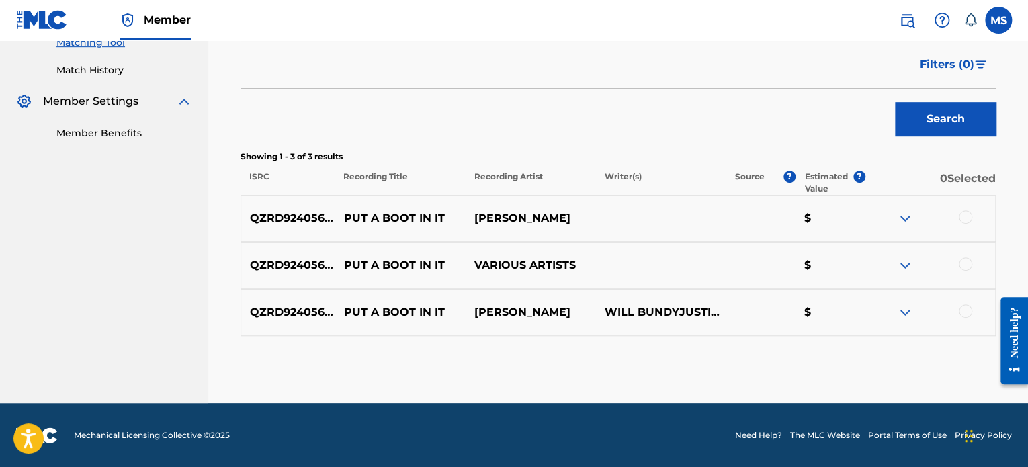
click at [916, 115] on button "Search" at bounding box center [945, 119] width 101 height 34
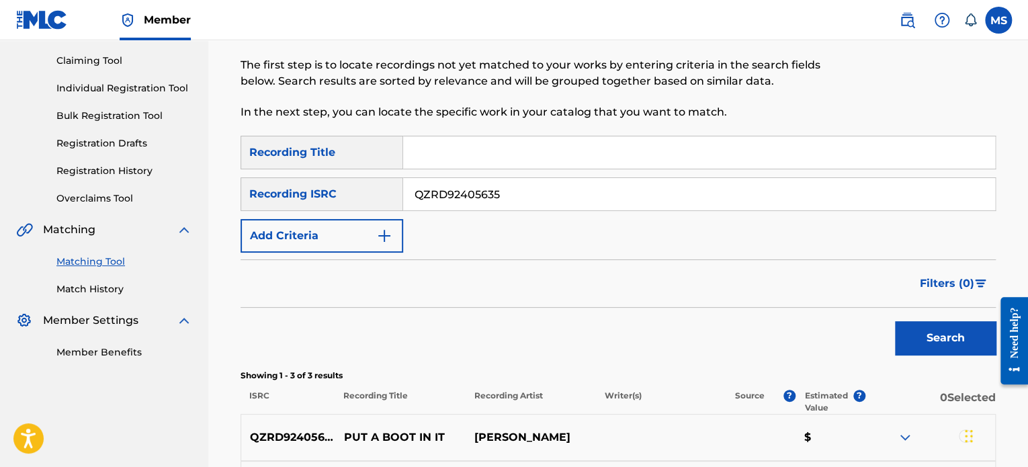
scroll to position [87, 0]
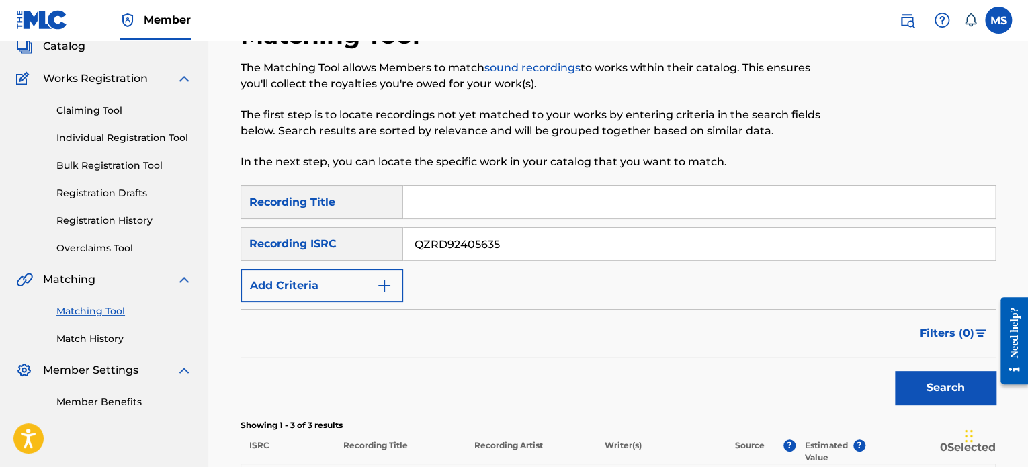
drag, startPoint x: 521, startPoint y: 240, endPoint x: 386, endPoint y: 254, distance: 135.7
click at [386, 254] on div "SearchWithCriteria0dd24955-782c-4ec7-ba54-724dc36c6a5e Recording ISRC QZRD92405…" at bounding box center [617, 244] width 755 height 34
paste input "CBB1J2400027"
click at [895, 371] on button "Search" at bounding box center [945, 388] width 101 height 34
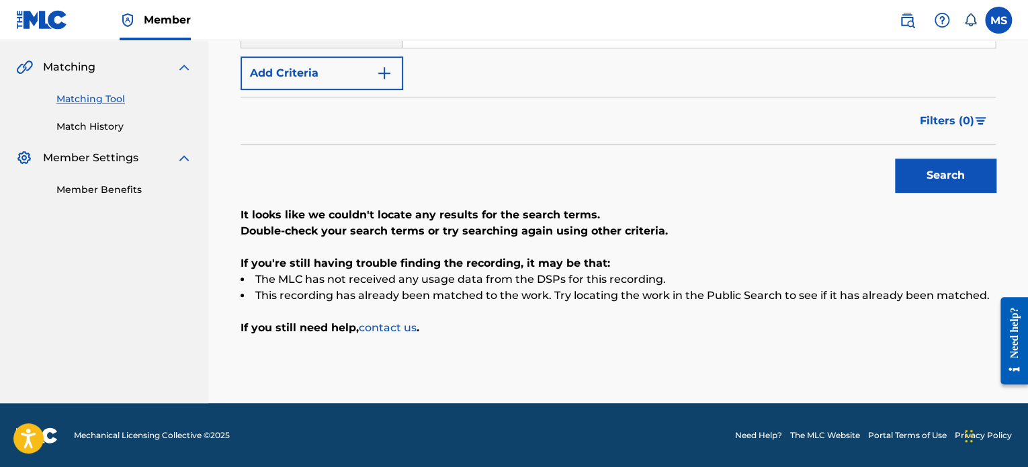
click at [981, 183] on button "Search" at bounding box center [945, 176] width 101 height 34
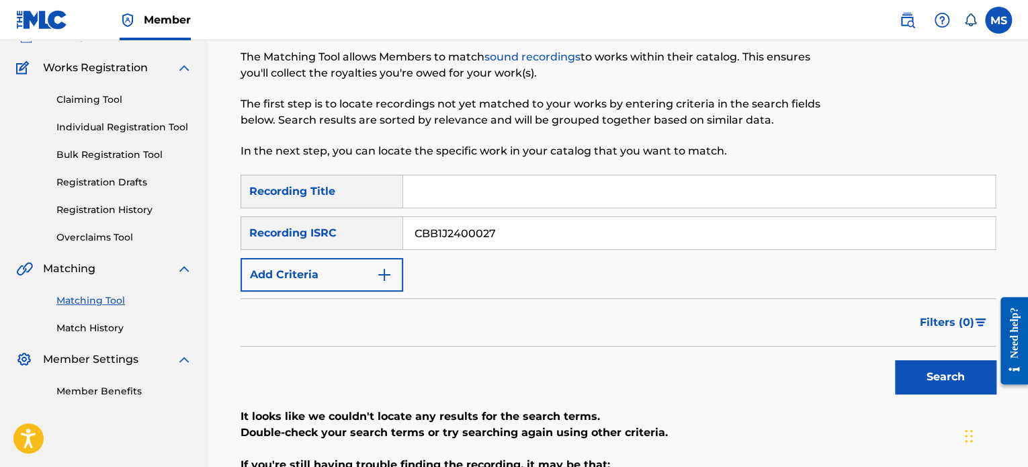
drag, startPoint x: 519, startPoint y: 242, endPoint x: 387, endPoint y: 228, distance: 132.4
click at [387, 228] on div "SearchWithCriteria0dd24955-782c-4ec7-ba54-724dc36c6a5e Recording ISRC CBB1J2400…" at bounding box center [617, 233] width 755 height 34
paste input "500004"
click at [895, 360] on button "Search" at bounding box center [945, 377] width 101 height 34
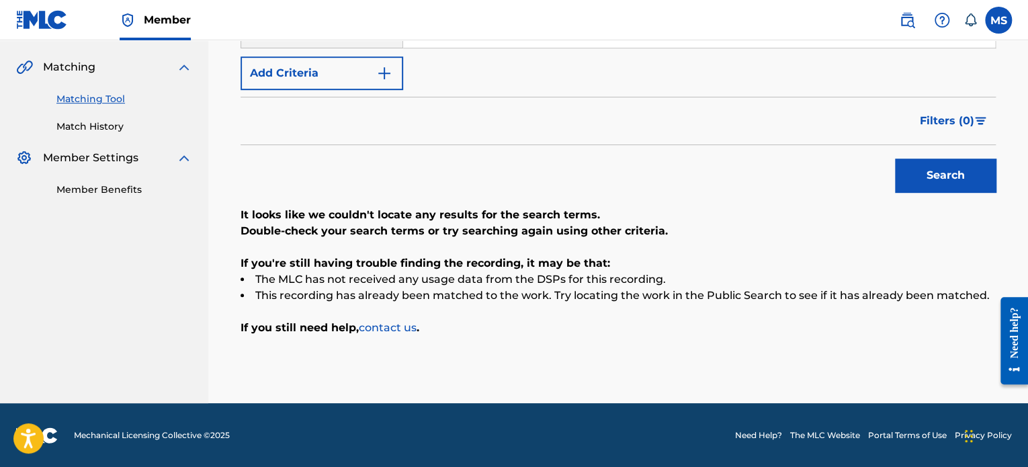
scroll to position [232, 0]
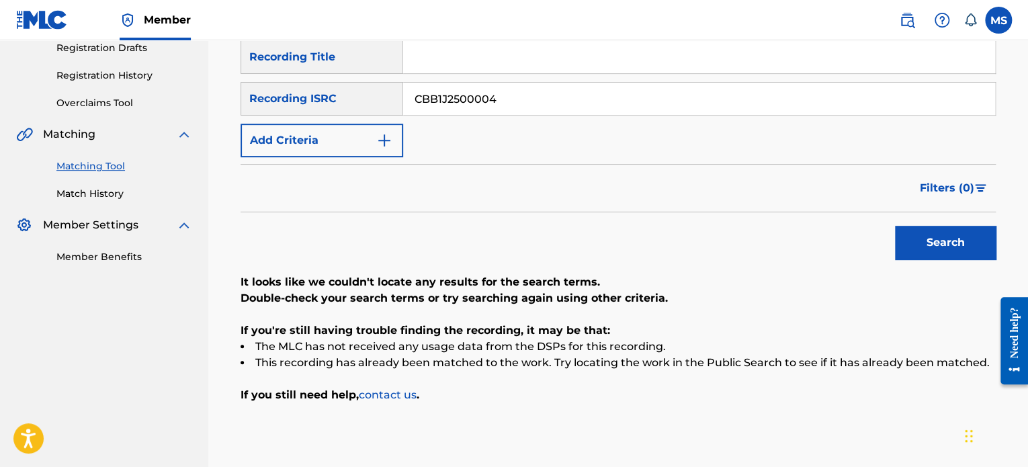
drag, startPoint x: 507, startPoint y: 108, endPoint x: 400, endPoint y: 100, distance: 107.1
click at [400, 100] on div "SearchWithCriteria0dd24955-782c-4ec7-ba54-724dc36c6a5e Recording ISRC CBB1J2500…" at bounding box center [617, 99] width 755 height 34
paste input "QZRD92405639"
click at [895, 226] on button "Search" at bounding box center [945, 243] width 101 height 34
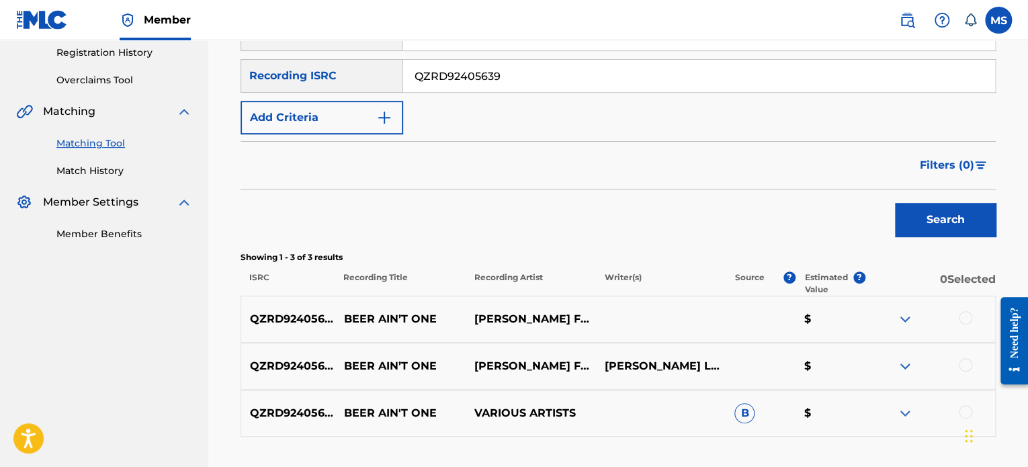
scroll to position [154, 0]
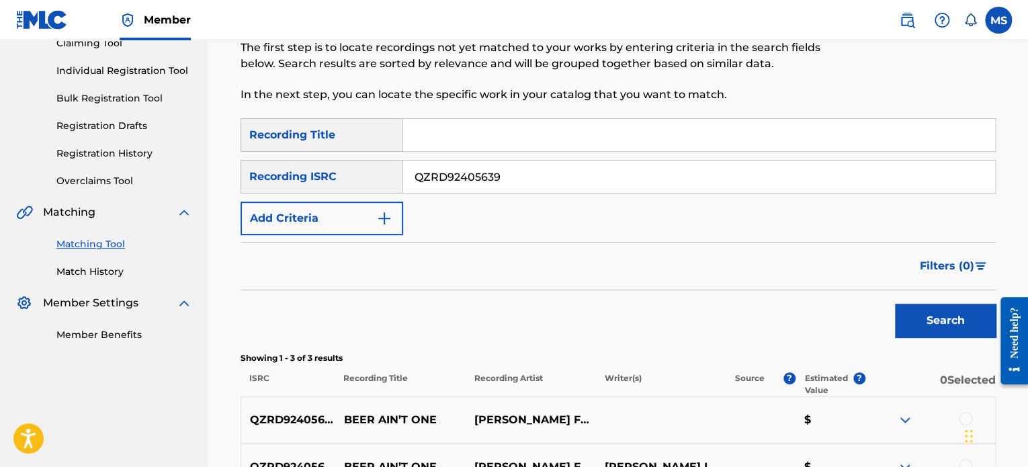
drag, startPoint x: 513, startPoint y: 180, endPoint x: 346, endPoint y: 177, distance: 167.3
click at [346, 177] on div "SearchWithCriteria0dd24955-782c-4ec7-ba54-724dc36c6a5e Recording ISRC QZRD92405…" at bounding box center [617, 177] width 755 height 34
paste input "CA5KR2439898"
type input "CA5KR2439898"
click at [895, 304] on button "Search" at bounding box center [945, 321] width 101 height 34
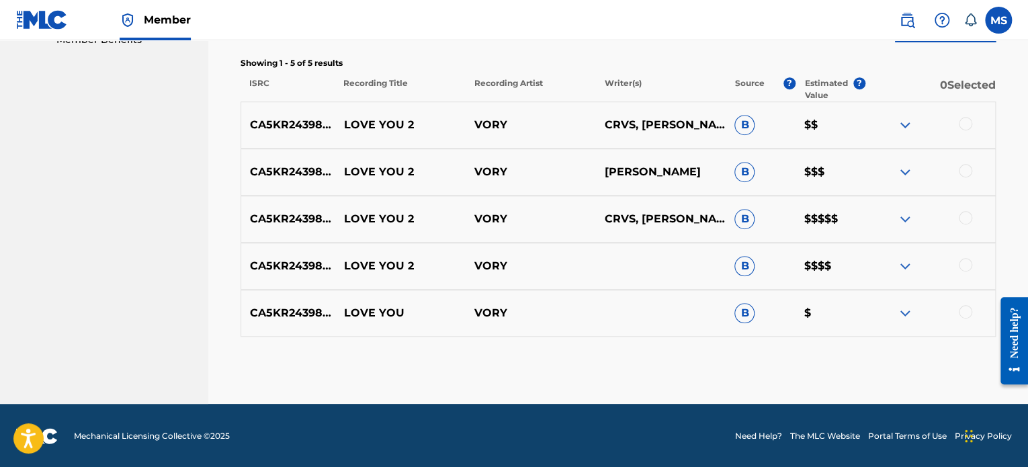
scroll to position [450, 0]
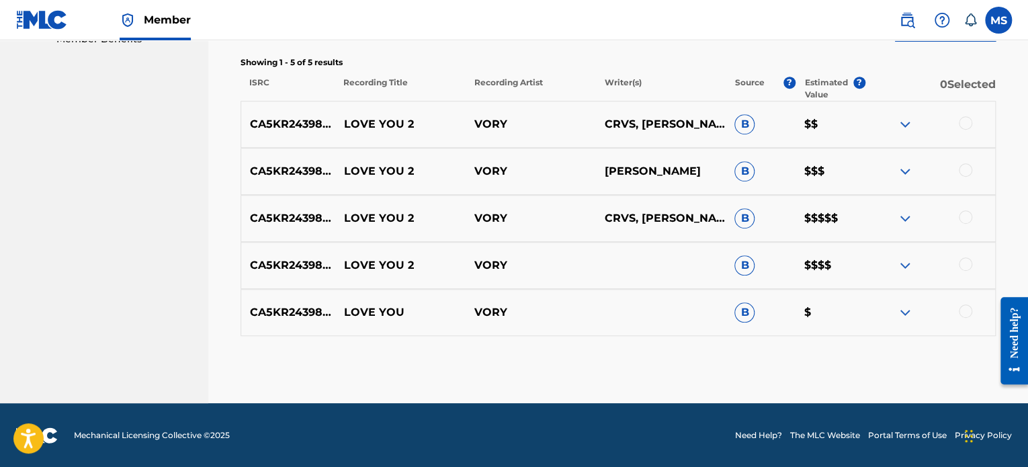
click at [965, 271] on div at bounding box center [929, 265] width 130 height 16
click at [966, 266] on div at bounding box center [965, 263] width 13 height 13
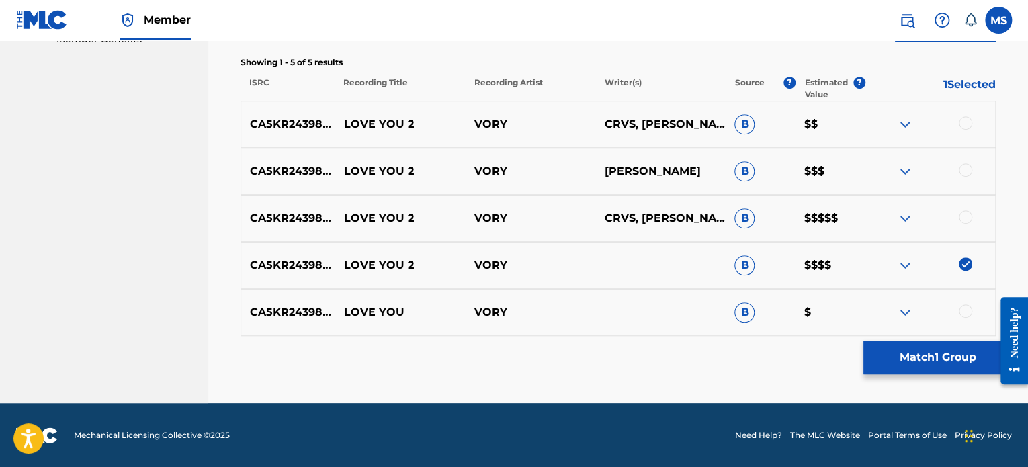
click at [967, 211] on div at bounding box center [965, 216] width 13 height 13
click at [962, 171] on div at bounding box center [965, 169] width 13 height 13
click at [967, 121] on div at bounding box center [965, 122] width 13 height 13
click at [954, 357] on button "Match 4 Groups" at bounding box center [937, 358] width 148 height 34
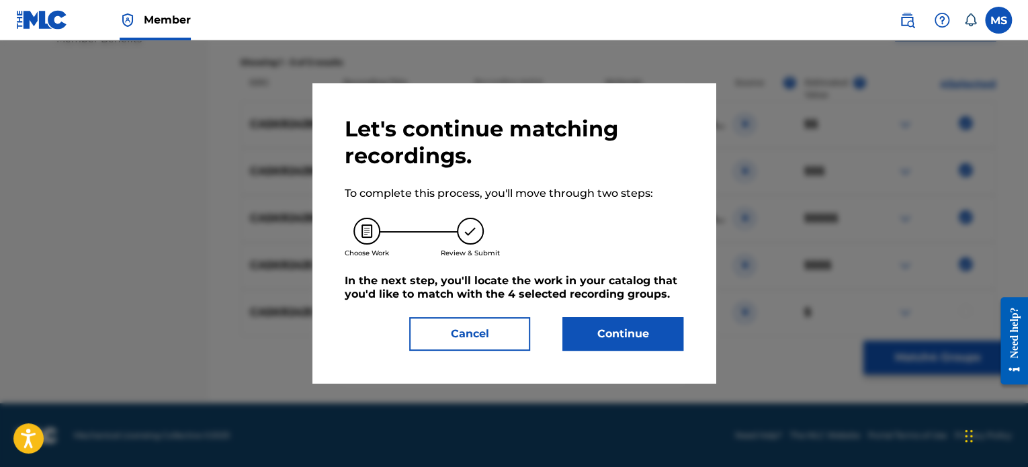
click at [634, 332] on button "Continue" at bounding box center [622, 334] width 121 height 34
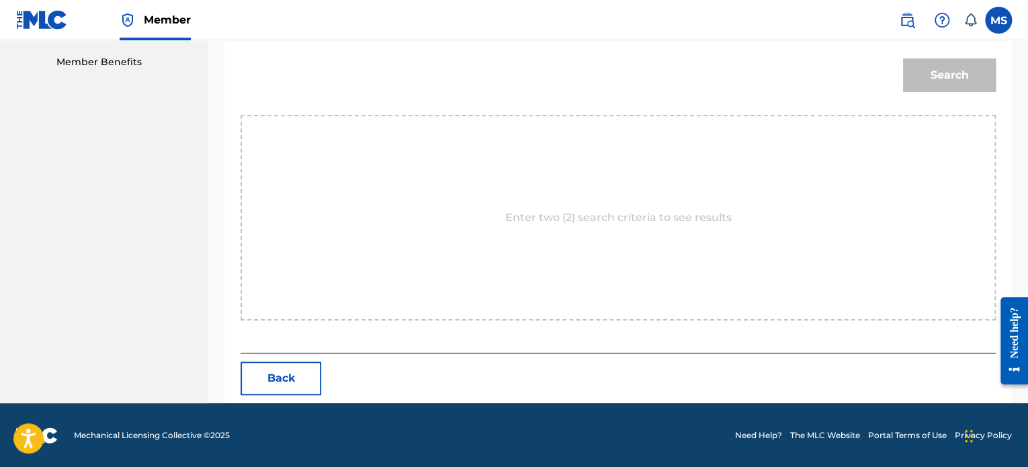
scroll to position [159, 0]
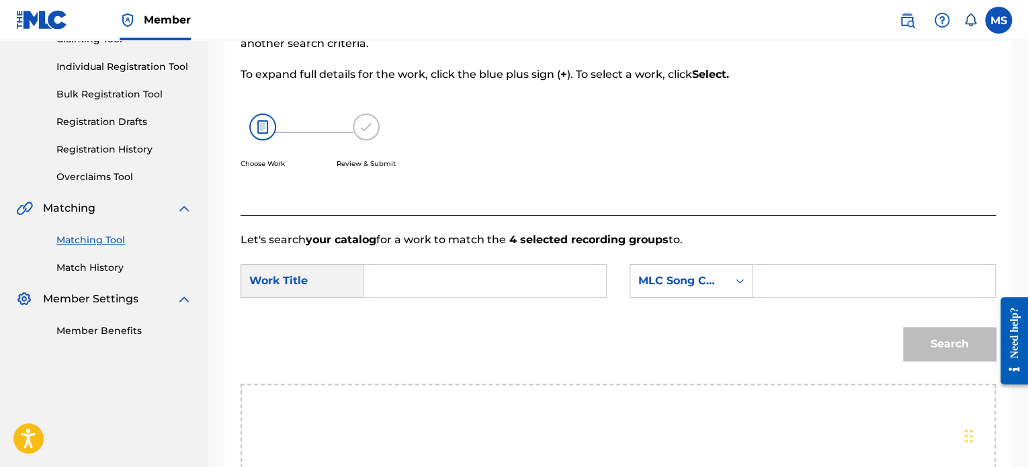
click at [418, 272] on input "Search Form" at bounding box center [485, 281] width 220 height 32
type input "love you 2"
click at [707, 287] on div "MLC Song Code" at bounding box center [678, 281] width 81 height 16
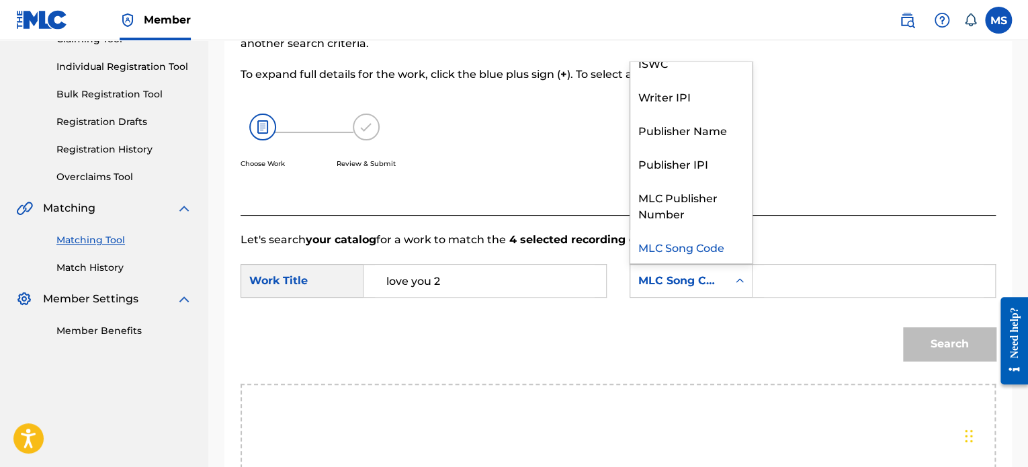
scroll to position [0, 0]
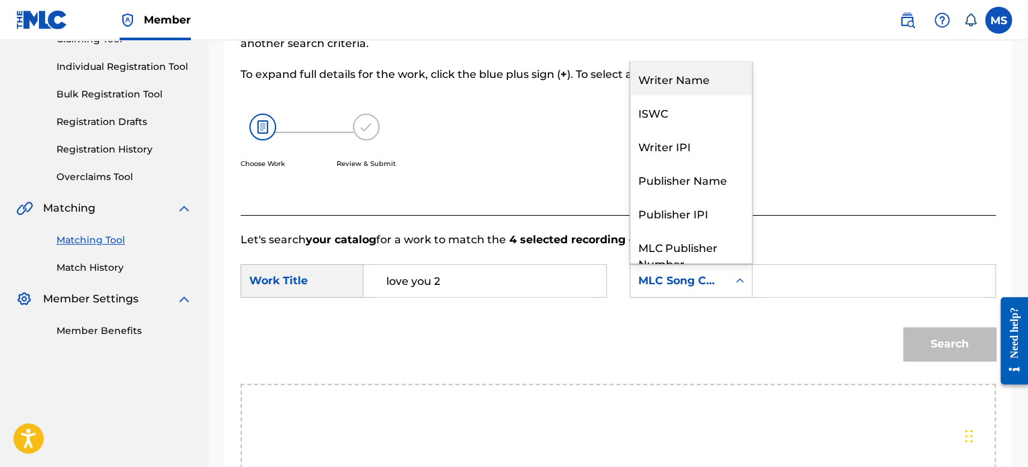
click at [669, 63] on div "Writer Name" at bounding box center [691, 79] width 122 height 34
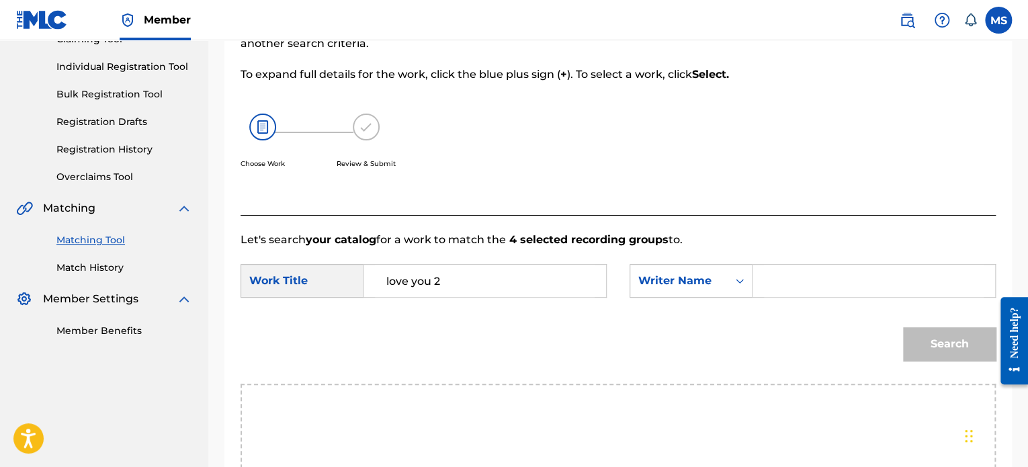
click at [776, 275] on input "Search Form" at bounding box center [874, 281] width 220 height 32
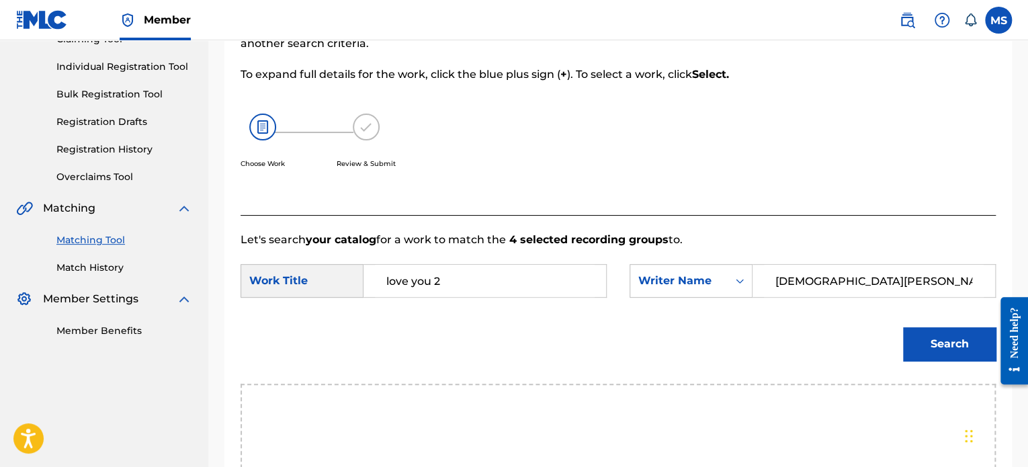
click at [903, 327] on button "Search" at bounding box center [949, 344] width 93 height 34
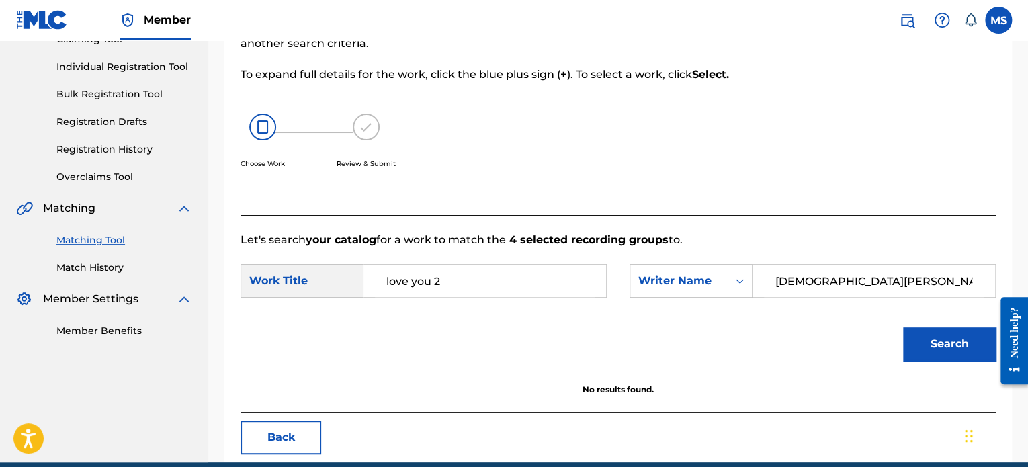
click at [788, 284] on input "[DEMOGRAPHIC_DATA][PERSON_NAME]" at bounding box center [874, 281] width 220 height 32
type input "[PERSON_NAME]"
click at [903, 327] on button "Search" at bounding box center [949, 344] width 93 height 34
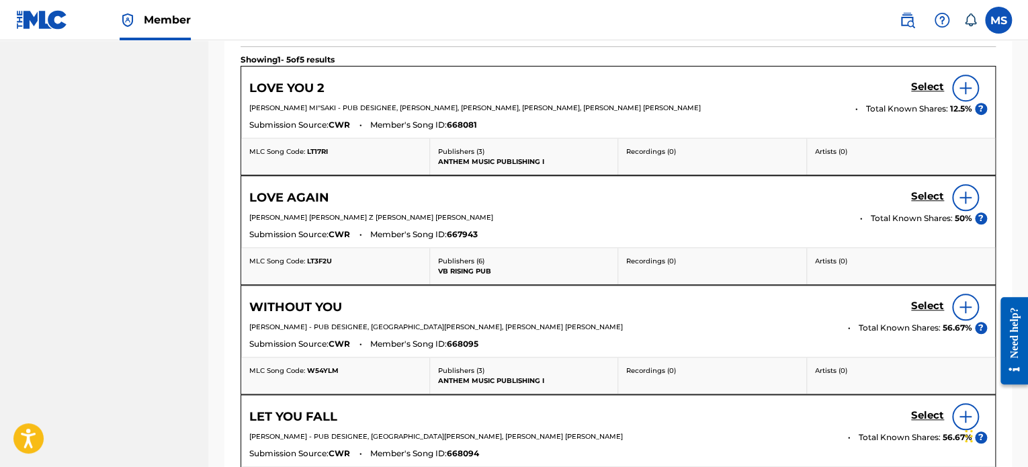
scroll to position [361, 0]
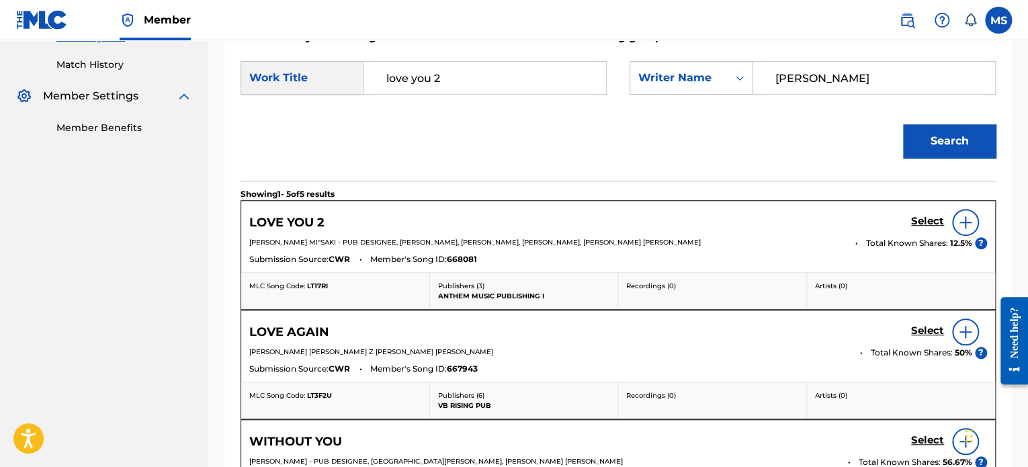
click at [924, 218] on h5 "Select" at bounding box center [927, 221] width 33 height 13
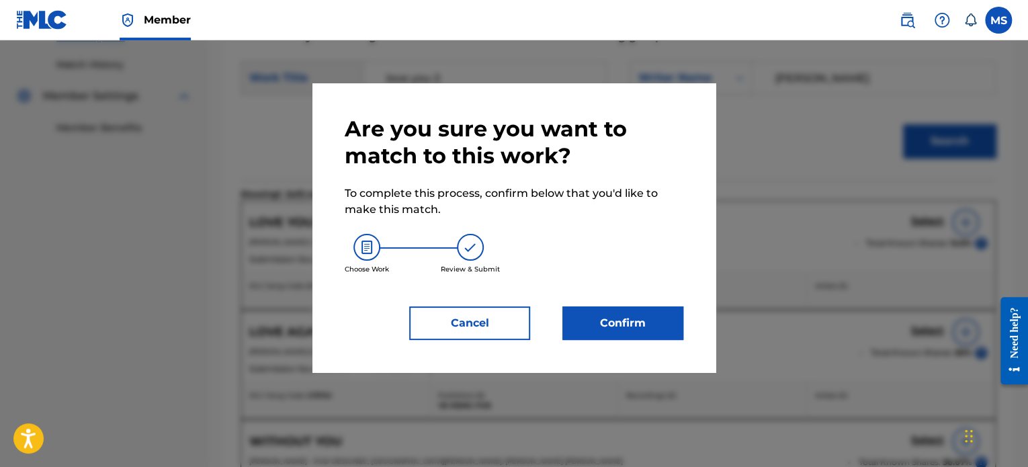
click at [661, 318] on button "Confirm" at bounding box center [622, 323] width 121 height 34
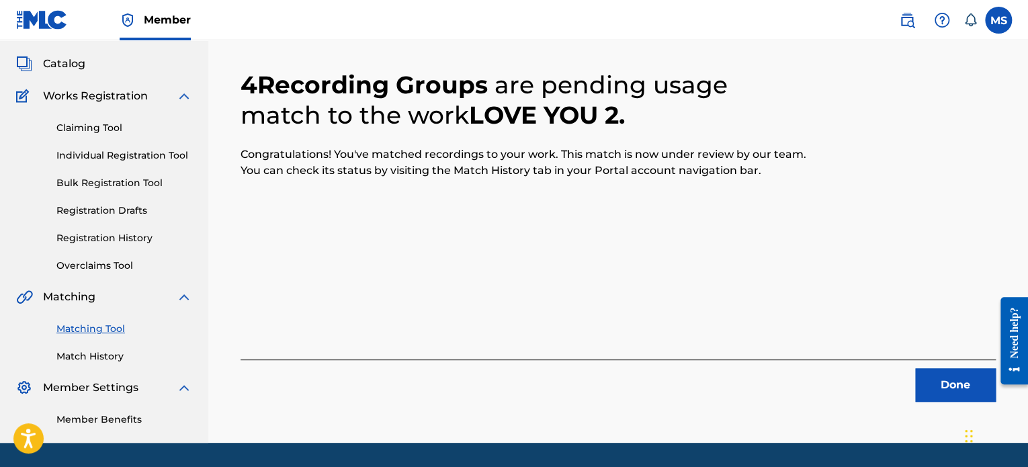
scroll to position [110, 0]
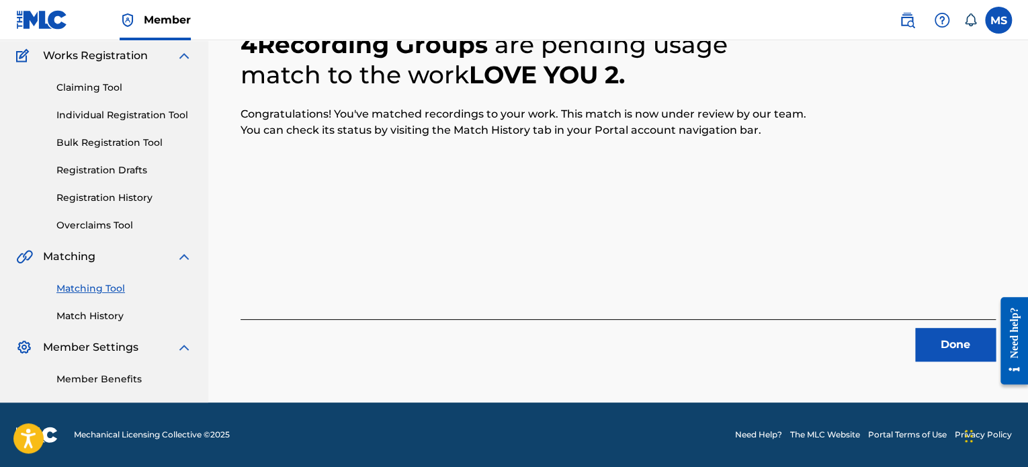
click at [954, 341] on button "Done" at bounding box center [955, 345] width 81 height 34
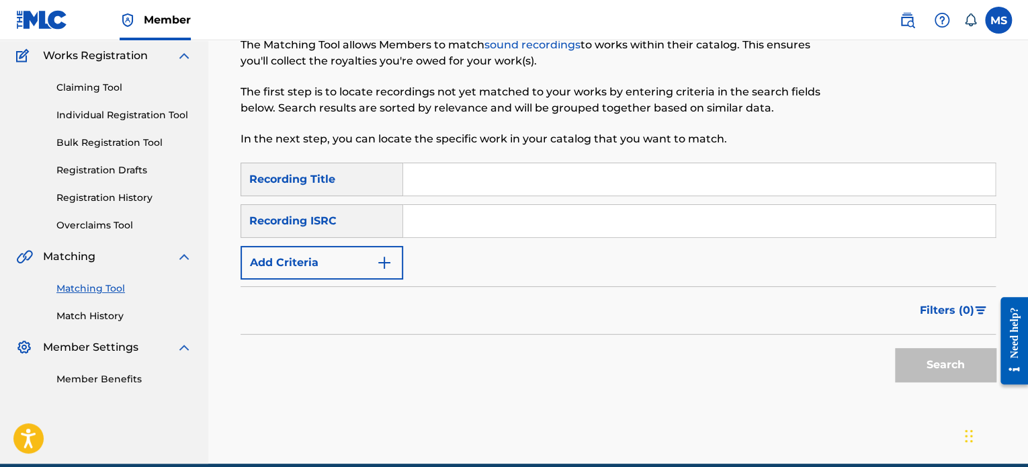
click at [491, 205] on input "Search Form" at bounding box center [699, 221] width 592 height 32
paste input "QMBZ92495253"
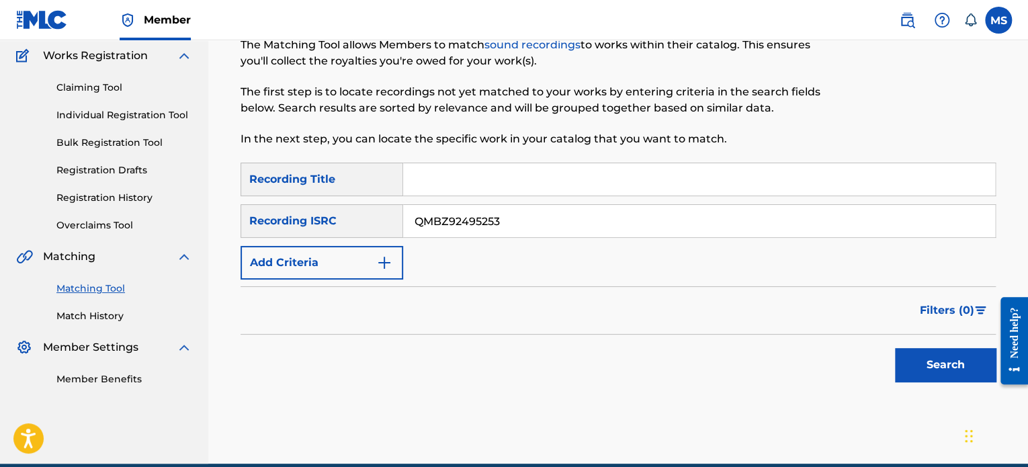
type input "QMBZ92495253"
click at [895, 348] on button "Search" at bounding box center [945, 365] width 101 height 34
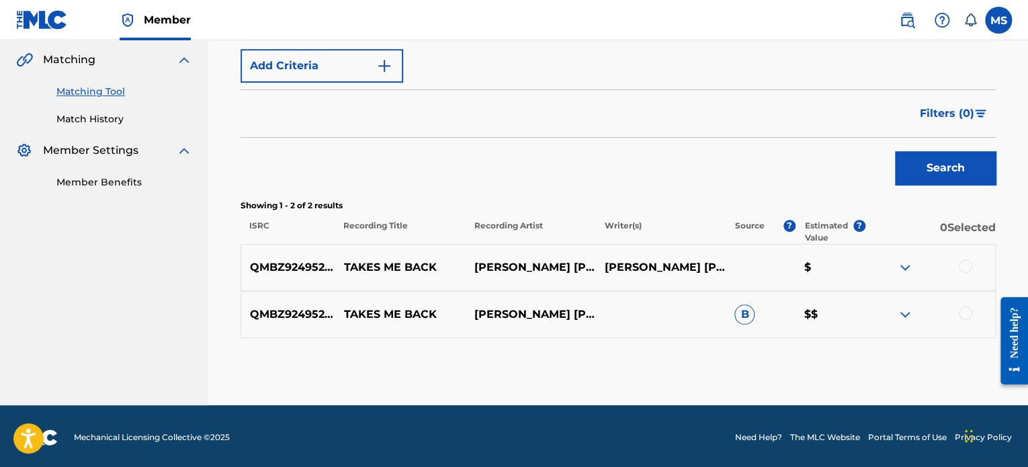
scroll to position [309, 0]
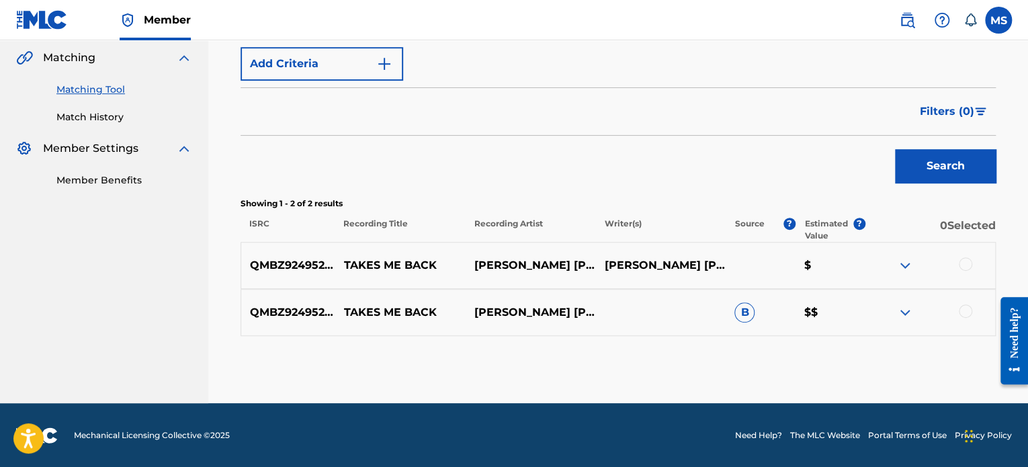
click at [954, 306] on div at bounding box center [929, 312] width 130 height 16
click at [965, 310] on div at bounding box center [965, 310] width 13 height 13
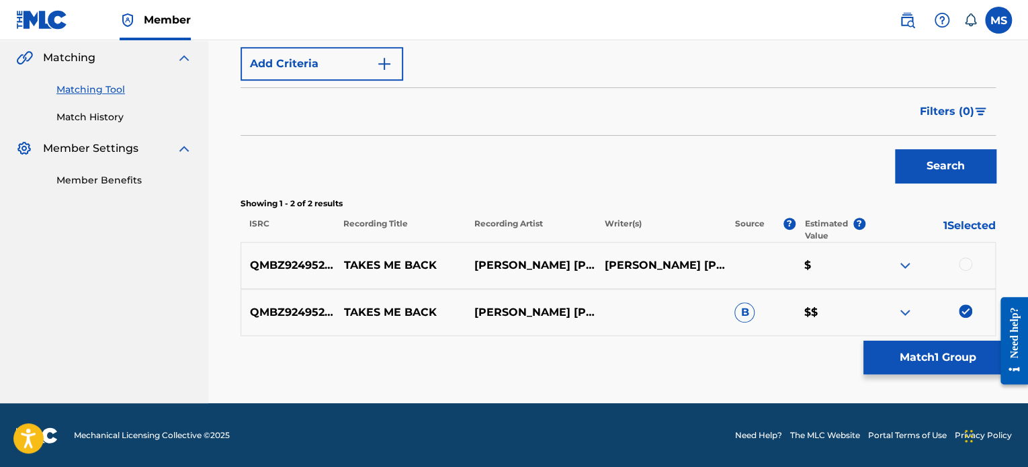
click at [959, 351] on button "Match 1 Group" at bounding box center [937, 358] width 148 height 34
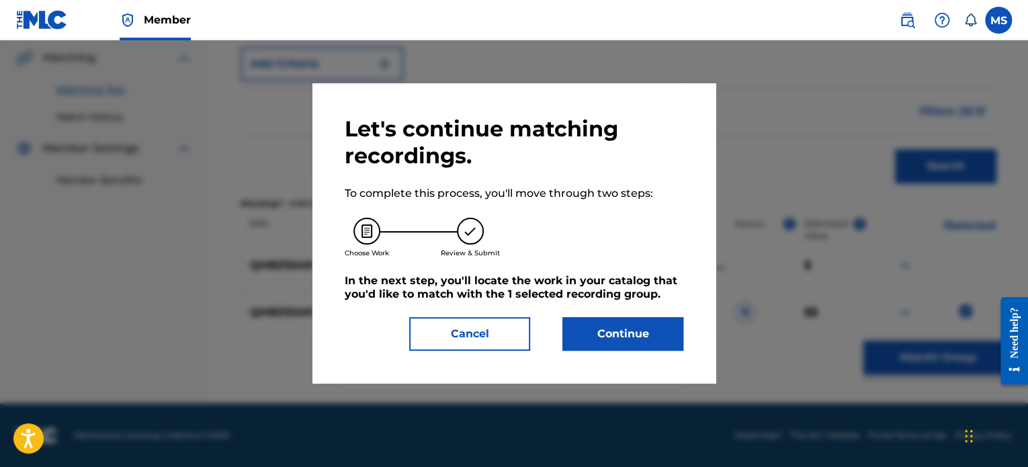
click at [600, 339] on button "Continue" at bounding box center [622, 334] width 121 height 34
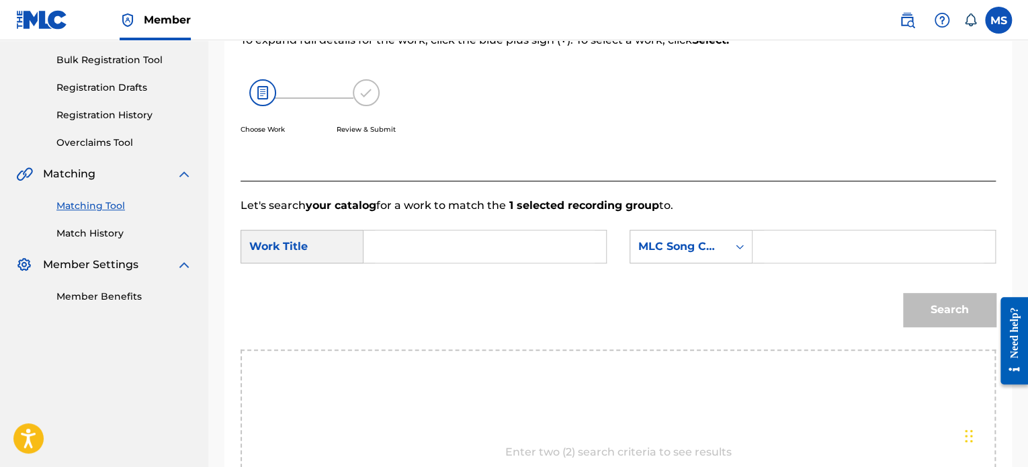
scroll to position [175, 0]
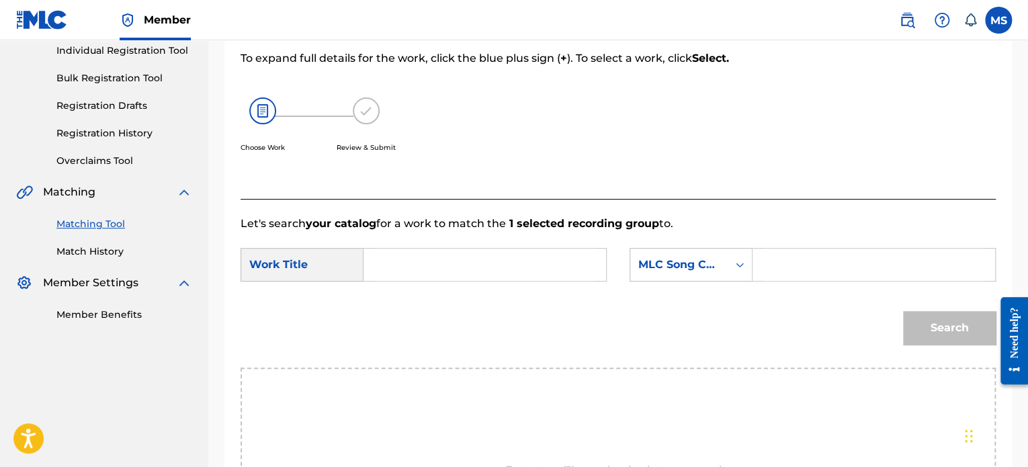
click at [427, 259] on input "Search Form" at bounding box center [485, 265] width 220 height 32
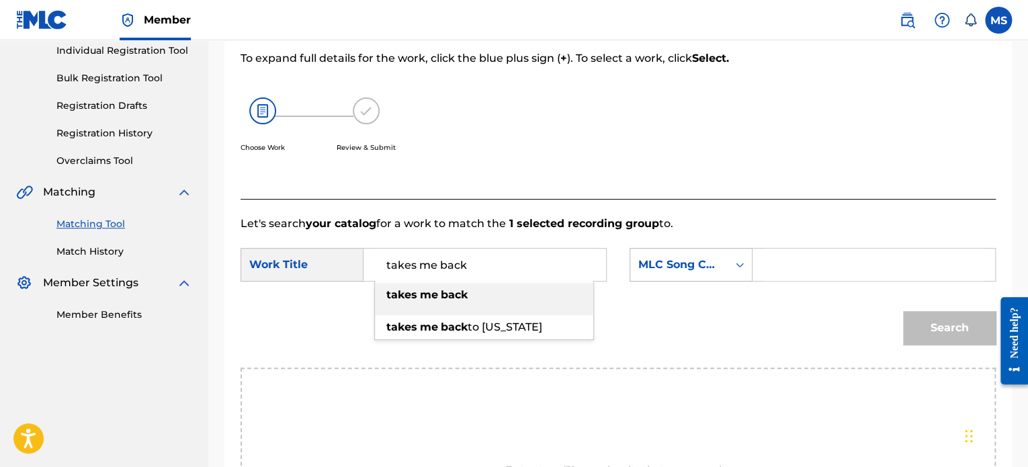
type input "takes me back"
click at [669, 267] on div "MLC Song Code" at bounding box center [678, 265] width 81 height 16
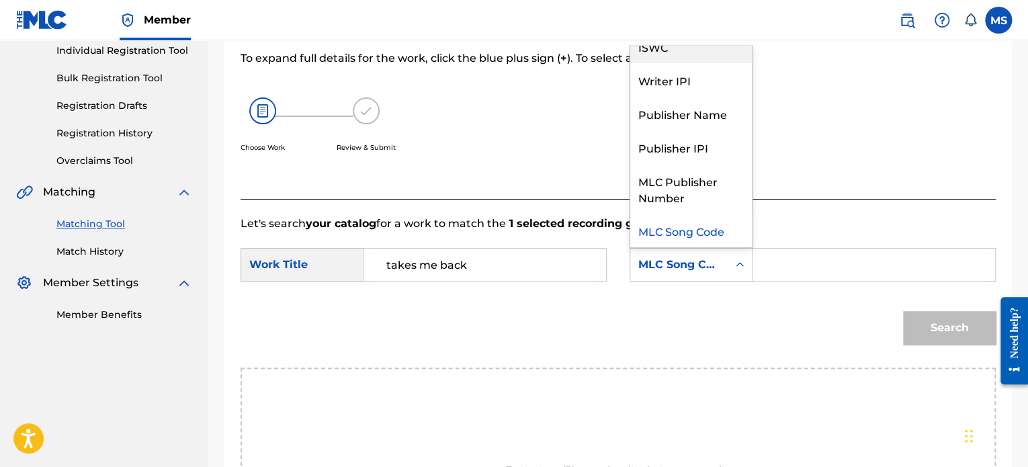
scroll to position [0, 0]
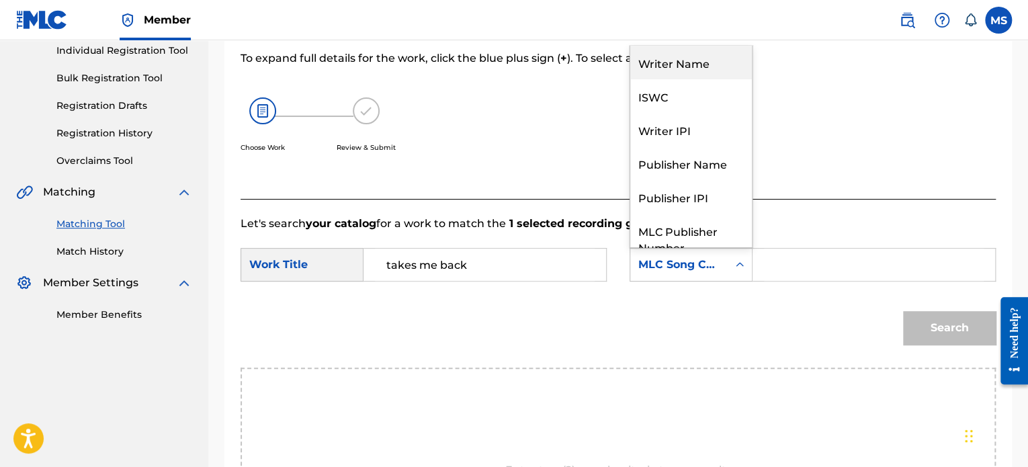
click at [679, 67] on div "Writer Name" at bounding box center [691, 63] width 122 height 34
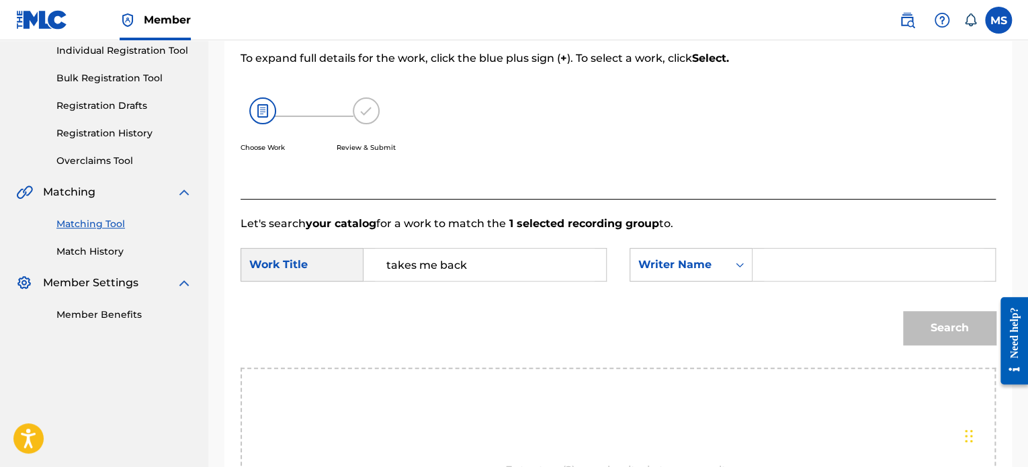
click at [774, 271] on input "Search Form" at bounding box center [874, 265] width 220 height 32
type input "[PERSON_NAME]"
click at [903, 311] on button "Search" at bounding box center [949, 328] width 93 height 34
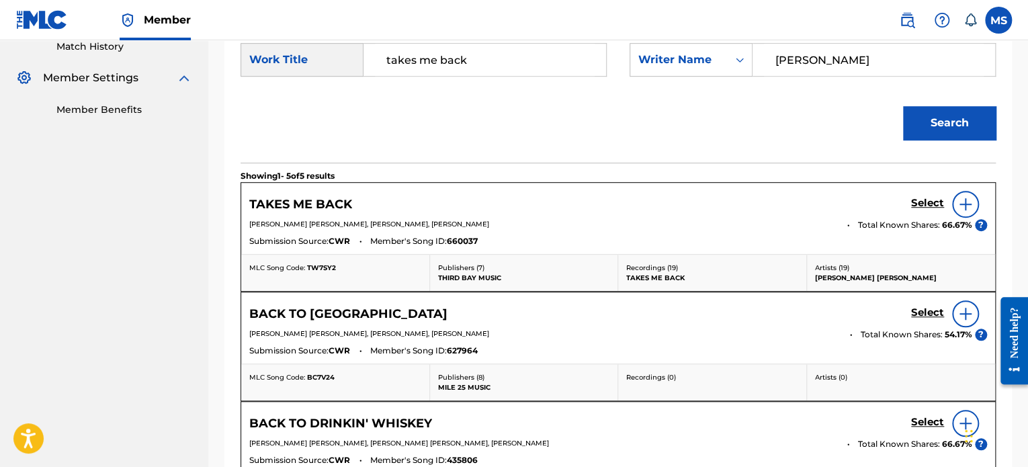
scroll to position [376, 0]
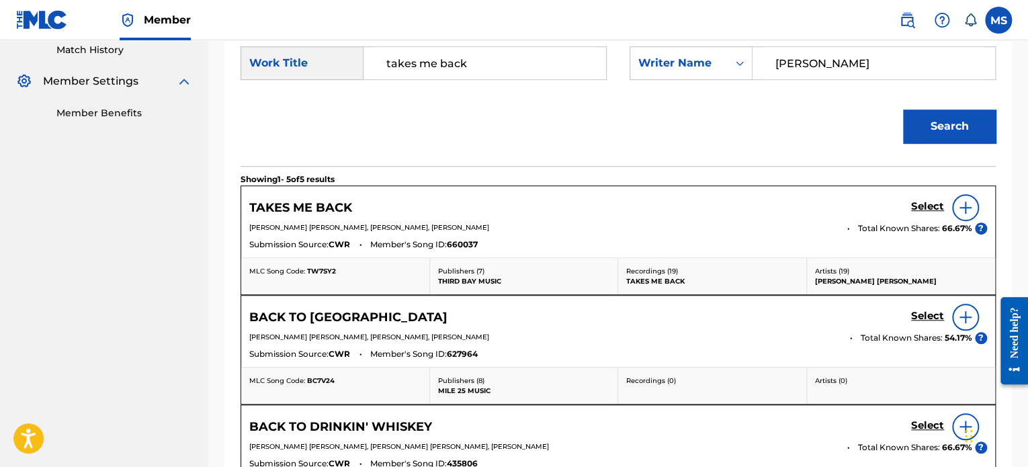
click at [927, 206] on h5 "Select" at bounding box center [927, 206] width 33 height 13
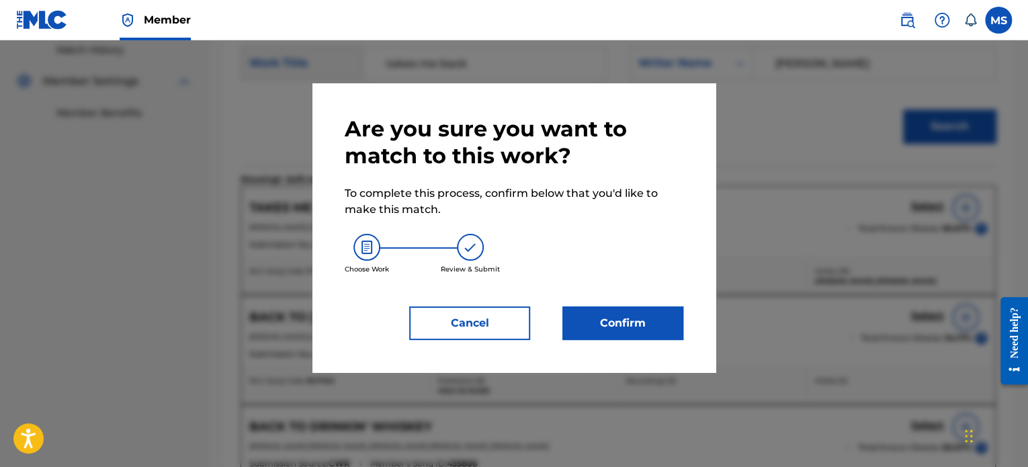
click at [631, 318] on button "Confirm" at bounding box center [622, 323] width 121 height 34
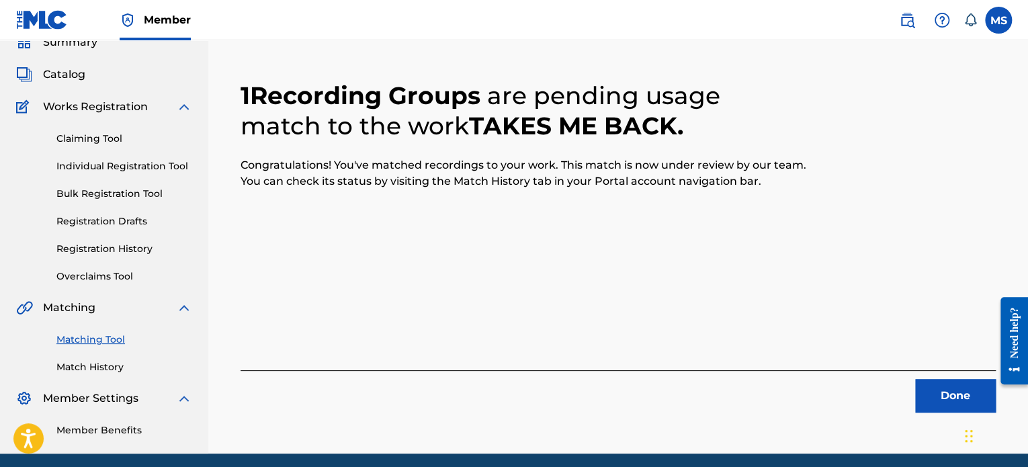
scroll to position [110, 0]
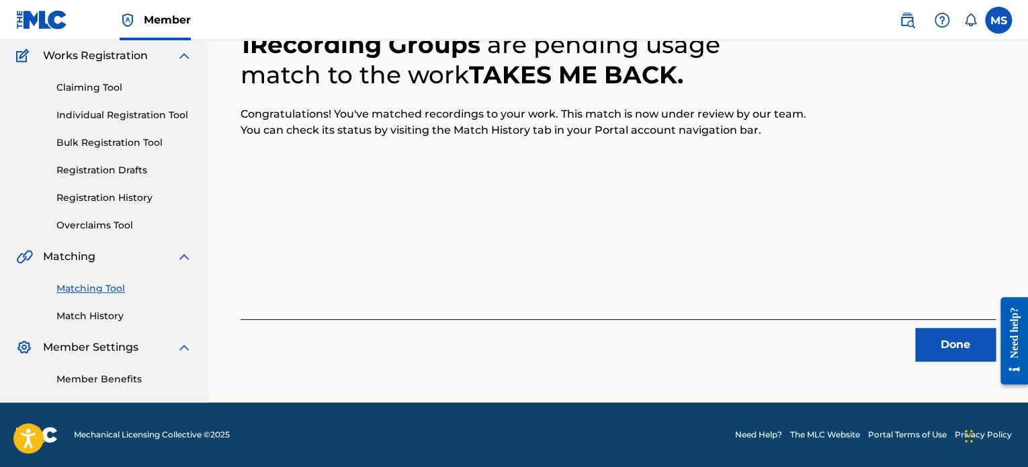
click at [940, 339] on button "Done" at bounding box center [955, 345] width 81 height 34
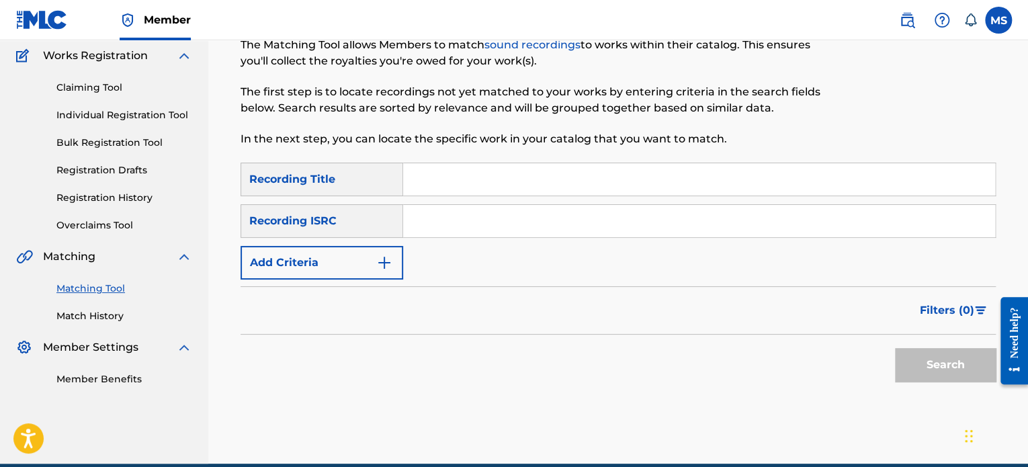
click at [422, 214] on input "Search Form" at bounding box center [699, 221] width 592 height 32
paste input "CAVK32400005"
click at [895, 348] on button "Search" at bounding box center [945, 365] width 101 height 34
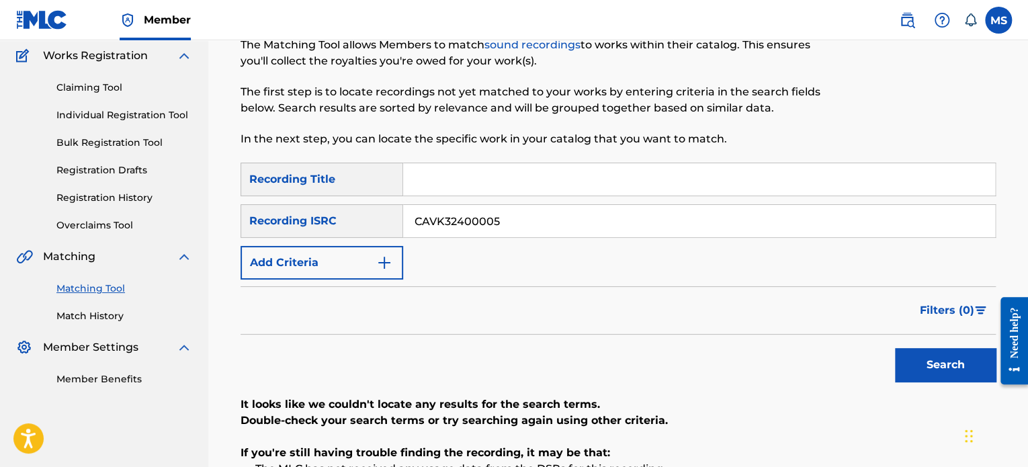
click at [966, 372] on button "Search" at bounding box center [945, 365] width 101 height 34
click at [966, 372] on div "Search" at bounding box center [941, 362] width 107 height 54
drag, startPoint x: 548, startPoint y: 220, endPoint x: 365, endPoint y: 249, distance: 185.1
click at [365, 249] on div "SearchWithCriteria78fdb0e4-bcef-4dbb-9d9b-a4c839cec920 Recording Title SearchWi…" at bounding box center [617, 221] width 755 height 117
paste input "USAM19800362"
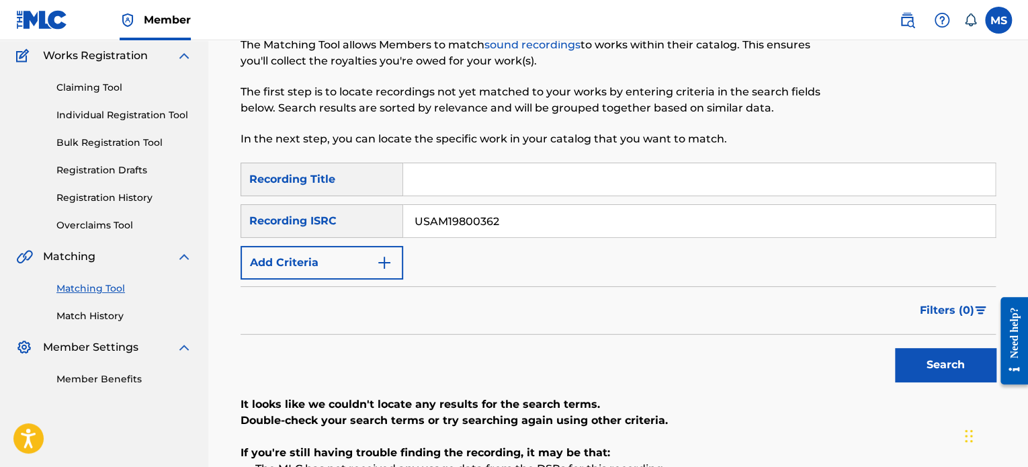
click at [895, 348] on button "Search" at bounding box center [945, 365] width 101 height 34
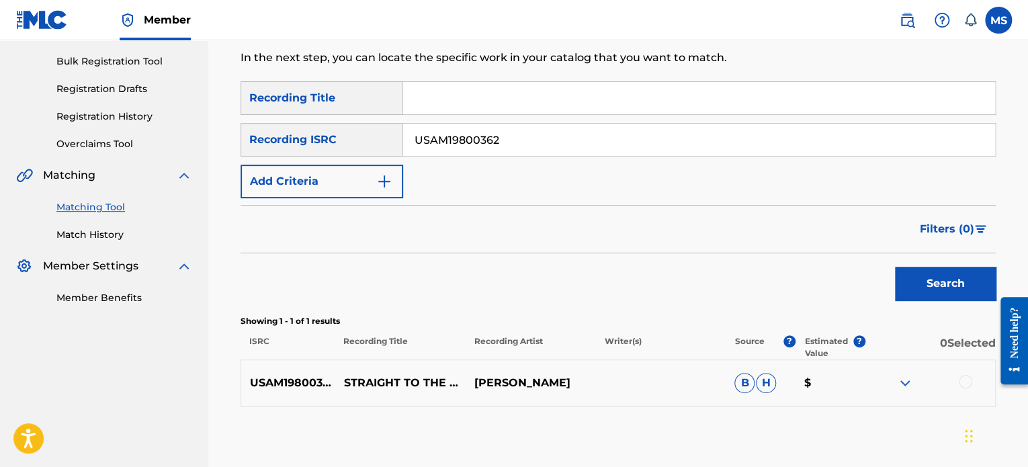
scroll to position [262, 0]
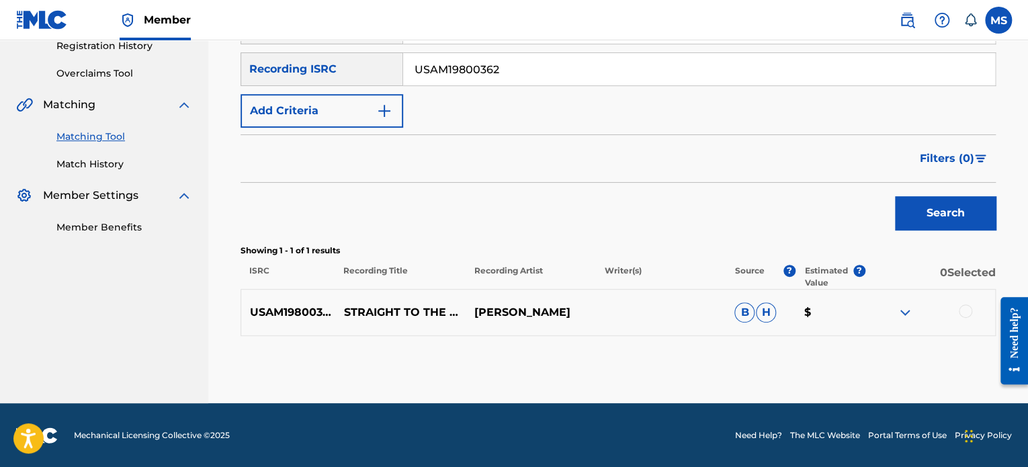
click at [326, 63] on div "SearchWithCriteria0dd24955-782c-4ec7-ba54-724dc36c6a5e Recording ISRC USAM19800…" at bounding box center [617, 69] width 755 height 34
paste input "GB6LT2400923"
type input "GB6LT2400923"
click at [895, 196] on button "Search" at bounding box center [945, 213] width 101 height 34
click at [965, 311] on div at bounding box center [965, 310] width 13 height 13
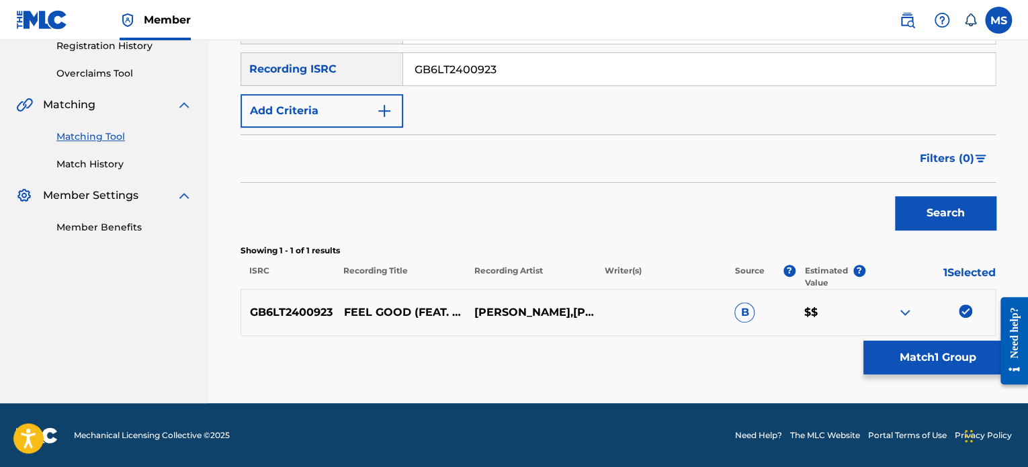
click at [951, 370] on button "Match 1 Group" at bounding box center [937, 358] width 148 height 34
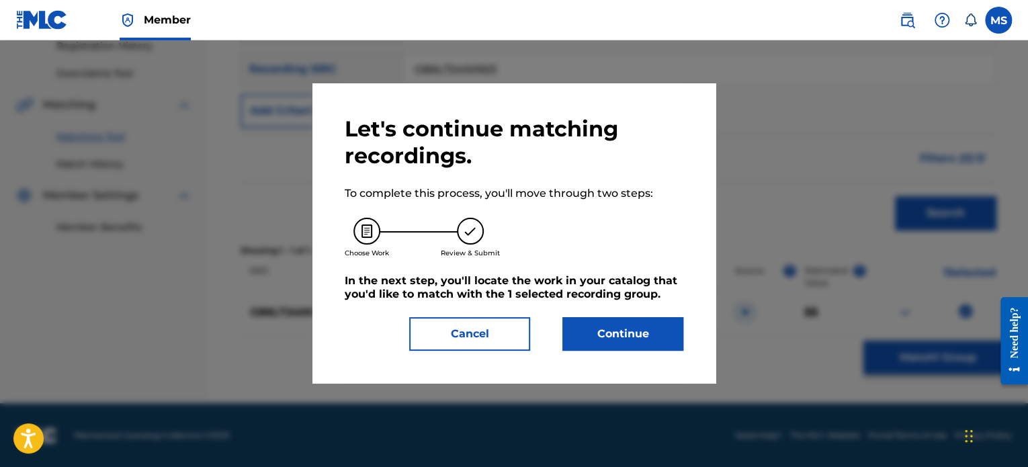
click at [637, 335] on button "Continue" at bounding box center [622, 334] width 121 height 34
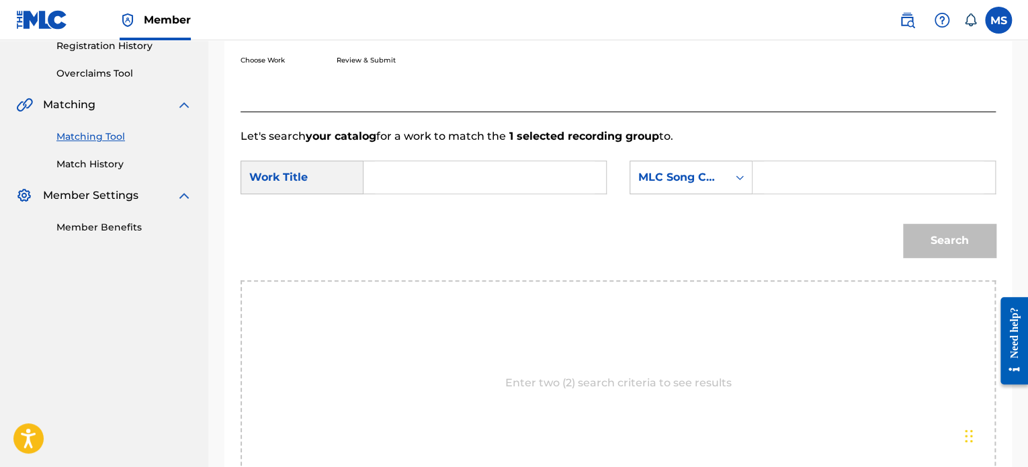
click at [508, 161] on div "Search Form" at bounding box center [484, 178] width 243 height 34
click at [492, 169] on input "Search Form" at bounding box center [485, 177] width 220 height 32
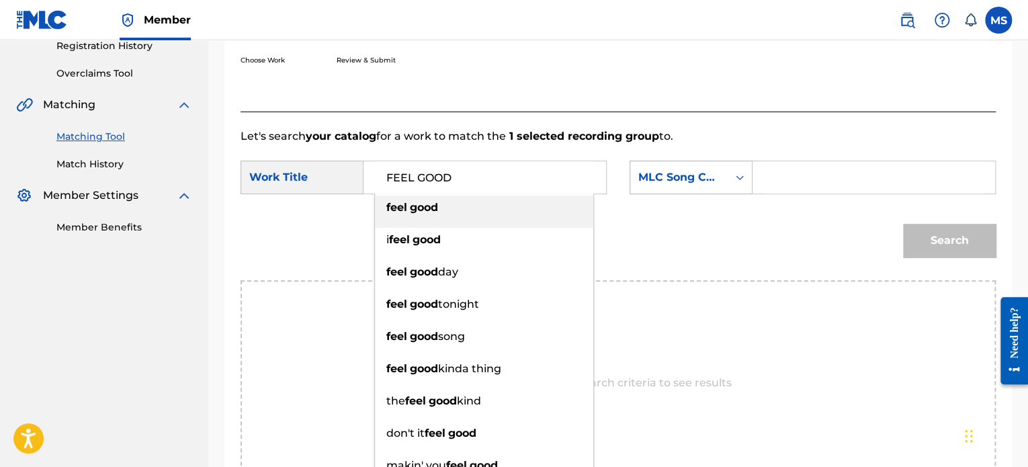
type input "FEEL GOOD"
click at [698, 174] on div "MLC Song Code" at bounding box center [678, 177] width 81 height 16
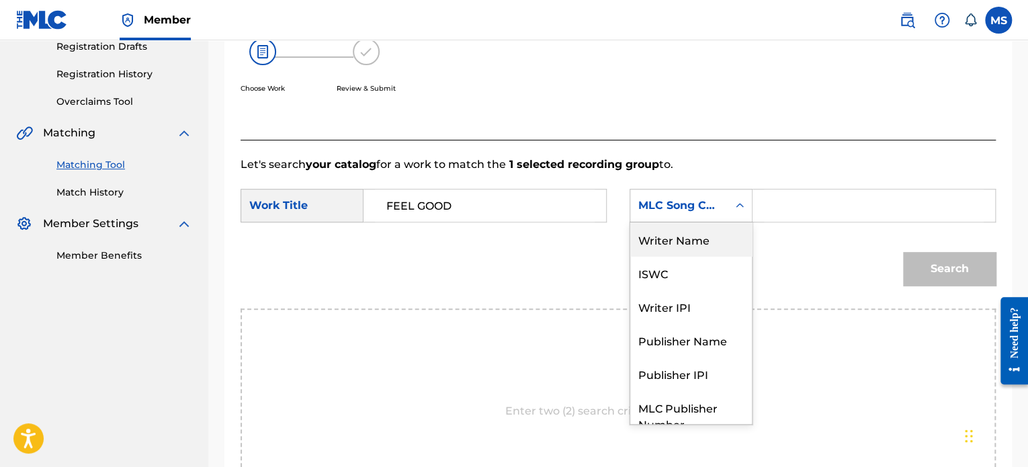
scroll to position [195, 0]
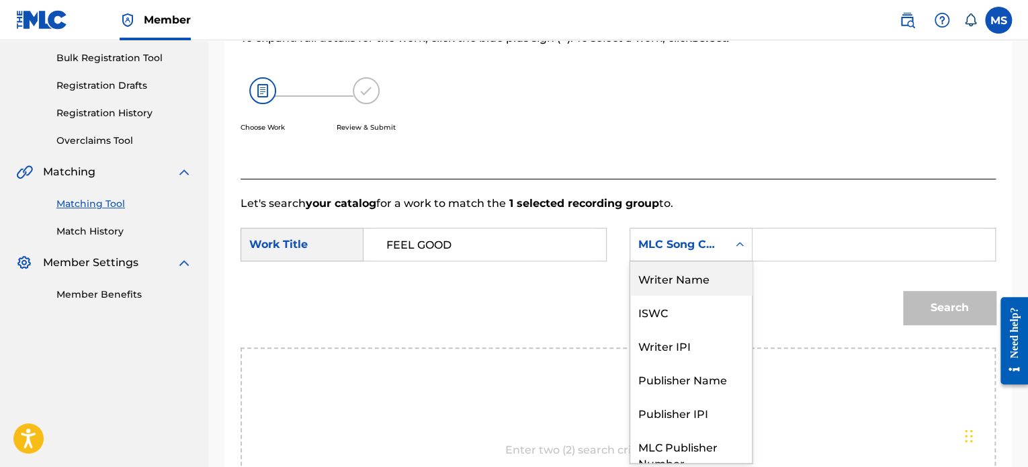
click at [679, 290] on div "Writer Name" at bounding box center [691, 278] width 122 height 34
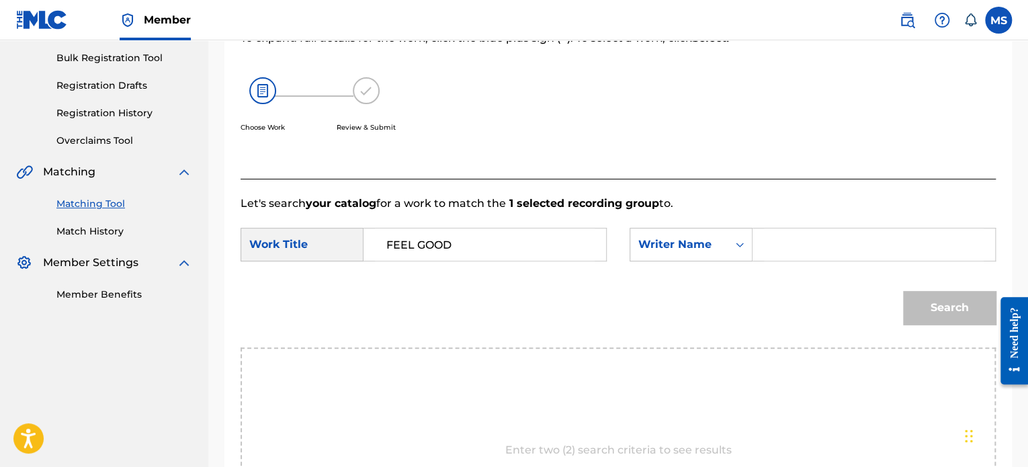
click at [797, 246] on input "Search Form" at bounding box center [874, 244] width 220 height 32
type input "[PERSON_NAME]"
click at [903, 291] on button "Search" at bounding box center [949, 308] width 93 height 34
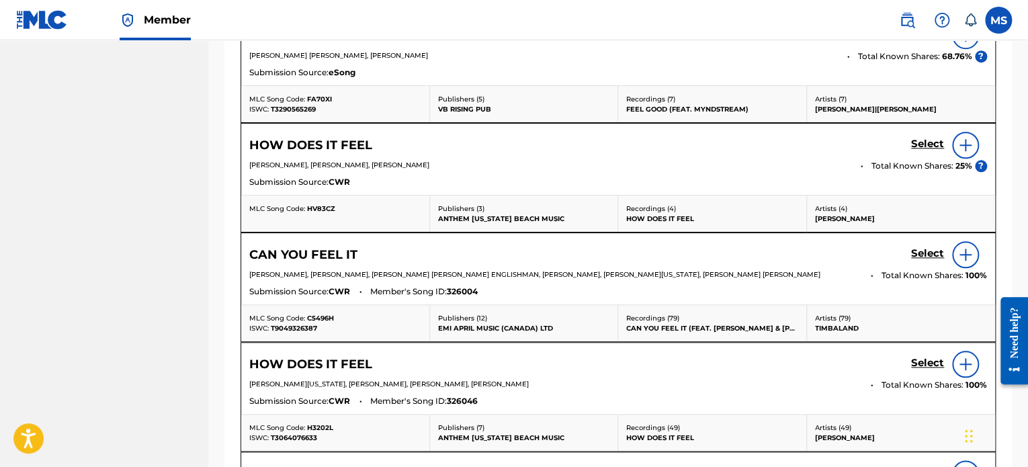
scroll to position [732, 0]
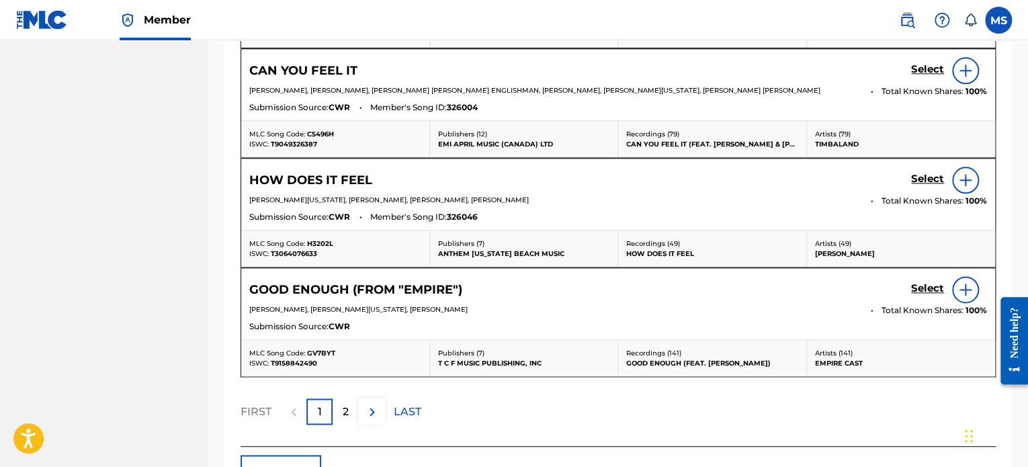
click at [377, 406] on img at bounding box center [372, 412] width 16 height 16
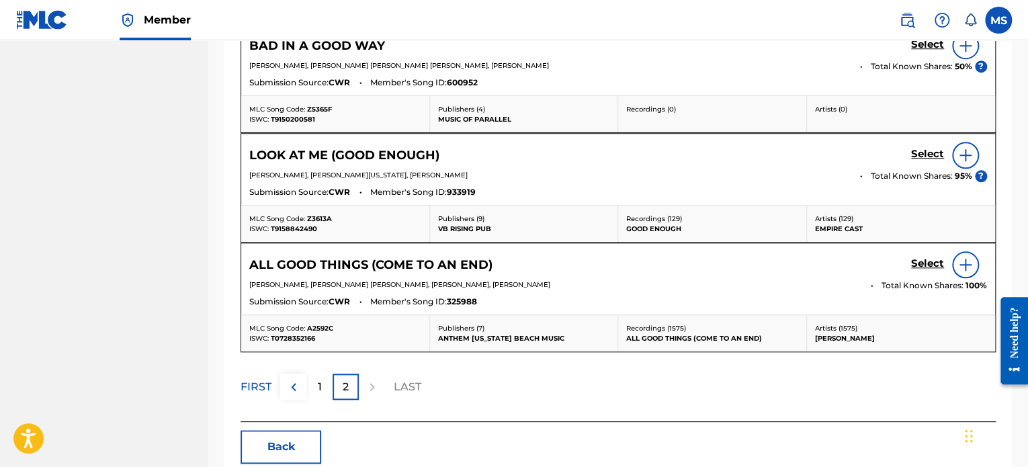
click at [322, 380] on div "1" at bounding box center [319, 386] width 26 height 26
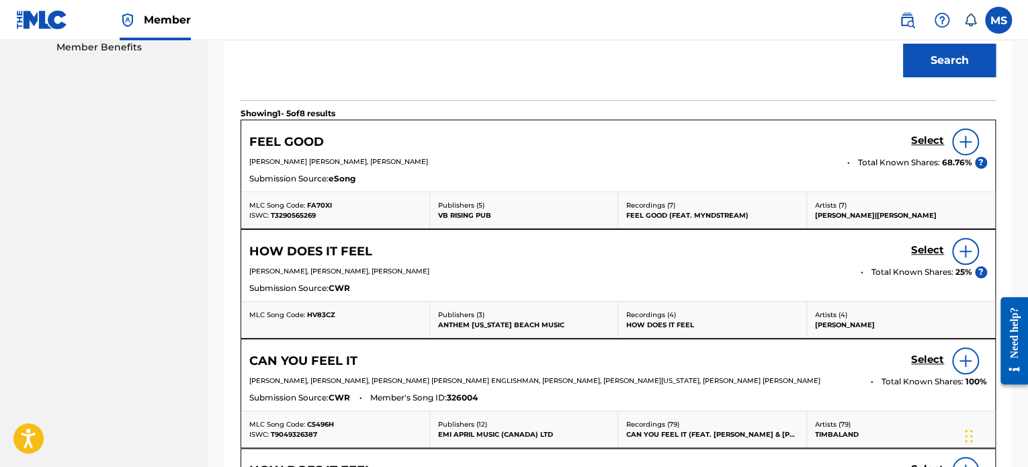
scroll to position [269, 0]
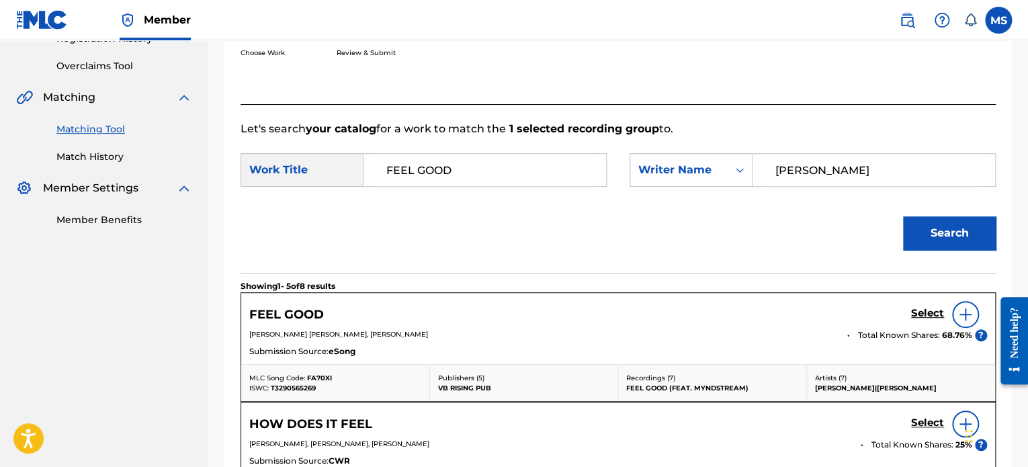
click at [969, 310] on img at bounding box center [965, 314] width 16 height 16
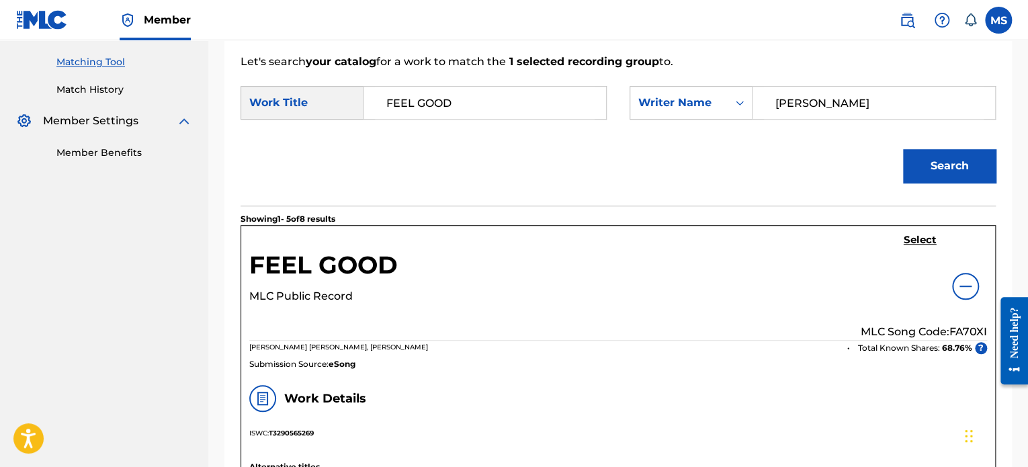
scroll to position [471, 0]
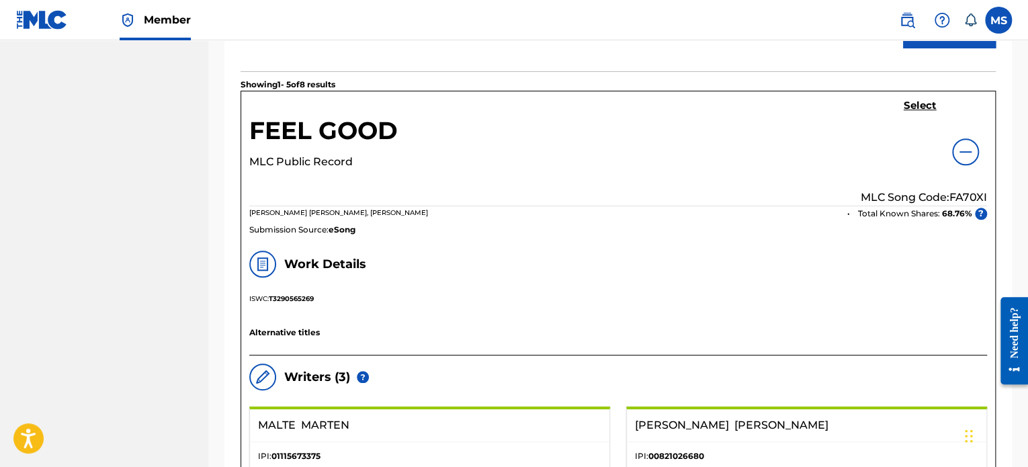
click at [918, 104] on h5 "Select" at bounding box center [919, 105] width 33 height 13
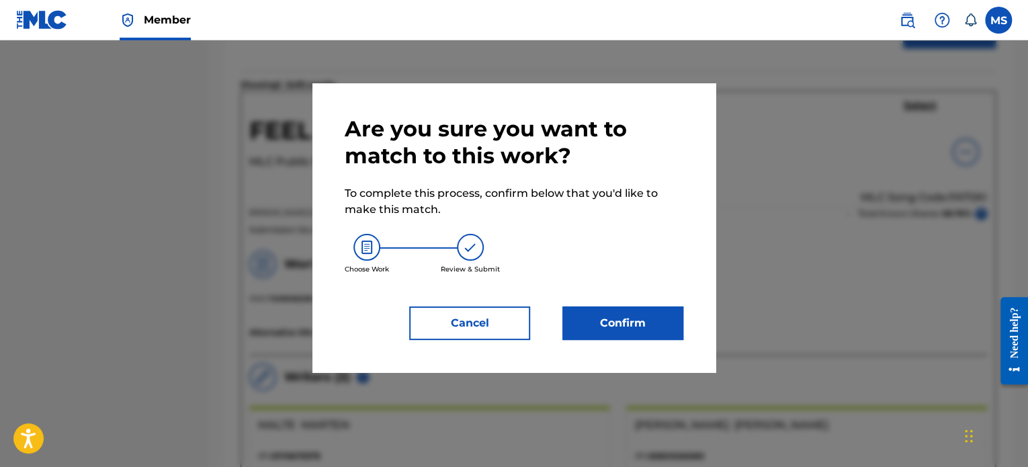
click at [476, 335] on button "Cancel" at bounding box center [469, 323] width 121 height 34
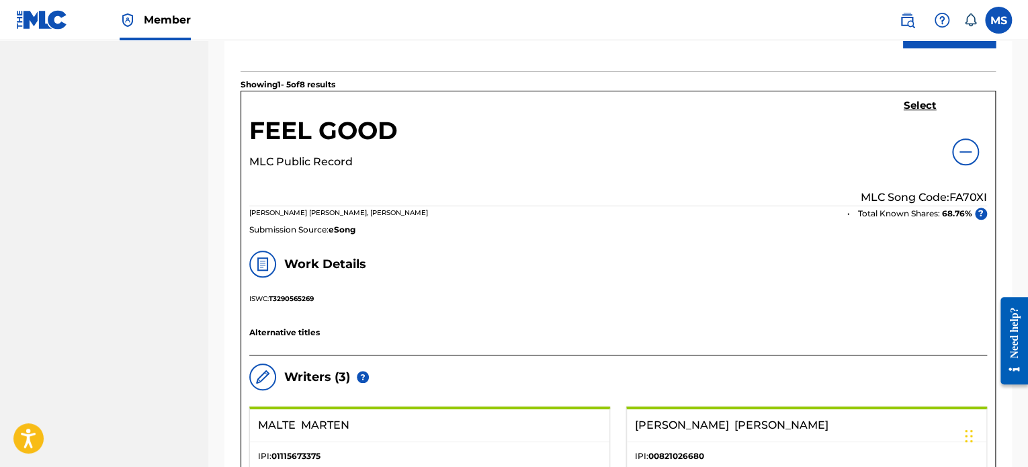
click at [903, 103] on h5 "Select" at bounding box center [919, 105] width 33 height 13
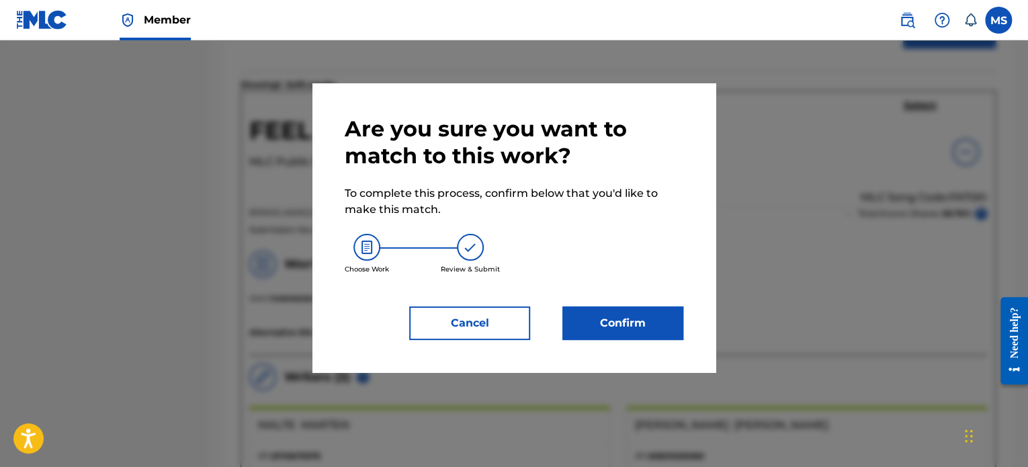
click at [669, 319] on button "Confirm" at bounding box center [622, 323] width 121 height 34
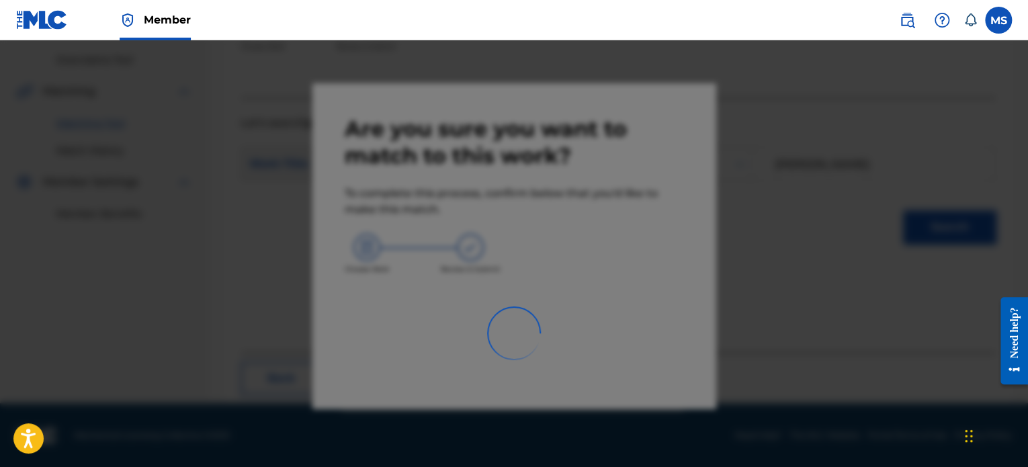
scroll to position [110, 0]
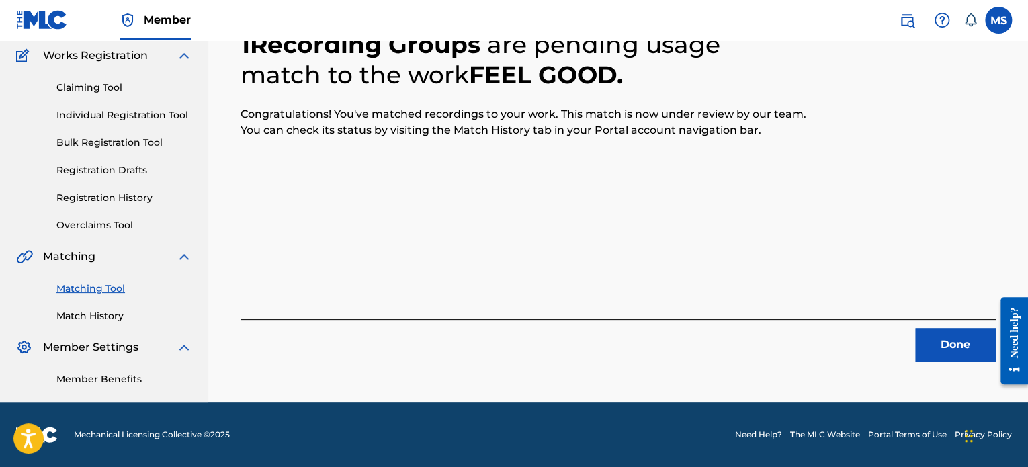
click at [923, 343] on button "Done" at bounding box center [955, 345] width 81 height 34
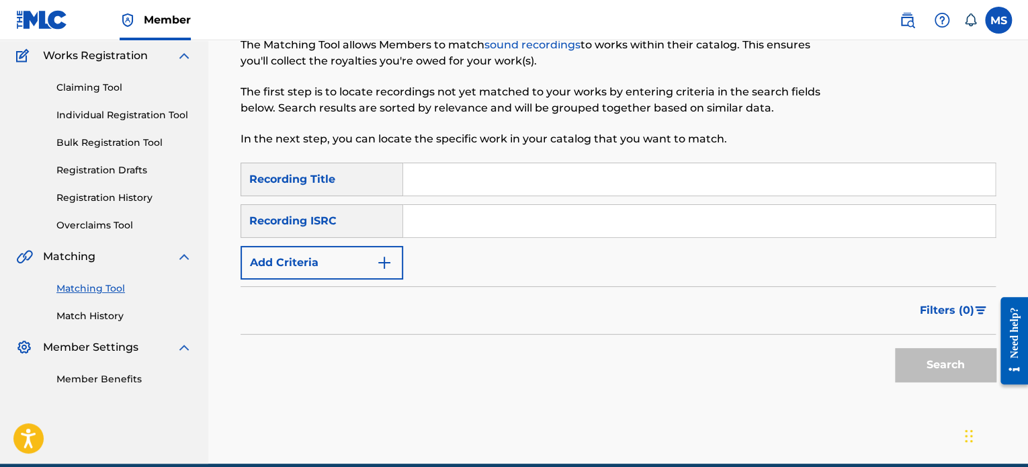
click at [476, 232] on input "Search Form" at bounding box center [699, 221] width 592 height 32
paste input "GB6LT2400921"
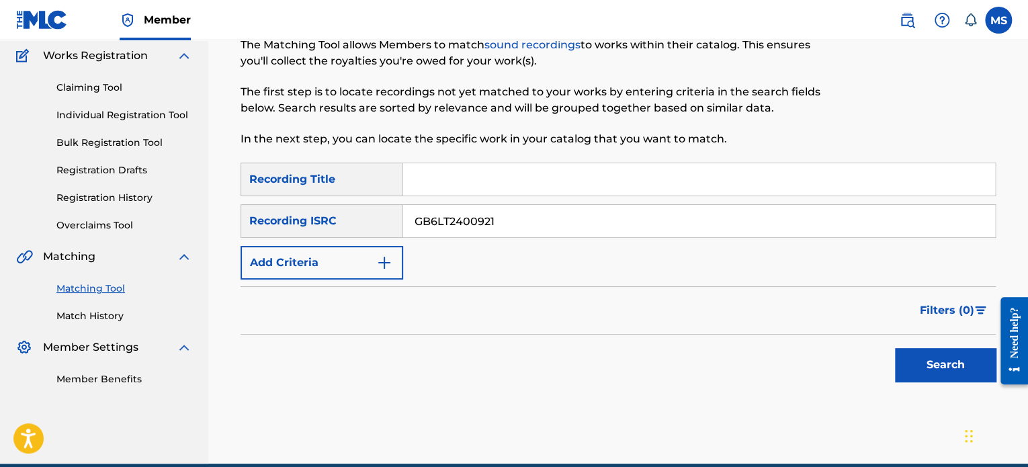
type input "GB6LT2400921"
click at [895, 348] on button "Search" at bounding box center [945, 365] width 101 height 34
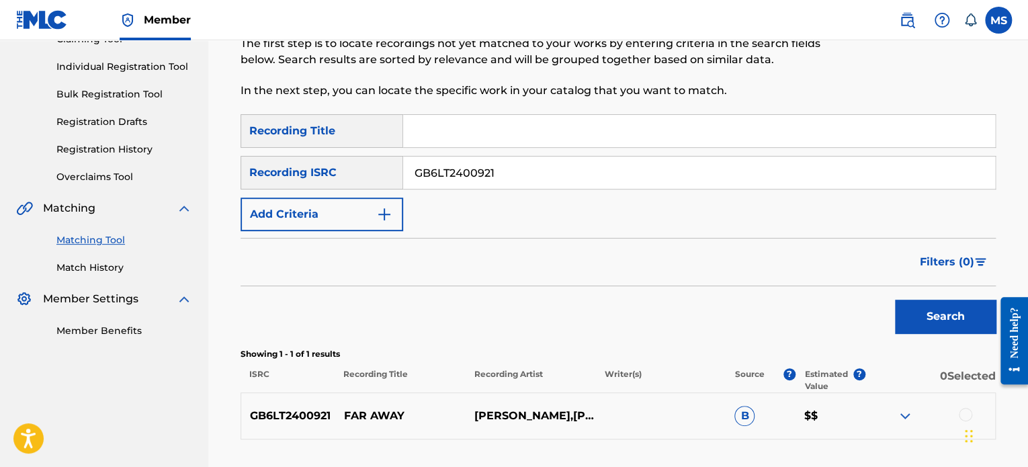
scroll to position [245, 0]
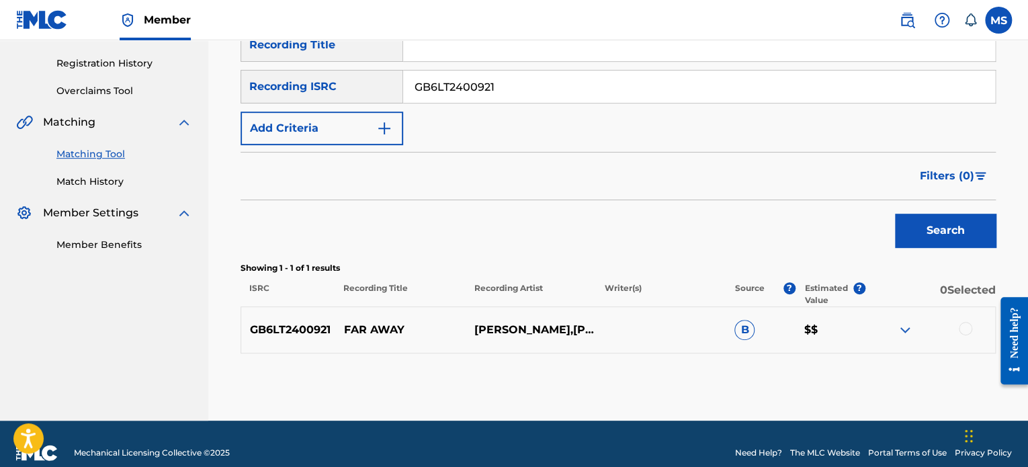
click at [957, 326] on div at bounding box center [929, 330] width 130 height 16
click at [961, 326] on div at bounding box center [965, 328] width 13 height 13
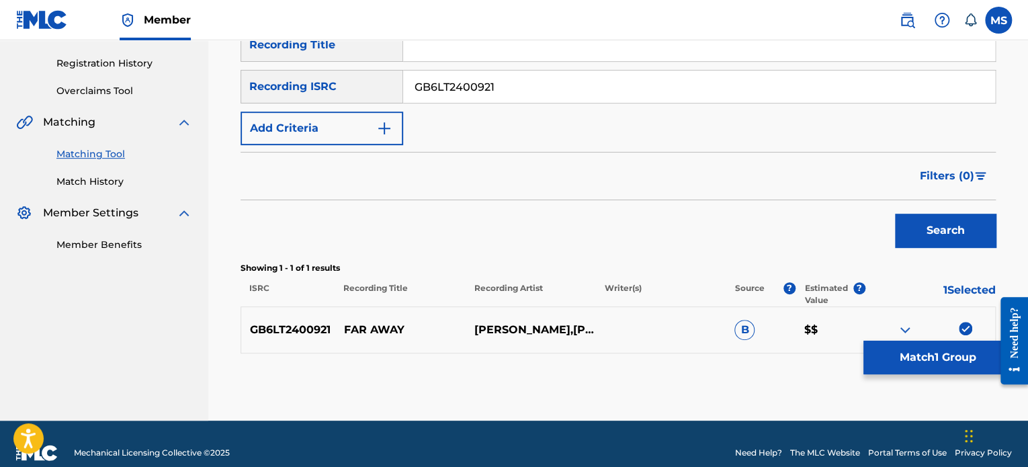
click at [948, 351] on button "Match 1 Group" at bounding box center [937, 358] width 148 height 34
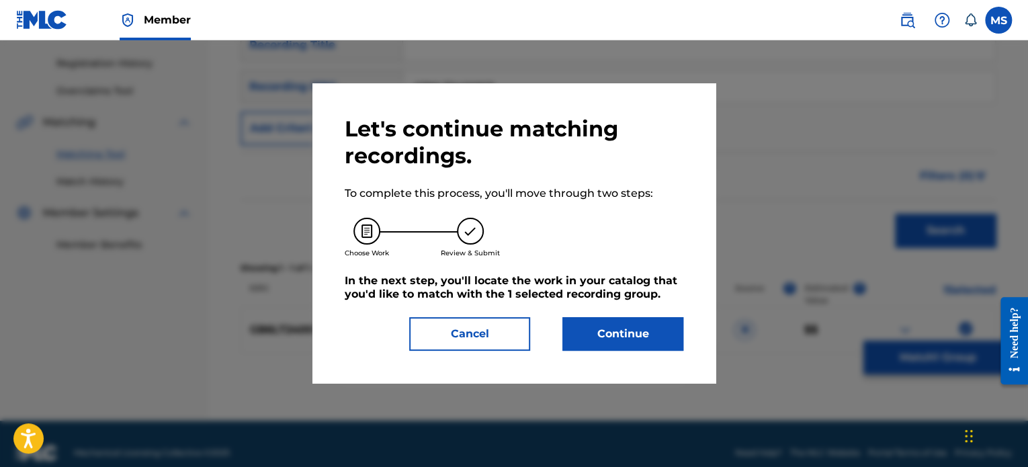
click at [599, 341] on button "Continue" at bounding box center [622, 334] width 121 height 34
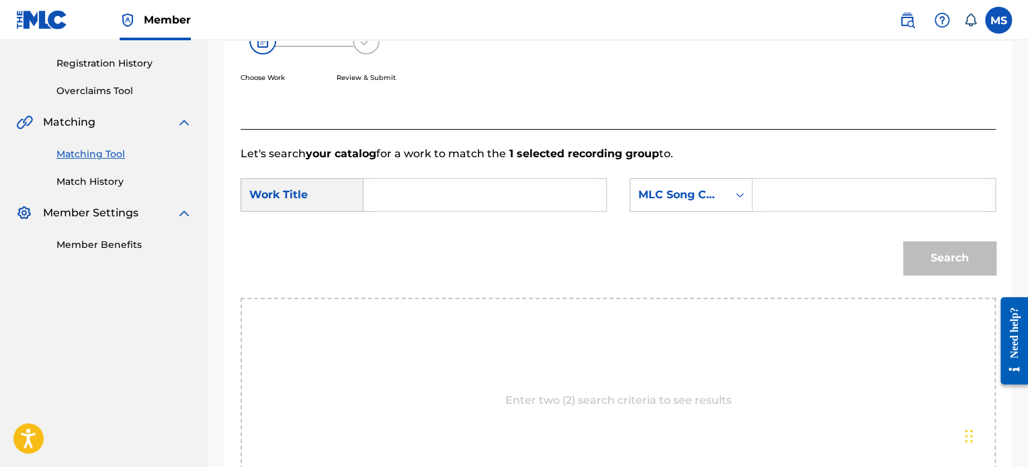
click at [453, 206] on input "Search Form" at bounding box center [485, 195] width 220 height 32
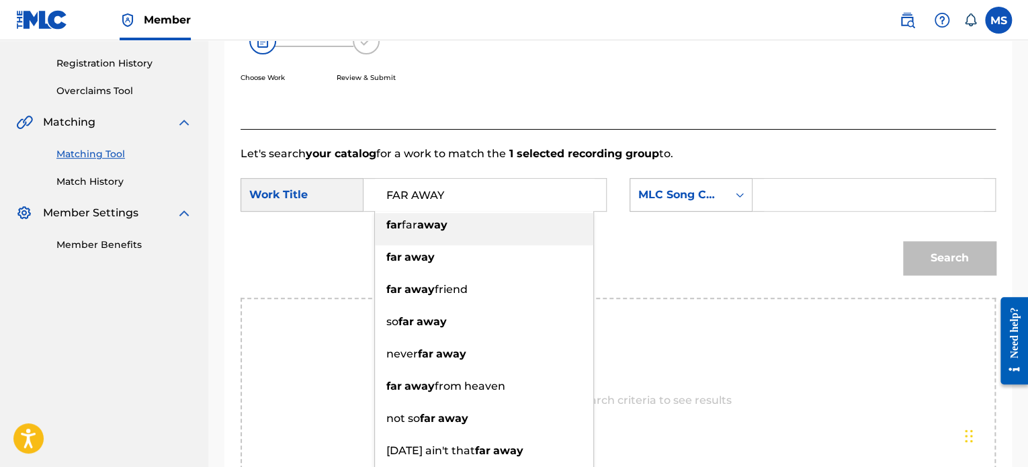
type input "FAR AWAY"
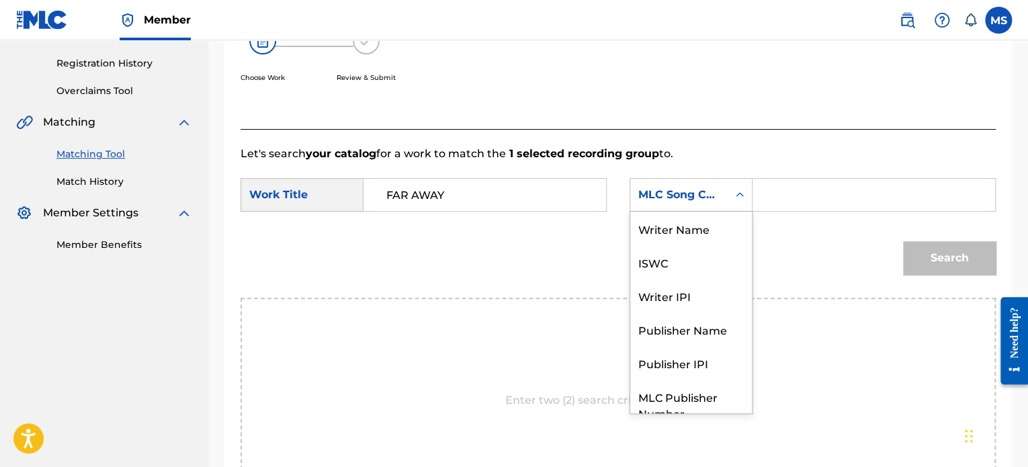
click at [718, 197] on div "MLC Song Code" at bounding box center [678, 195] width 81 height 16
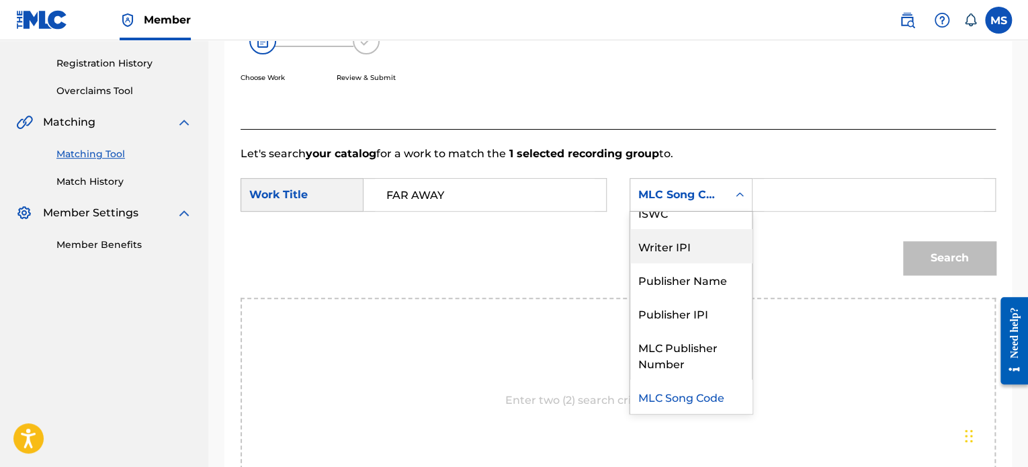
scroll to position [0, 0]
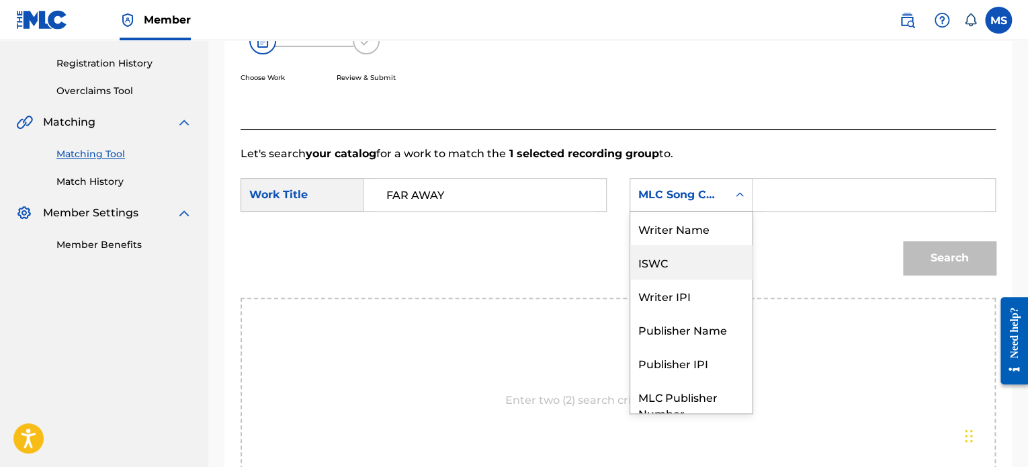
click at [684, 238] on div "Writer Name" at bounding box center [691, 229] width 122 height 34
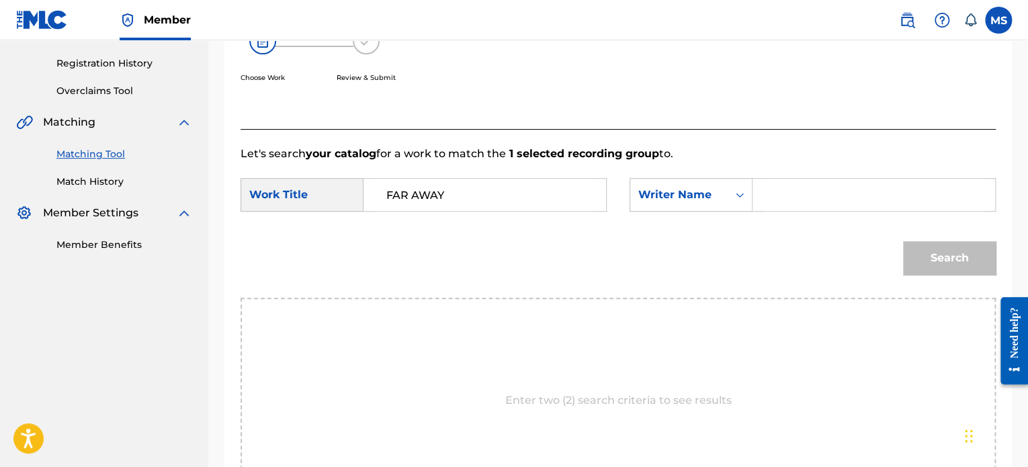
click at [755, 193] on div "Search Form" at bounding box center [873, 195] width 243 height 34
click at [787, 194] on input "Search Form" at bounding box center [874, 195] width 220 height 32
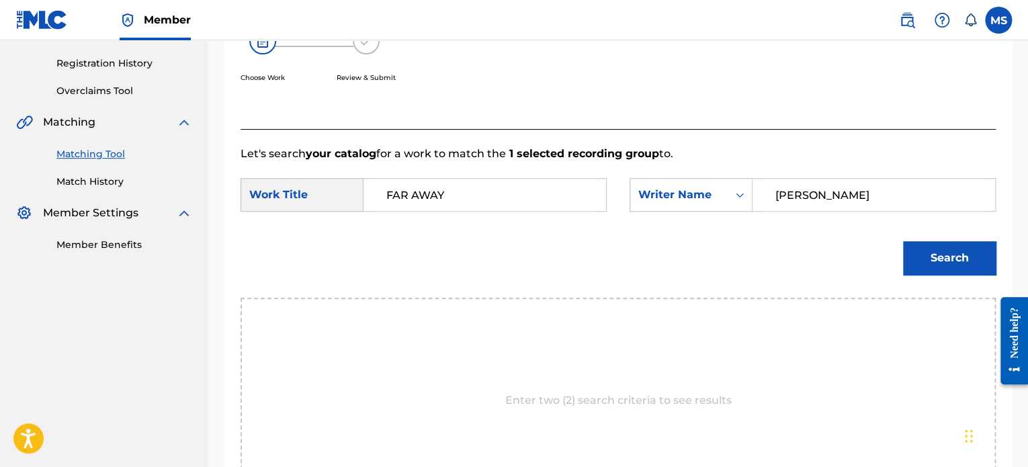
type input "[PERSON_NAME]"
click at [903, 241] on button "Search" at bounding box center [949, 258] width 93 height 34
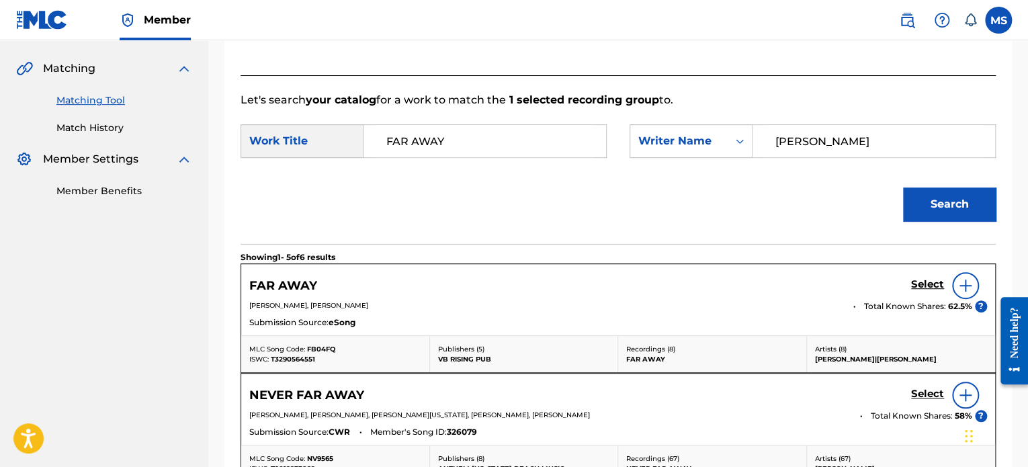
scroll to position [379, 0]
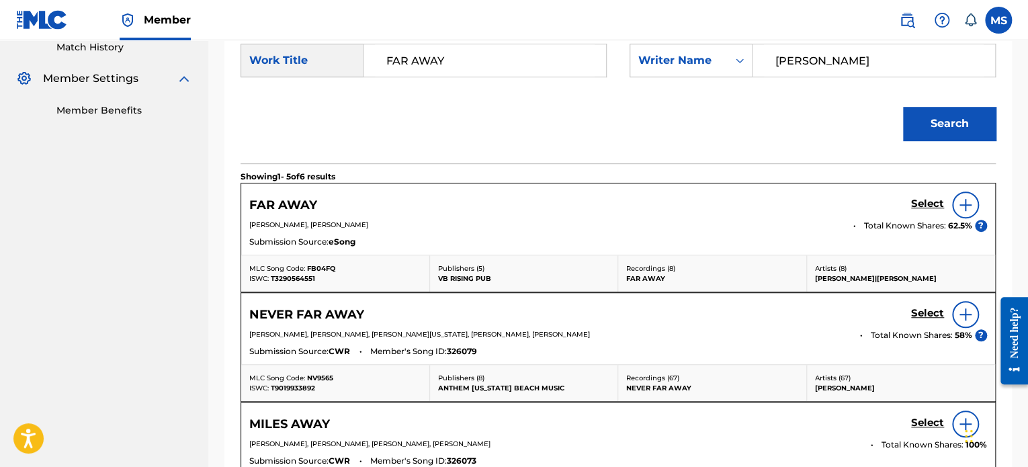
click at [939, 204] on h5 "Select" at bounding box center [927, 203] width 33 height 13
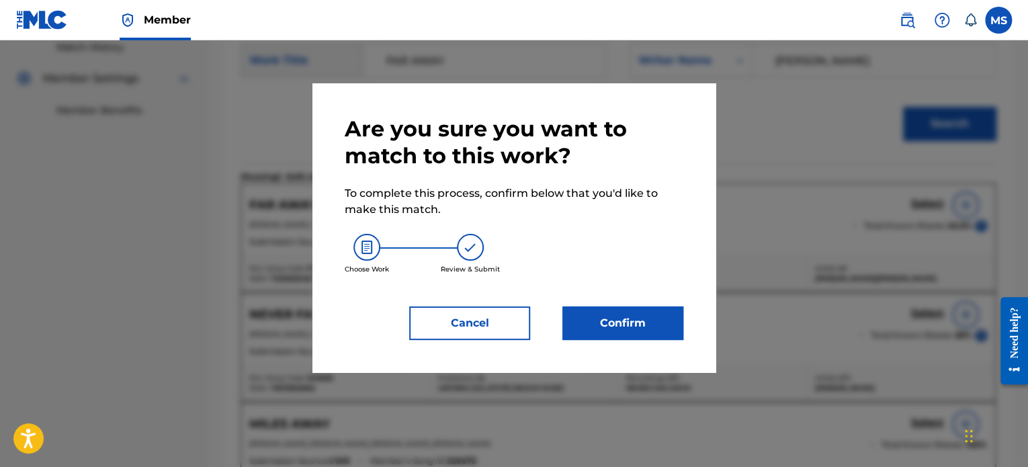
click at [610, 316] on button "Confirm" at bounding box center [622, 323] width 121 height 34
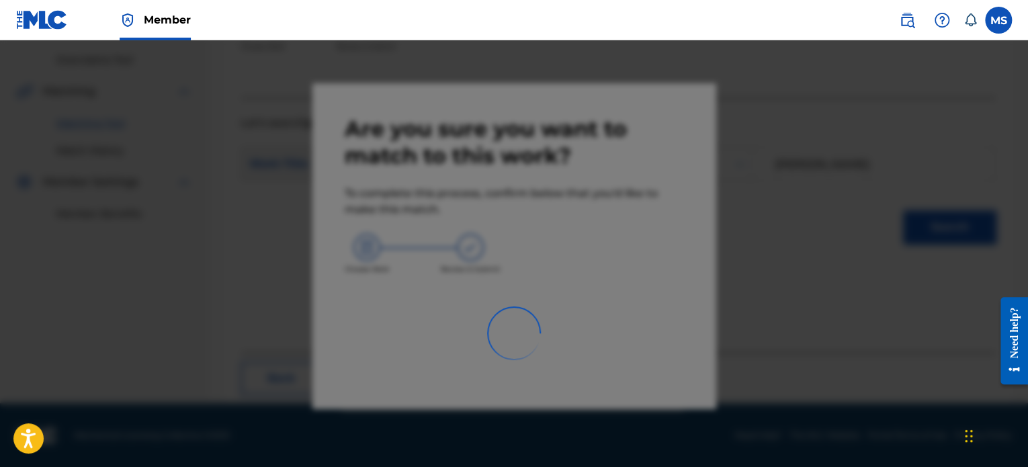
scroll to position [110, 0]
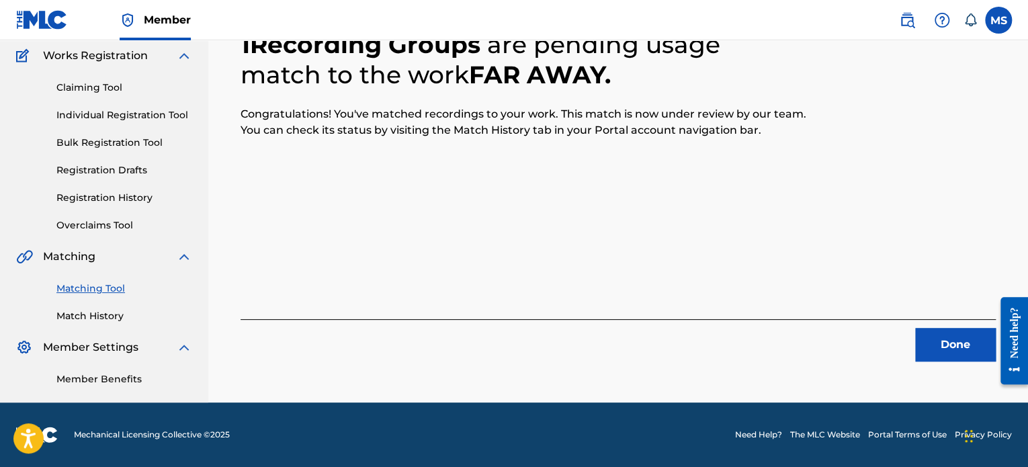
click at [926, 338] on button "Done" at bounding box center [955, 345] width 81 height 34
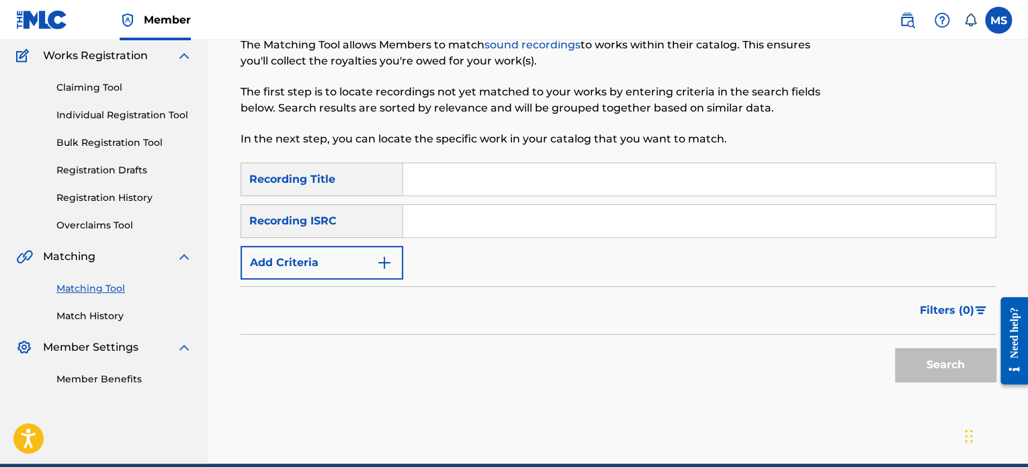
click at [429, 217] on input "Search Form" at bounding box center [699, 221] width 592 height 32
paste input "USUM72400531"
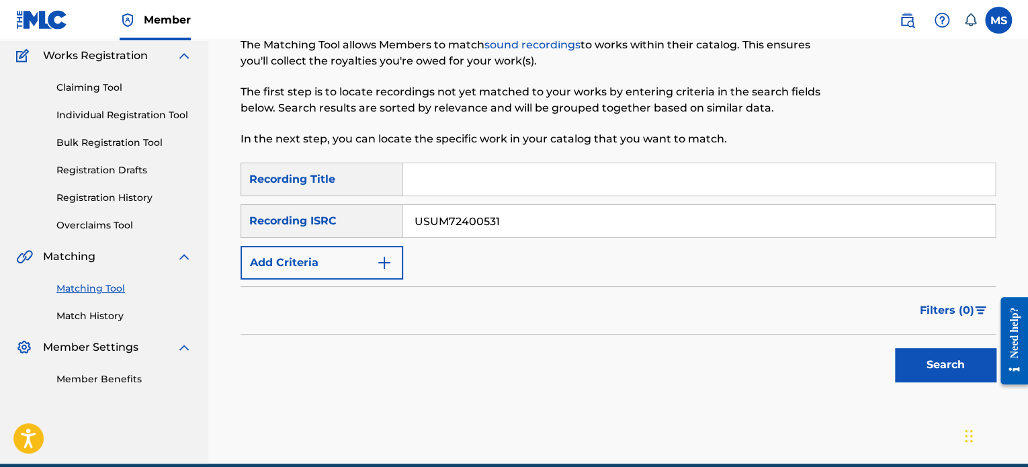
click at [895, 348] on button "Search" at bounding box center [945, 365] width 101 height 34
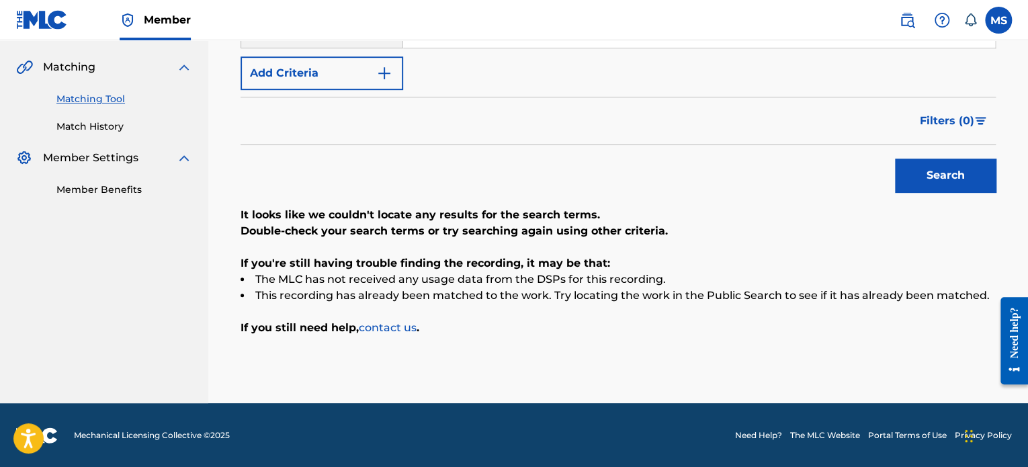
click at [909, 169] on button "Search" at bounding box center [945, 176] width 101 height 34
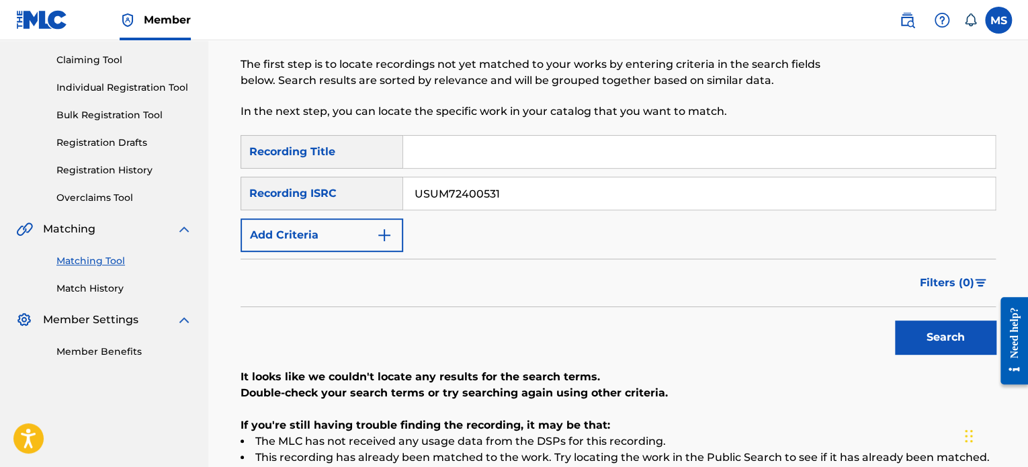
scroll to position [31, 0]
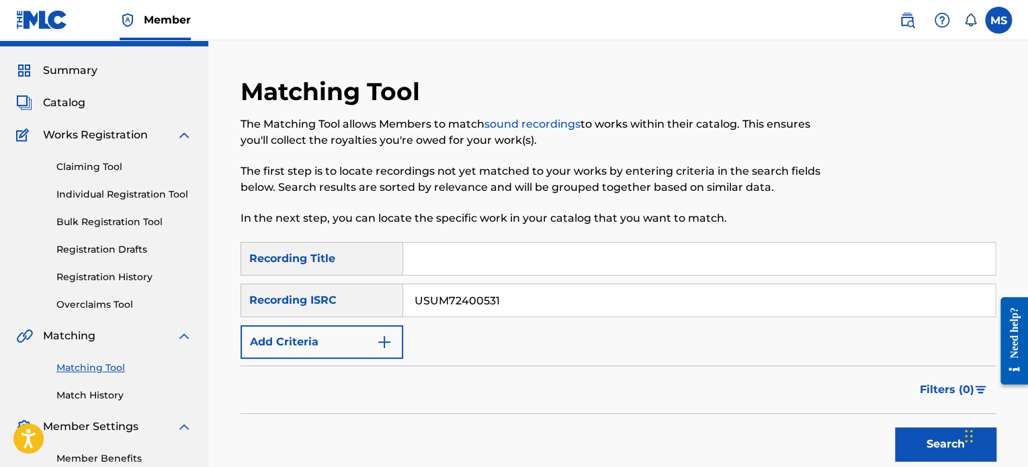
drag, startPoint x: 539, startPoint y: 303, endPoint x: 312, endPoint y: 292, distance: 228.0
click at [312, 292] on div "SearchWithCriteria0dd24955-782c-4ec7-ba54-724dc36c6a5e Recording ISRC USUM72400…" at bounding box center [617, 300] width 755 height 34
paste input "QZEQU2401755"
click at [895, 427] on button "Search" at bounding box center [945, 444] width 101 height 34
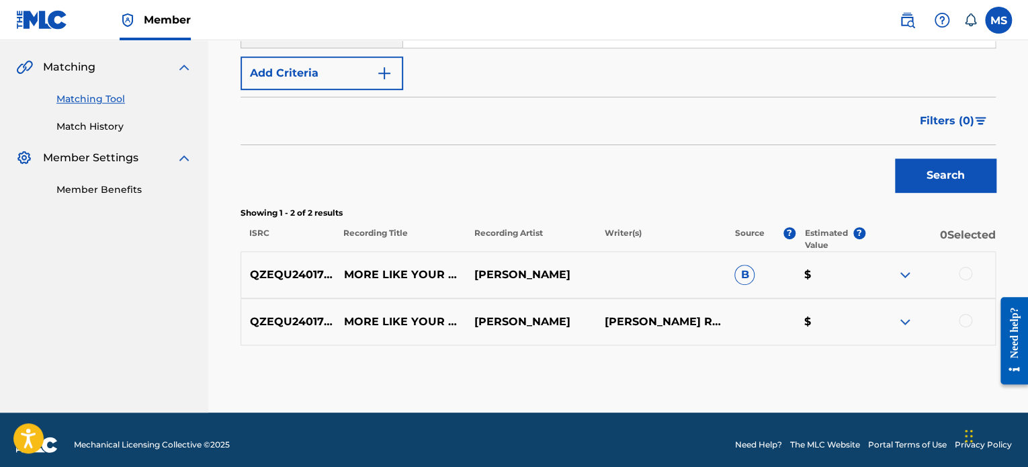
click at [971, 173] on button "Search" at bounding box center [945, 176] width 101 height 34
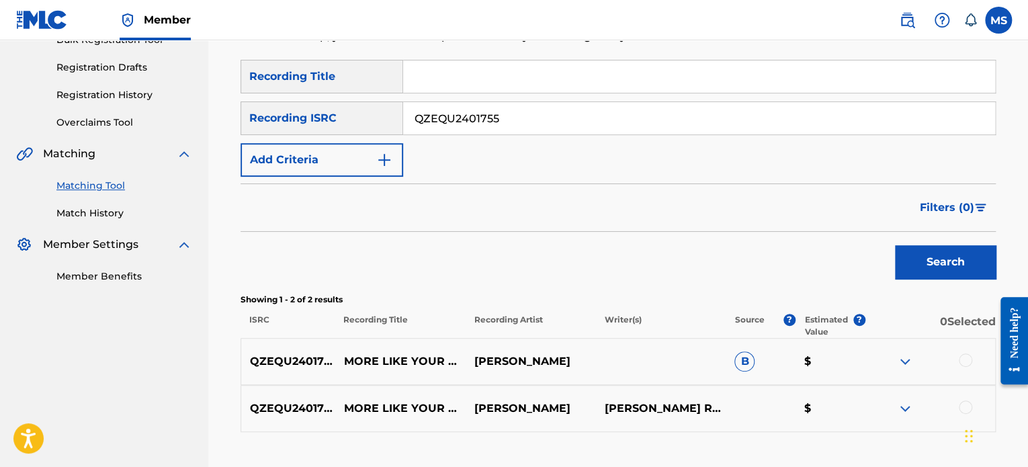
scroll to position [98, 0]
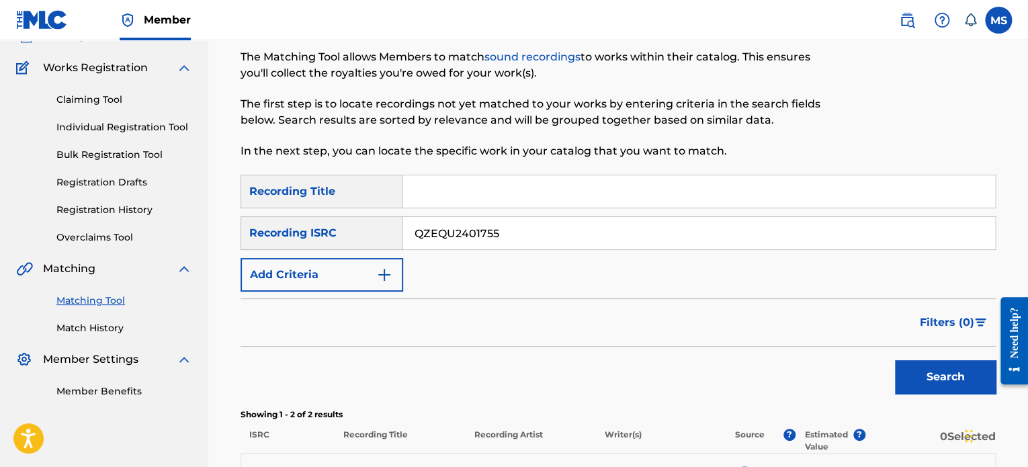
drag, startPoint x: 495, startPoint y: 233, endPoint x: 298, endPoint y: 250, distance: 197.5
click at [298, 250] on div "SearchWithCriteria78fdb0e4-bcef-4dbb-9d9b-a4c839cec920 Recording Title SearchWi…" at bounding box center [617, 233] width 755 height 117
paste input "M24S2306030"
click at [895, 360] on button "Search" at bounding box center [945, 377] width 101 height 34
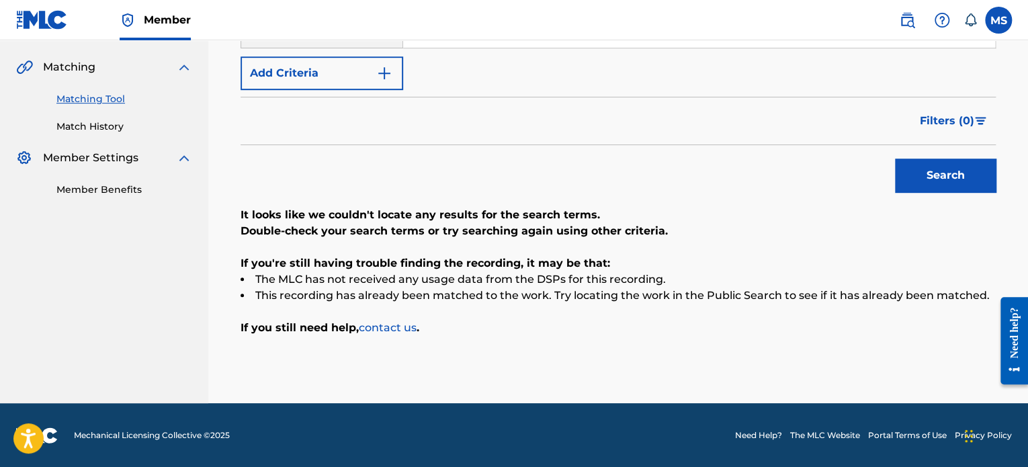
click at [976, 168] on button "Search" at bounding box center [945, 176] width 101 height 34
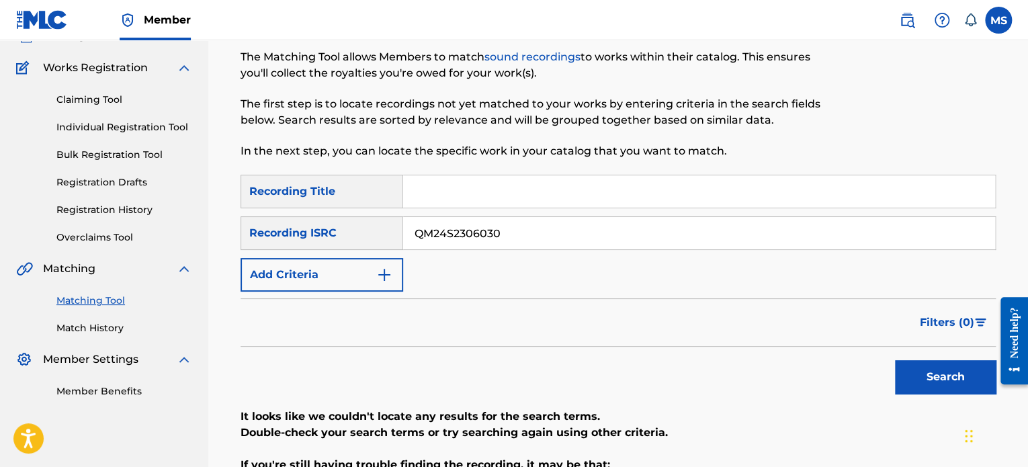
drag, startPoint x: 527, startPoint y: 238, endPoint x: 282, endPoint y: 238, distance: 245.2
click at [282, 238] on div "SearchWithCriteria0dd24955-782c-4ec7-ba54-724dc36c6a5e Recording ISRC QM24S2306…" at bounding box center [617, 233] width 755 height 34
paste input "ZEQU2401783"
click at [895, 360] on button "Search" at bounding box center [945, 377] width 101 height 34
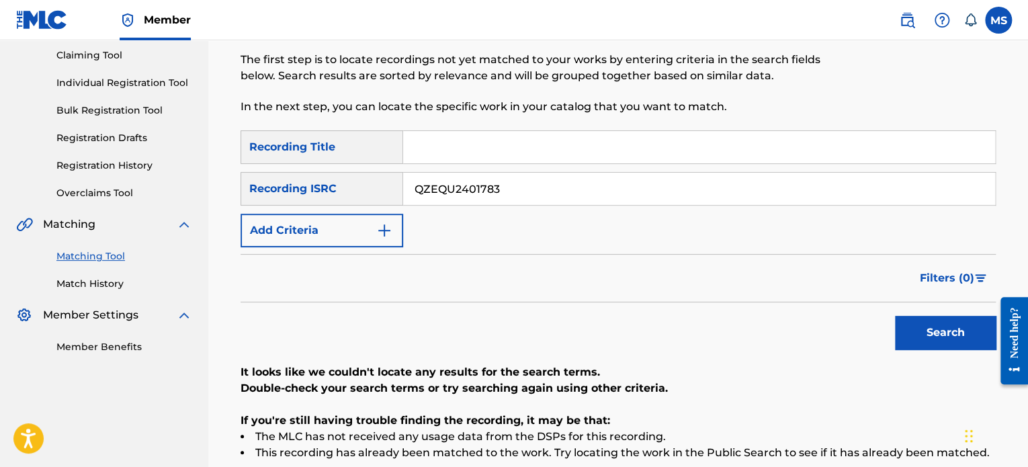
scroll to position [165, 0]
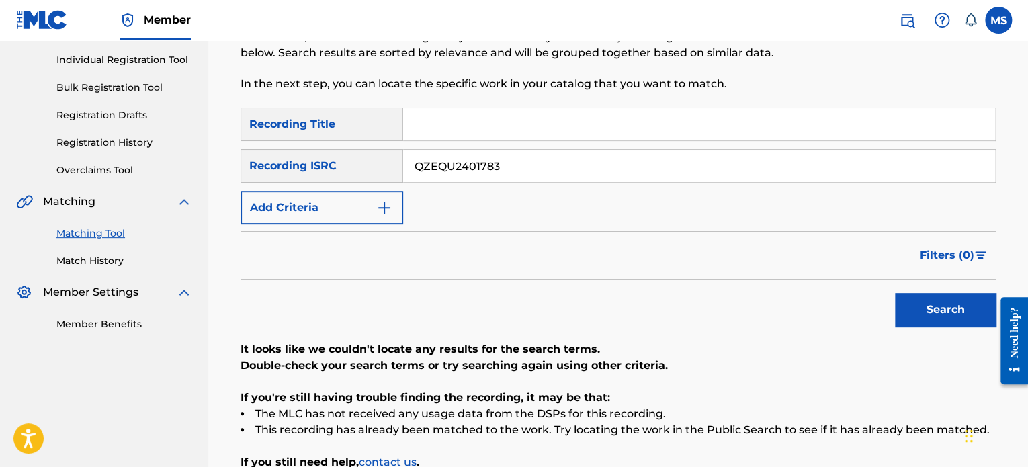
drag, startPoint x: 546, startPoint y: 169, endPoint x: 330, endPoint y: 171, distance: 216.3
click at [330, 171] on div "SearchWithCriteria0dd24955-782c-4ec7-ba54-724dc36c6a5e Recording ISRC QZEQU2401…" at bounding box center [617, 166] width 755 height 34
paste input "QZEQU2500175"
click at [895, 293] on button "Search" at bounding box center [945, 310] width 101 height 34
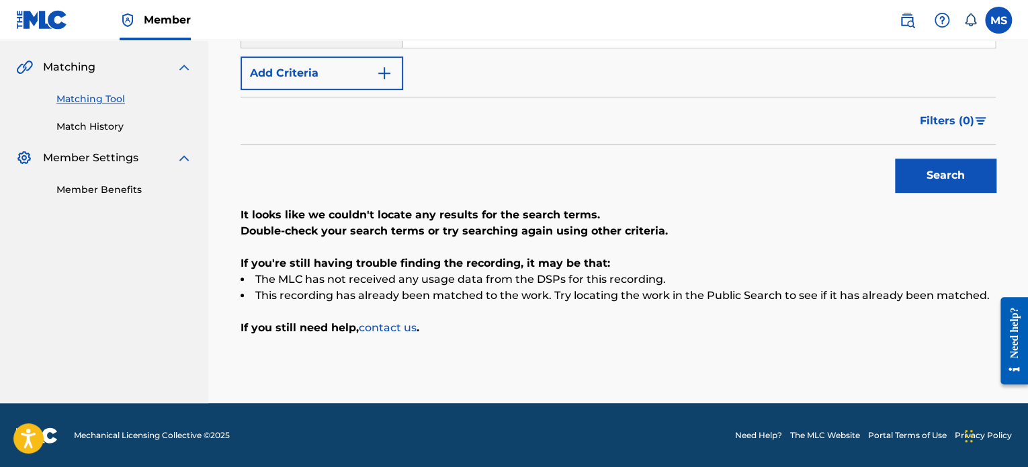
click at [959, 183] on button "Search" at bounding box center [945, 176] width 101 height 34
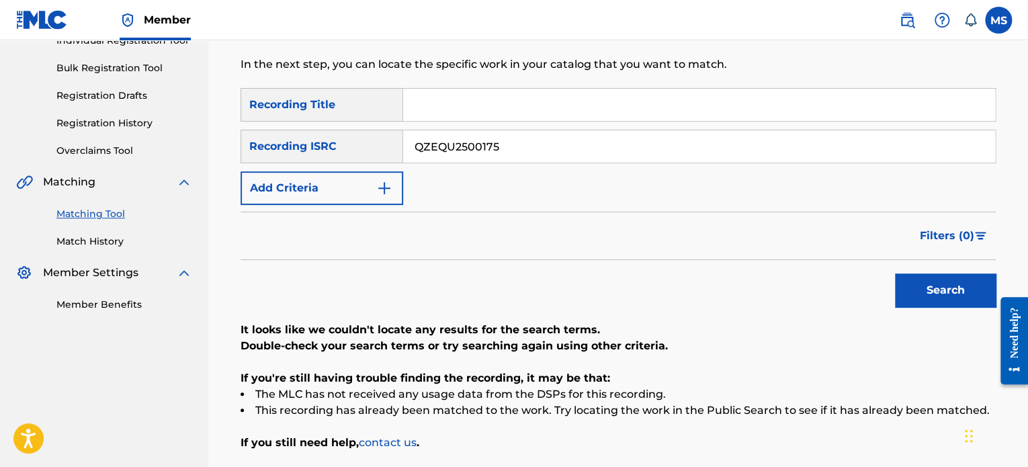
scroll to position [183, 0]
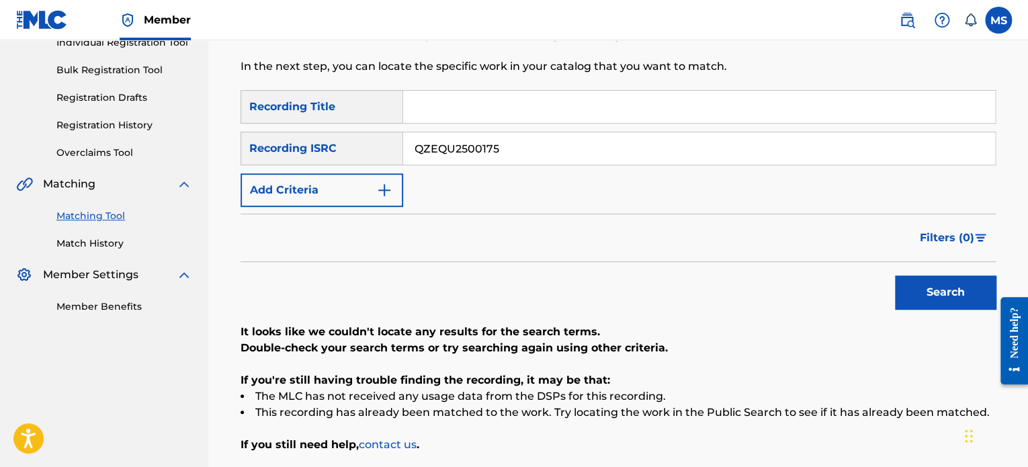
drag, startPoint x: 541, startPoint y: 152, endPoint x: 411, endPoint y: 147, distance: 129.8
click at [411, 147] on input "QZEQU2500175" at bounding box center [699, 148] width 592 height 32
paste input "USUM72400527"
click at [895, 275] on button "Search" at bounding box center [945, 292] width 101 height 34
drag, startPoint x: 512, startPoint y: 139, endPoint x: 384, endPoint y: 166, distance: 131.1
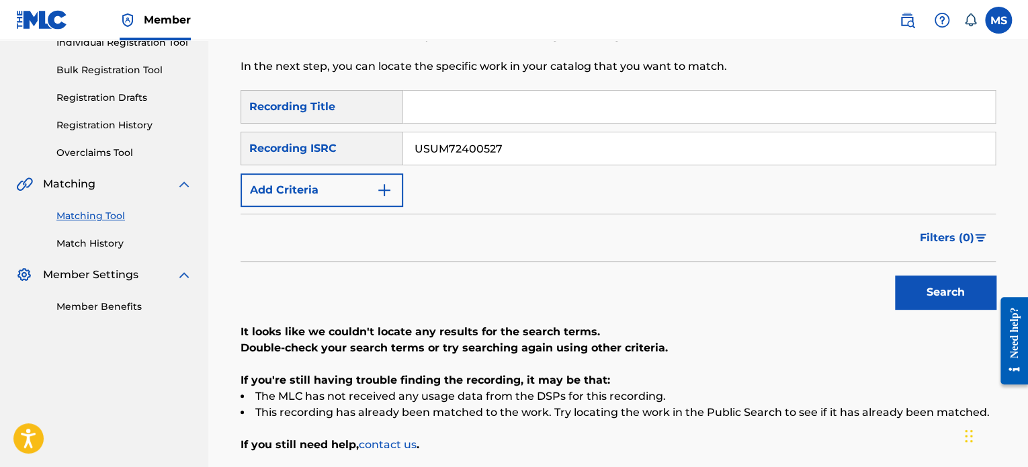
click at [384, 166] on div "SearchWithCriteria78fdb0e4-bcef-4dbb-9d9b-a4c839cec920 Recording Title SearchWi…" at bounding box center [617, 148] width 755 height 117
paste input "QZRD92405638"
click at [895, 275] on button "Search" at bounding box center [945, 292] width 101 height 34
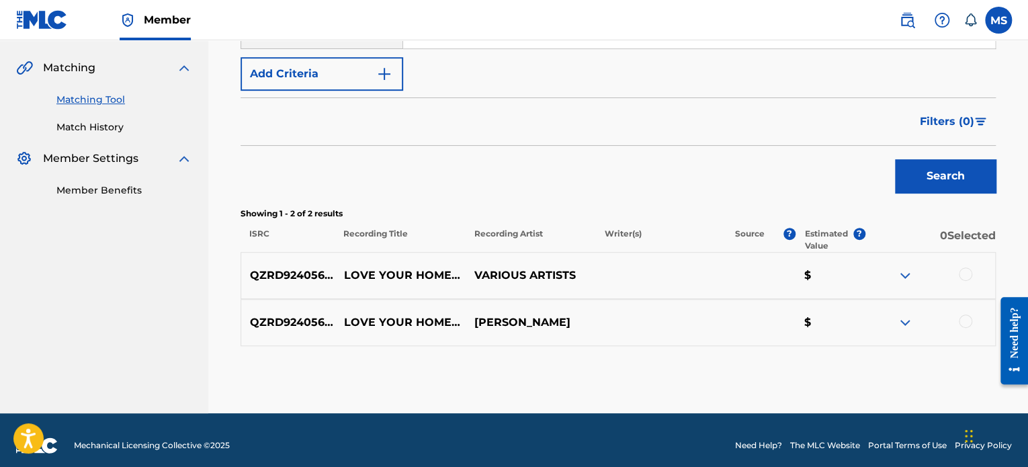
scroll to position [274, 0]
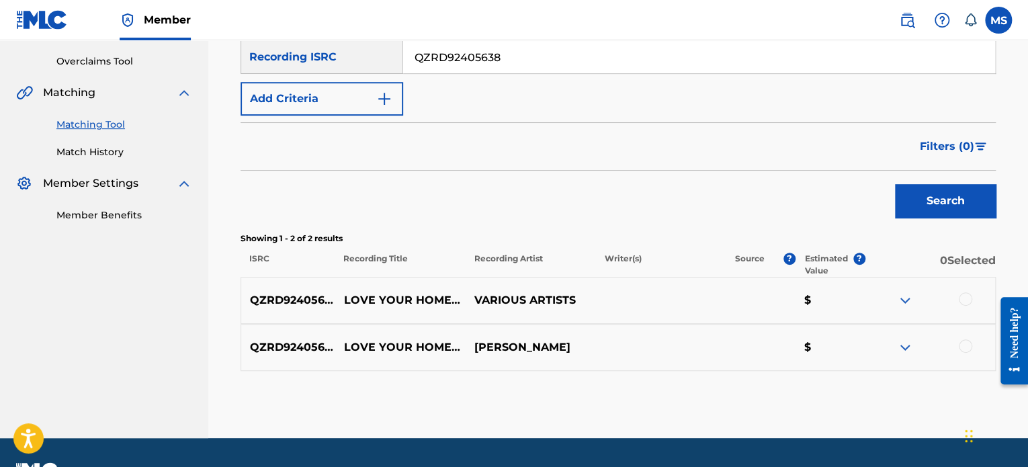
drag, startPoint x: 506, startPoint y: 55, endPoint x: 357, endPoint y: 64, distance: 149.4
click at [357, 64] on div "SearchWithCriteria0dd24955-782c-4ec7-ba54-724dc36c6a5e Recording ISRC QZRD92405…" at bounding box center [617, 57] width 755 height 34
paste input "CA6AK2400002"
type input "CA6AK2400002"
click at [895, 184] on button "Search" at bounding box center [945, 201] width 101 height 34
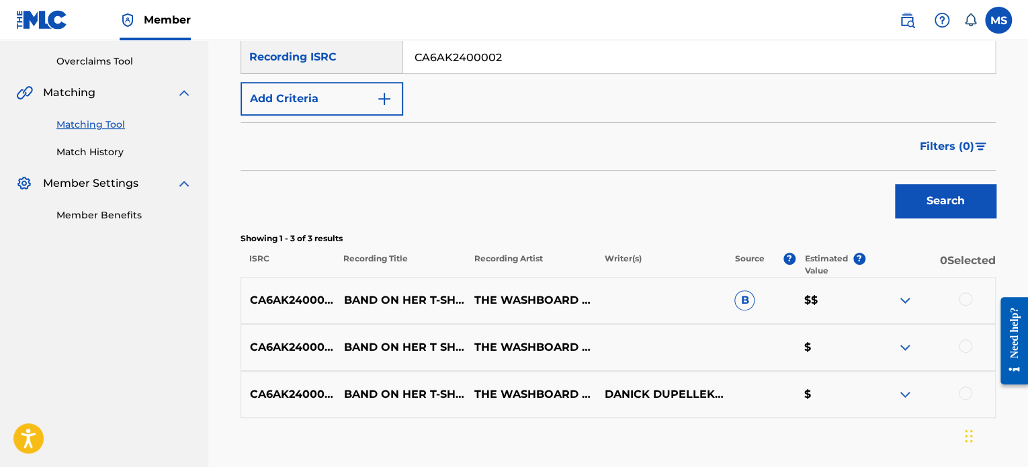
click at [554, 208] on div "Search" at bounding box center [617, 198] width 755 height 54
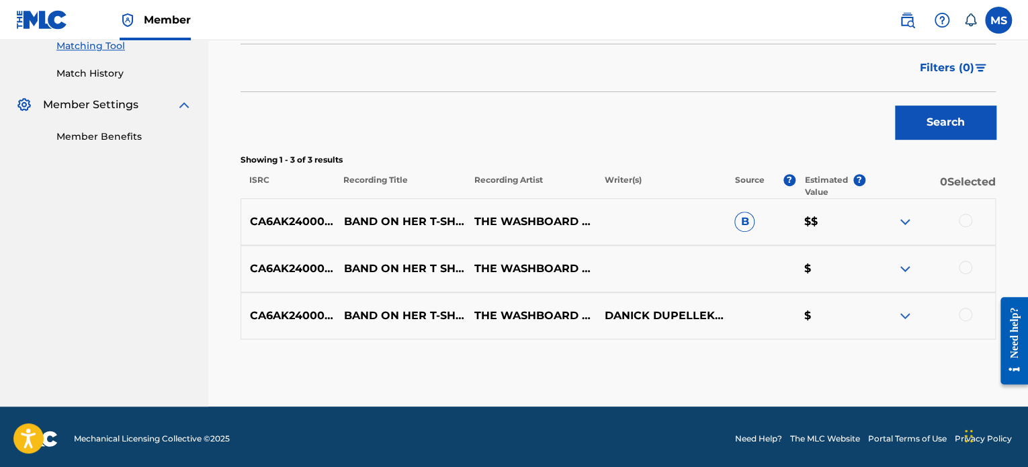
scroll to position [354, 0]
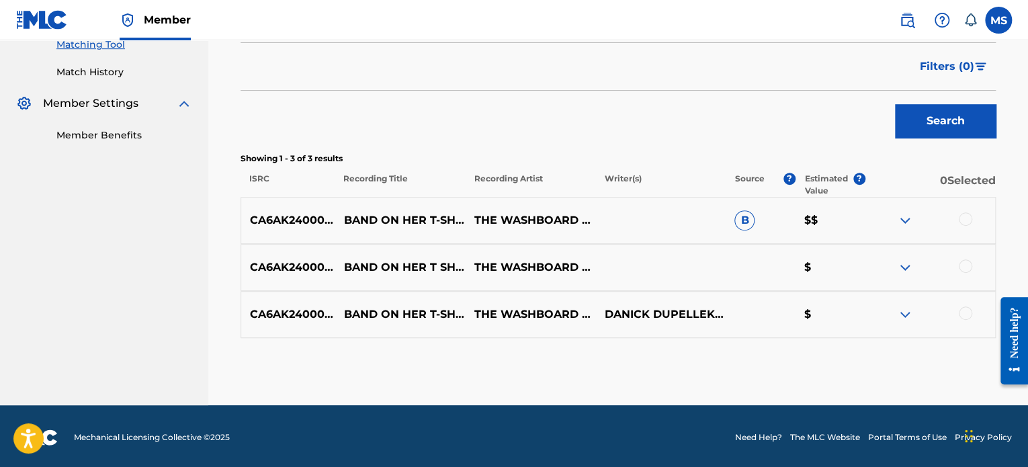
click at [961, 220] on div at bounding box center [965, 218] width 13 height 13
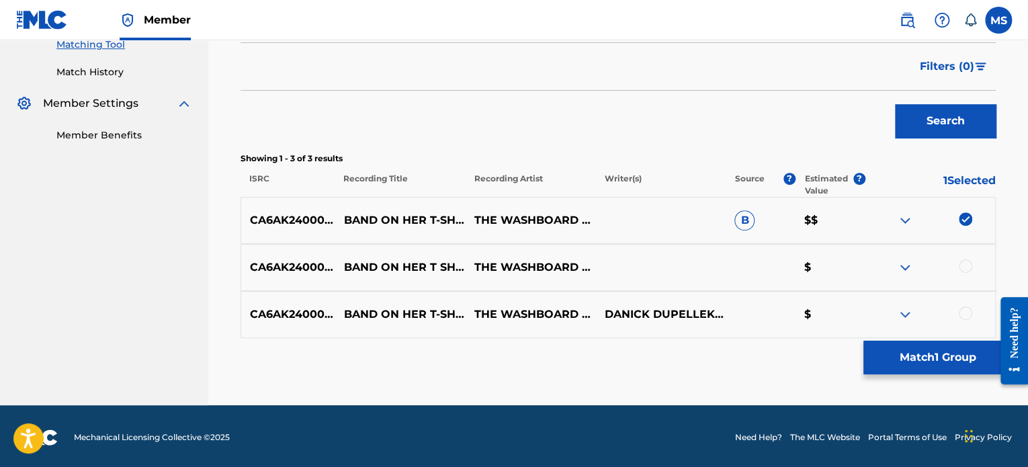
click at [904, 352] on button "Match 1 Group" at bounding box center [937, 358] width 148 height 34
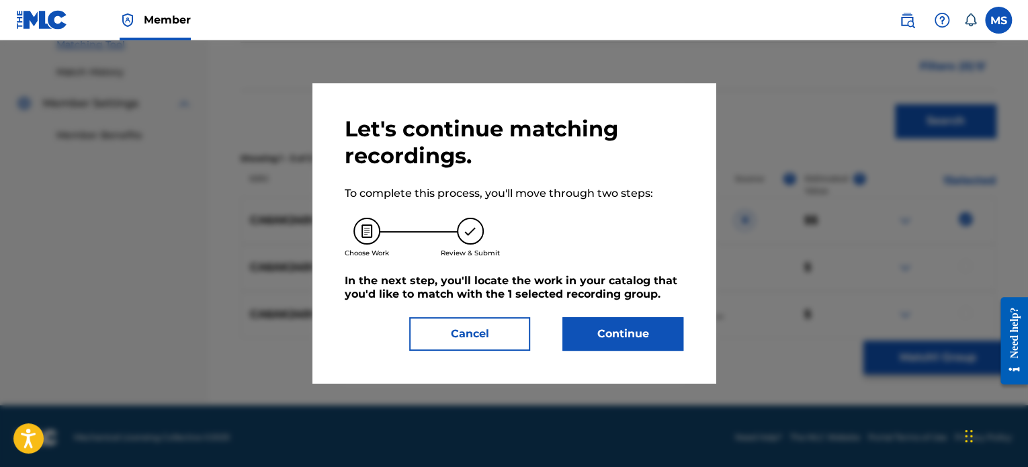
click at [609, 328] on button "Continue" at bounding box center [622, 334] width 121 height 34
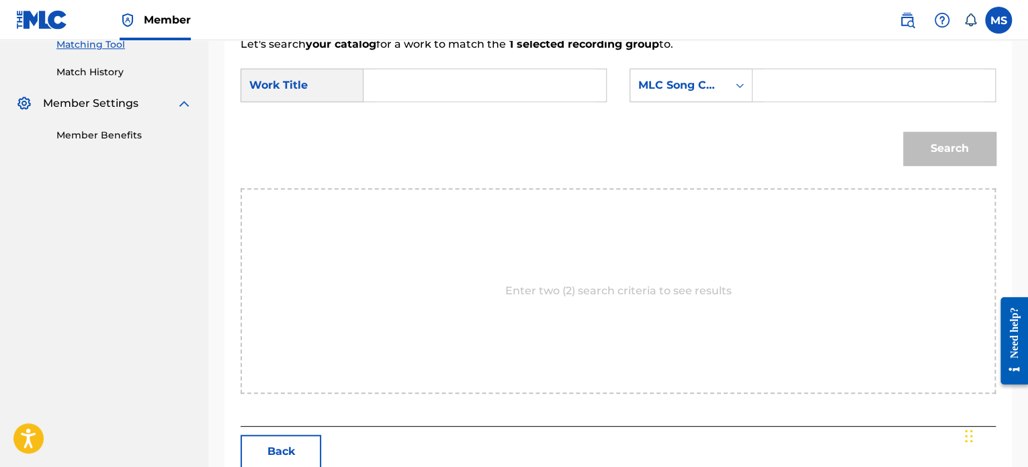
click at [396, 94] on input "Search Form" at bounding box center [485, 85] width 220 height 32
type input "BAND ON HER T-SHIRT"
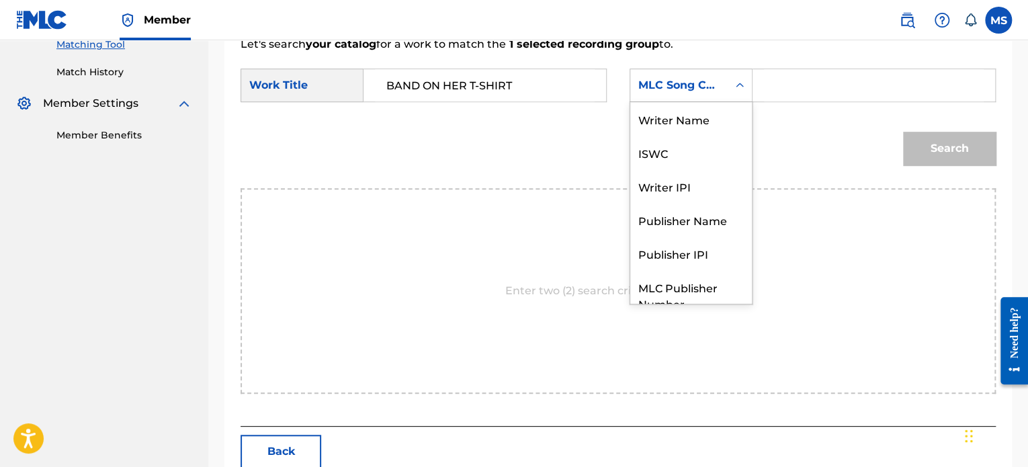
scroll to position [50, 0]
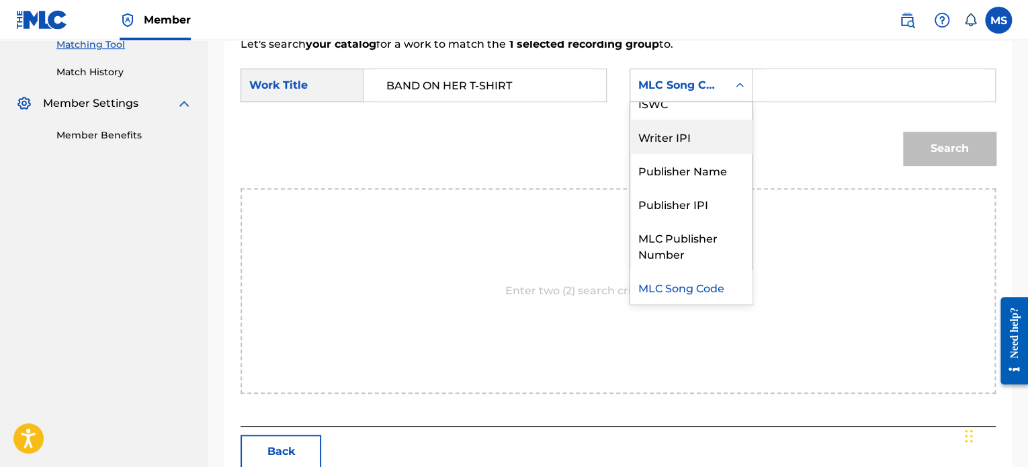
drag, startPoint x: 703, startPoint y: 91, endPoint x: 683, endPoint y: 173, distance: 84.4
click at [683, 102] on div "7 results available. Use Up and Down to choose options, press Enter to select t…" at bounding box center [690, 86] width 123 height 34
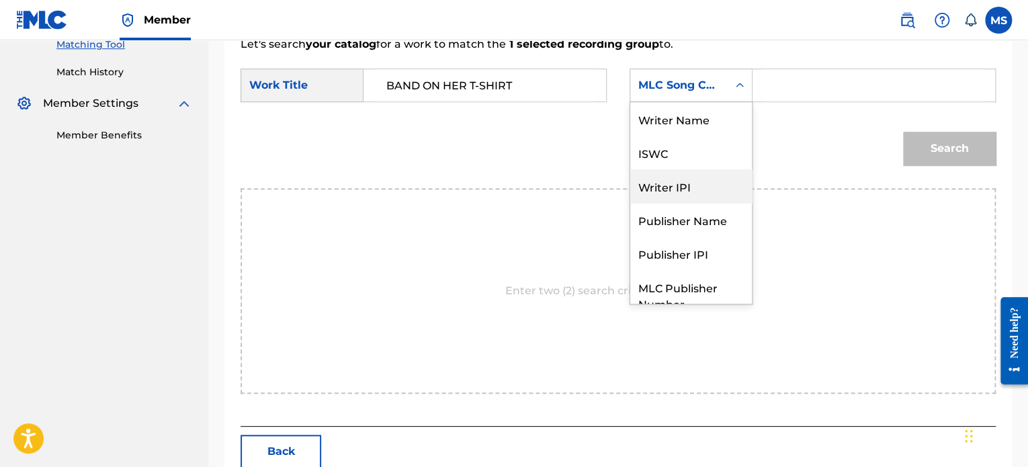
scroll to position [0, 0]
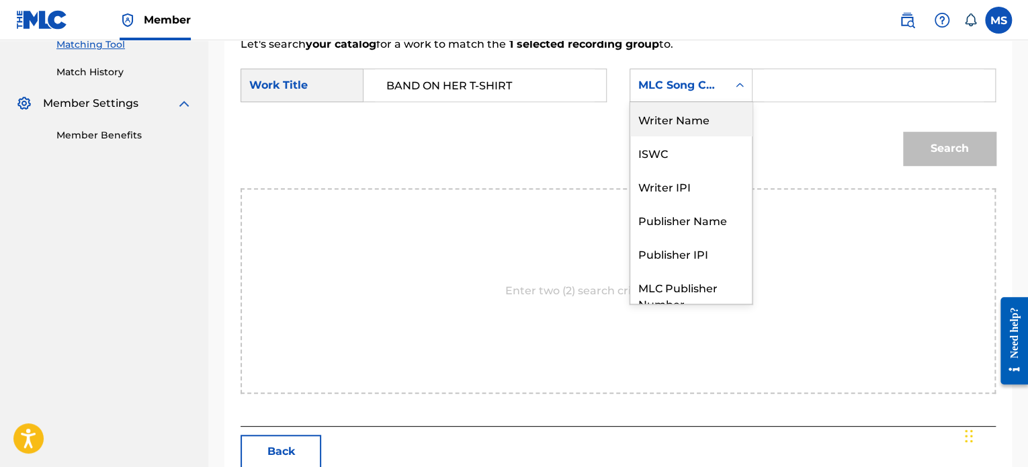
drag, startPoint x: 678, startPoint y: 122, endPoint x: 679, endPoint y: 114, distance: 8.2
click at [679, 114] on div "Writer Name" at bounding box center [691, 119] width 122 height 34
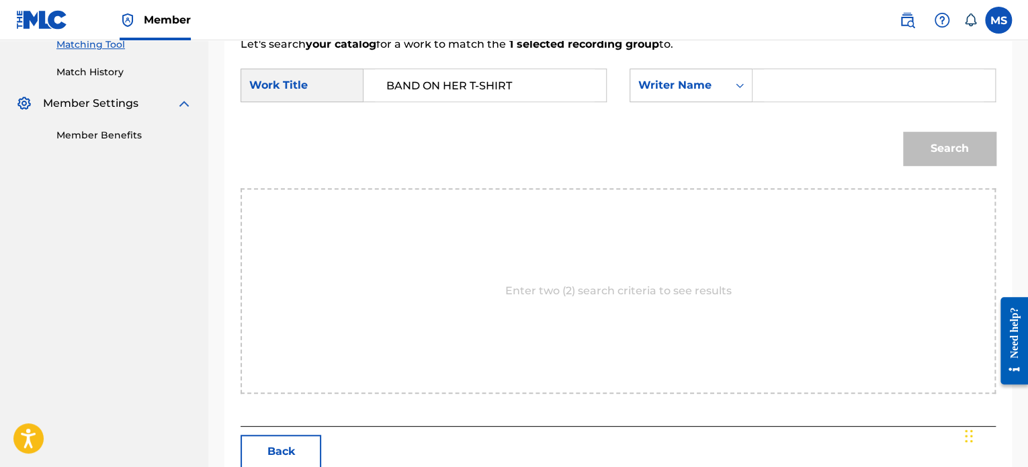
click at [770, 83] on input "Search Form" at bounding box center [874, 85] width 220 height 32
type input "[PERSON_NAME]"
click at [903, 132] on button "Search" at bounding box center [949, 149] width 93 height 34
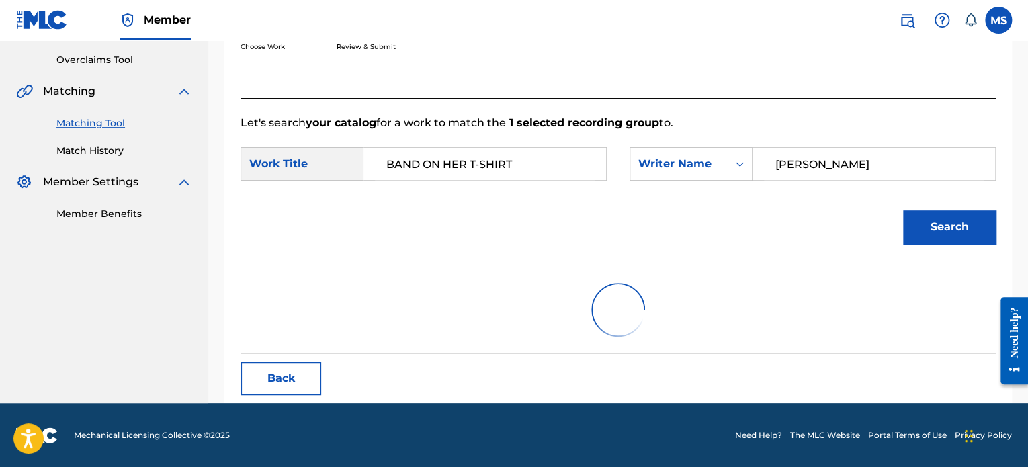
scroll to position [354, 0]
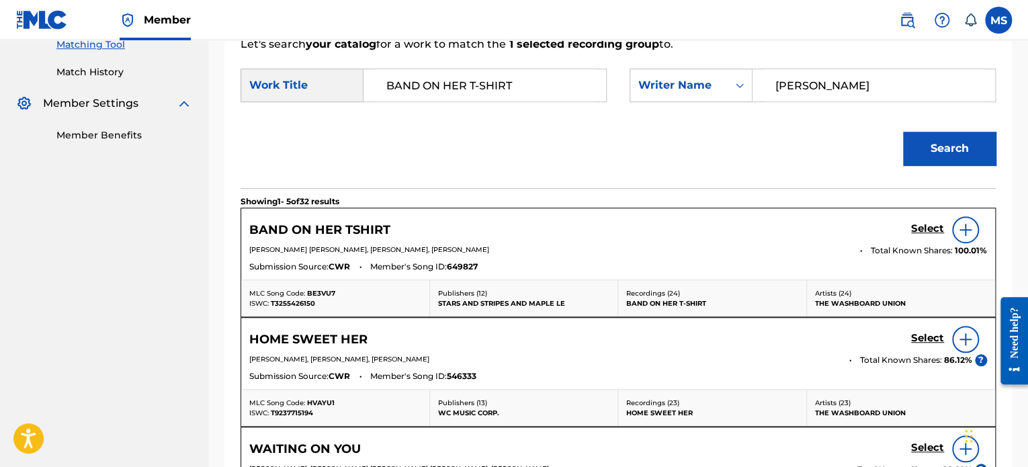
click at [925, 224] on h5 "Select" at bounding box center [927, 228] width 33 height 13
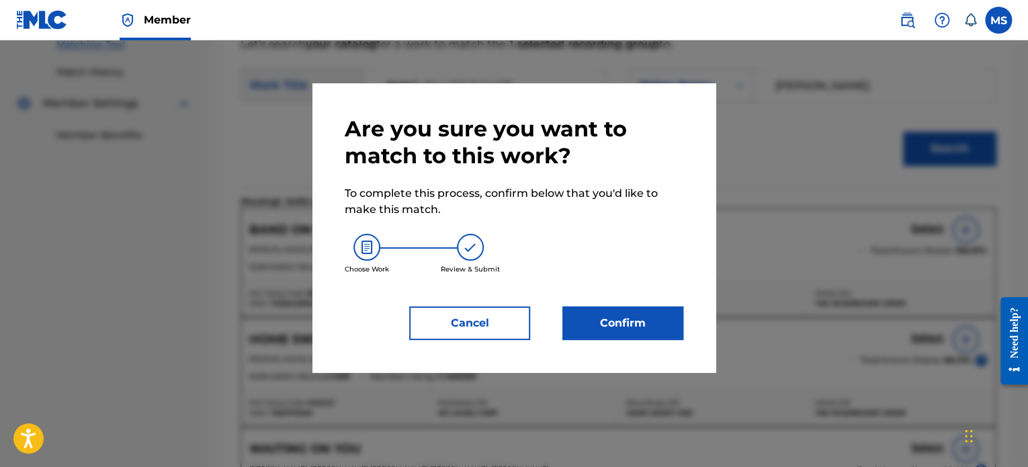
click at [633, 318] on button "Confirm" at bounding box center [622, 323] width 121 height 34
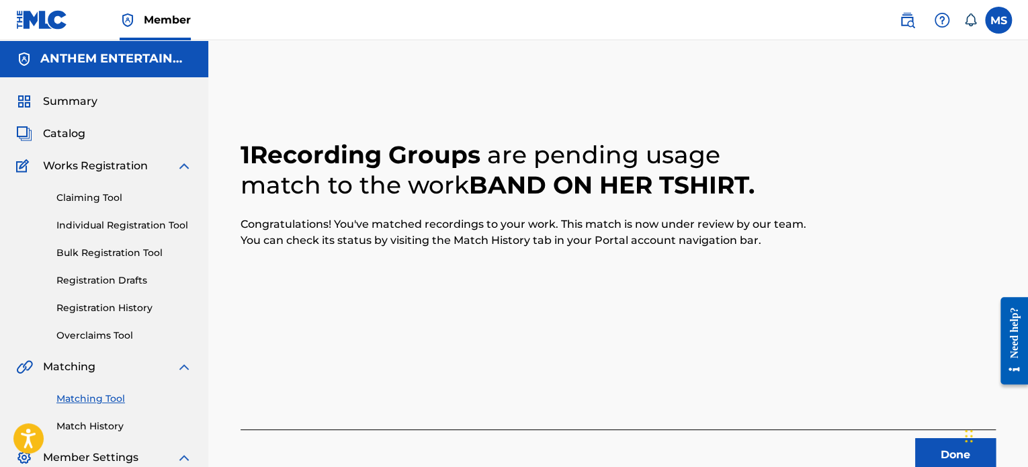
scroll to position [110, 0]
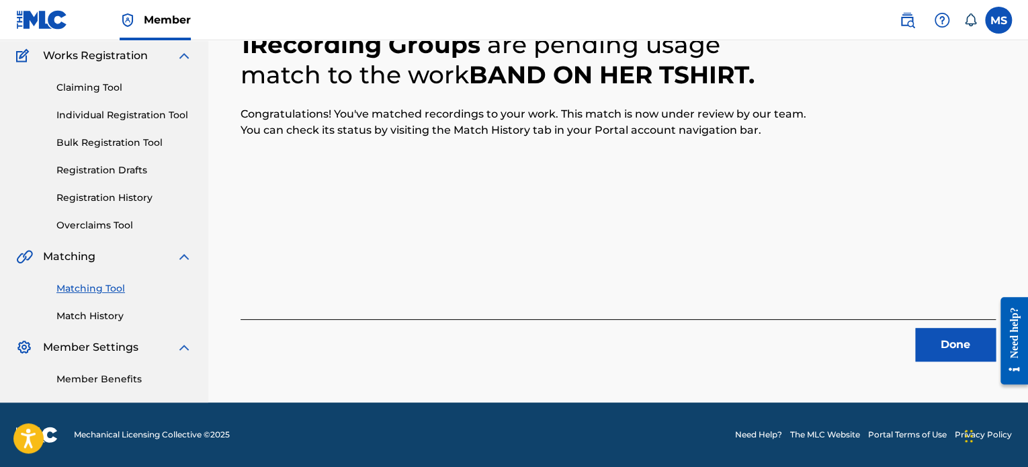
click at [963, 337] on button "Done" at bounding box center [955, 345] width 81 height 34
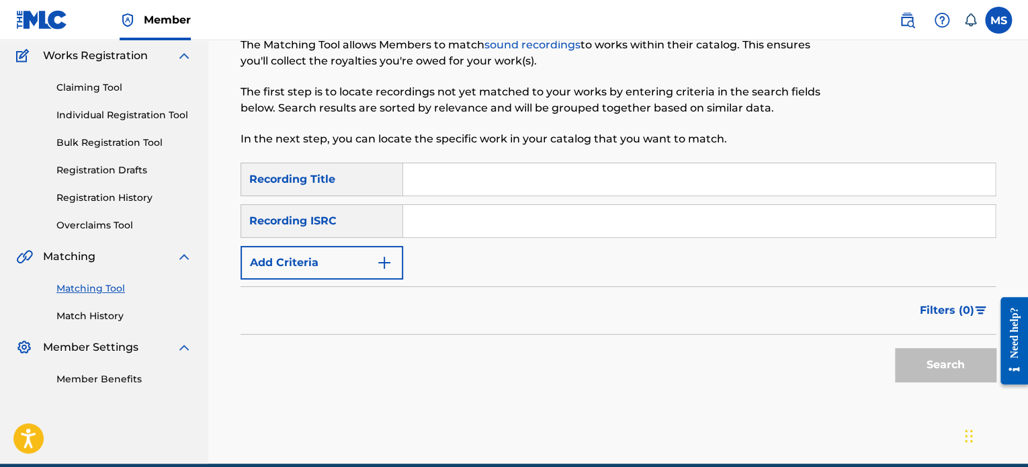
click at [414, 220] on input "Search Form" at bounding box center [699, 221] width 592 height 32
paste input "QZA7T1700228"
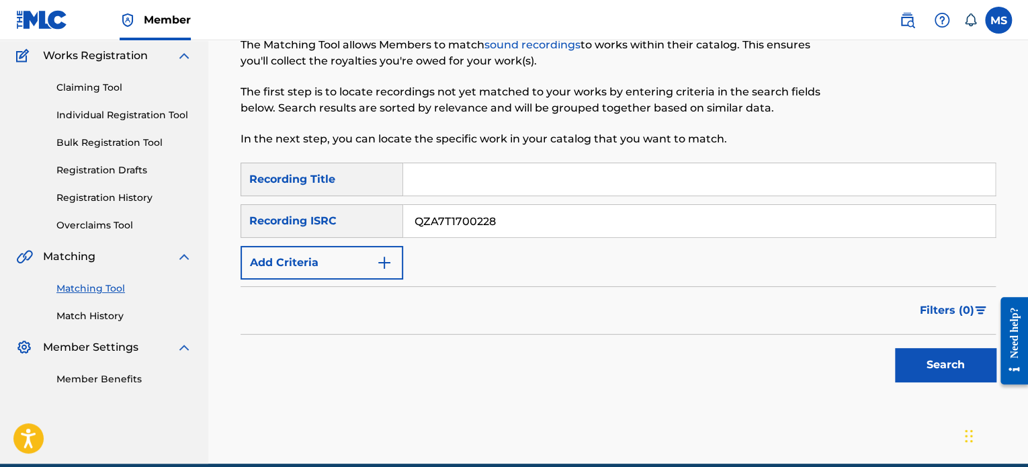
click at [895, 348] on button "Search" at bounding box center [945, 365] width 101 height 34
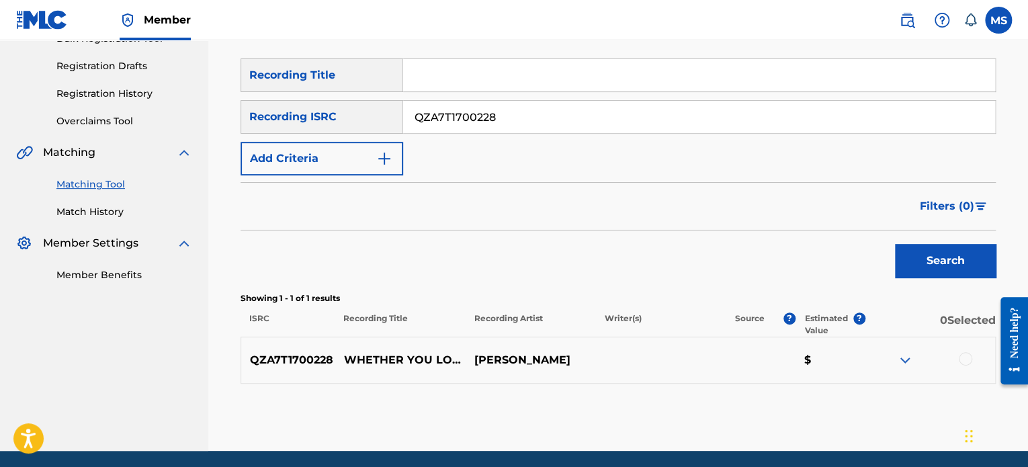
scroll to position [262, 0]
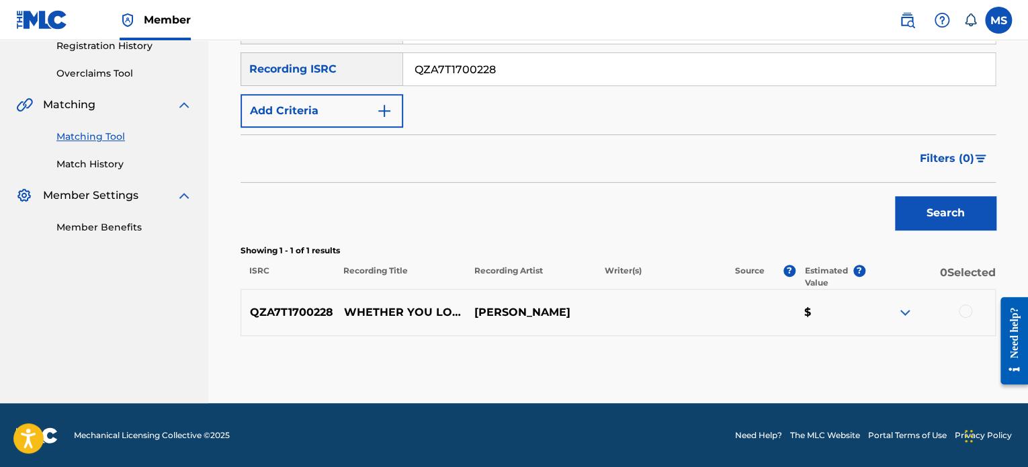
drag, startPoint x: 502, startPoint y: 73, endPoint x: 392, endPoint y: 73, distance: 110.2
click at [392, 73] on div "SearchWithCriteria0dd24955-782c-4ec7-ba54-724dc36c6a5e Recording ISRC QZA7T1700…" at bounding box center [617, 69] width 755 height 34
paste input "USAT22407783"
type input "USAT22407783"
click at [895, 196] on button "Search" at bounding box center [945, 213] width 101 height 34
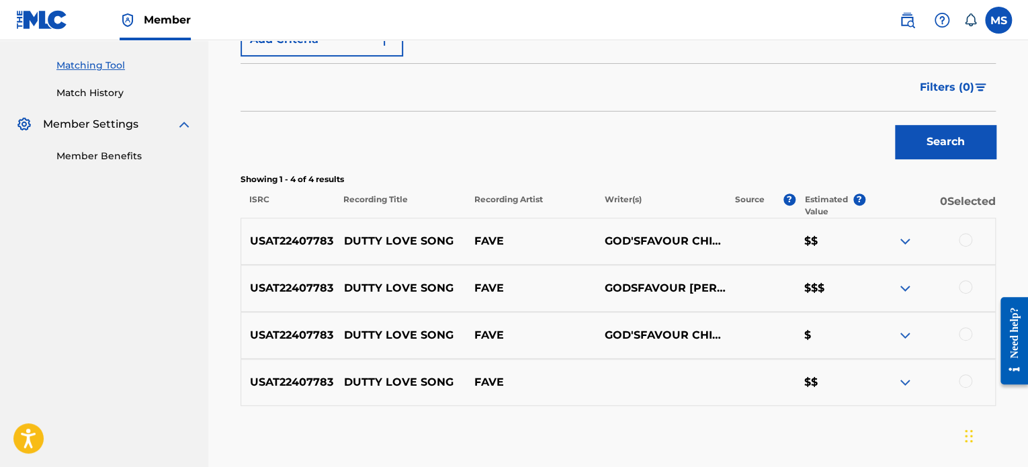
scroll to position [403, 0]
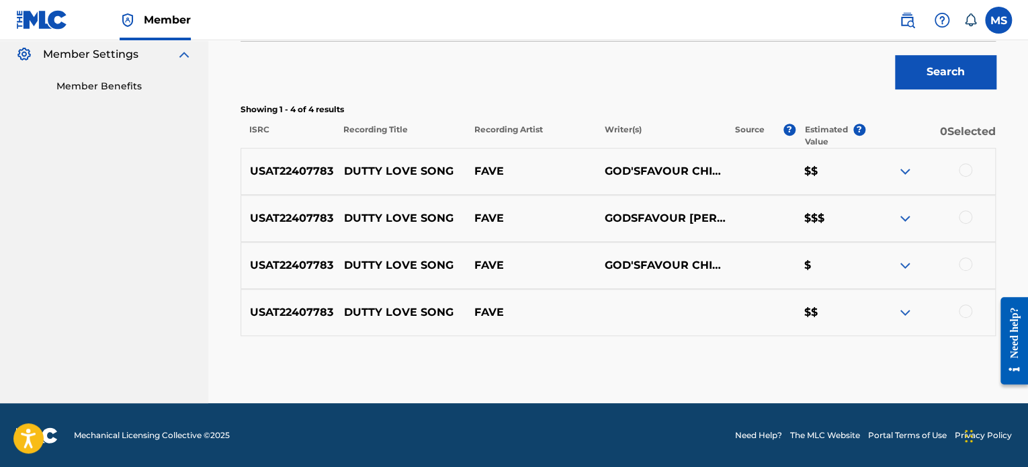
click at [963, 316] on div at bounding box center [965, 310] width 13 height 13
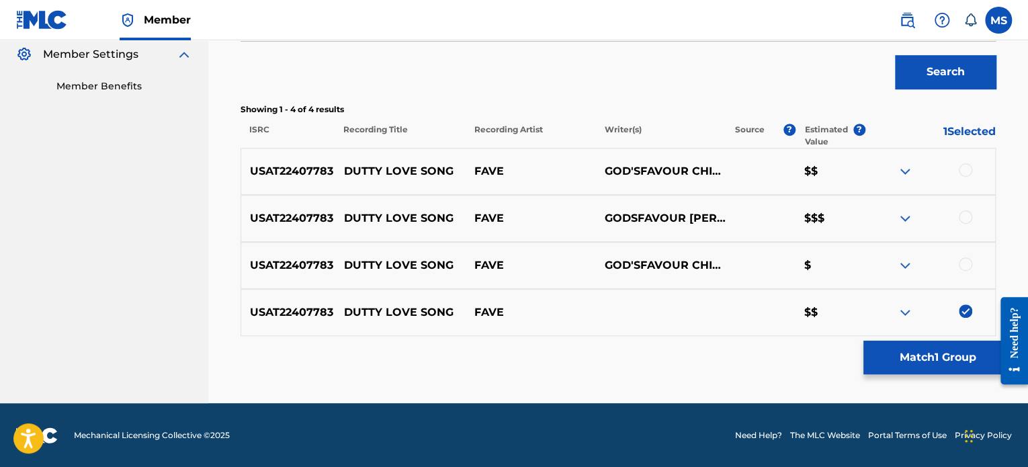
click at [962, 220] on div at bounding box center [965, 216] width 13 height 13
click at [962, 165] on div at bounding box center [965, 169] width 13 height 13
click at [961, 364] on button "Match 3 Groups" at bounding box center [937, 358] width 148 height 34
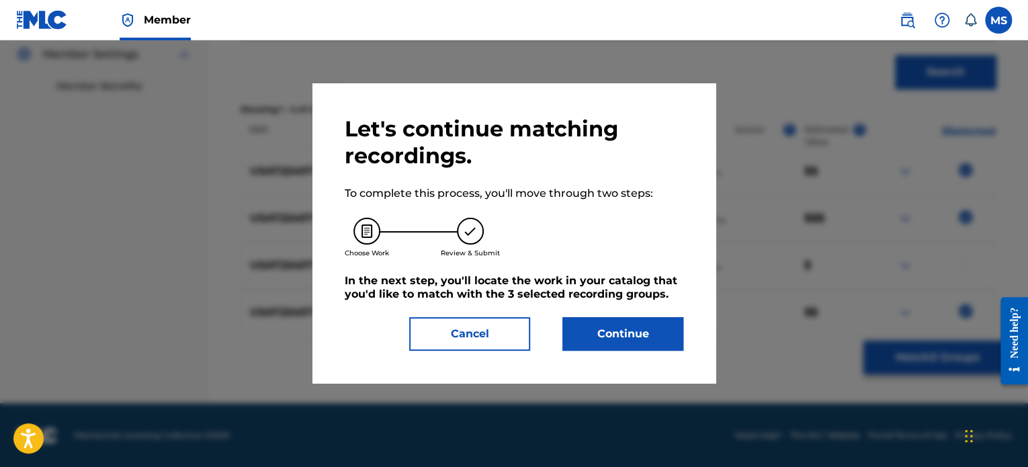
click at [596, 342] on button "Continue" at bounding box center [622, 334] width 121 height 34
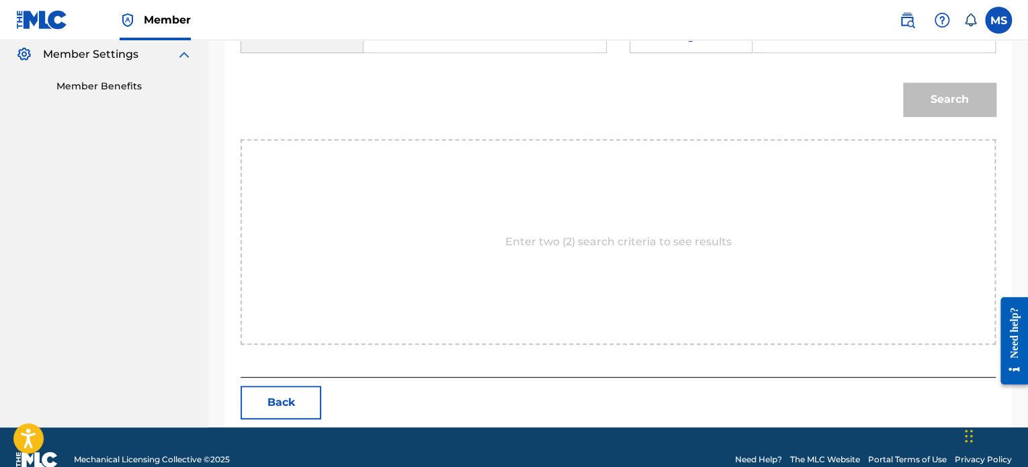
scroll to position [134, 0]
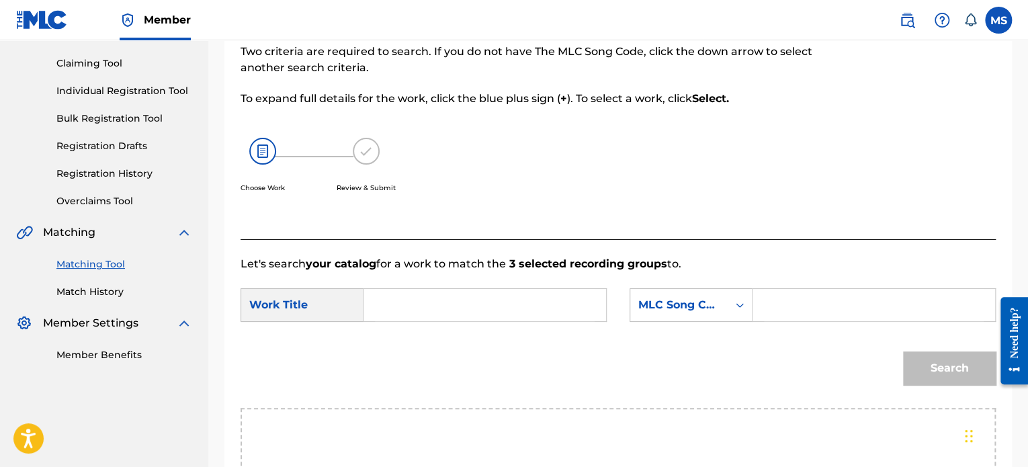
click at [394, 306] on input "Search Form" at bounding box center [485, 305] width 220 height 32
type input "dutty love song"
click at [723, 298] on div "MLC Song Code" at bounding box center [678, 305] width 97 height 26
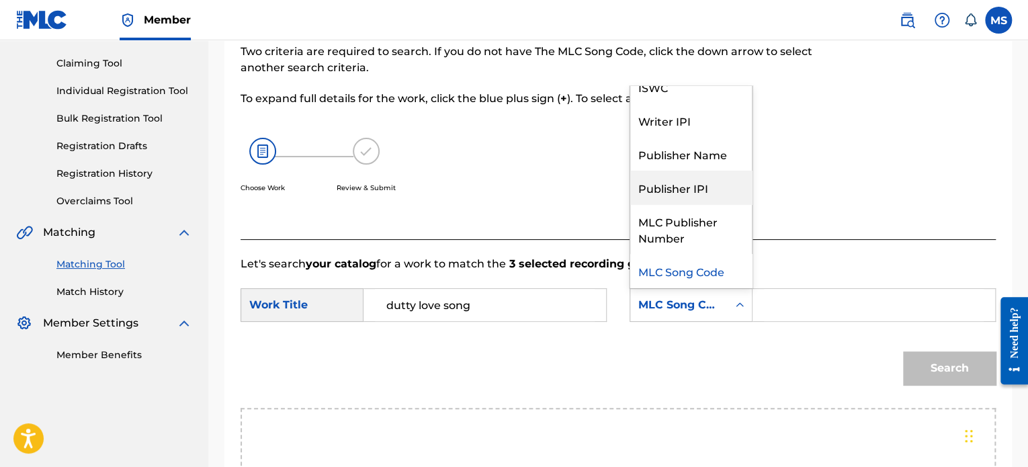
scroll to position [0, 0]
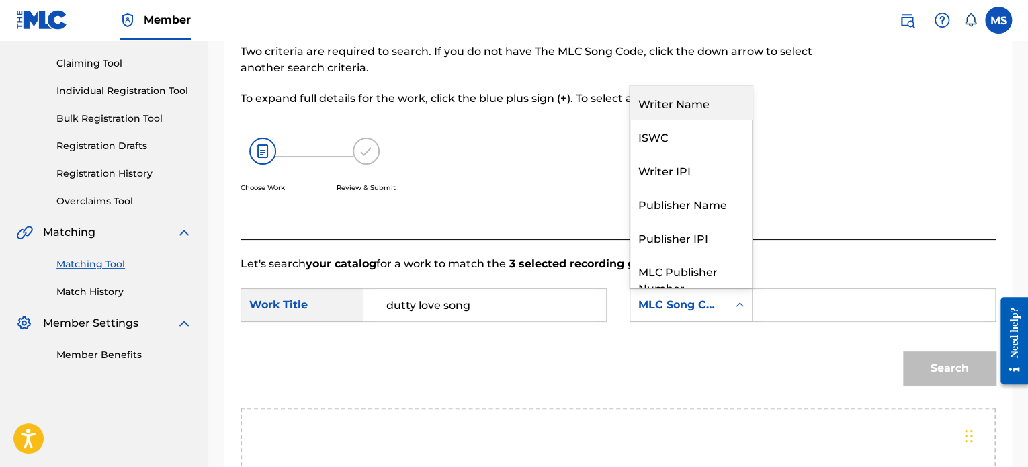
click at [687, 109] on div "Writer Name" at bounding box center [691, 103] width 122 height 34
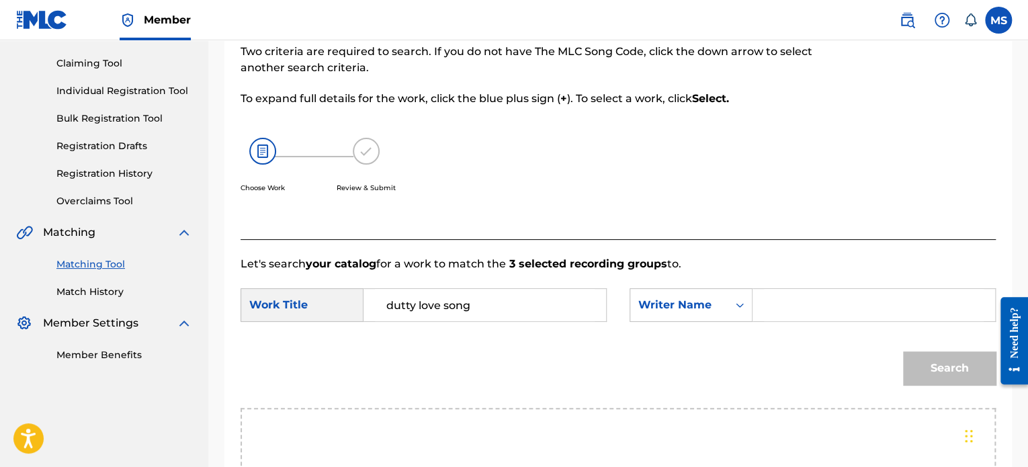
click at [784, 318] on input "Search Form" at bounding box center [874, 305] width 220 height 32
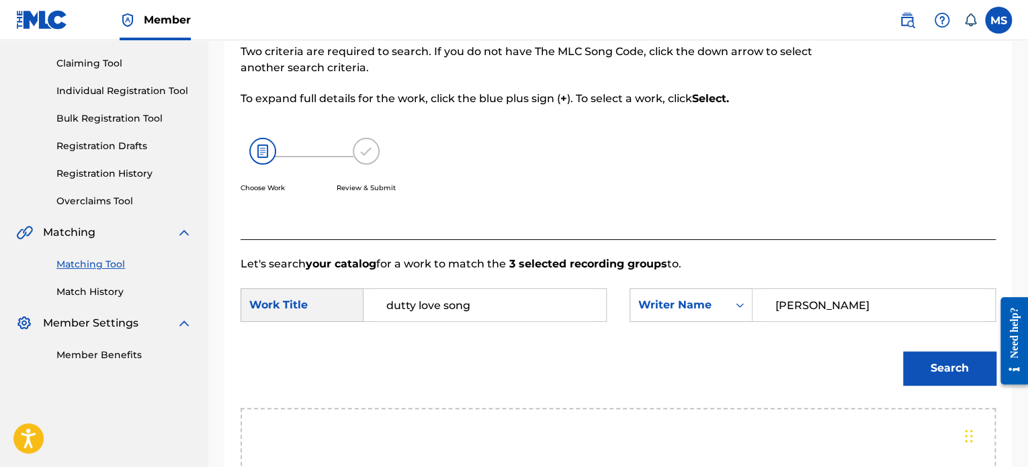
type input "[PERSON_NAME]"
click at [903, 351] on button "Search" at bounding box center [949, 368] width 93 height 34
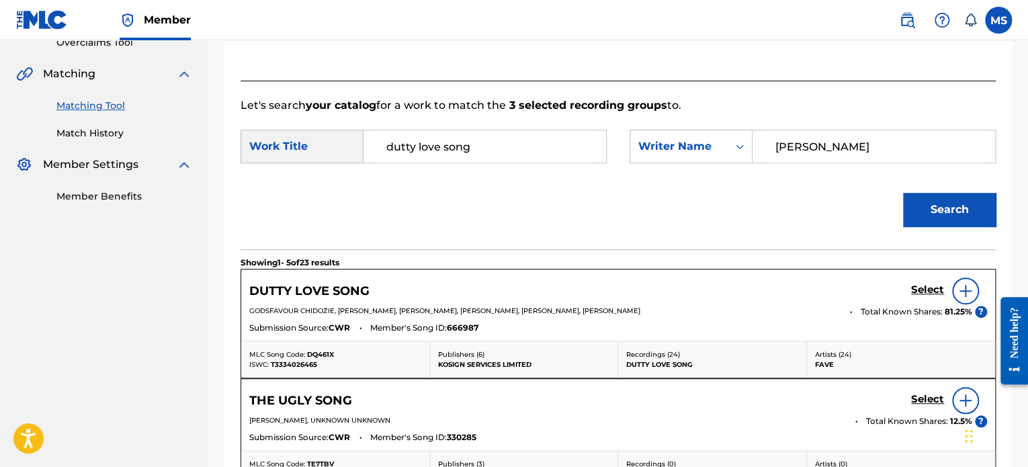
scroll to position [403, 0]
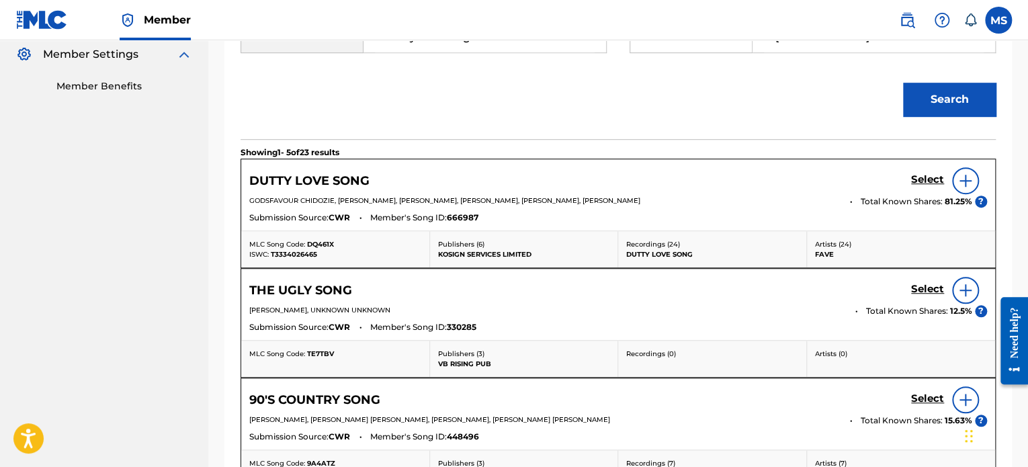
click at [928, 174] on h5 "Select" at bounding box center [927, 179] width 33 height 13
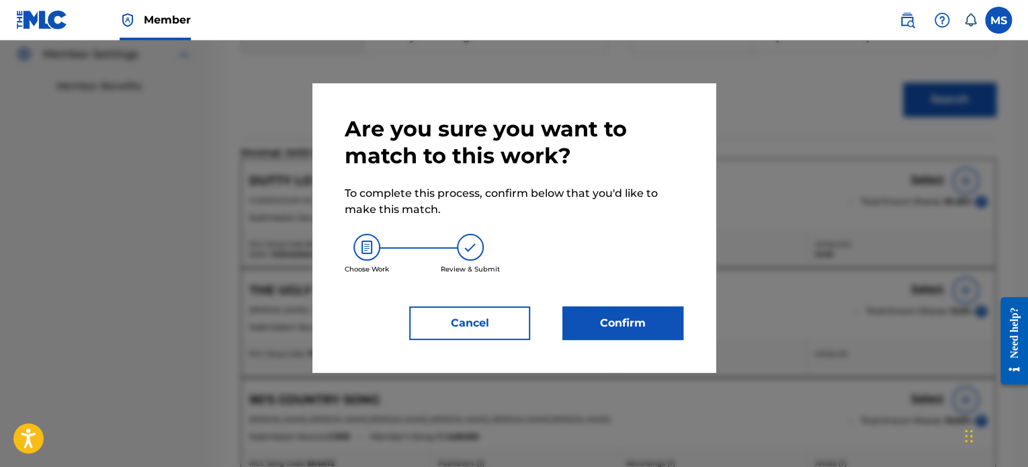
click at [633, 314] on button "Confirm" at bounding box center [622, 323] width 121 height 34
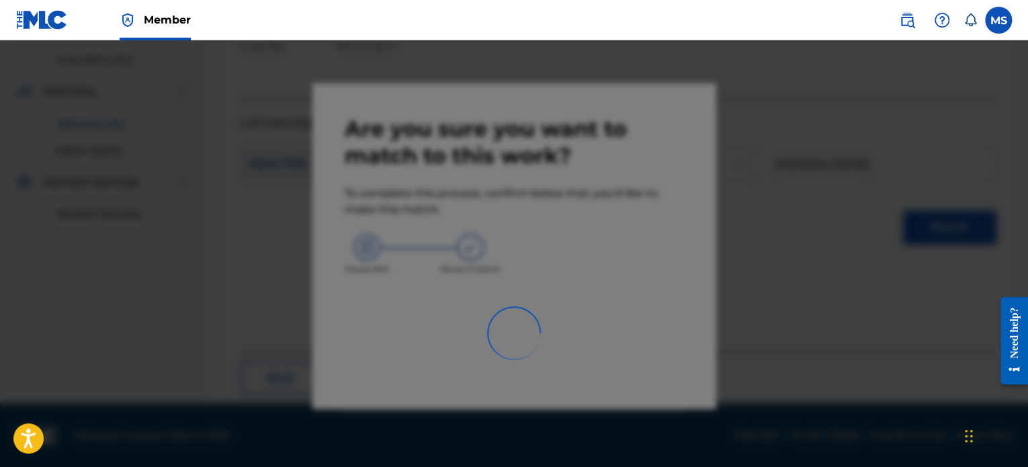
scroll to position [110, 0]
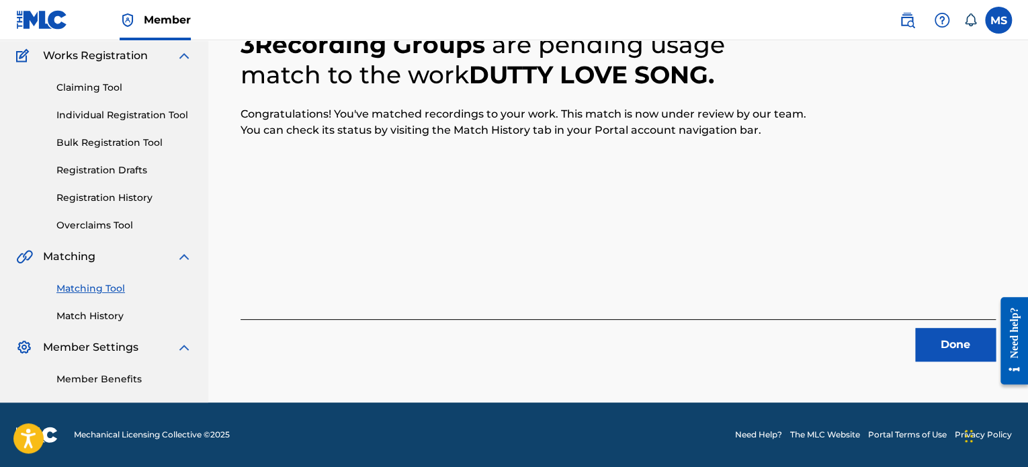
click at [935, 344] on button "Done" at bounding box center [955, 345] width 81 height 34
